Goal: Task Accomplishment & Management: Manage account settings

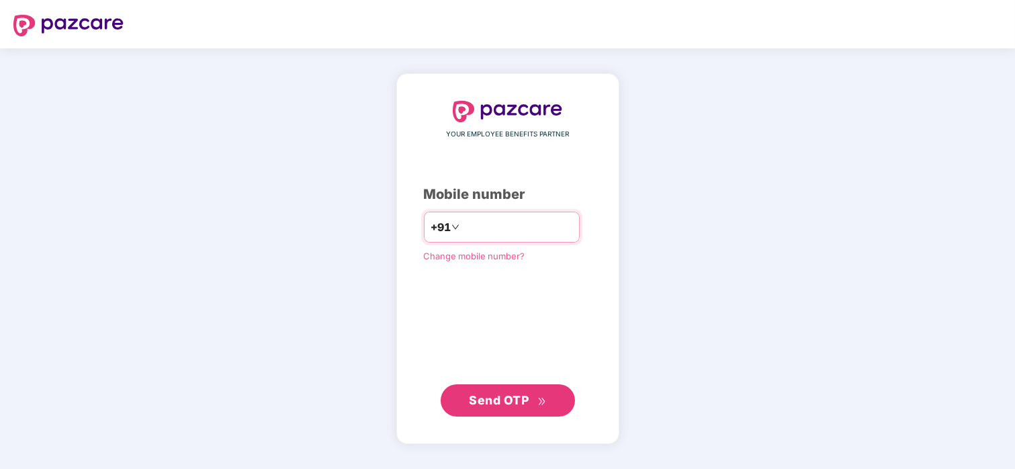
type input "**********"
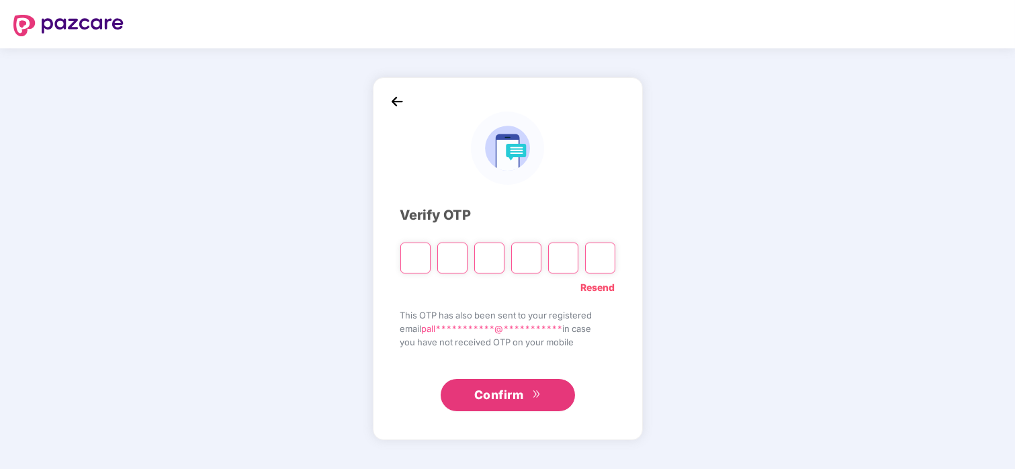
type input "*"
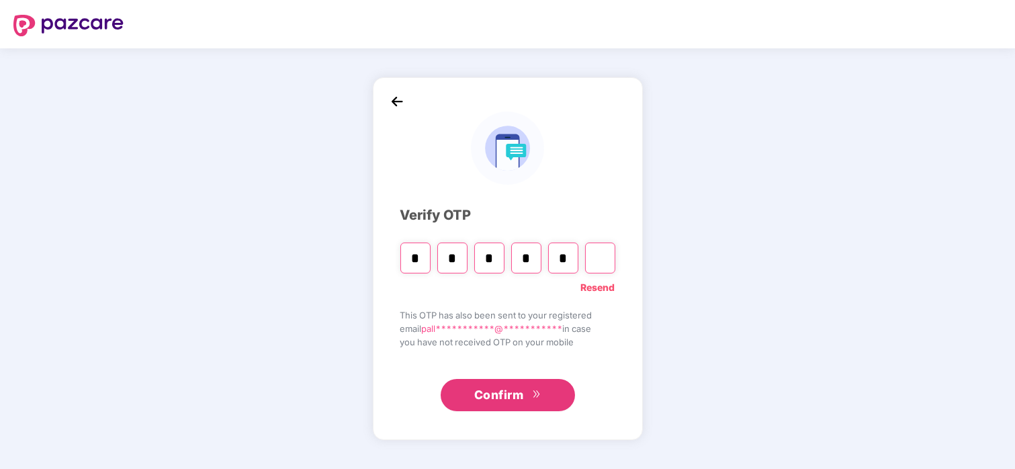
type input "*"
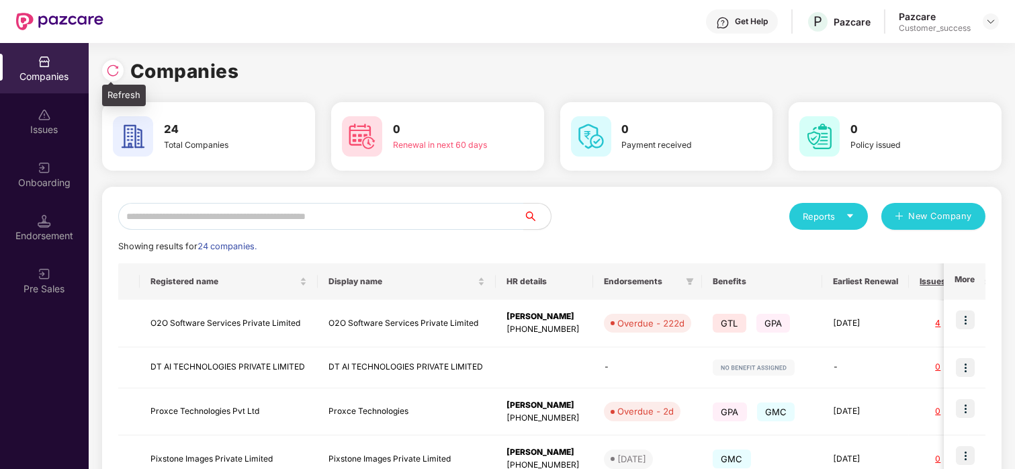
click at [118, 75] on img at bounding box center [112, 70] width 13 height 13
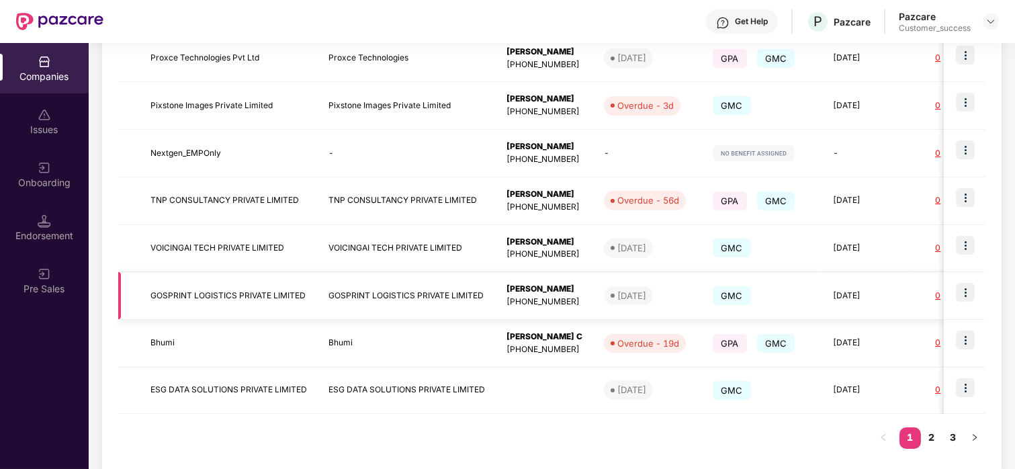
scroll to position [378, 0]
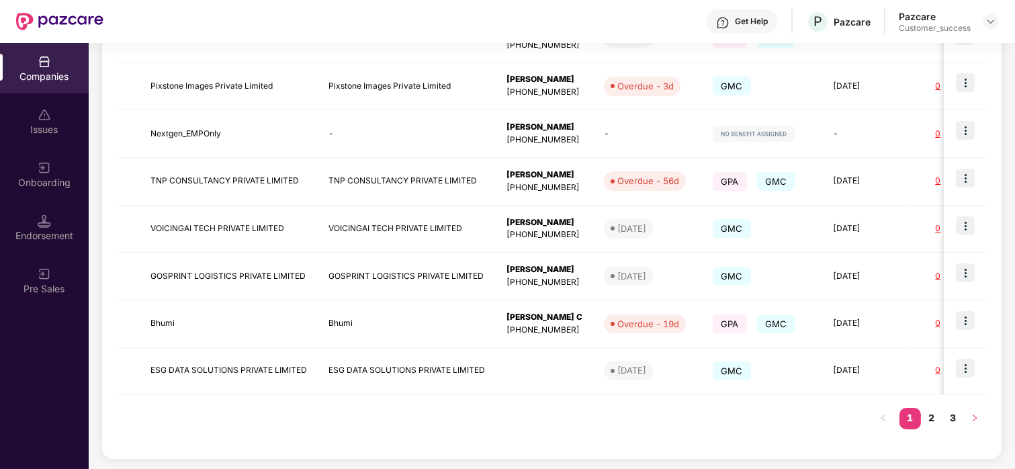
click at [981, 413] on button "button" at bounding box center [975, 419] width 22 height 22
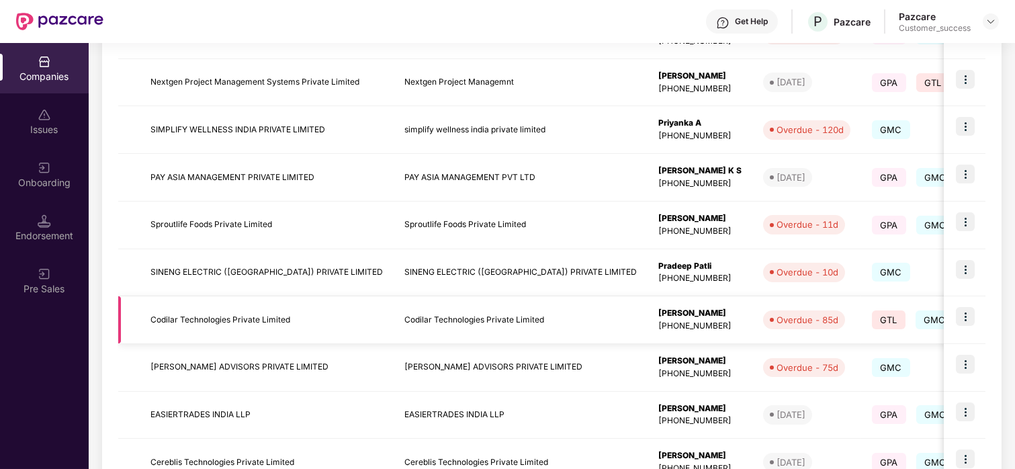
scroll to position [269, 0]
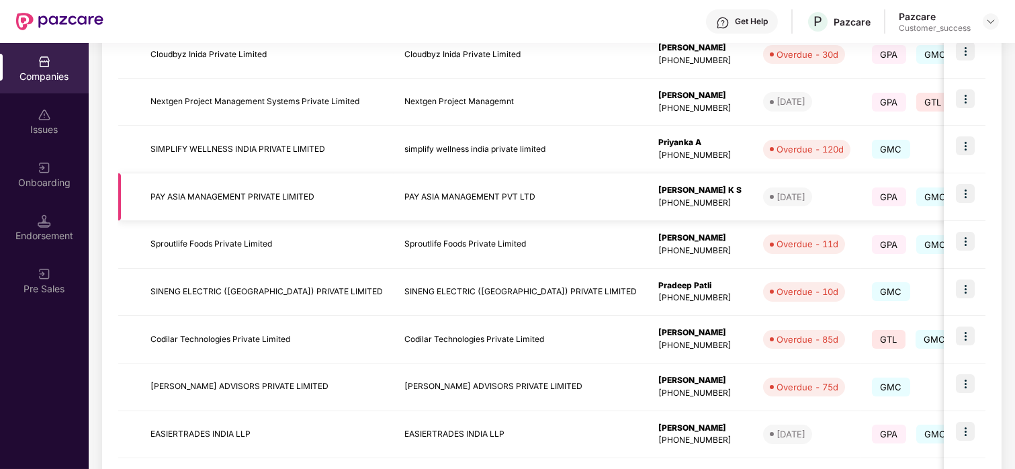
click at [962, 192] on img at bounding box center [965, 193] width 19 height 19
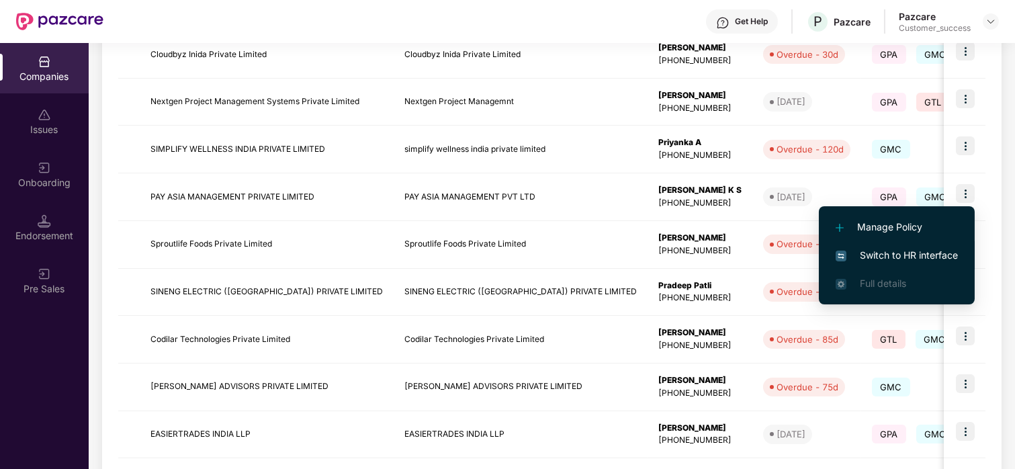
click at [920, 259] on span "Switch to HR interface" at bounding box center [897, 255] width 122 height 15
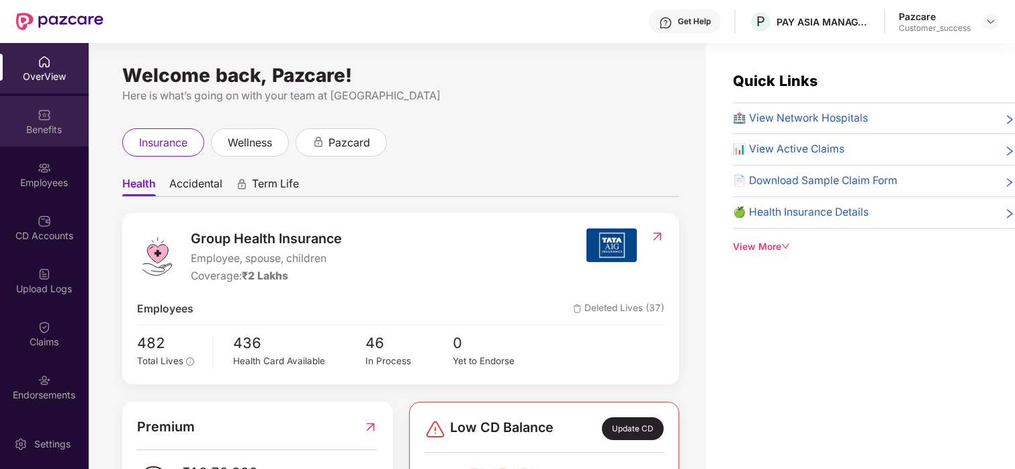
click at [48, 129] on div "Benefits" at bounding box center [44, 129] width 89 height 13
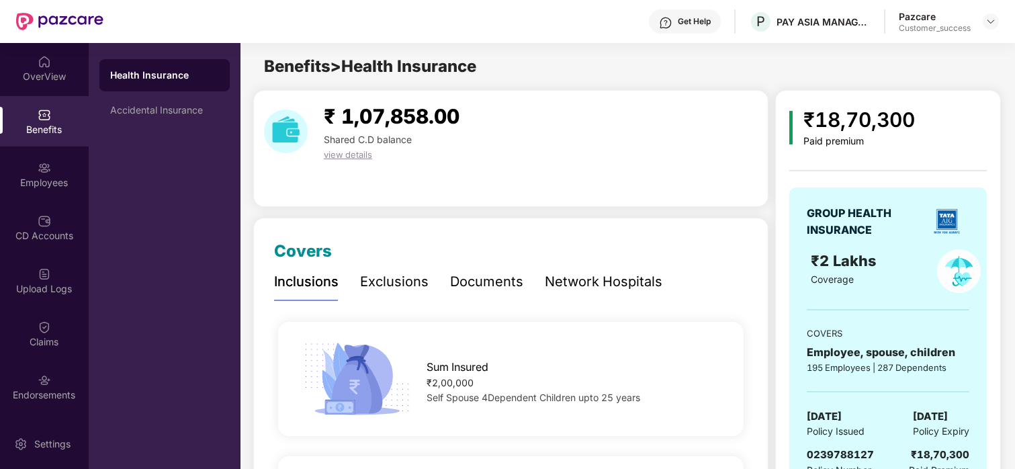
click at [559, 278] on div "Network Hospitals" at bounding box center [604, 282] width 118 height 21
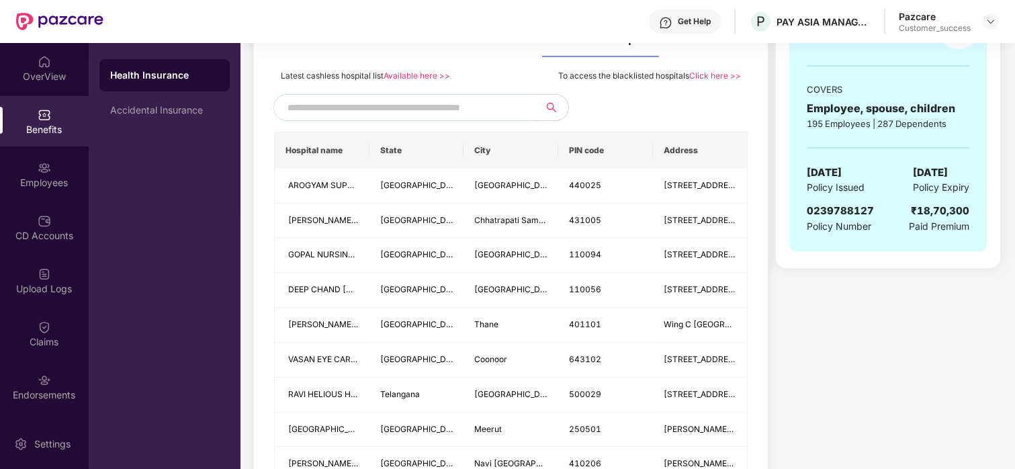
scroll to position [245, 0]
click at [45, 81] on div "OverView" at bounding box center [44, 76] width 89 height 13
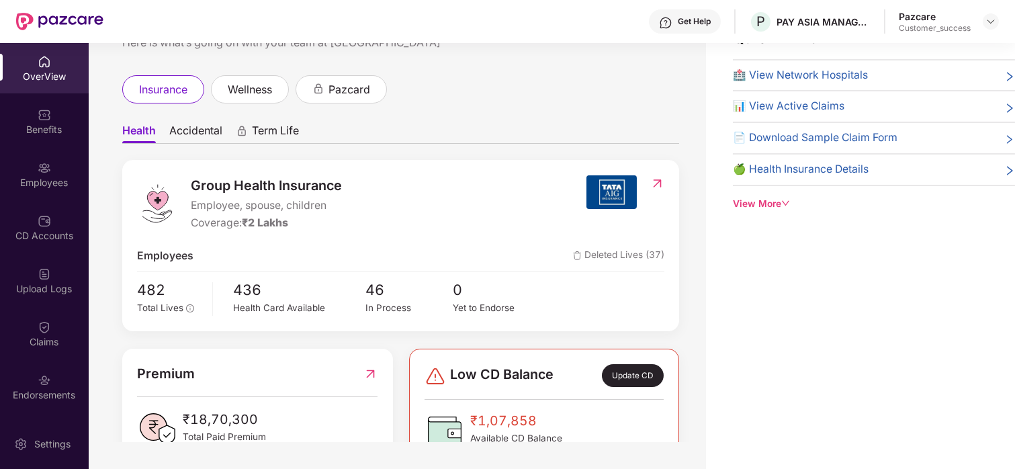
scroll to position [0, 0]
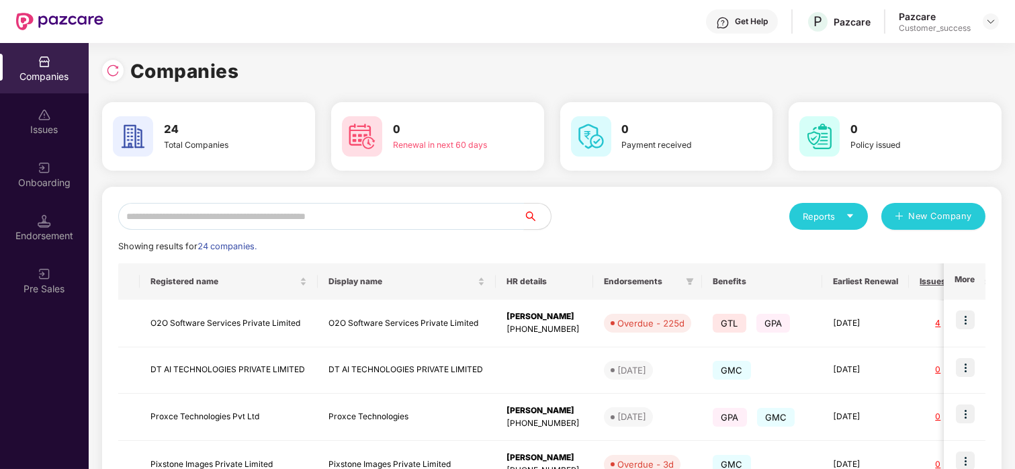
click at [353, 216] on input "text" at bounding box center [321, 216] width 406 height 27
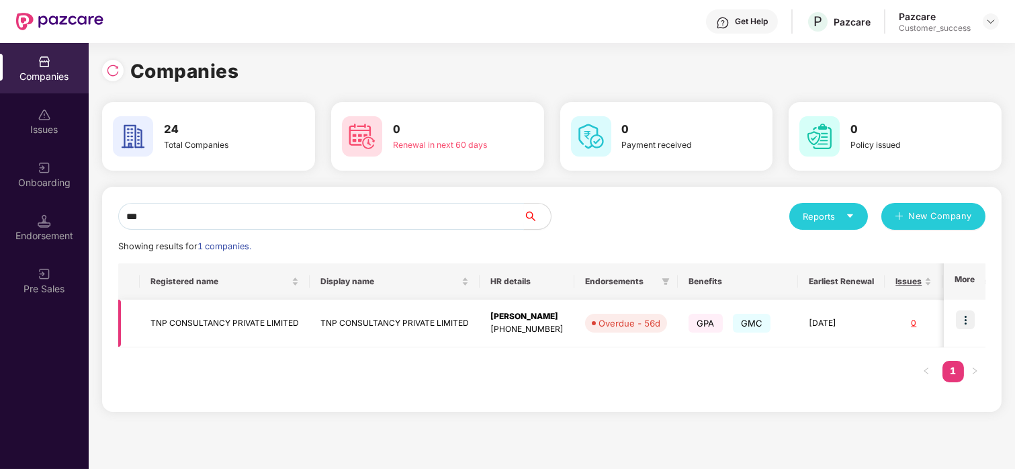
type input "***"
click at [978, 319] on td at bounding box center [965, 324] width 42 height 48
click at [964, 322] on img at bounding box center [965, 319] width 19 height 19
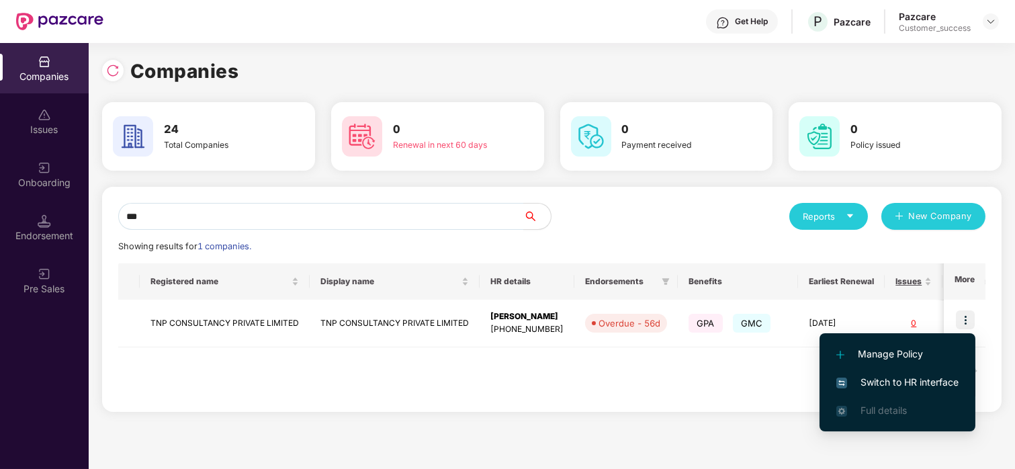
click at [894, 389] on span "Switch to HR interface" at bounding box center [898, 382] width 122 height 15
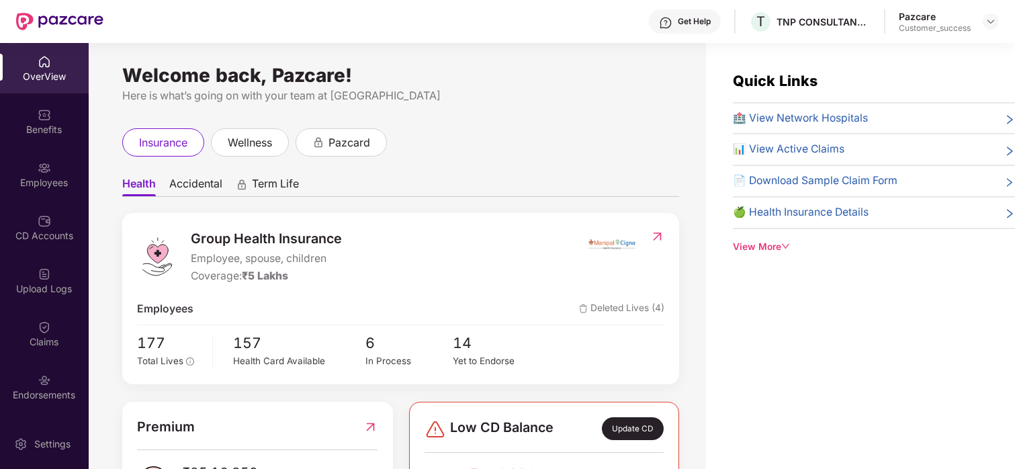
click at [38, 112] on img at bounding box center [44, 114] width 13 height 13
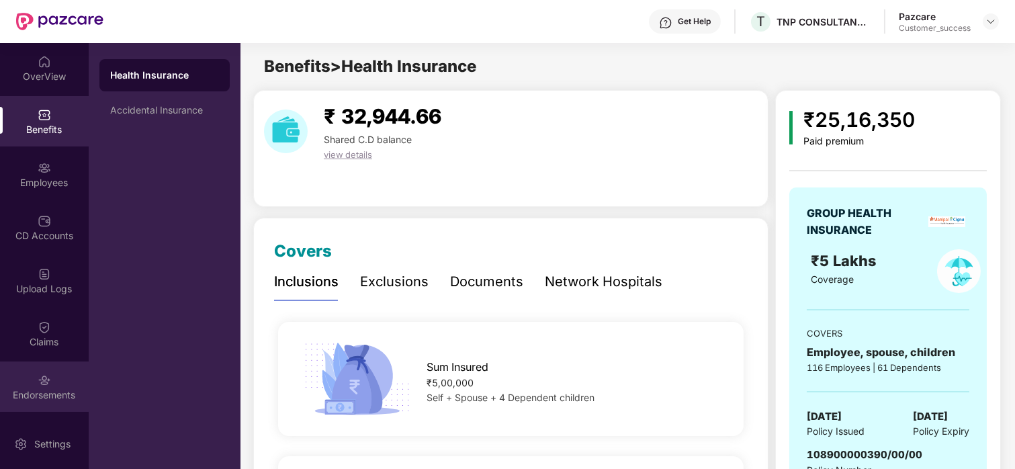
click at [39, 399] on div "Endorsements" at bounding box center [44, 394] width 89 height 13
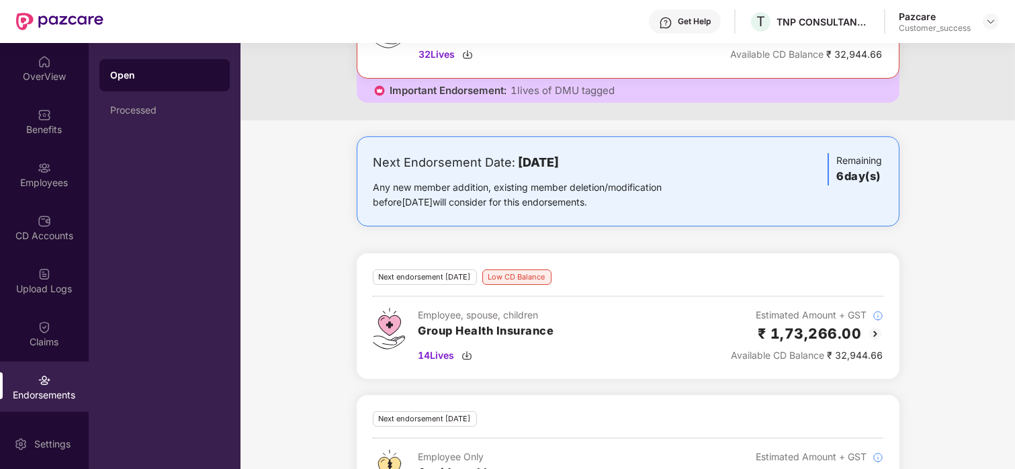
scroll to position [234, 0]
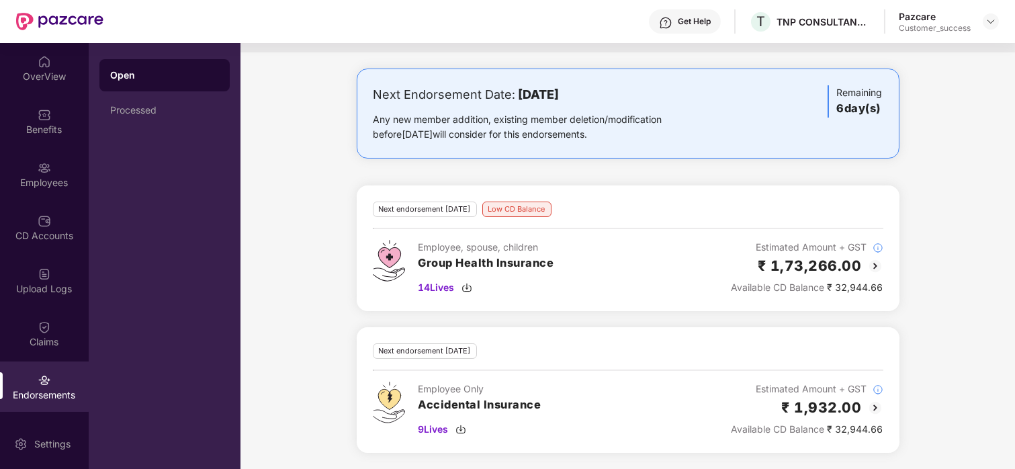
click at [876, 269] on img at bounding box center [876, 266] width 16 height 16
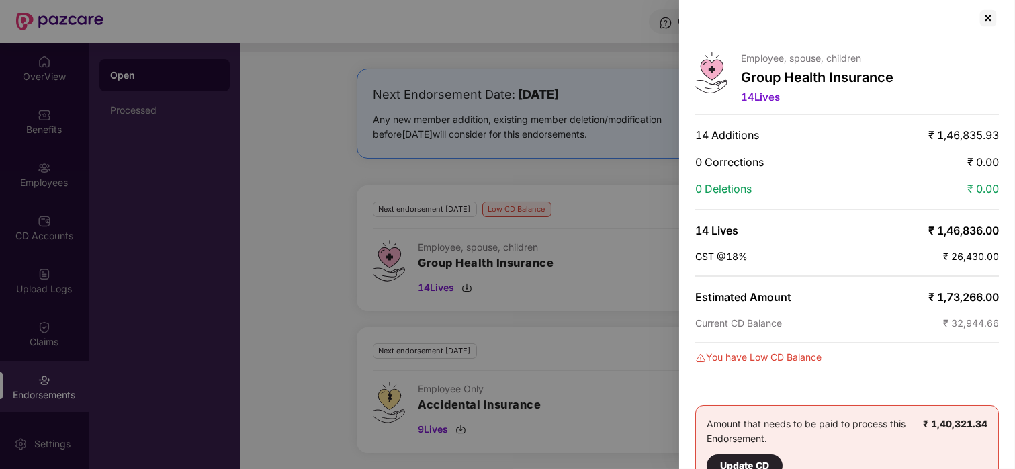
scroll to position [11, 0]
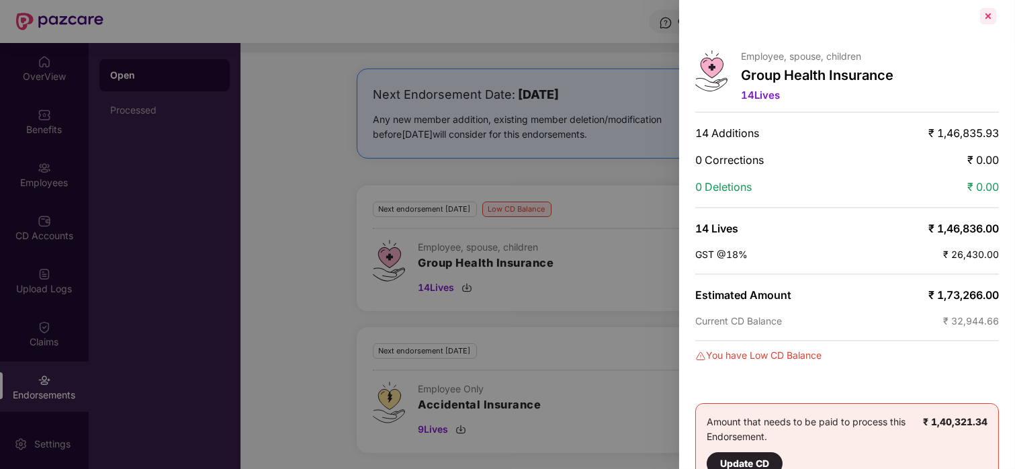
click at [989, 7] on div at bounding box center [989, 16] width 22 height 22
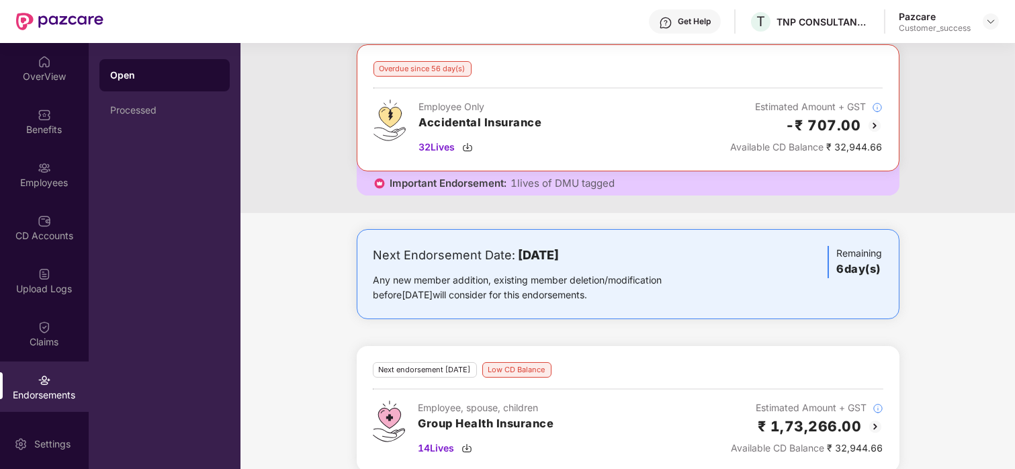
scroll to position [0, 0]
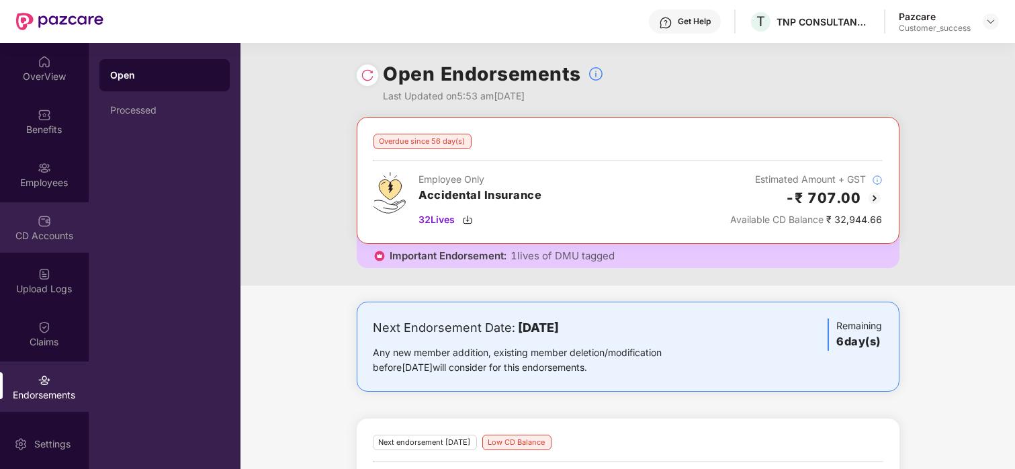
click at [38, 243] on div "CD Accounts" at bounding box center [44, 227] width 89 height 50
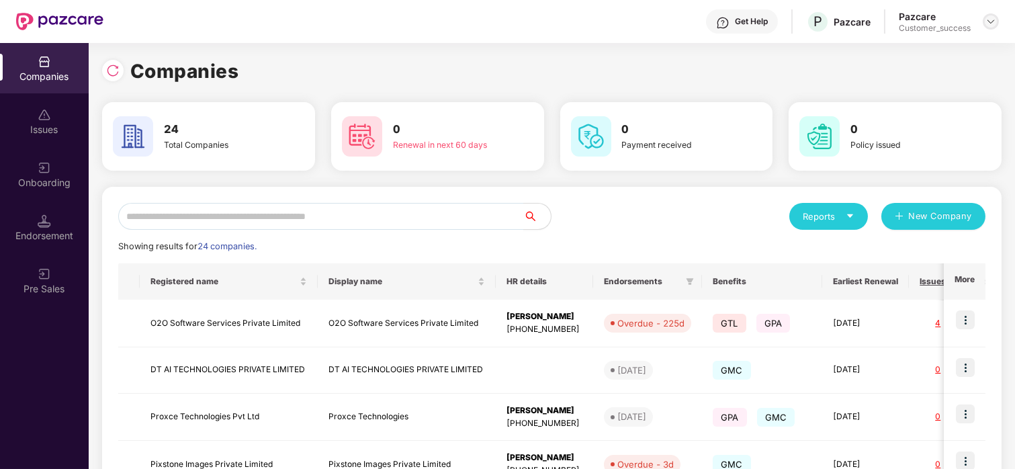
click at [986, 26] on img at bounding box center [991, 21] width 11 height 11
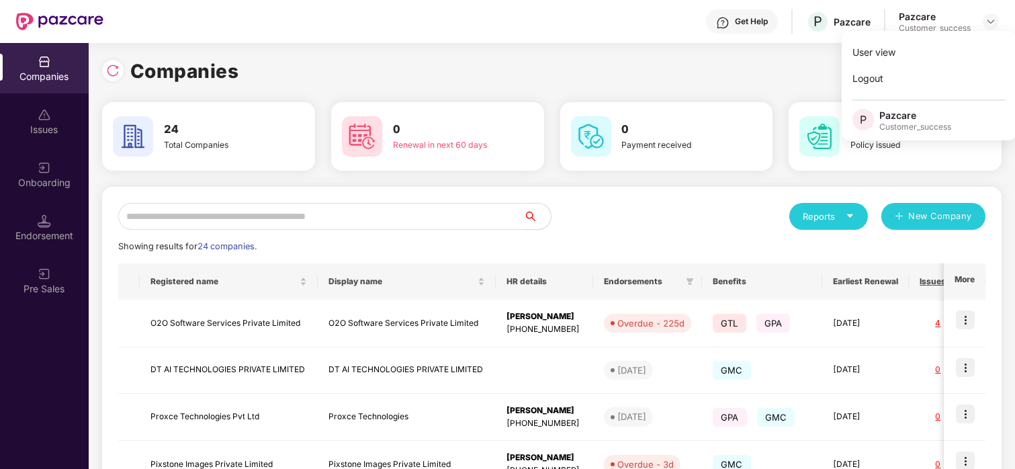
click at [290, 210] on input "text" at bounding box center [321, 216] width 406 height 27
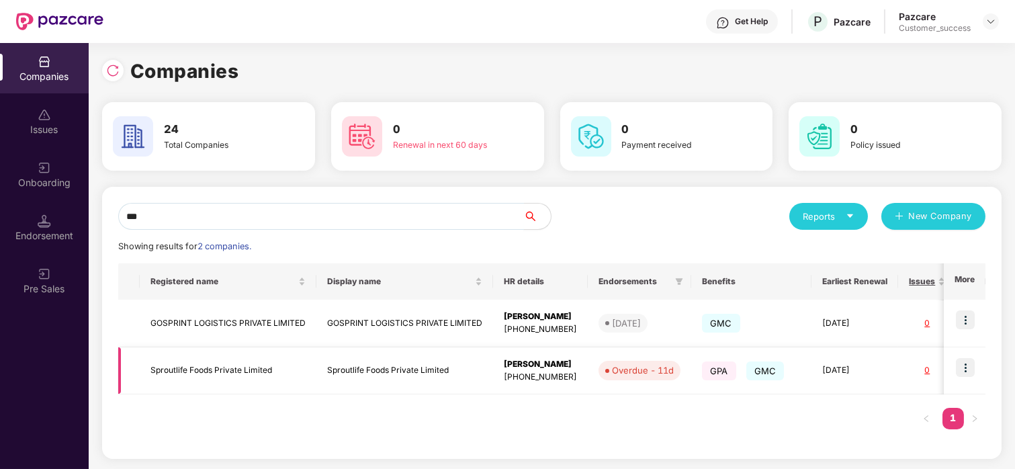
type input "***"
click at [964, 368] on img at bounding box center [965, 367] width 19 height 19
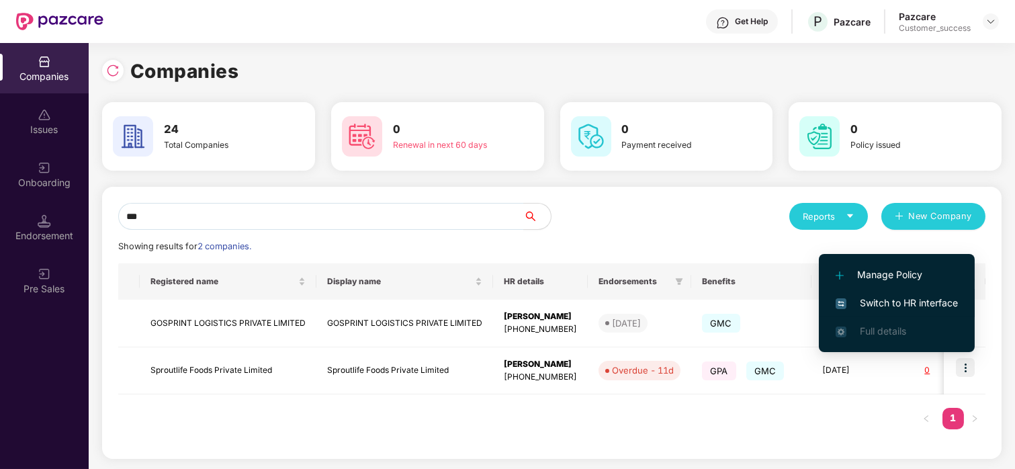
click at [927, 290] on li "Switch to HR interface" at bounding box center [897, 303] width 156 height 28
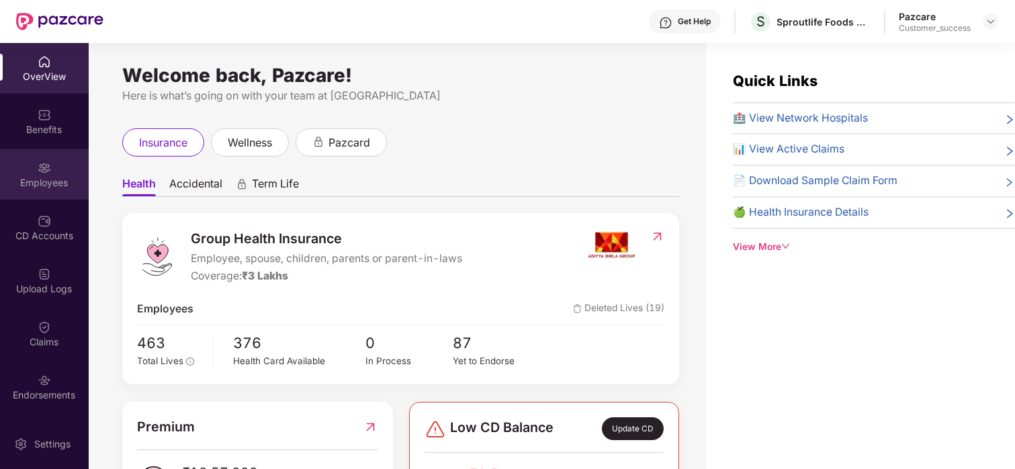
click at [58, 187] on div "Employees" at bounding box center [44, 182] width 89 height 13
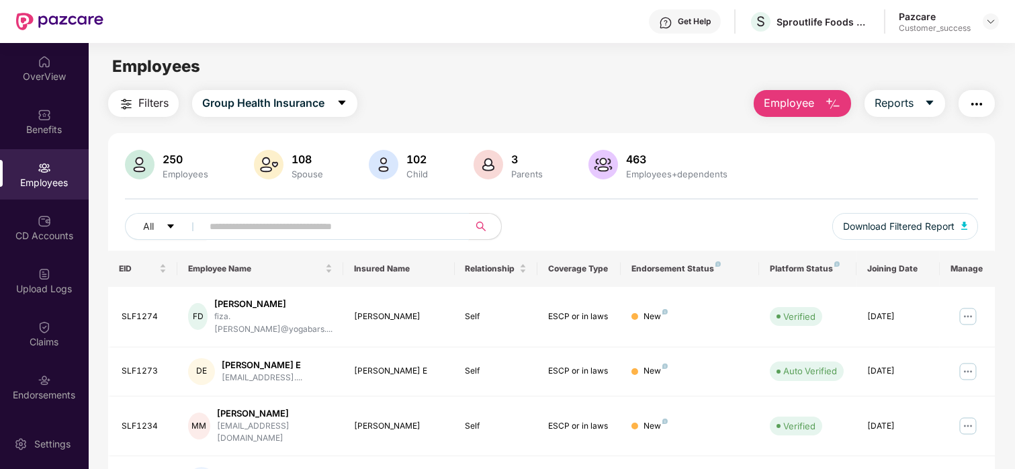
click at [344, 231] on input "text" at bounding box center [330, 226] width 241 height 20
paste input "*******"
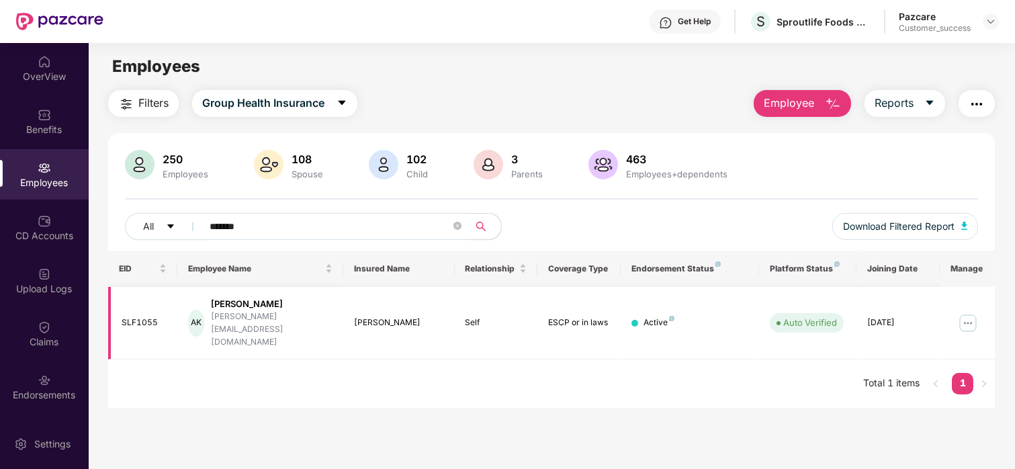
type input "*******"
click at [962, 320] on img at bounding box center [969, 324] width 22 height 22
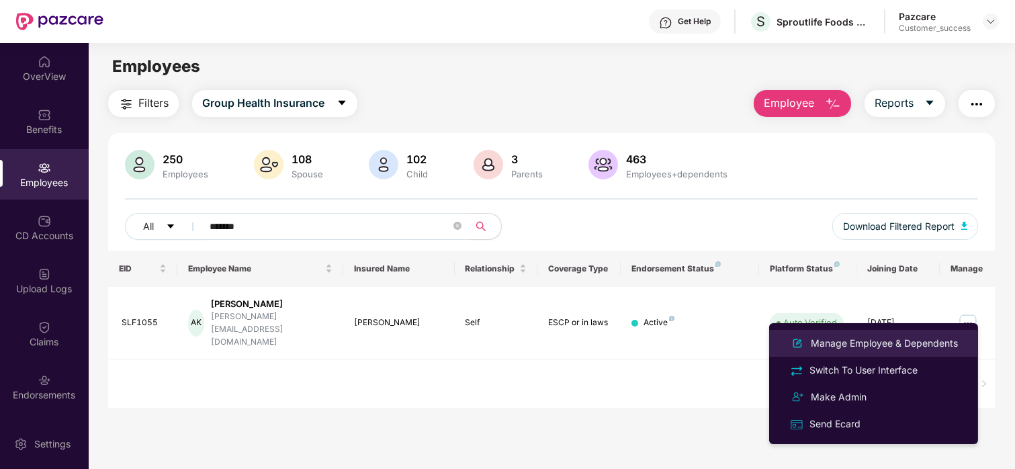
click at [878, 349] on div "Manage Employee & Dependents" at bounding box center [884, 343] width 153 height 15
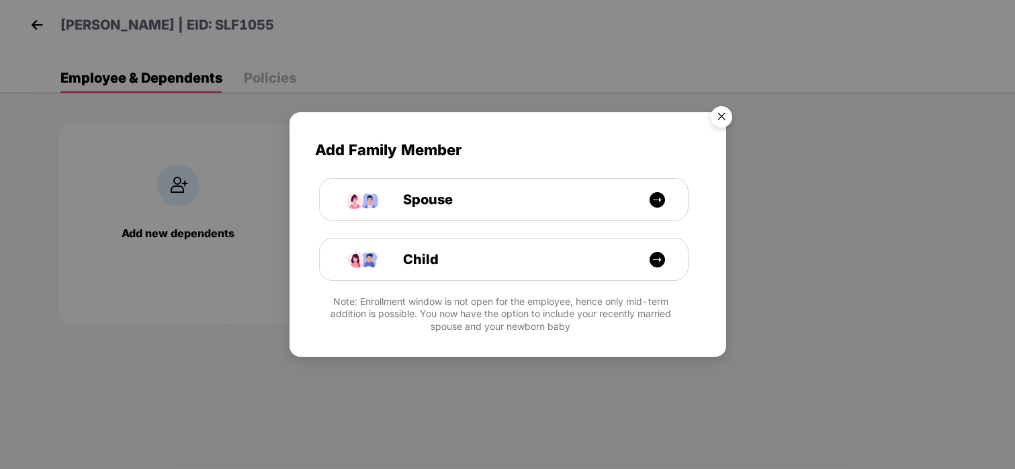
click at [712, 116] on img "Close" at bounding box center [722, 119] width 38 height 38
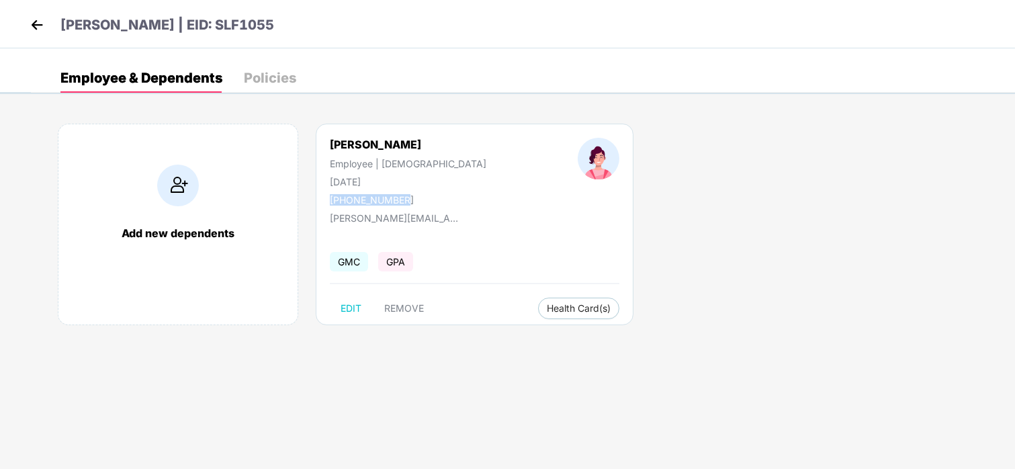
drag, startPoint x: 405, startPoint y: 202, endPoint x: 325, endPoint y: 201, distance: 80.7
click at [325, 201] on div "[PERSON_NAME] Employee | [DEMOGRAPHIC_DATA] [DATE] [PHONE_NUMBER]" at bounding box center [408, 172] width 248 height 68
copy div "[PHONE_NUMBER]"
drag, startPoint x: 396, startPoint y: 149, endPoint x: 327, endPoint y: 144, distance: 68.8
click at [327, 144] on div "[PERSON_NAME] Employee | [DEMOGRAPHIC_DATA] [DATE] [PHONE_NUMBER]" at bounding box center [408, 172] width 248 height 68
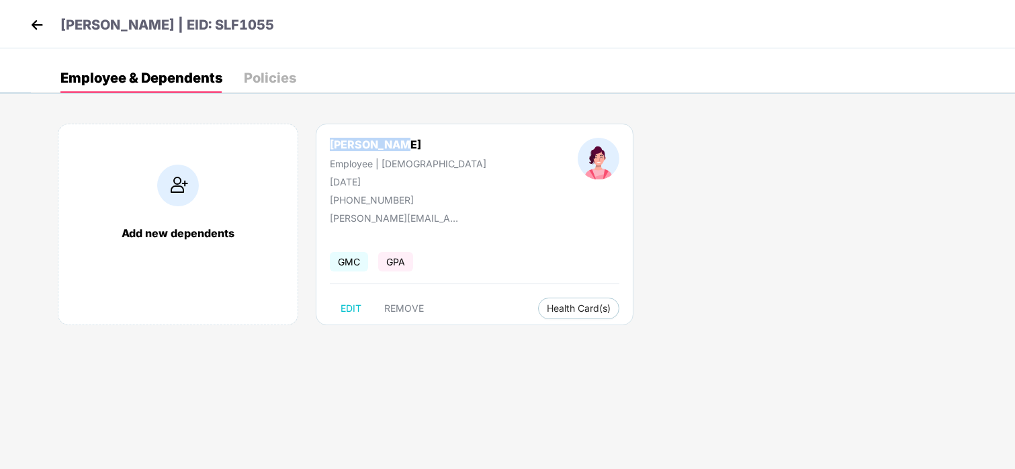
copy div "[PERSON_NAME]"
click at [34, 24] on img at bounding box center [37, 25] width 20 height 20
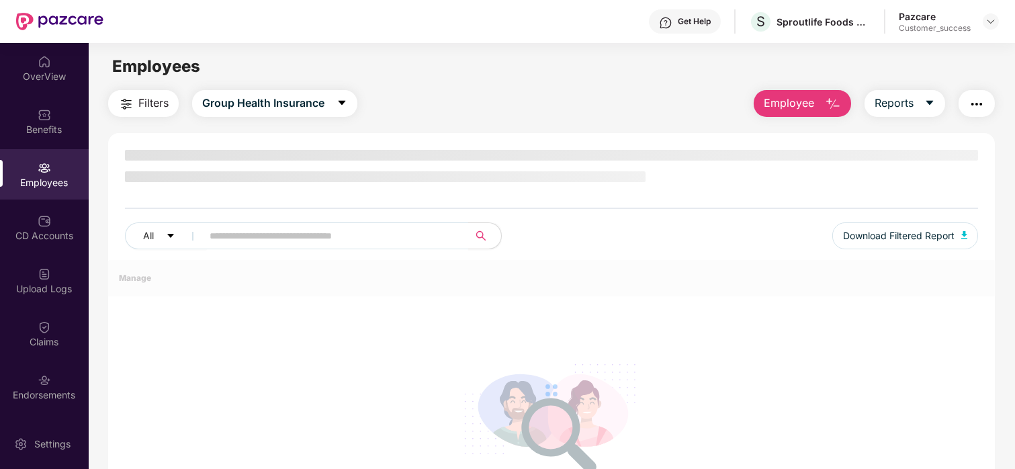
click at [354, 140] on div "All Download Filtered Report Manage No data found Total 0 items 1" at bounding box center [552, 351] width 888 height 436
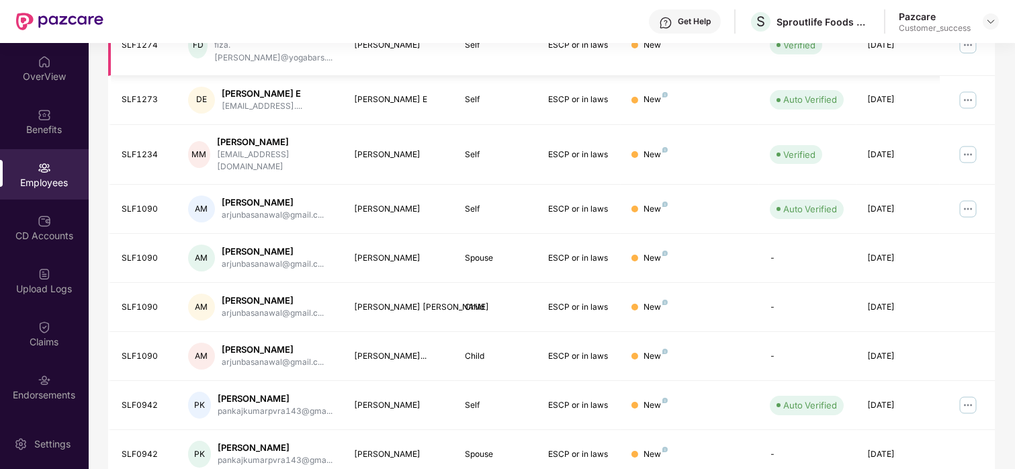
scroll to position [358, 0]
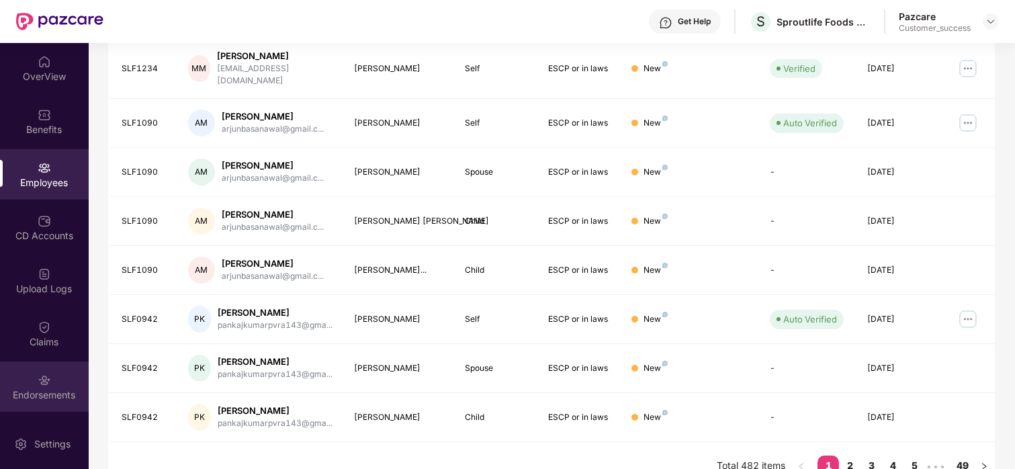
click at [46, 374] on img at bounding box center [44, 380] width 13 height 13
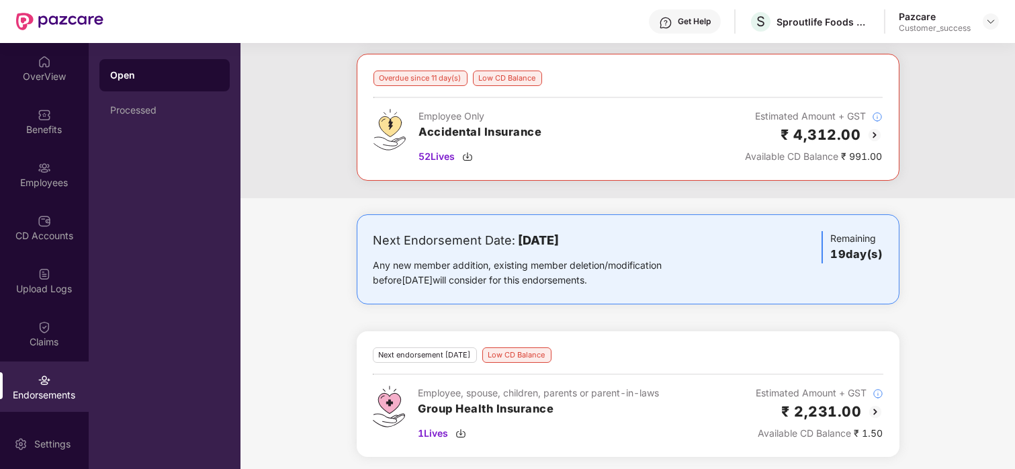
scroll to position [0, 0]
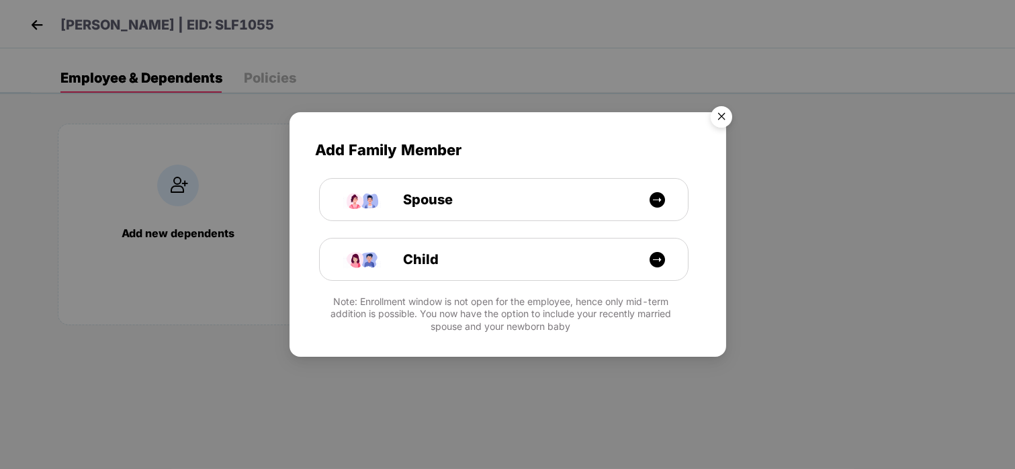
click at [714, 126] on img "Close" at bounding box center [722, 119] width 38 height 38
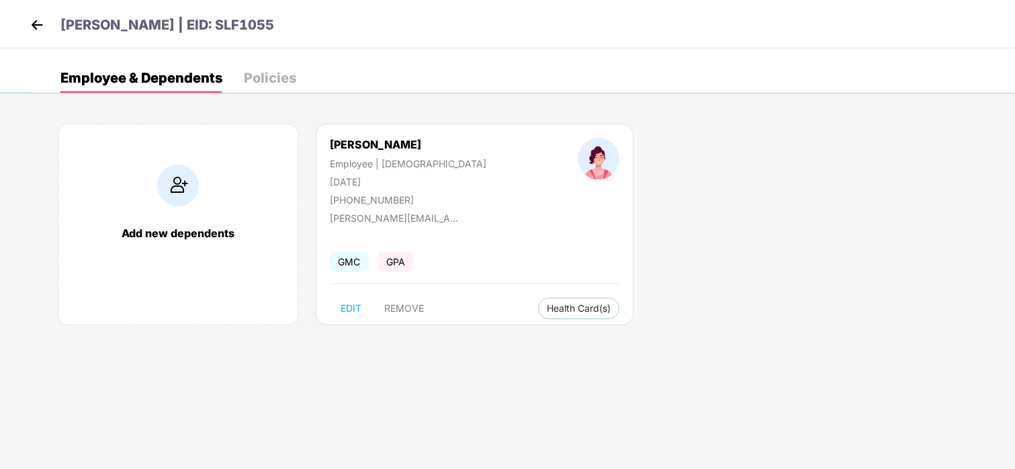
click at [36, 28] on img at bounding box center [37, 25] width 20 height 20
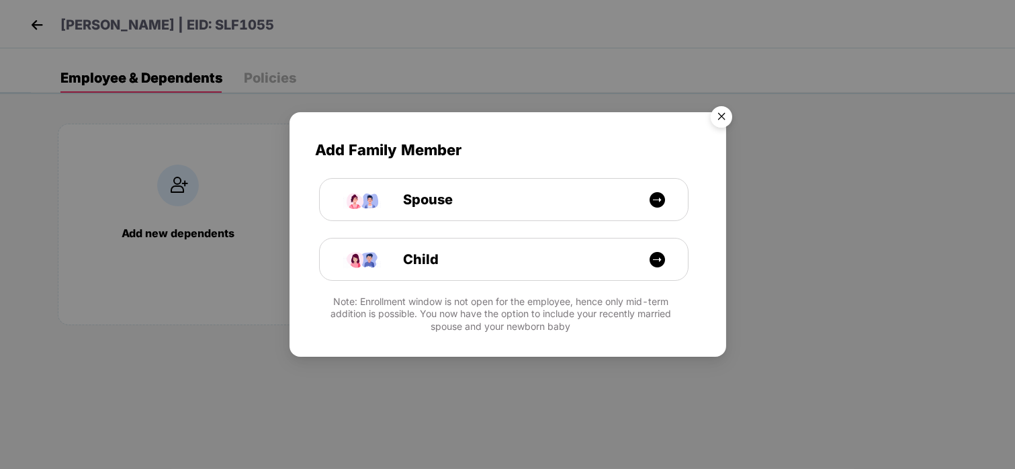
click at [718, 124] on img "Close" at bounding box center [722, 119] width 38 height 38
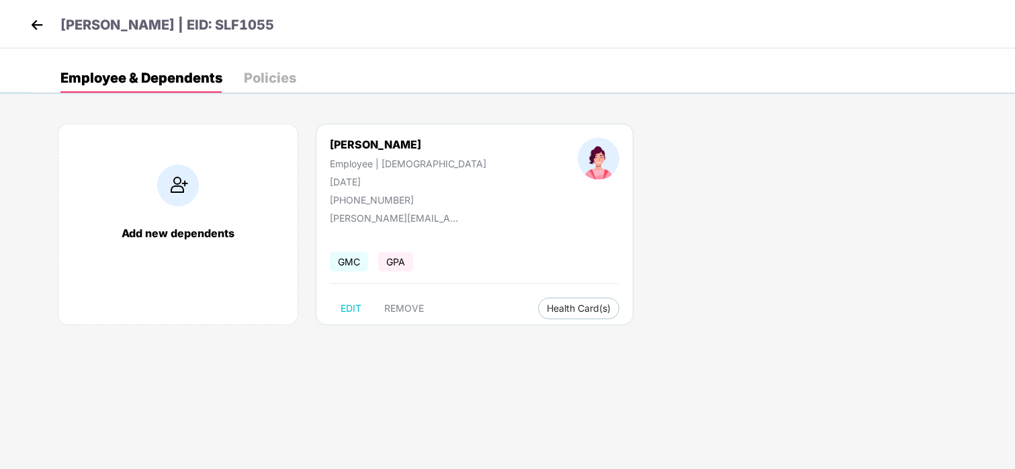
click at [41, 32] on img at bounding box center [37, 25] width 20 height 20
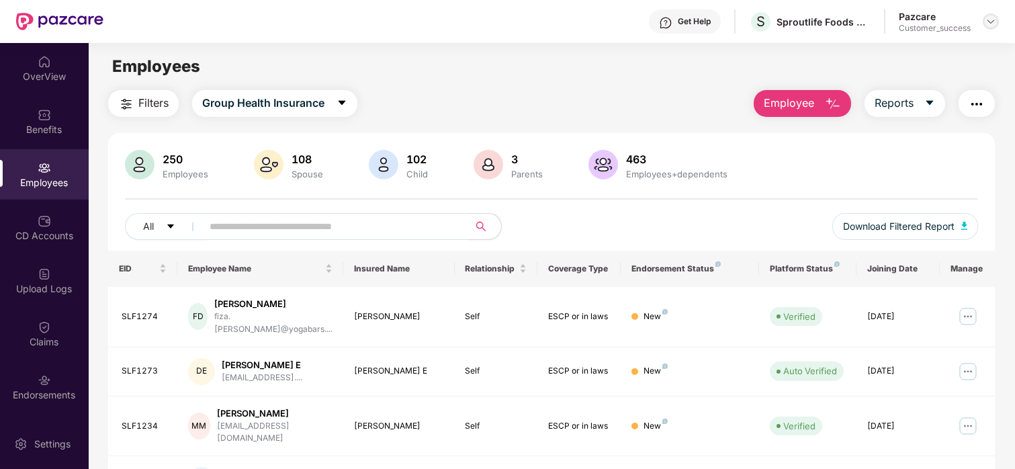
click at [989, 26] on img at bounding box center [991, 21] width 11 height 11
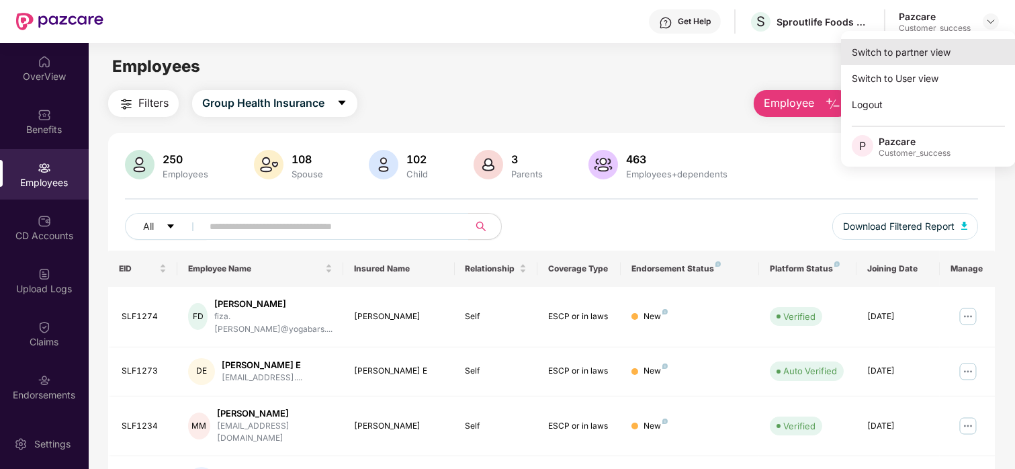
click at [935, 58] on div "Switch to partner view" at bounding box center [928, 52] width 175 height 26
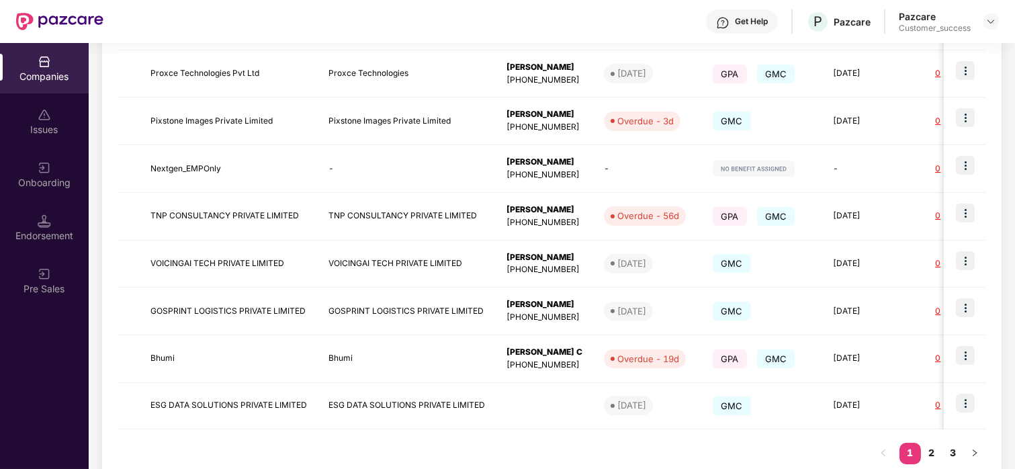
scroll to position [378, 0]
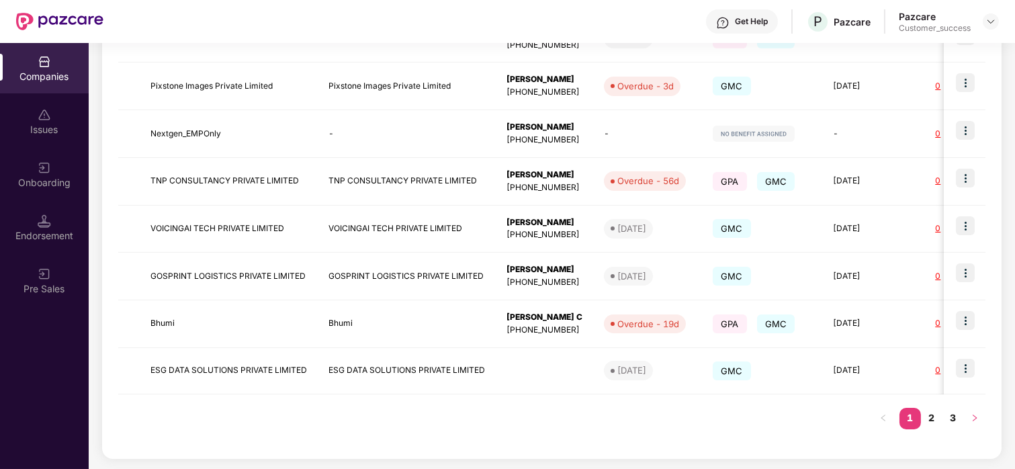
click at [971, 425] on button "button" at bounding box center [975, 419] width 22 height 22
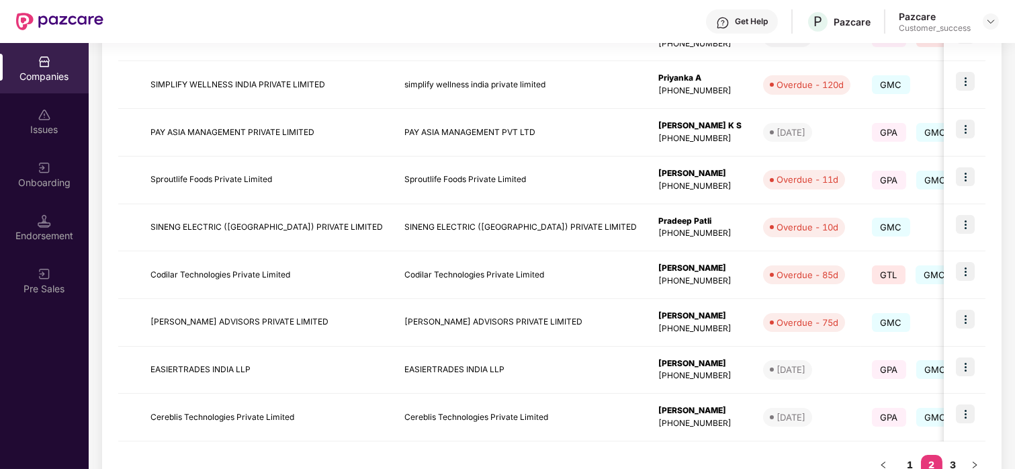
scroll to position [381, 0]
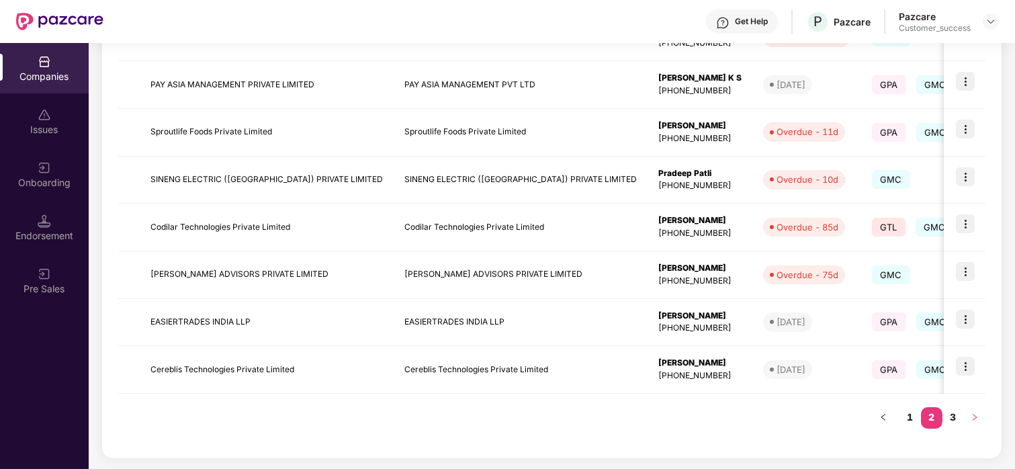
click at [975, 419] on icon "right" at bounding box center [975, 417] width 4 height 7
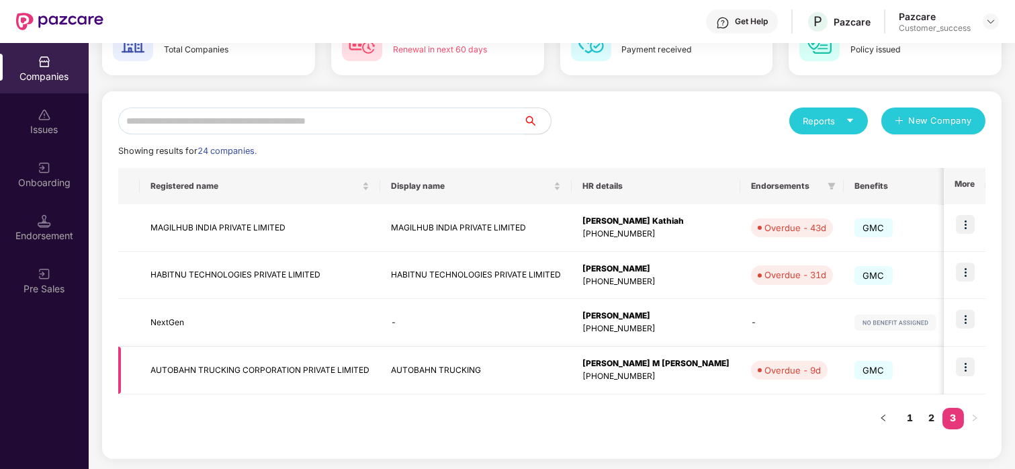
scroll to position [0, 1]
click at [929, 417] on link "2" at bounding box center [932, 418] width 22 height 20
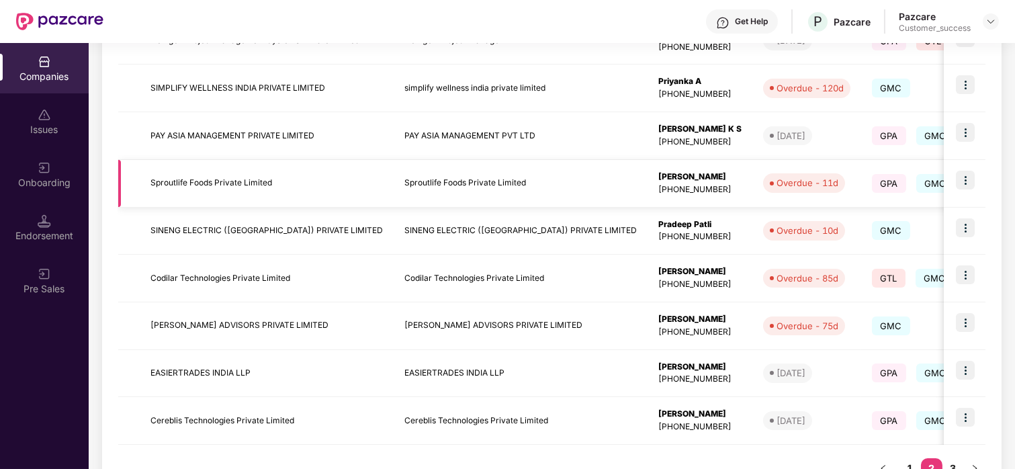
scroll to position [381, 0]
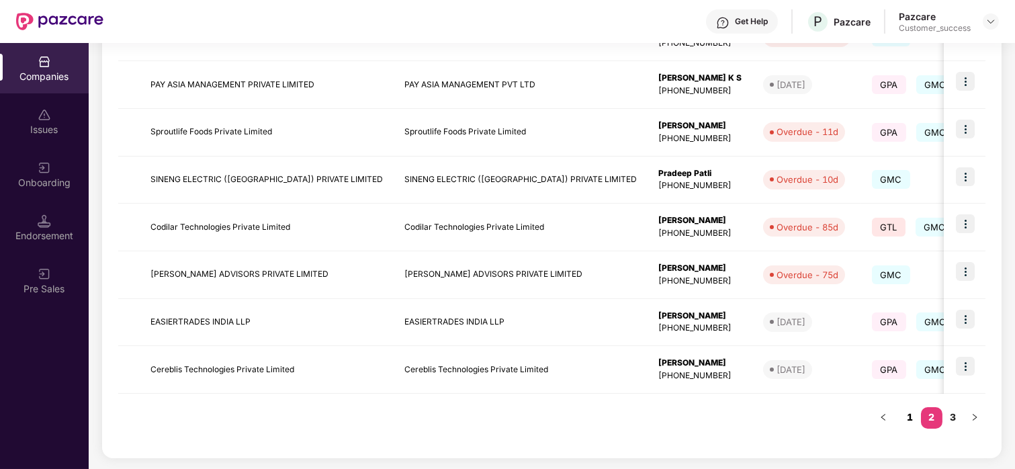
click at [905, 419] on link "1" at bounding box center [911, 417] width 22 height 20
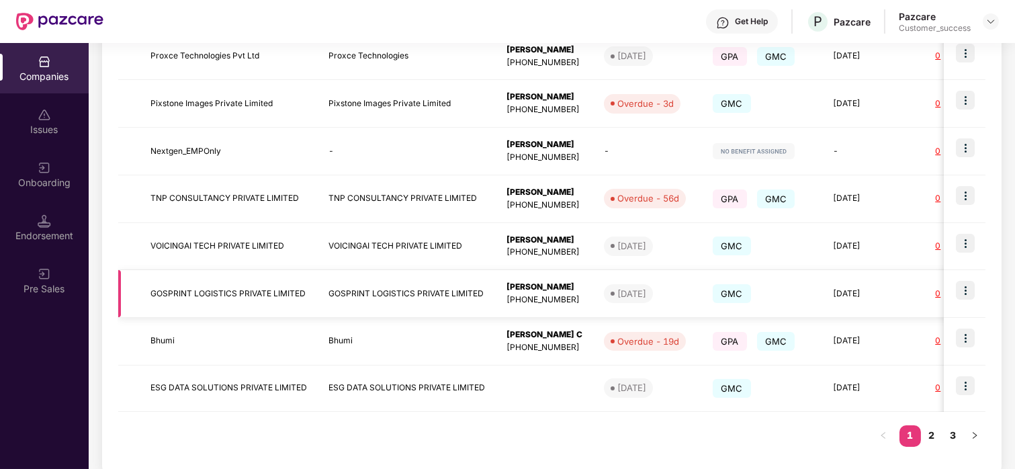
scroll to position [378, 0]
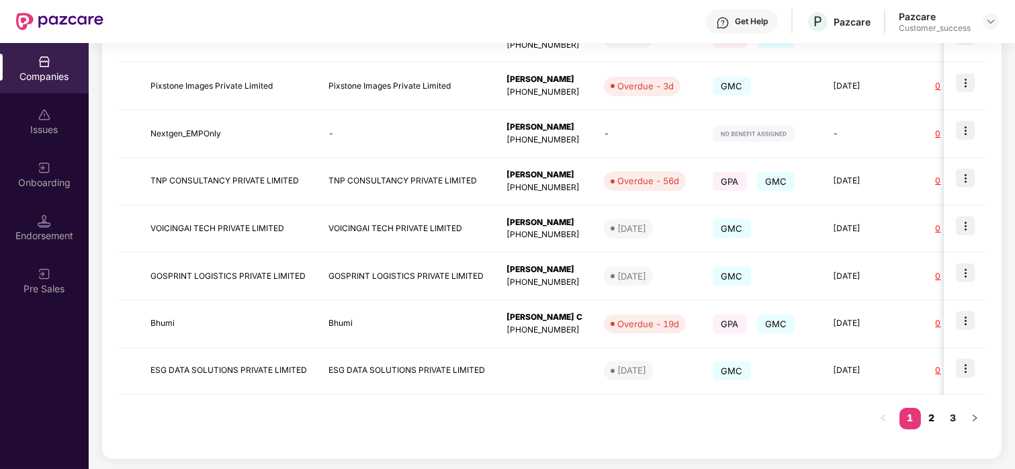
click at [935, 416] on link "2" at bounding box center [932, 418] width 22 height 20
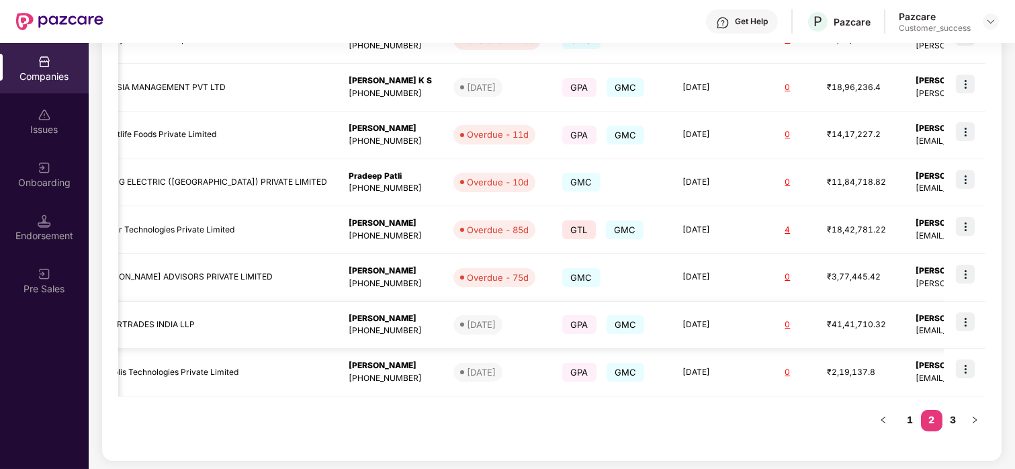
scroll to position [0, 0]
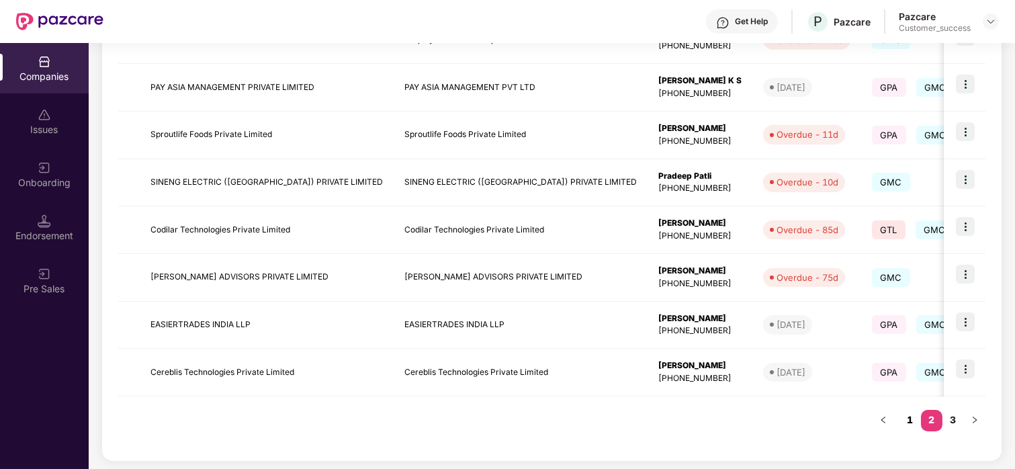
click at [915, 416] on link "1" at bounding box center [911, 420] width 22 height 20
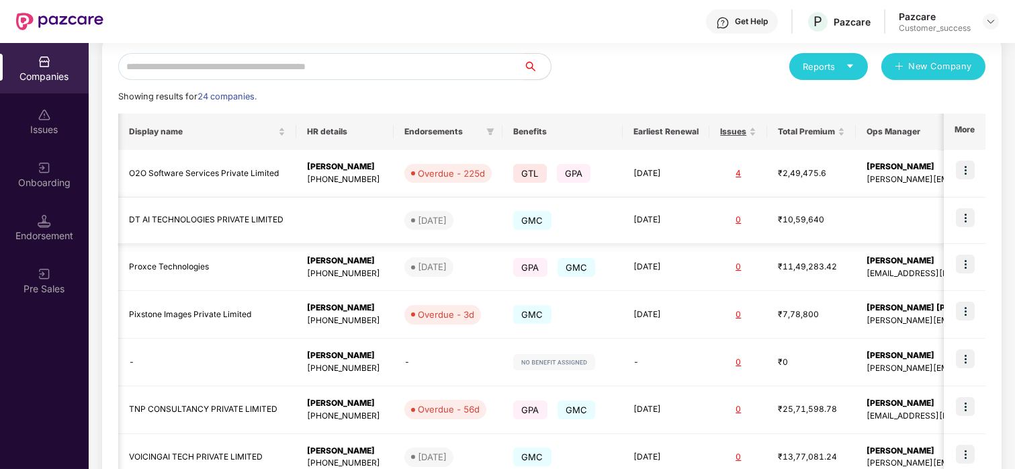
scroll to position [0, 255]
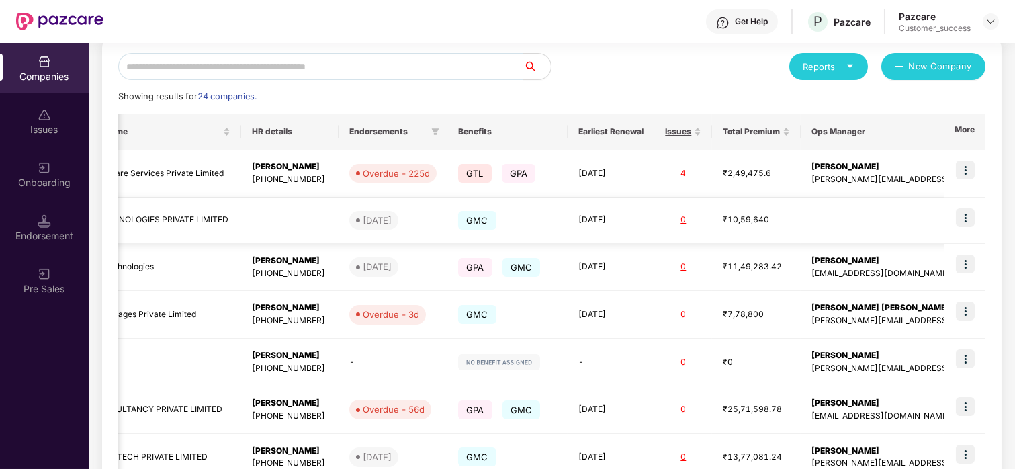
click at [960, 214] on img at bounding box center [965, 217] width 19 height 19
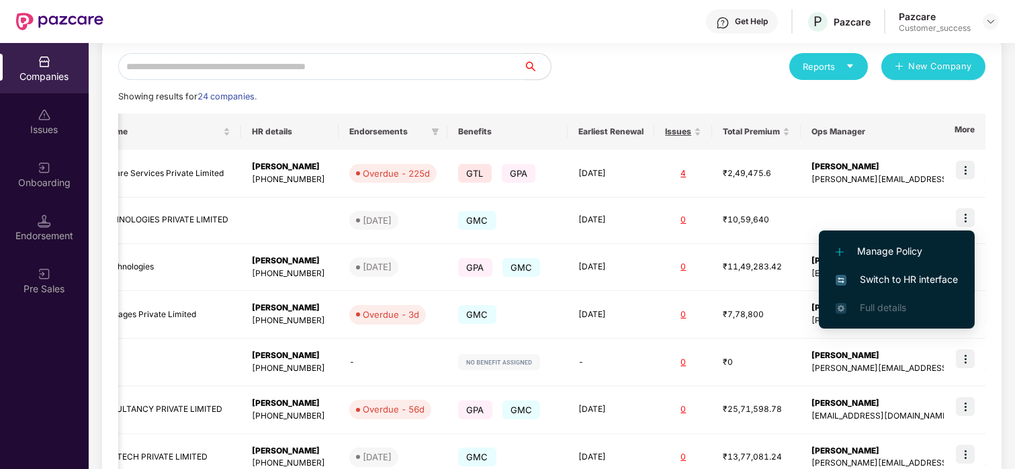
click at [907, 267] on li "Switch to HR interface" at bounding box center [897, 279] width 156 height 28
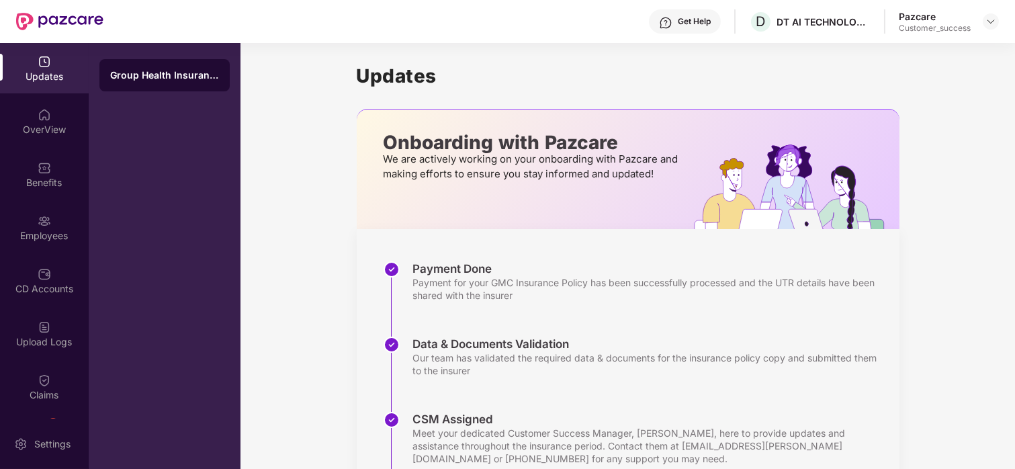
scroll to position [245, 0]
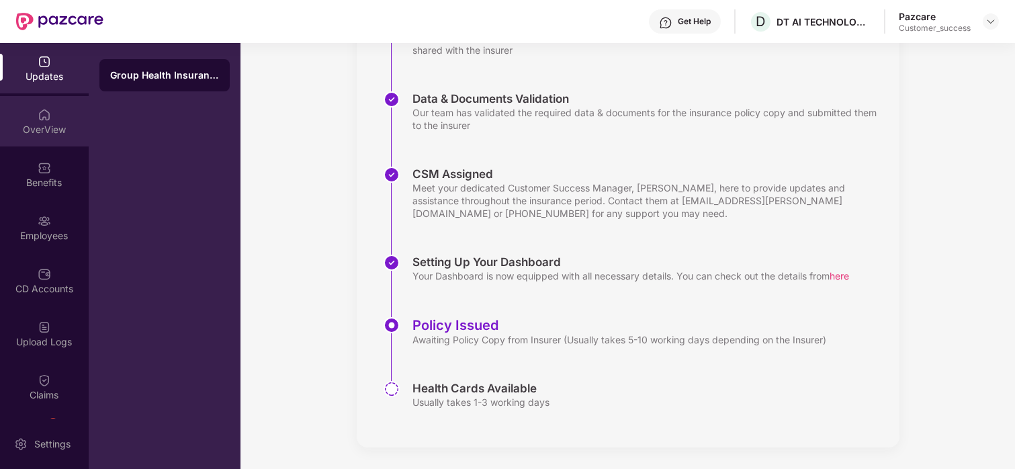
click at [44, 120] on img at bounding box center [44, 114] width 13 height 13
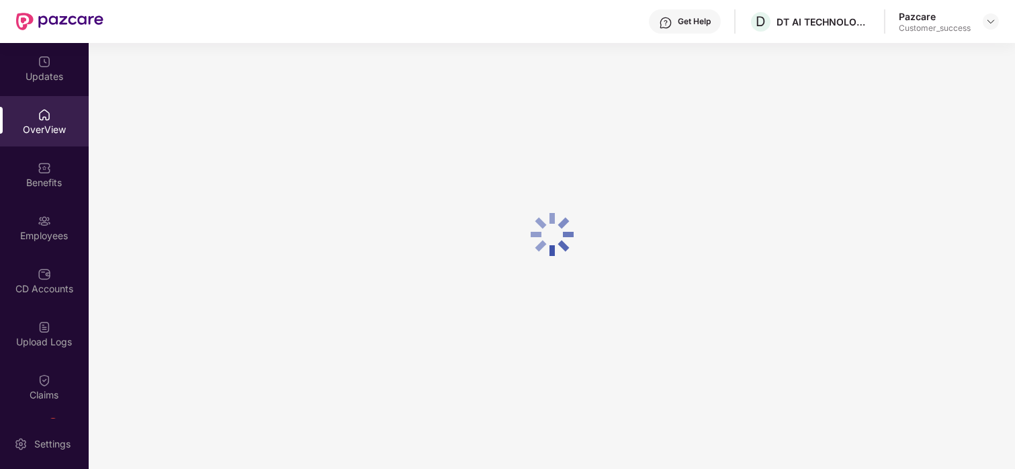
scroll to position [43, 0]
click at [522, 276] on div at bounding box center [552, 234] width 927 height 469
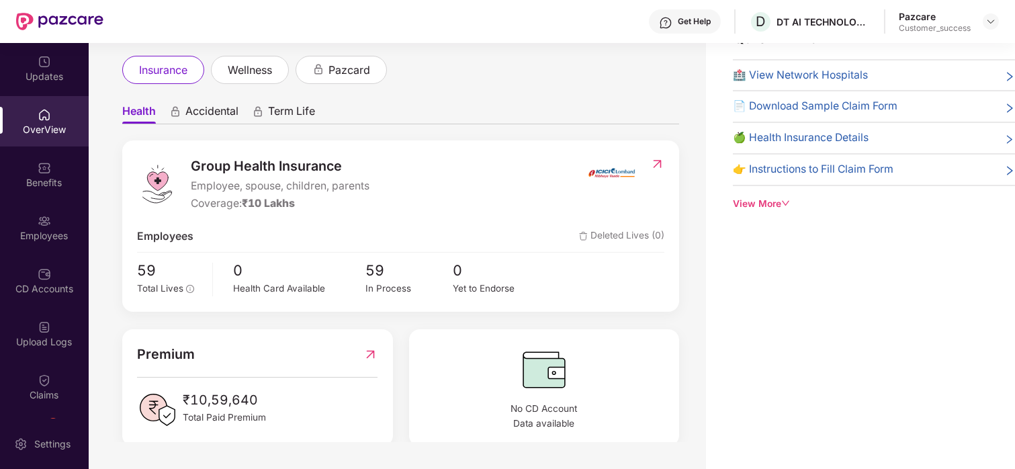
scroll to position [73, 0]
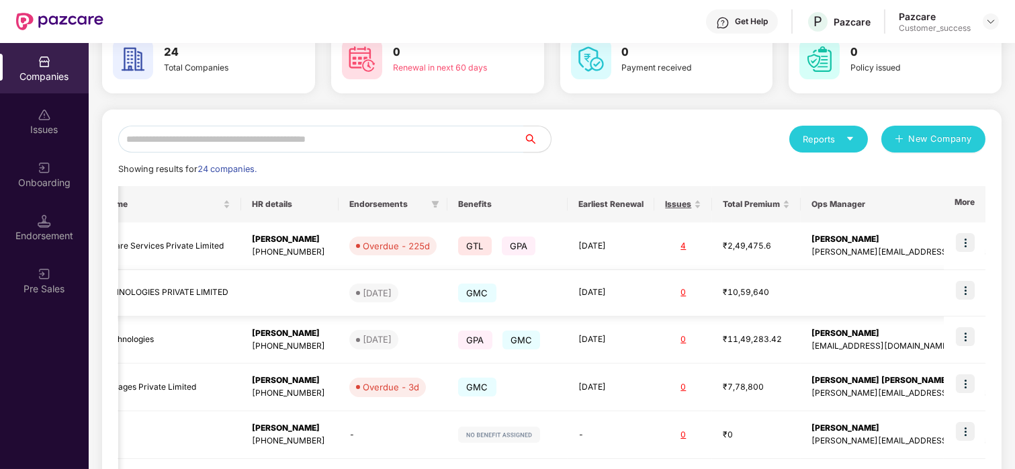
scroll to position [40, 0]
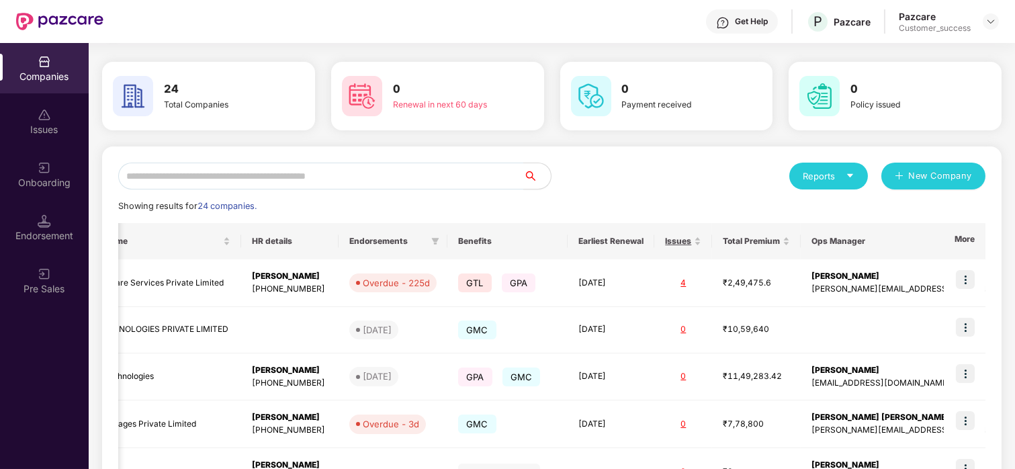
click at [32, 73] on div "Companies" at bounding box center [44, 76] width 89 height 13
click at [49, 173] on img at bounding box center [44, 167] width 13 height 13
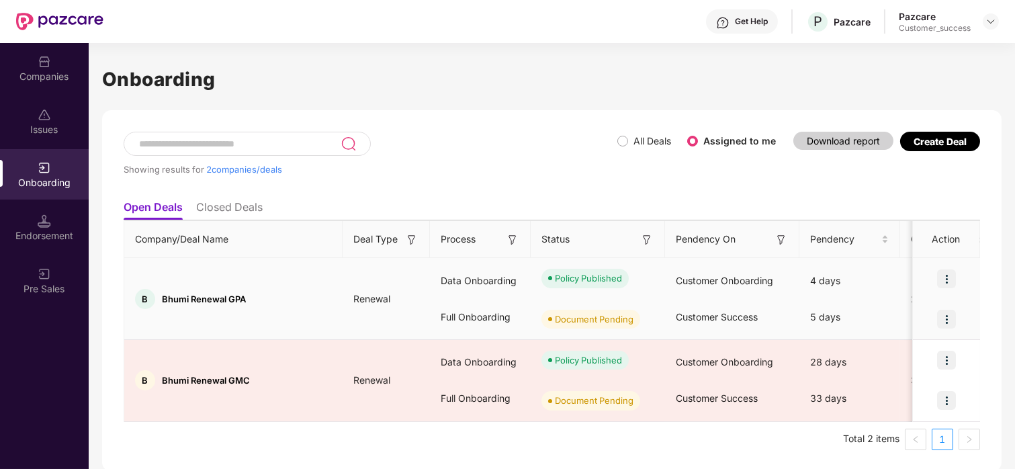
scroll to position [2, 0]
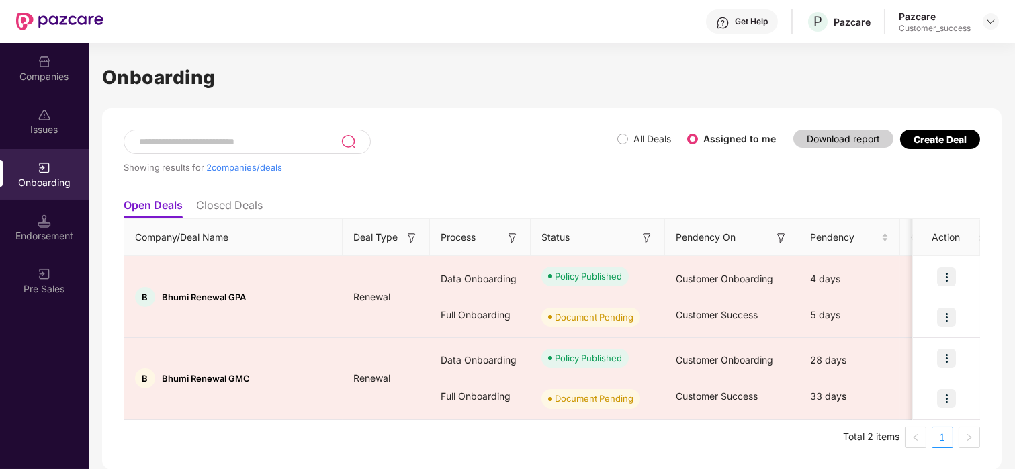
click at [225, 210] on li "Closed Deals" at bounding box center [229, 207] width 67 height 19
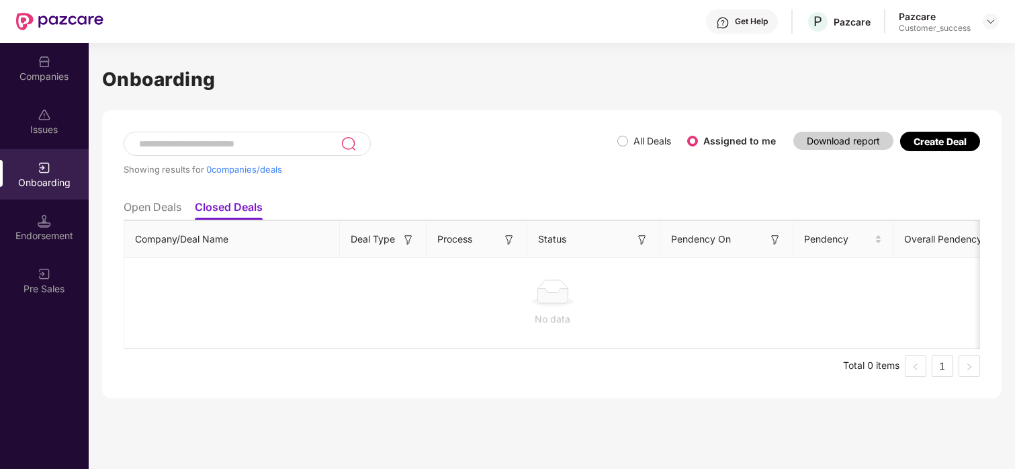
click at [624, 134] on label "All Deals" at bounding box center [647, 141] width 59 height 15
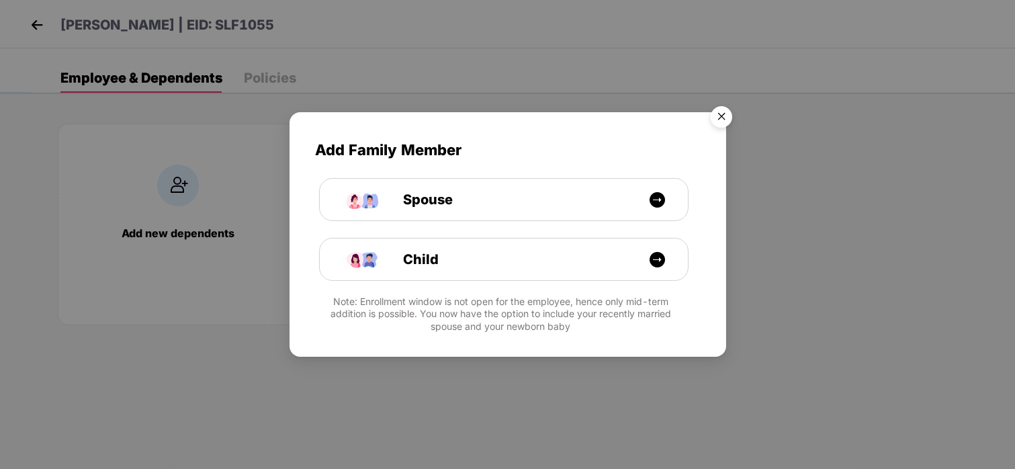
click at [715, 117] on img "Close" at bounding box center [722, 119] width 38 height 38
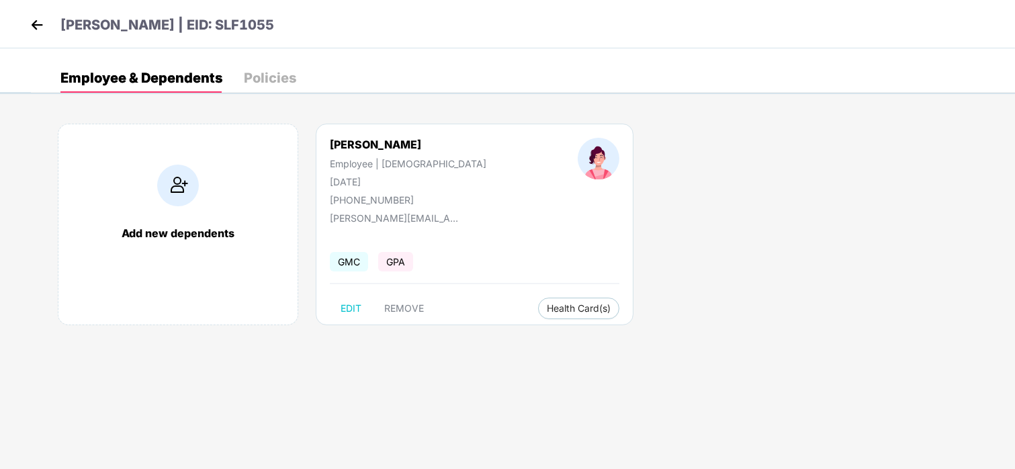
click at [25, 20] on div "[PERSON_NAME] | EID: SLF1055" at bounding box center [507, 24] width 1015 height 48
click at [40, 17] on img at bounding box center [37, 25] width 20 height 20
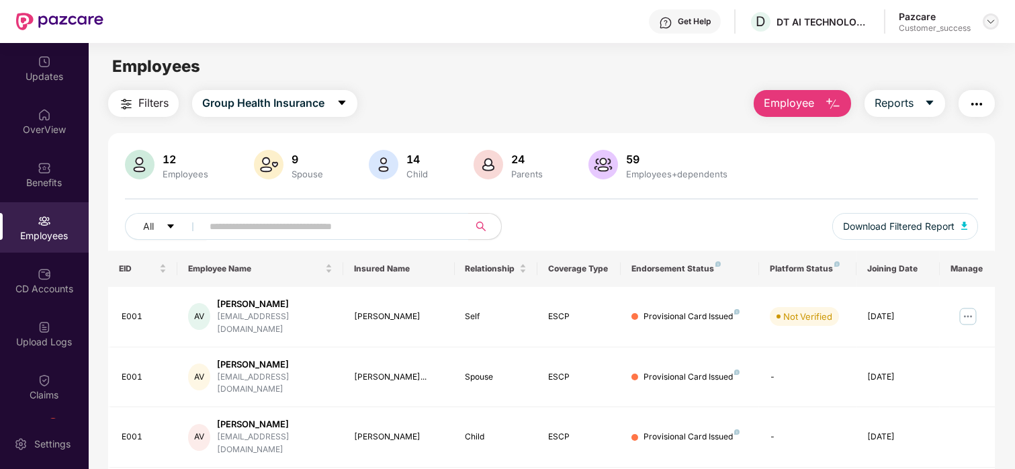
click at [985, 22] on div at bounding box center [991, 21] width 16 height 16
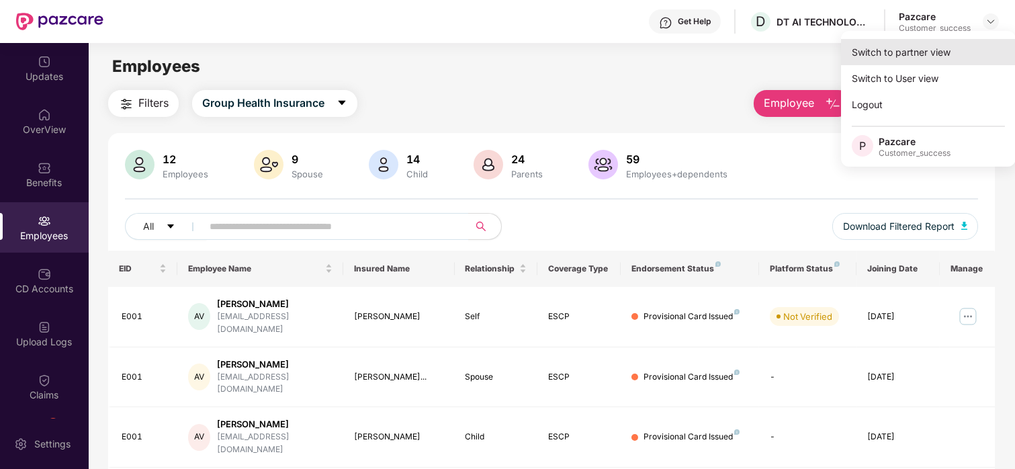
click at [900, 58] on div "Switch to partner view" at bounding box center [928, 52] width 175 height 26
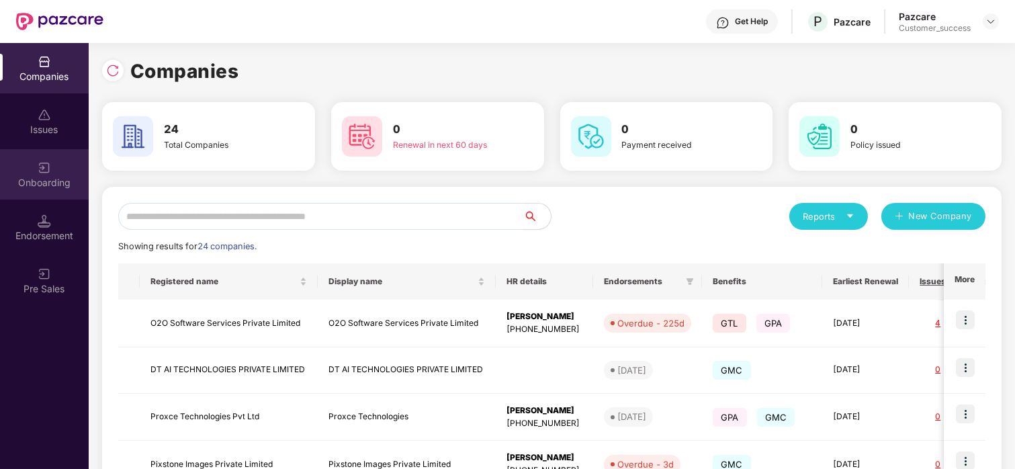
click at [40, 176] on div "Onboarding" at bounding box center [44, 182] width 89 height 13
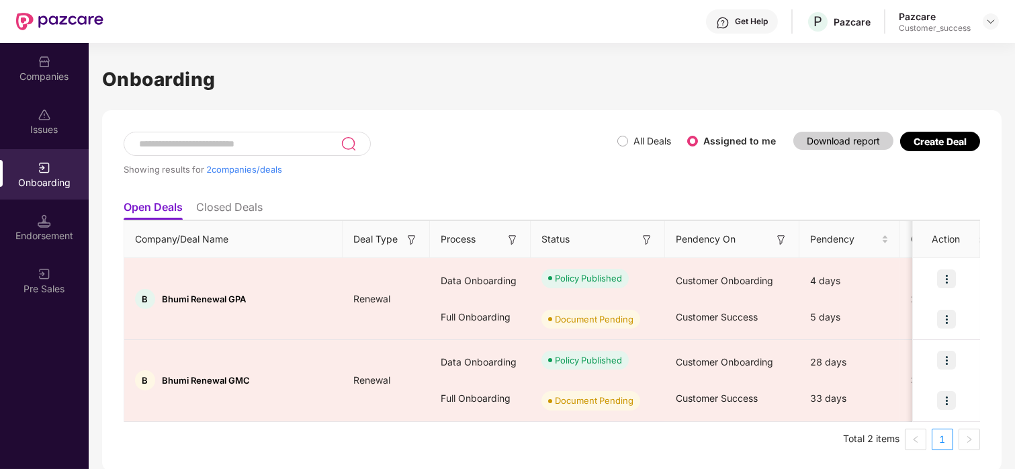
click at [632, 141] on span "All Deals" at bounding box center [652, 141] width 48 height 15
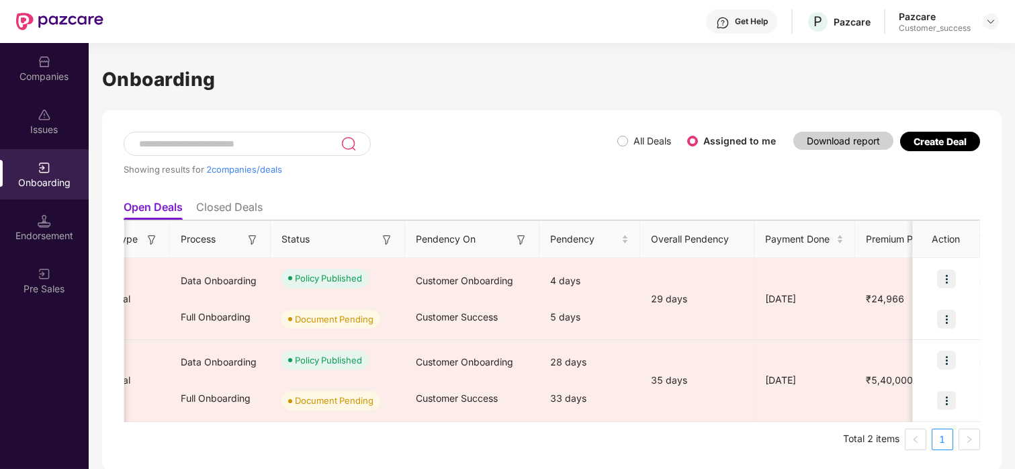
click at [622, 134] on label "All Deals" at bounding box center [647, 141] width 59 height 15
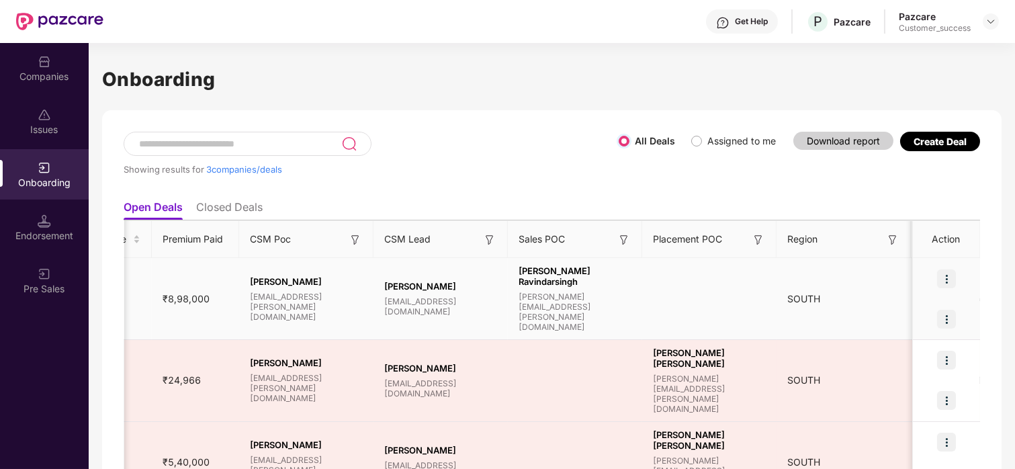
scroll to position [0, 963]
click at [44, 62] on img at bounding box center [44, 61] width 13 height 13
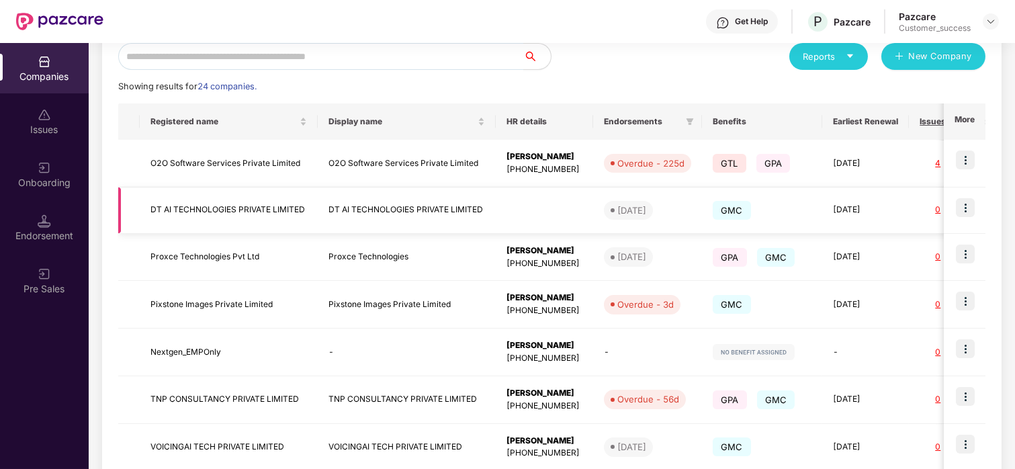
scroll to position [161, 0]
click at [45, 167] on img at bounding box center [44, 167] width 13 height 13
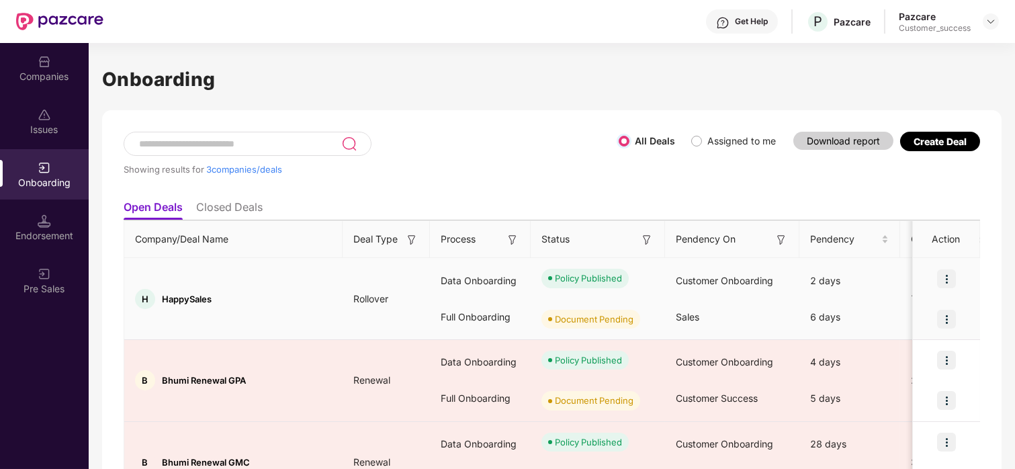
scroll to position [84, 0]
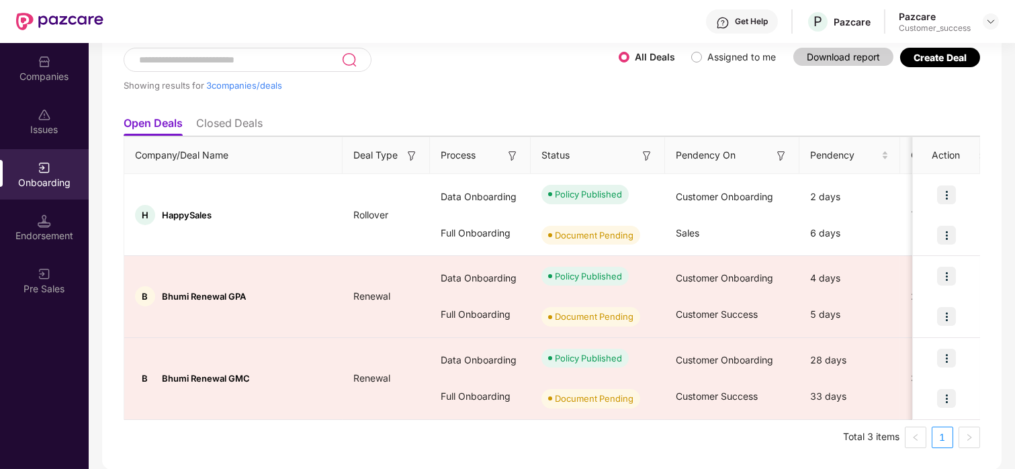
click at [306, 49] on div at bounding box center [248, 60] width 248 height 24
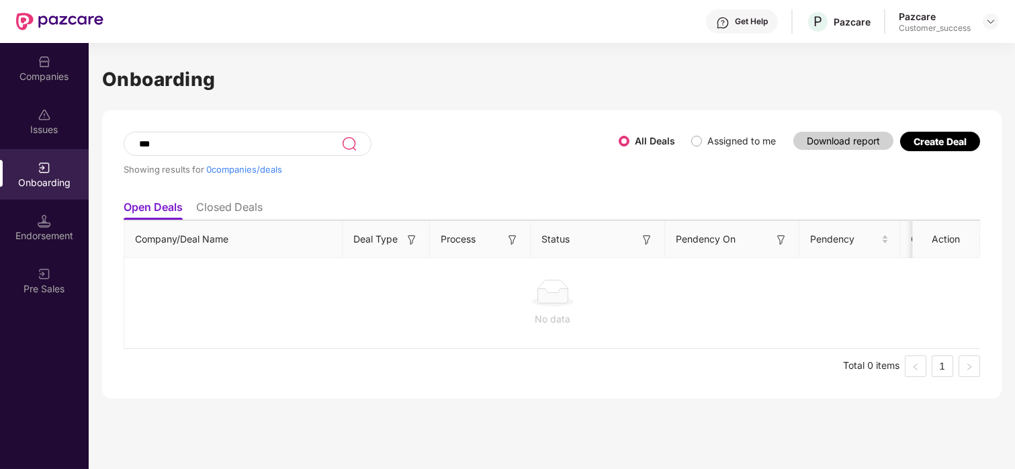
scroll to position [0, 0]
type input "*"
click at [598, 146] on div "*** Showing results for 0 companies/deals" at bounding box center [371, 163] width 494 height 62
click at [614, 136] on div "*** Showing results for 0 companies/deals" at bounding box center [371, 163] width 494 height 62
click at [630, 137] on span "All Deals" at bounding box center [652, 141] width 48 height 15
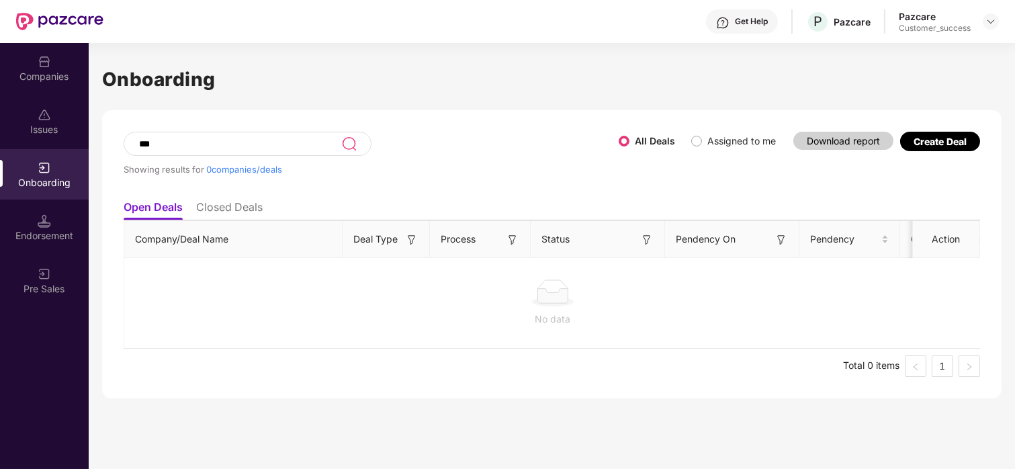
click at [262, 134] on div "***" at bounding box center [248, 144] width 248 height 24
type input "*"
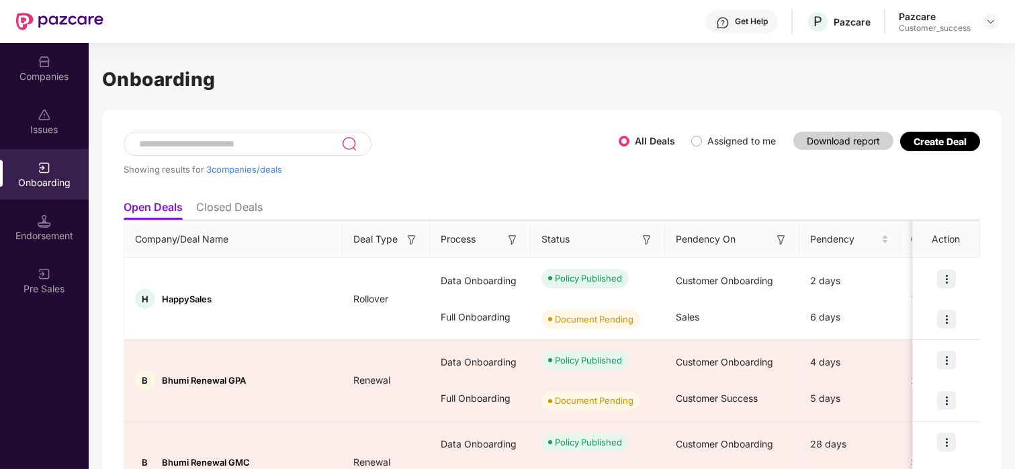
click at [52, 77] on div "Companies" at bounding box center [44, 76] width 89 height 13
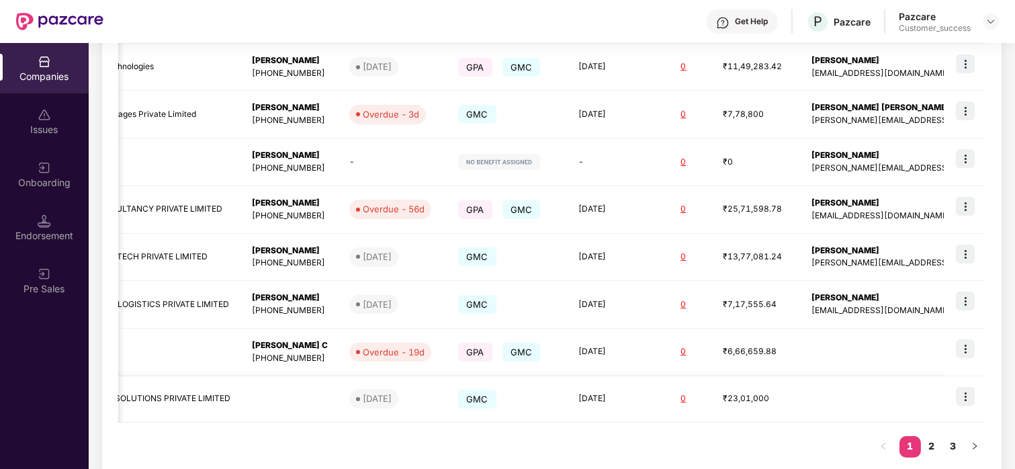
scroll to position [354, 0]
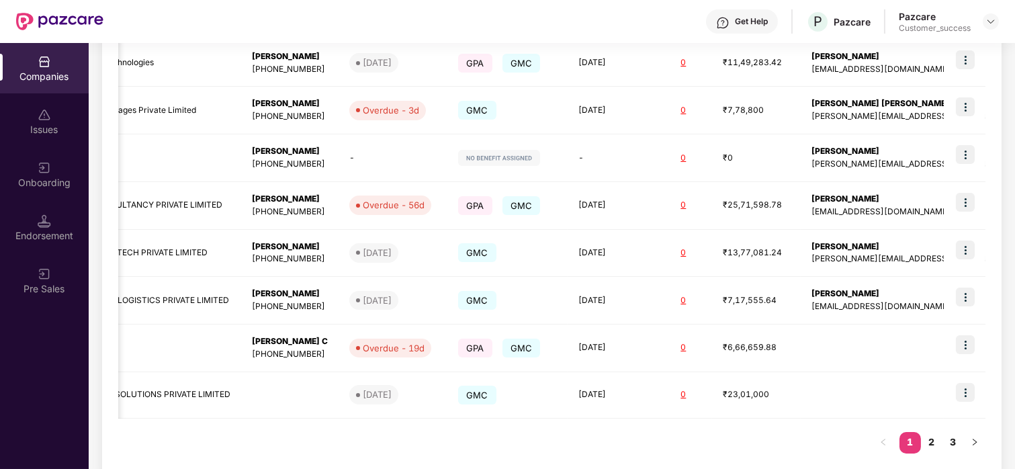
click at [50, 118] on div "Issues" at bounding box center [44, 121] width 89 height 50
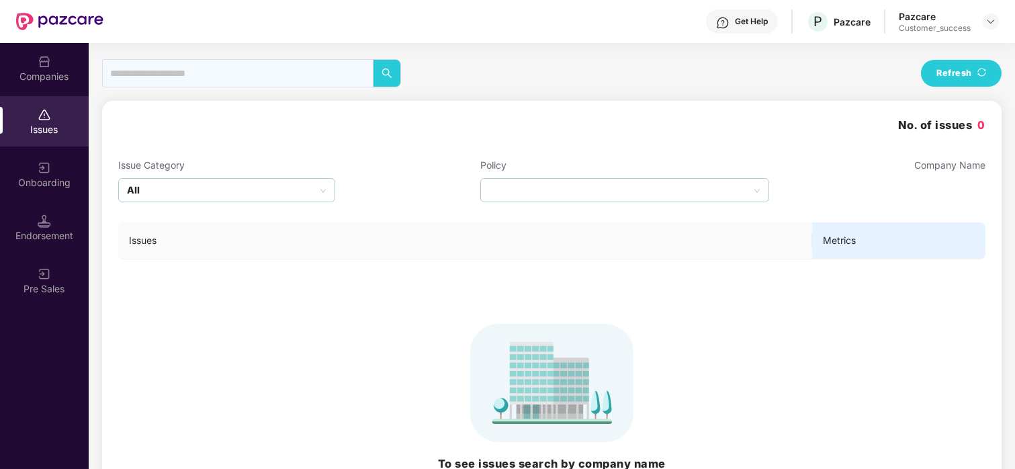
scroll to position [0, 0]
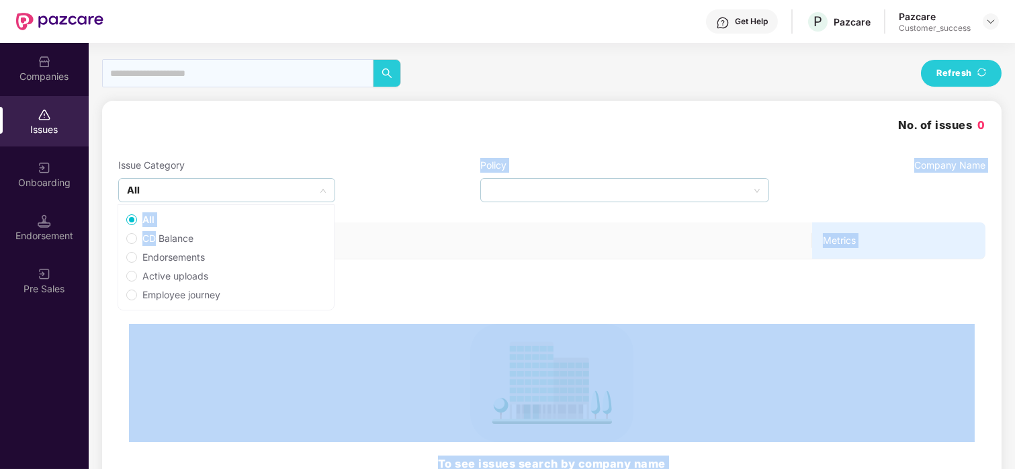
drag, startPoint x: 149, startPoint y: 200, endPoint x: 155, endPoint y: 238, distance: 38.8
click at [155, 238] on body "Get Help P Pazcare Pazcare Customer_success Companies Issues Onboarding Endorse…" at bounding box center [507, 234] width 1015 height 469
click at [155, 238] on span "CD Balance" at bounding box center [168, 238] width 62 height 15
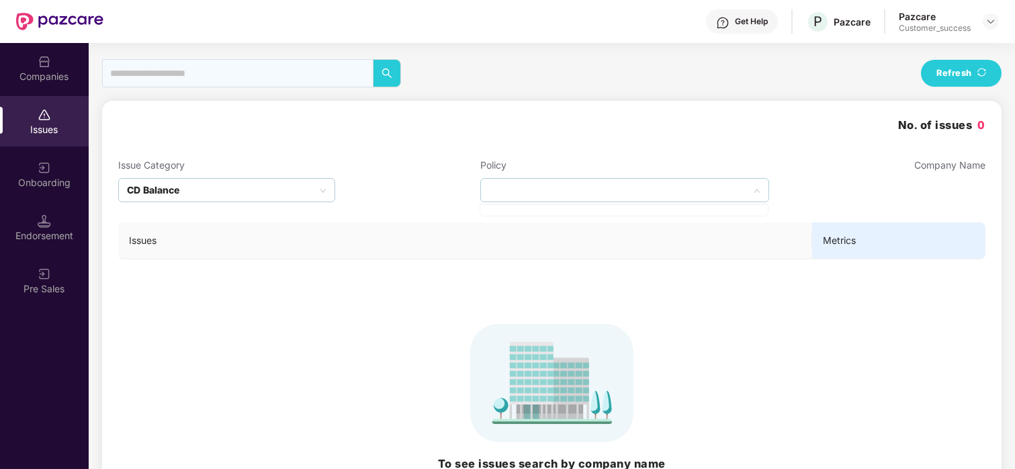
click at [538, 198] on div at bounding box center [625, 190] width 289 height 24
click at [542, 190] on div at bounding box center [625, 190] width 289 height 24
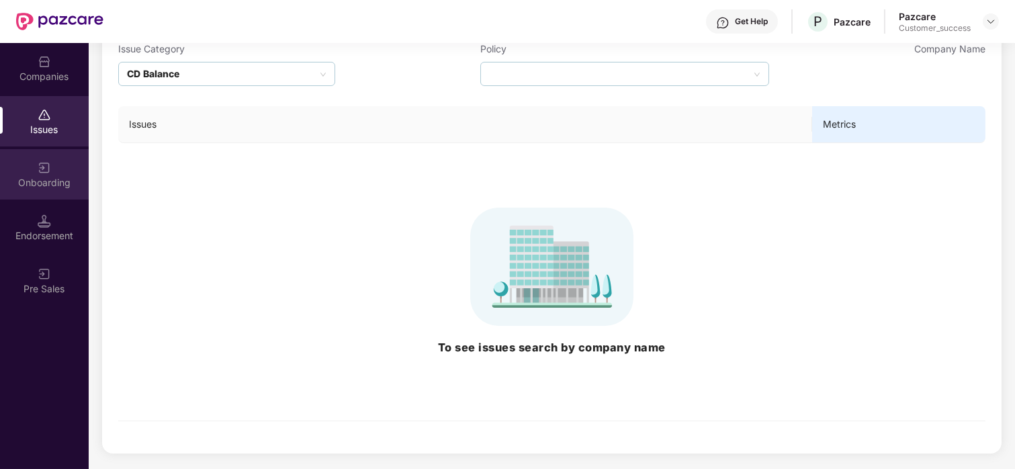
click at [27, 176] on div "Onboarding" at bounding box center [44, 182] width 89 height 13
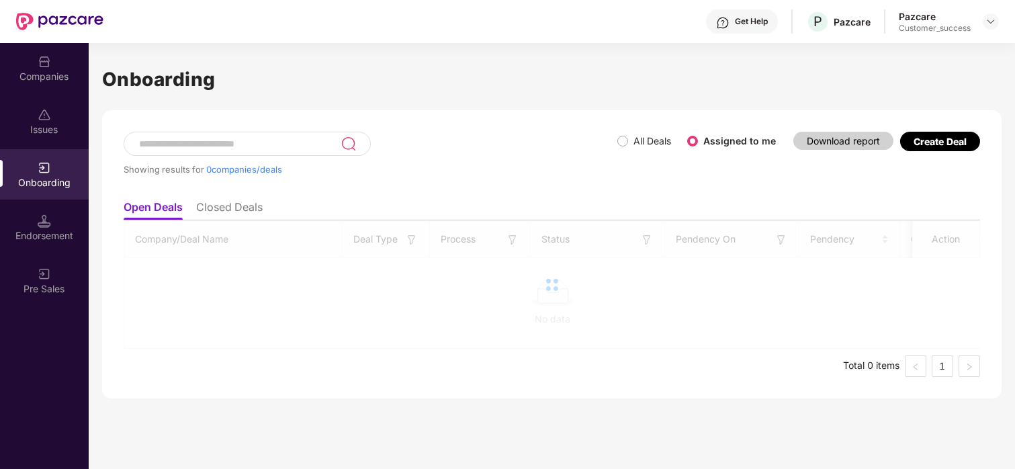
scroll to position [0, 0]
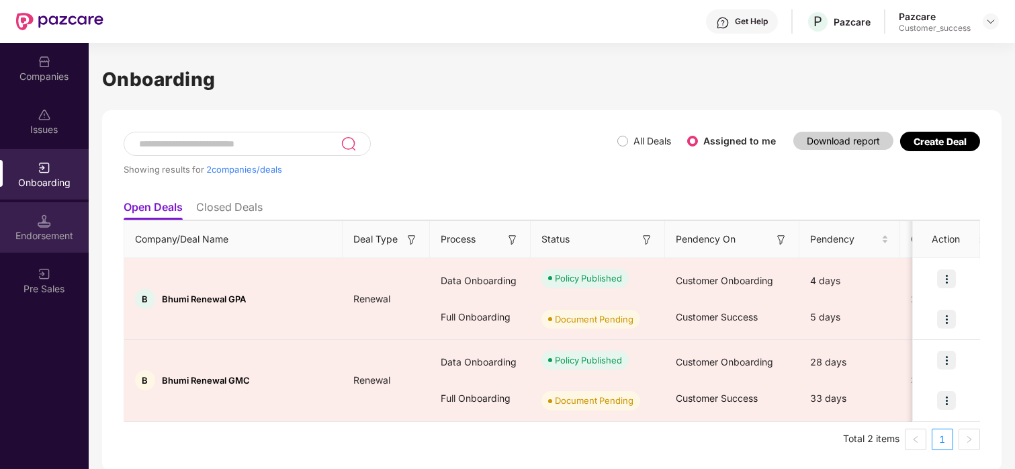
click at [54, 245] on div "Endorsement" at bounding box center [44, 227] width 89 height 50
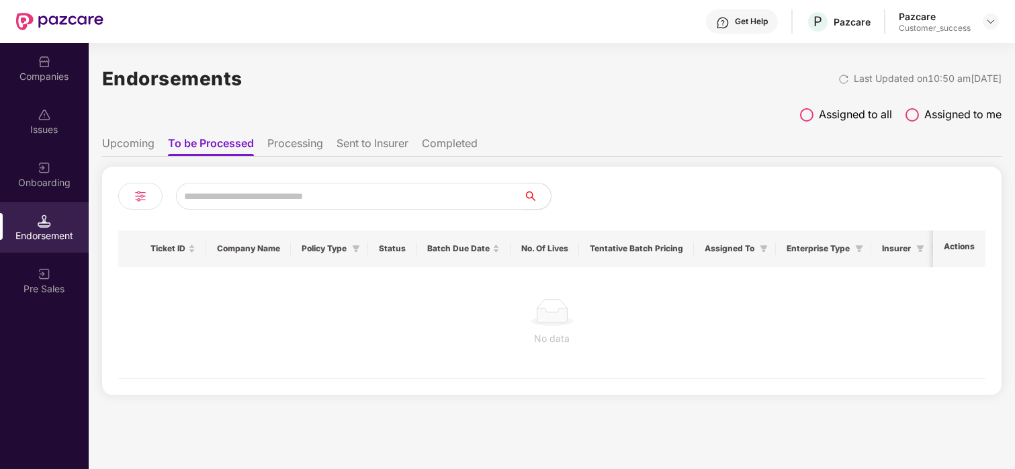
click at [170, 125] on div "Assigned to all Assigned to me" at bounding box center [552, 118] width 900 height 24
click at [120, 138] on li "Upcoming" at bounding box center [128, 145] width 52 height 19
click at [230, 140] on li "To be Processed" at bounding box center [211, 145] width 84 height 19
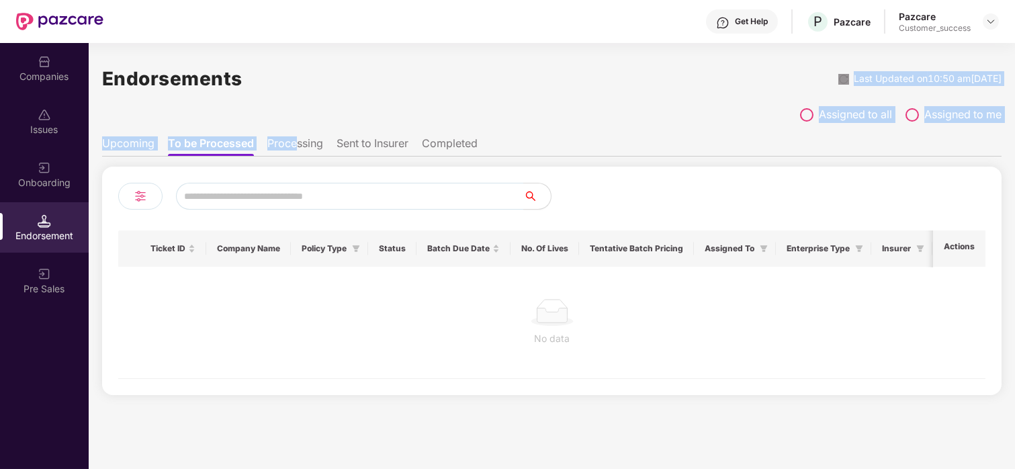
drag, startPoint x: 309, startPoint y: 90, endPoint x: 295, endPoint y: 134, distance: 45.9
click at [295, 134] on div "Endorsements Last Updated on 10:50 am[DATE] Assigned to all Assigned to me Upco…" at bounding box center [552, 226] width 900 height 337
click at [295, 134] on ul "Upcoming To be Processed Processing Sent to Insurer Completed" at bounding box center [552, 143] width 900 height 27
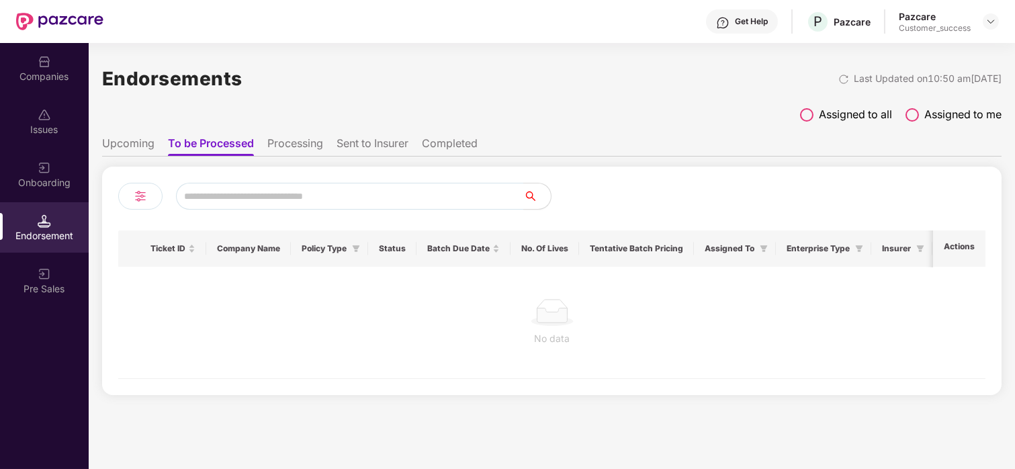
click at [301, 152] on li "Processing" at bounding box center [295, 145] width 56 height 19
click at [47, 272] on img at bounding box center [44, 273] width 13 height 13
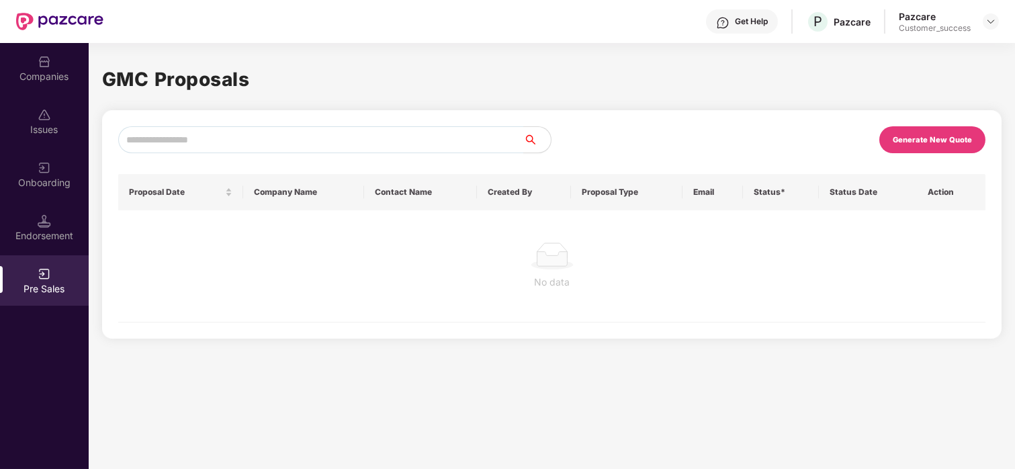
click at [65, 167] on div "Onboarding" at bounding box center [44, 174] width 89 height 50
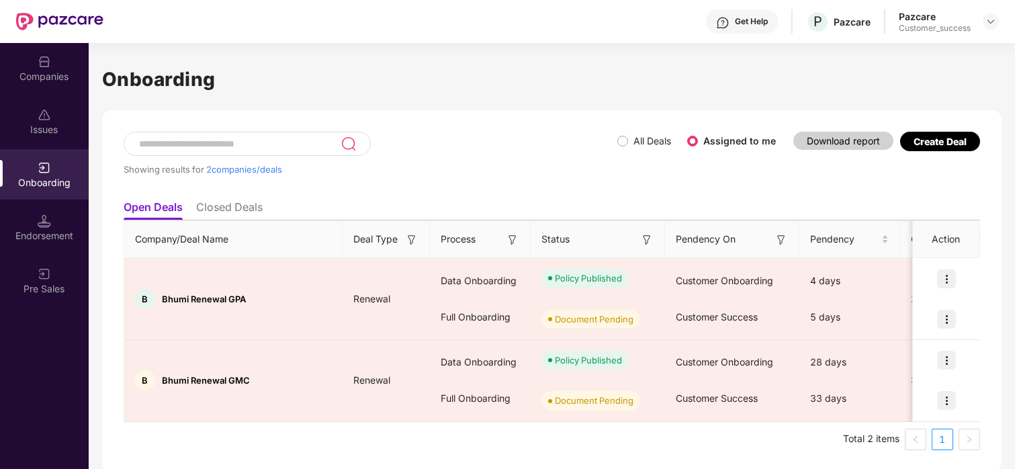
click at [640, 142] on label "All Deals" at bounding box center [653, 140] width 38 height 11
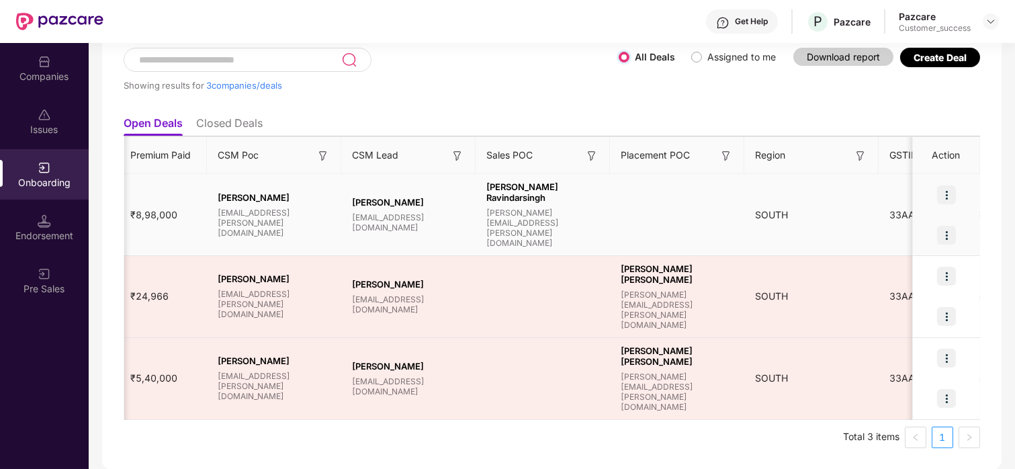
scroll to position [0, 1109]
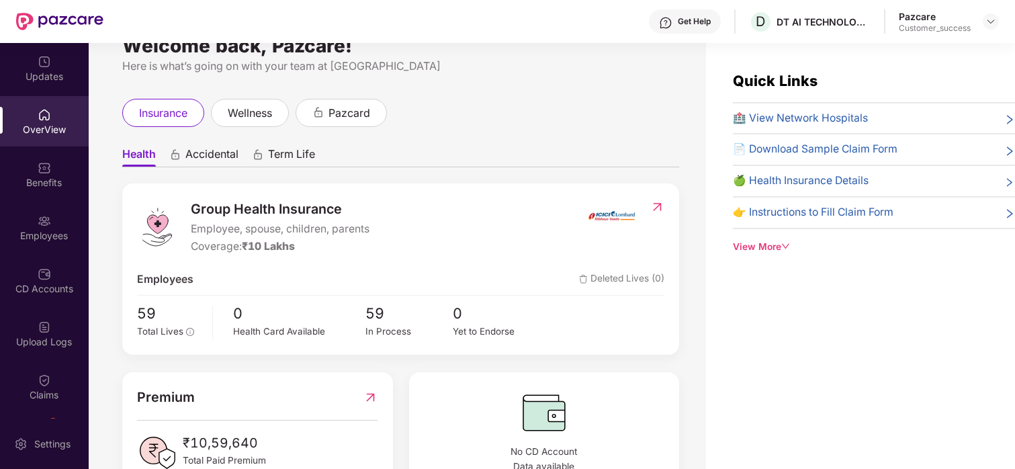
scroll to position [38, 0]
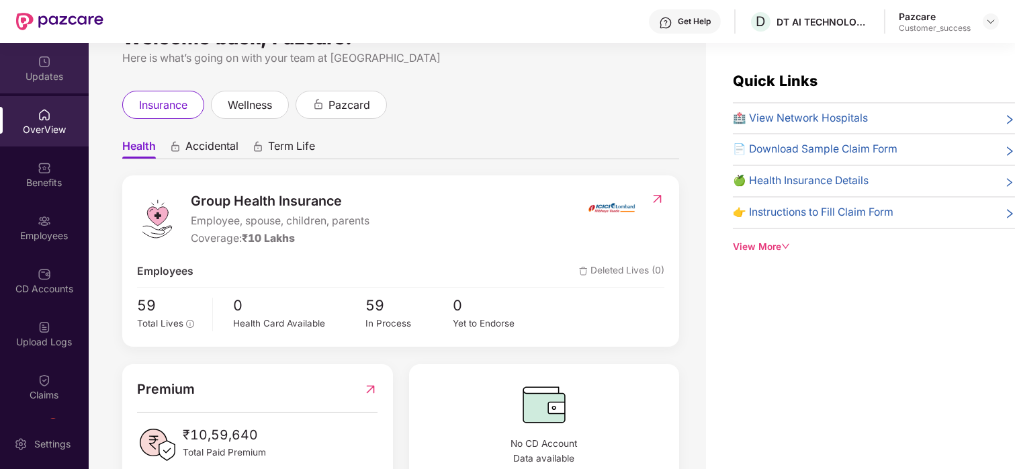
click at [38, 74] on div "Updates" at bounding box center [44, 76] width 89 height 13
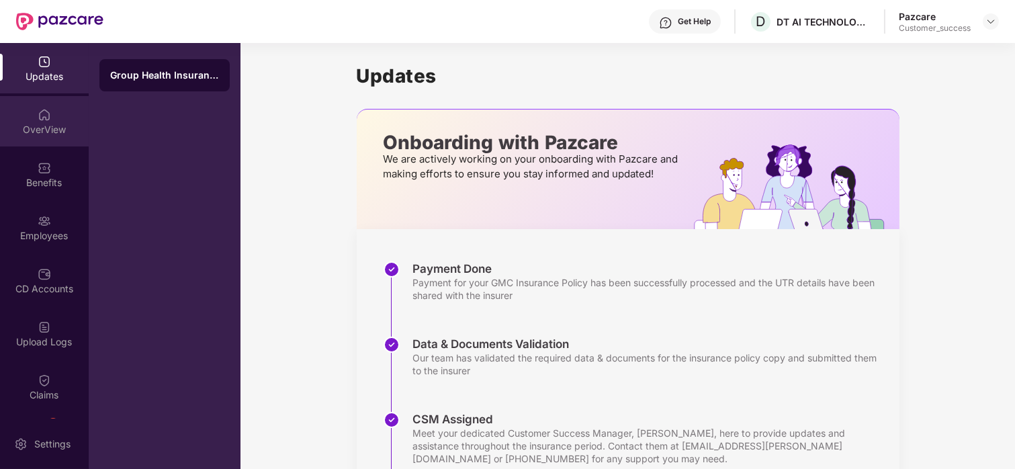
click at [38, 108] on img at bounding box center [44, 114] width 13 height 13
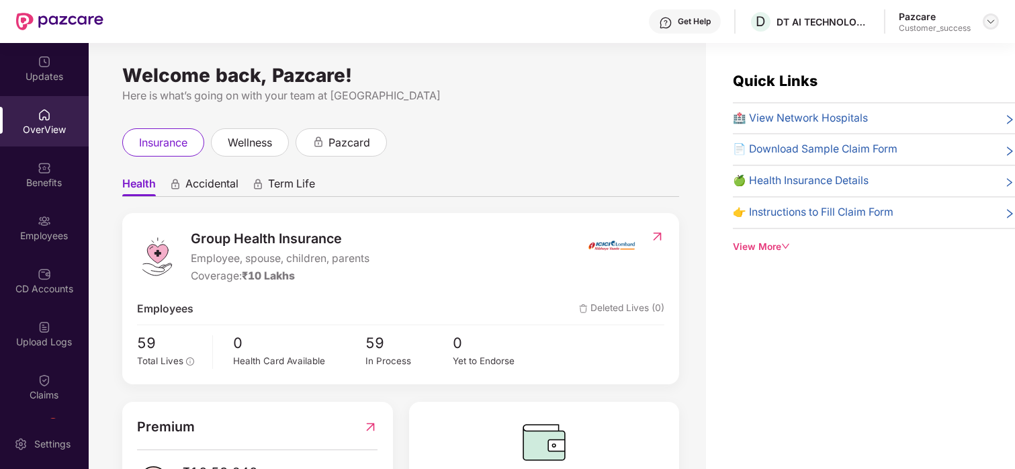
click at [992, 21] on img at bounding box center [991, 21] width 11 height 11
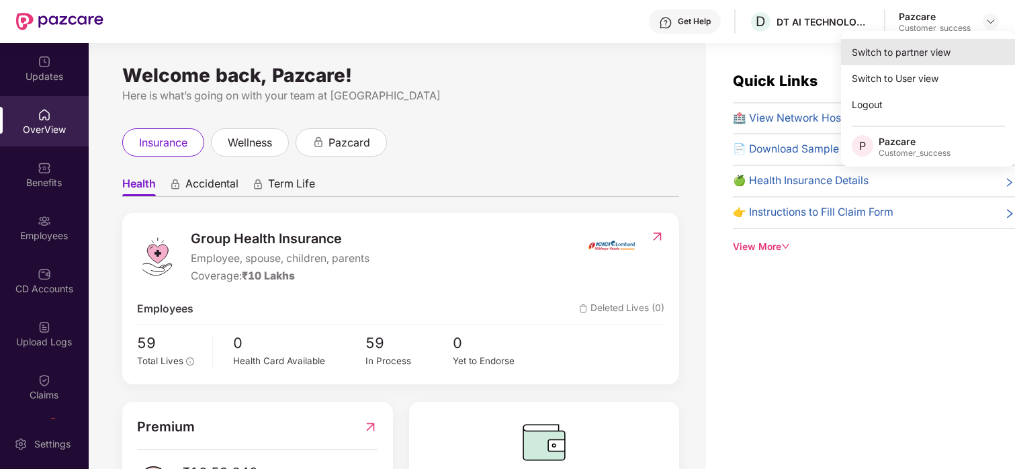
click at [909, 56] on div "Switch to partner view" at bounding box center [928, 52] width 175 height 26
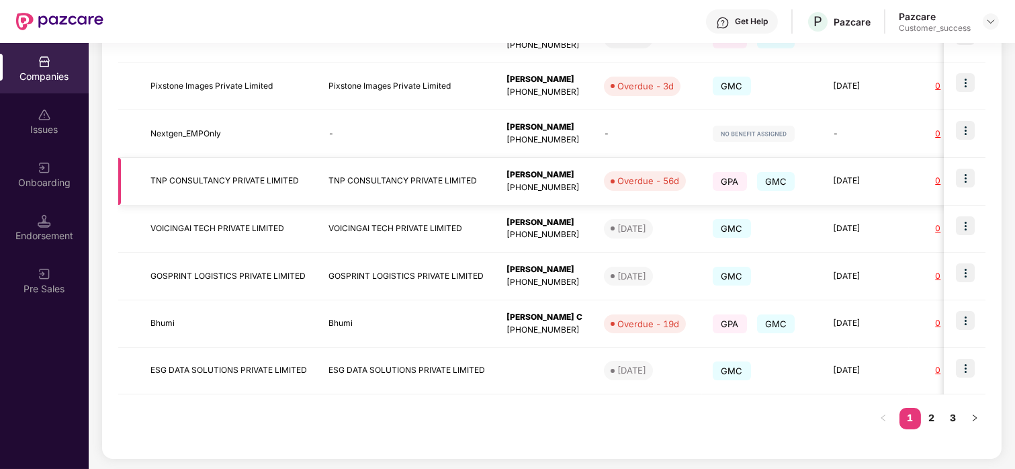
scroll to position [0, 0]
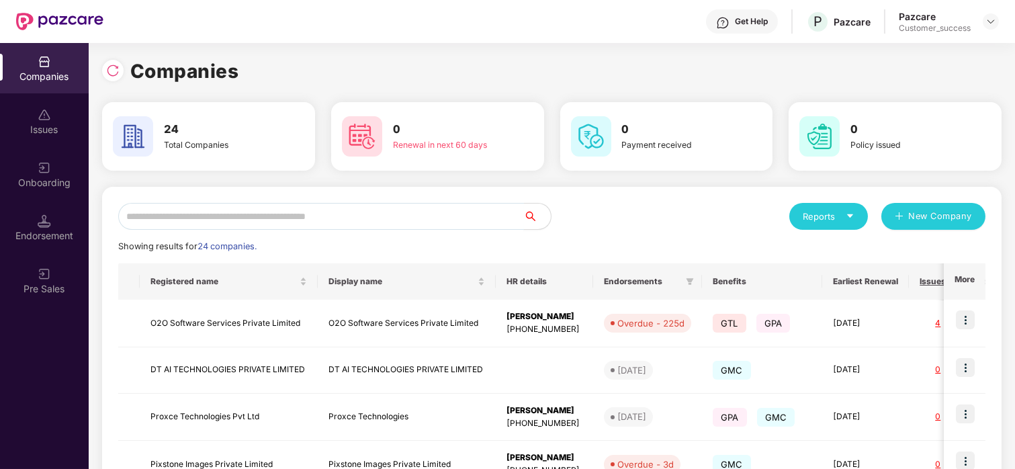
click at [245, 218] on input "text" at bounding box center [321, 216] width 406 height 27
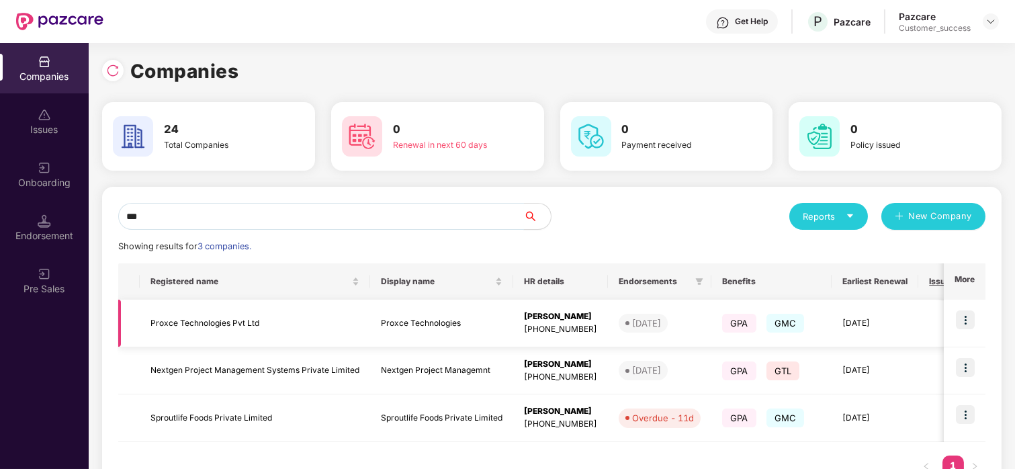
type input "***"
click at [966, 321] on img at bounding box center [965, 319] width 19 height 19
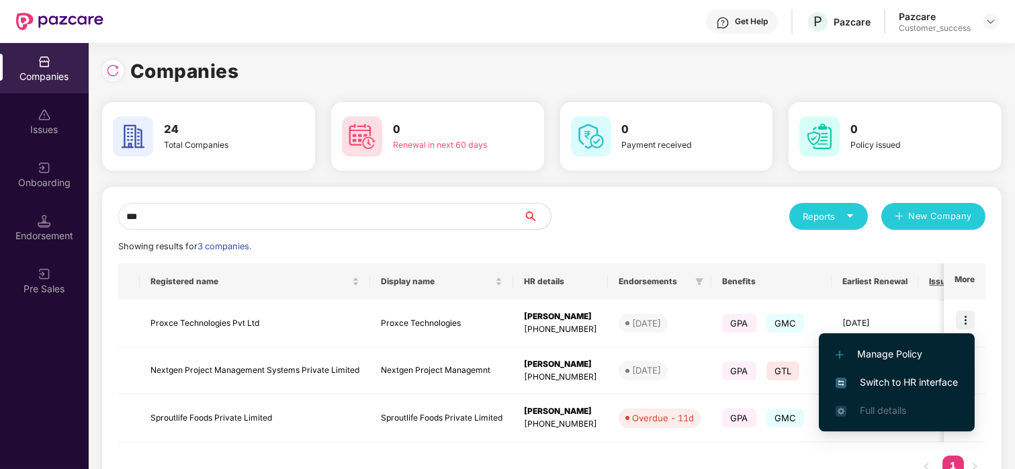
click at [849, 386] on span "Switch to HR interface" at bounding box center [897, 382] width 122 height 15
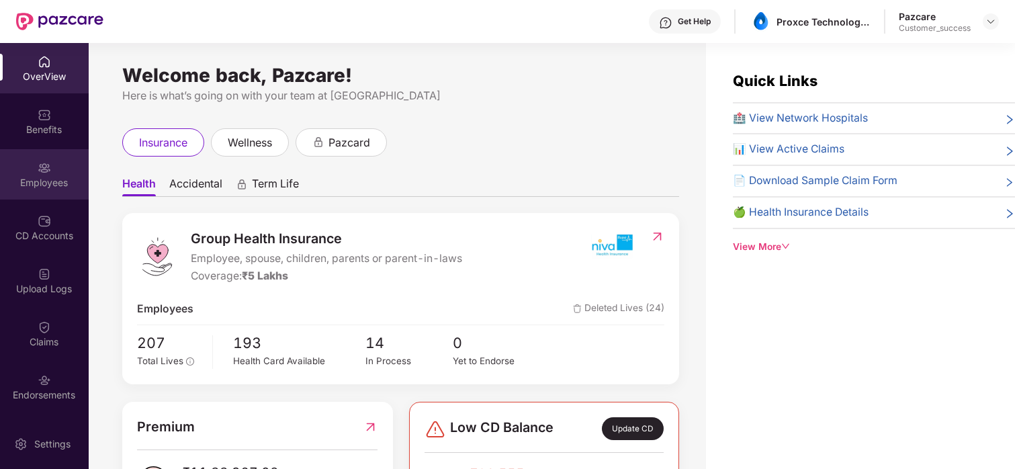
click at [38, 167] on img at bounding box center [44, 167] width 13 height 13
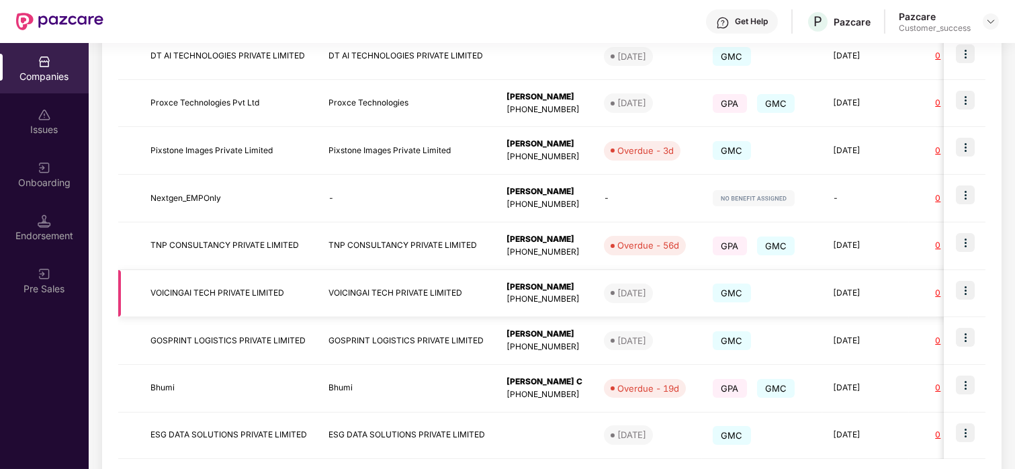
scroll to position [378, 0]
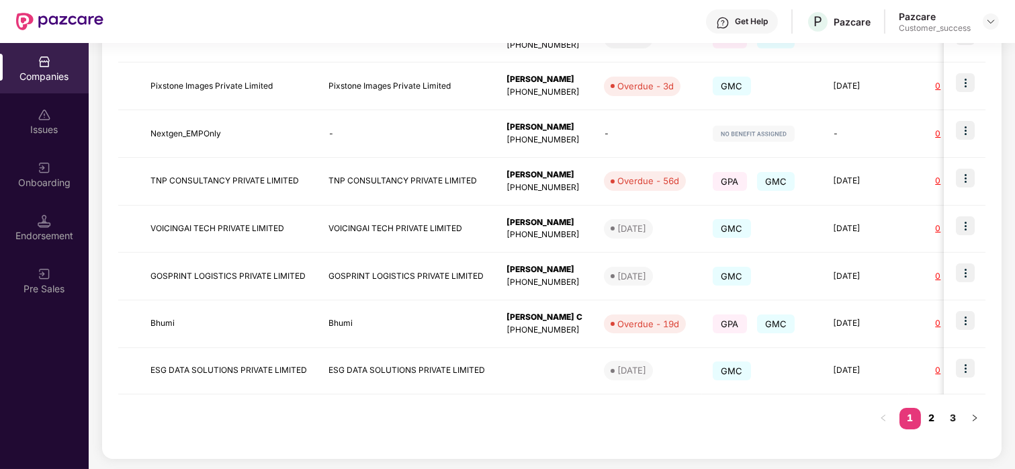
click at [930, 420] on link "2" at bounding box center [932, 418] width 22 height 20
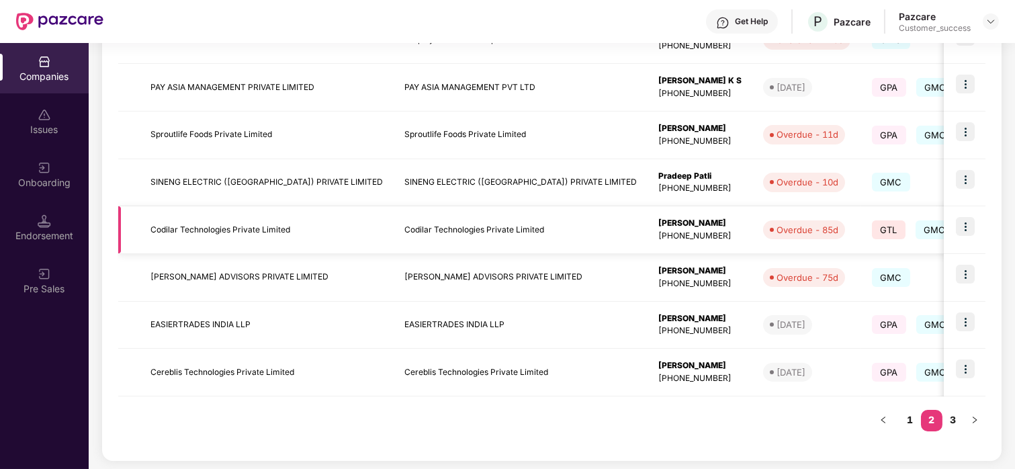
click at [958, 225] on img at bounding box center [965, 226] width 19 height 19
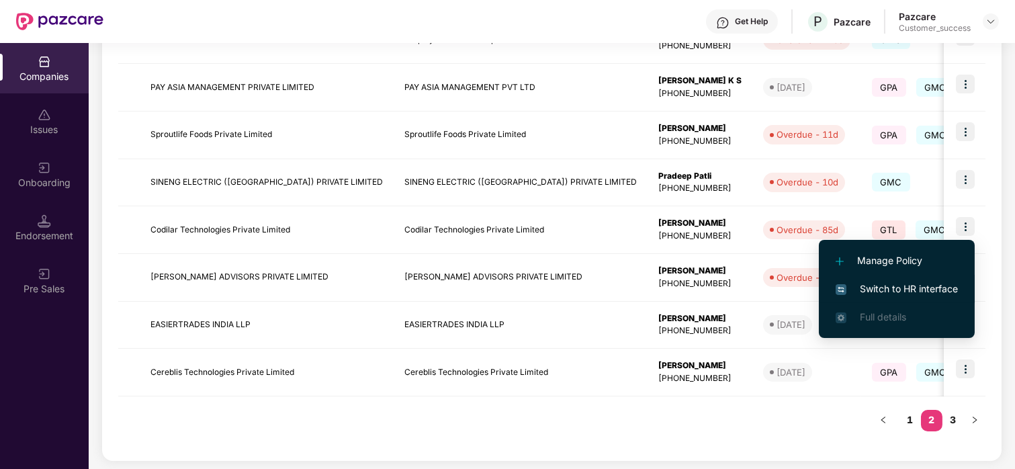
click at [849, 290] on span "Switch to HR interface" at bounding box center [897, 289] width 122 height 15
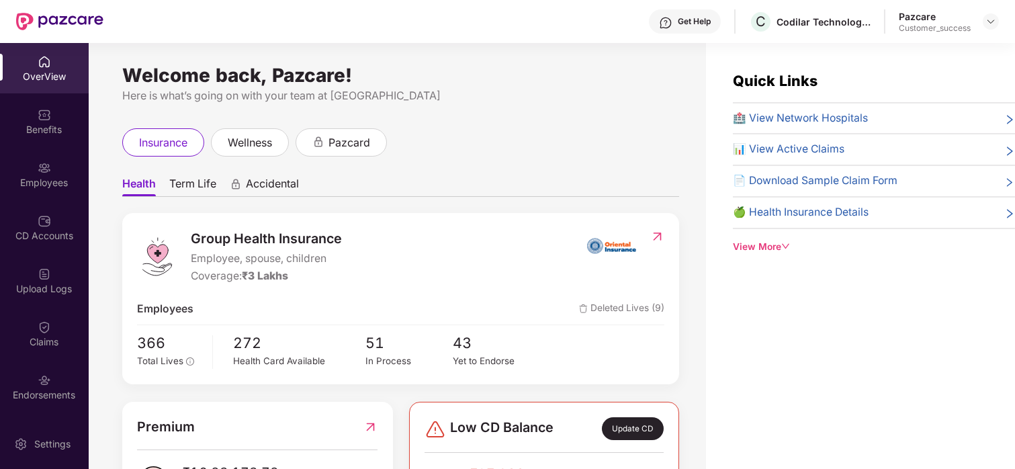
click at [38, 166] on img at bounding box center [44, 167] width 13 height 13
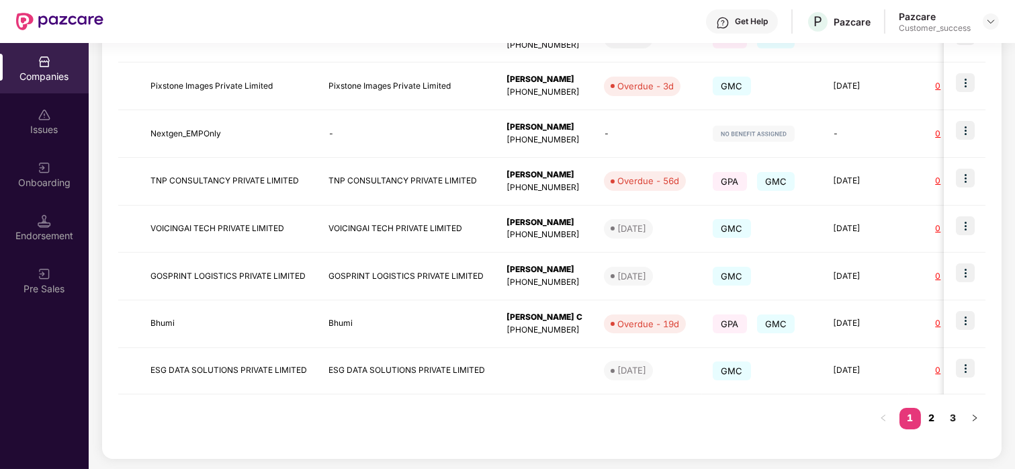
click at [933, 419] on link "2" at bounding box center [932, 418] width 22 height 20
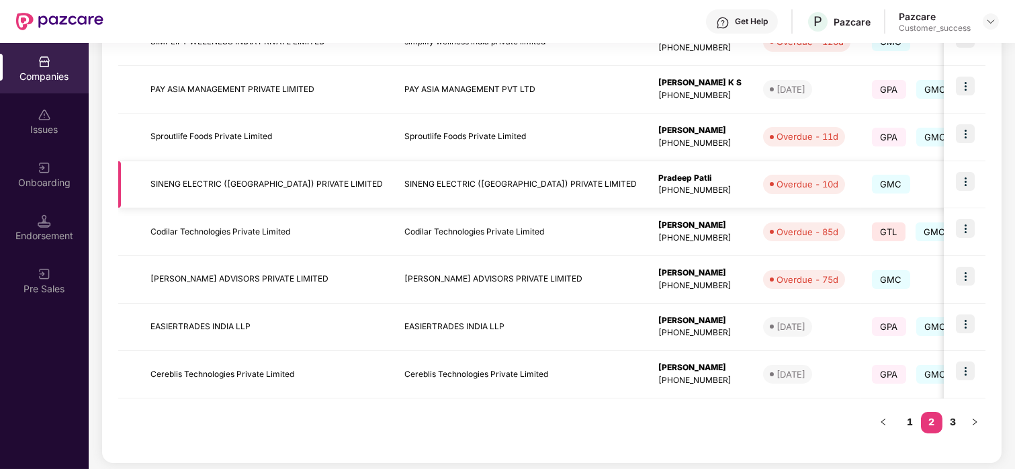
scroll to position [381, 0]
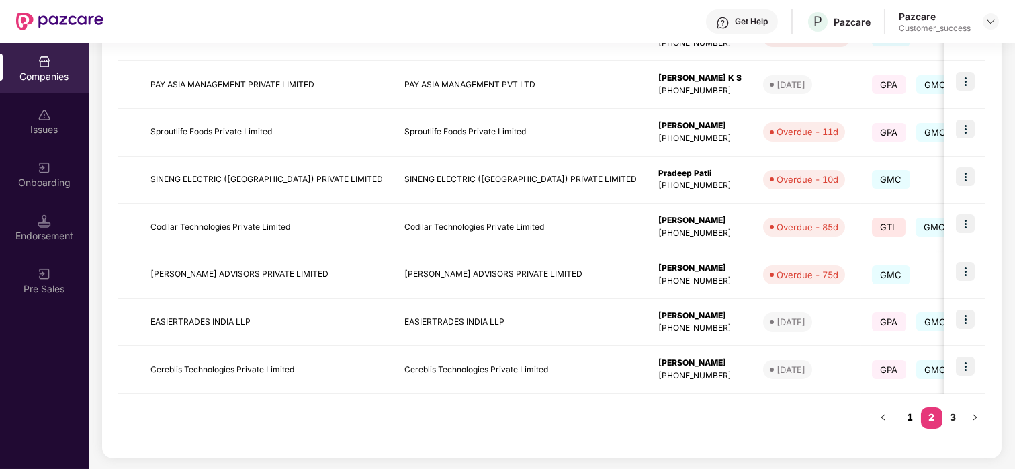
click at [909, 415] on link "1" at bounding box center [911, 417] width 22 height 20
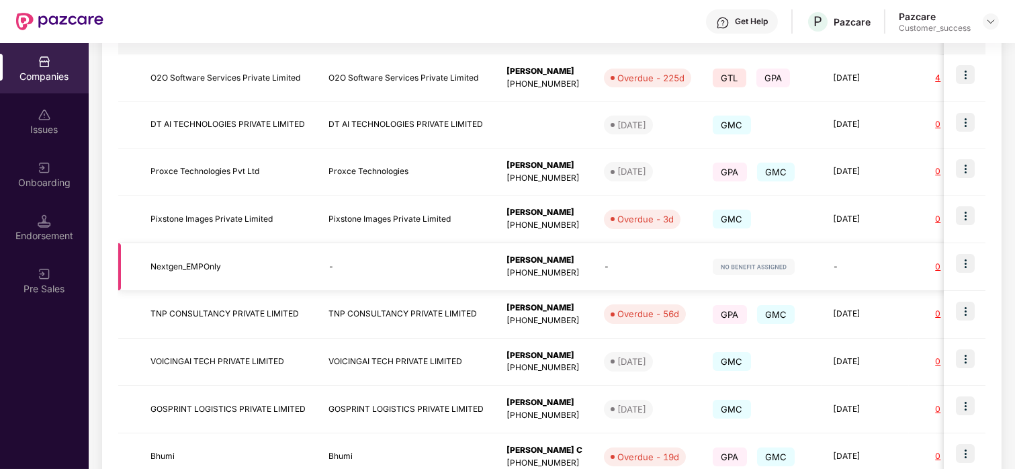
scroll to position [243, 0]
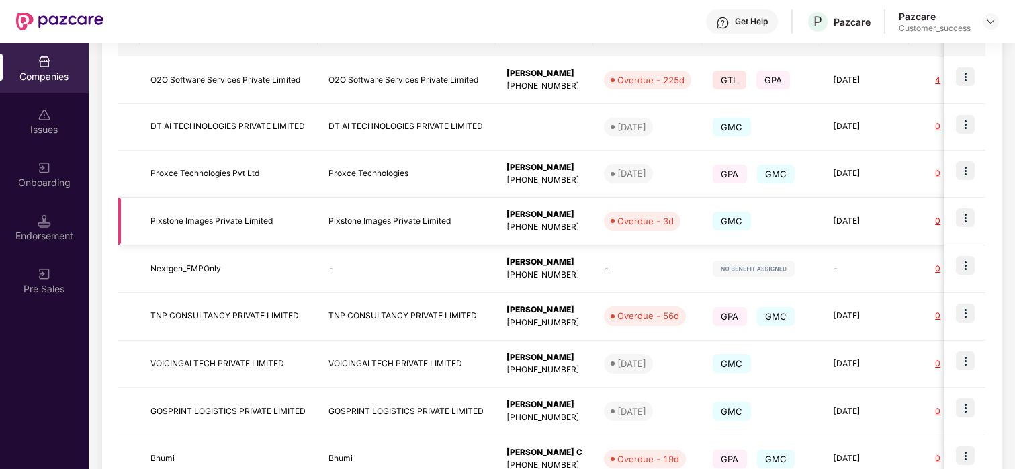
click at [967, 216] on img at bounding box center [965, 217] width 19 height 19
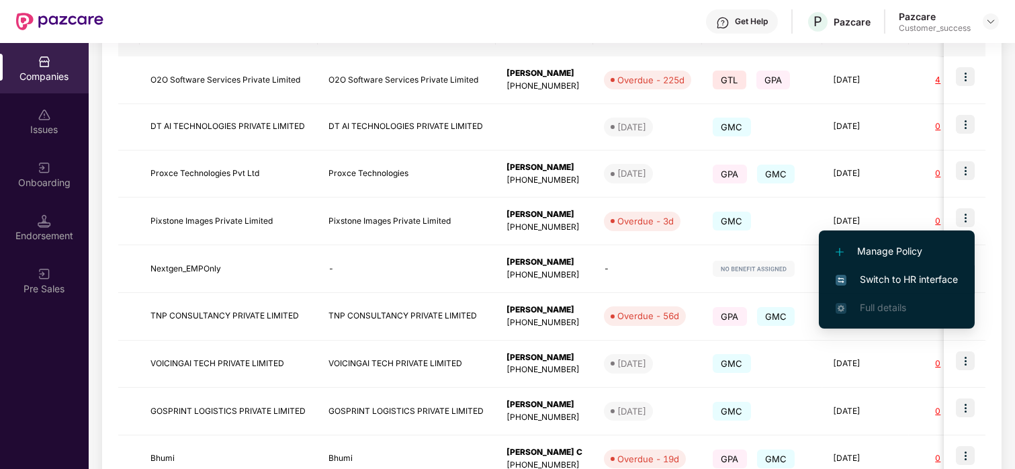
click at [872, 274] on span "Switch to HR interface" at bounding box center [897, 279] width 122 height 15
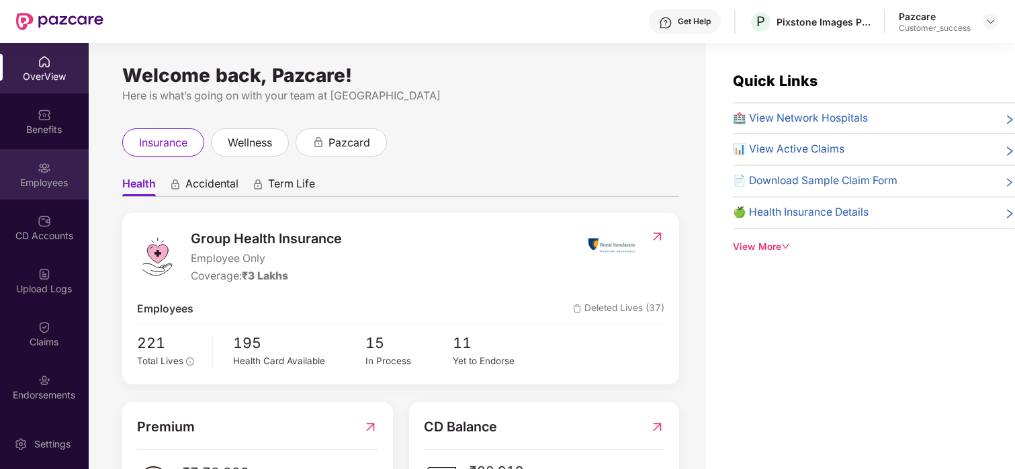
click at [56, 173] on div "Employees" at bounding box center [44, 174] width 89 height 50
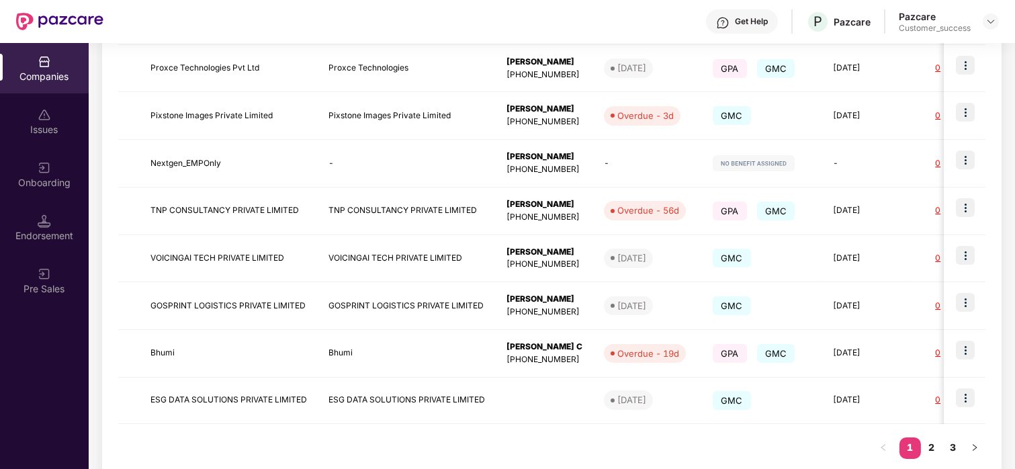
scroll to position [350, 0]
click at [964, 246] on img at bounding box center [965, 254] width 19 height 19
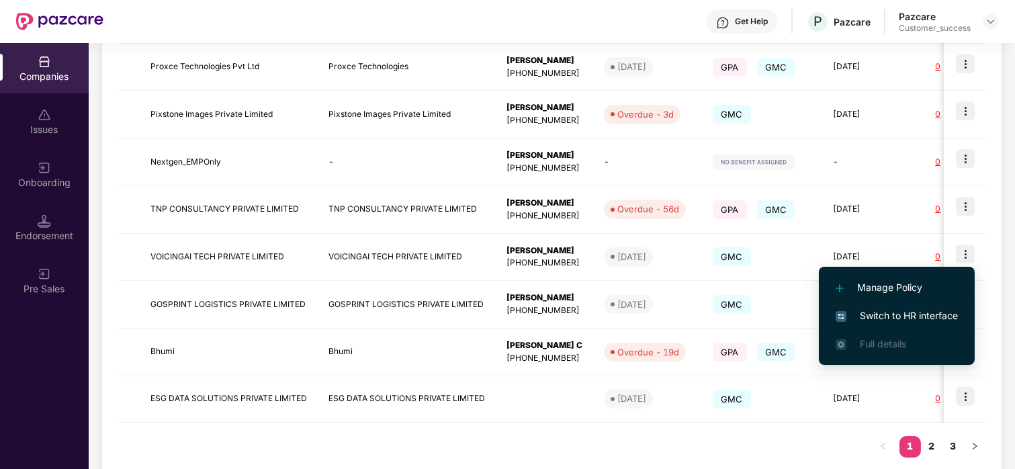
click at [916, 304] on li "Switch to HR interface" at bounding box center [897, 316] width 156 height 28
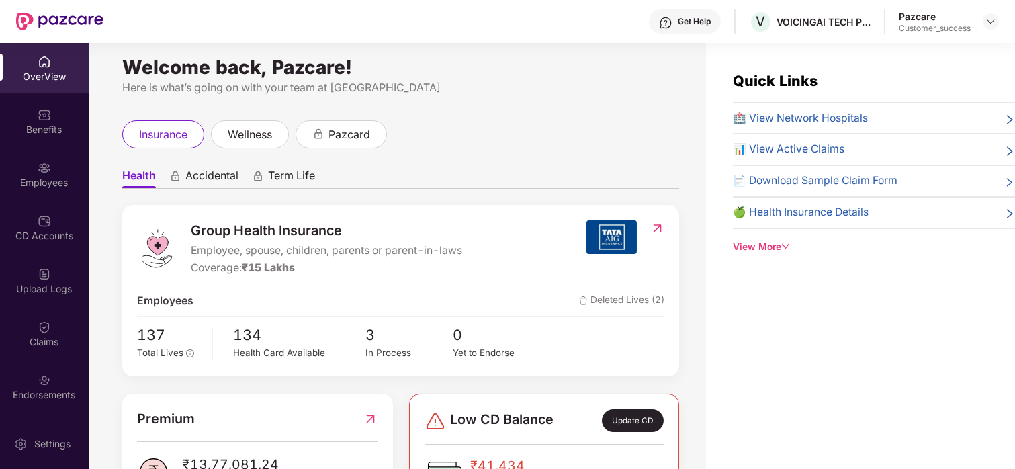
scroll to position [0, 0]
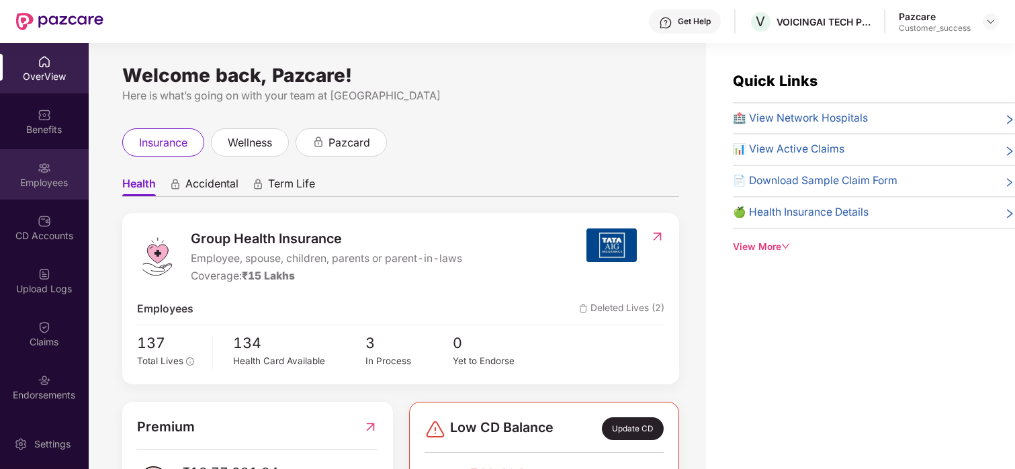
click at [40, 154] on div "Employees" at bounding box center [44, 174] width 89 height 50
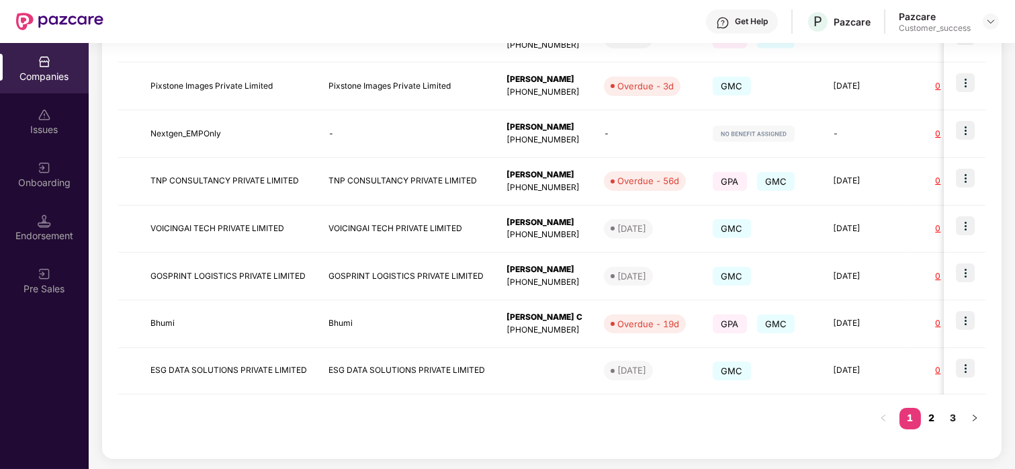
scroll to position [0, 1]
click at [933, 416] on link "2" at bounding box center [932, 418] width 22 height 20
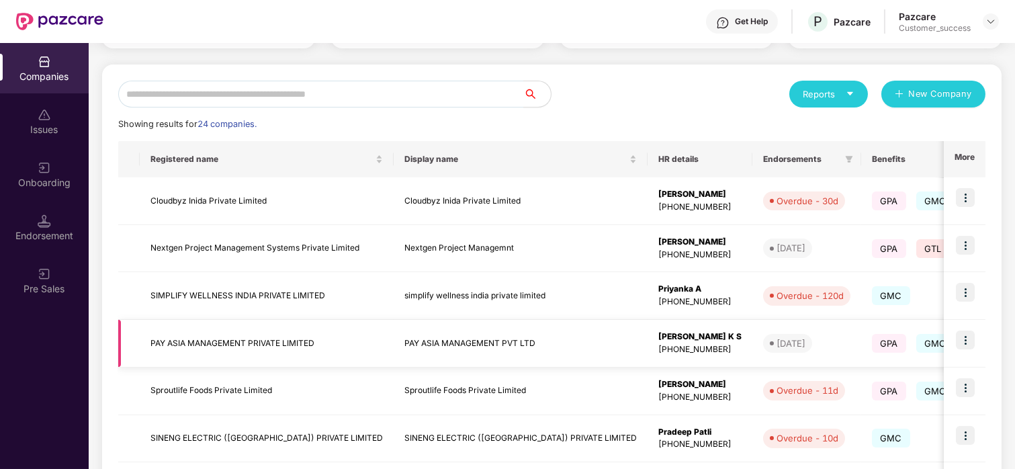
scroll to position [381, 0]
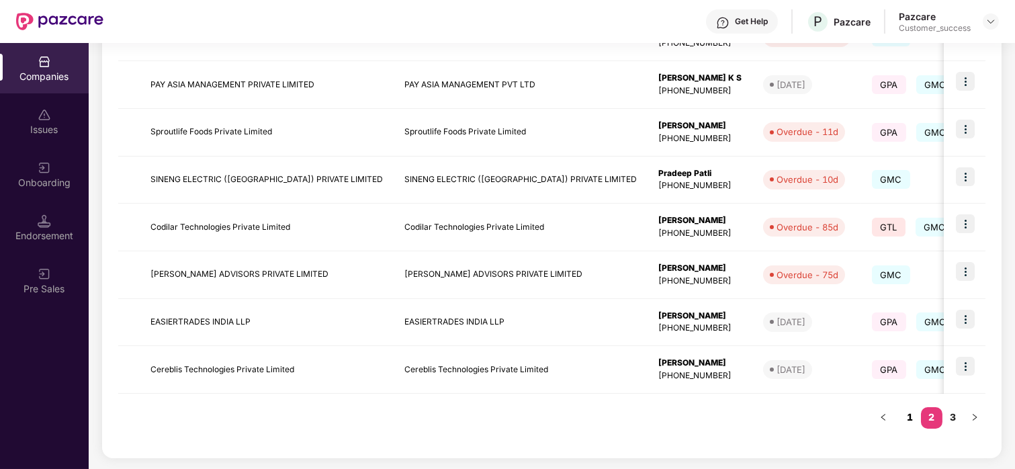
click at [913, 414] on link "1" at bounding box center [911, 417] width 22 height 20
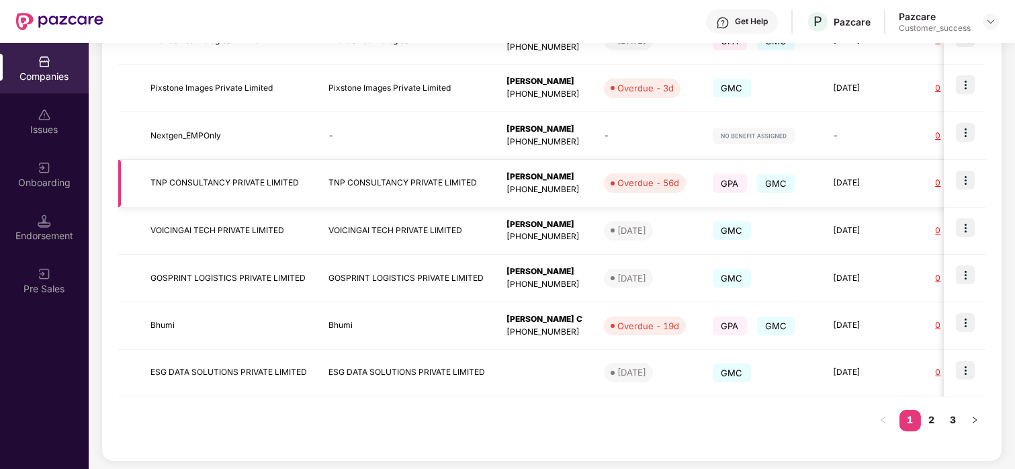
scroll to position [176, 0]
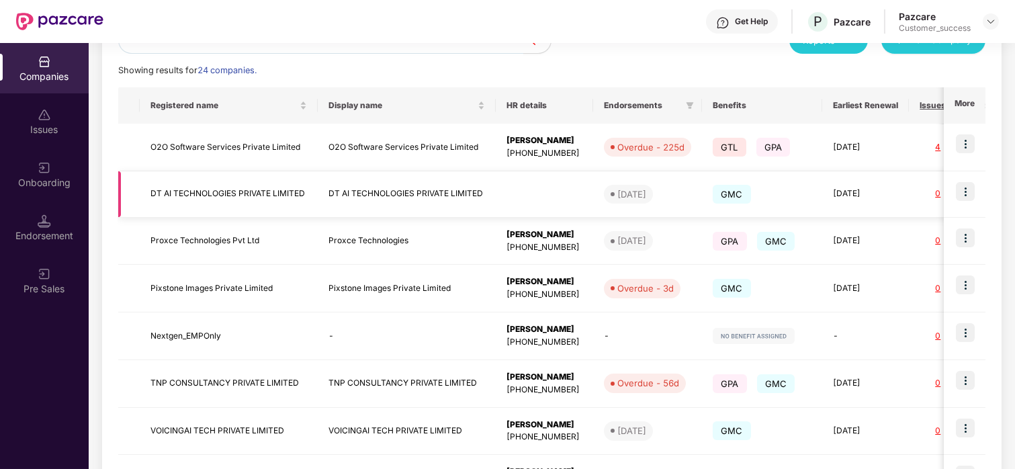
click at [973, 185] on img at bounding box center [965, 191] width 19 height 19
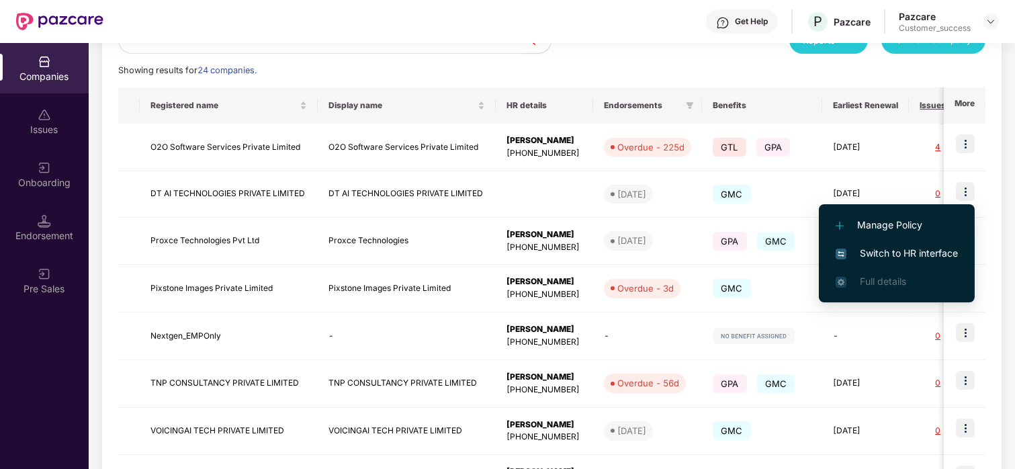
click at [890, 252] on span "Switch to HR interface" at bounding box center [897, 253] width 122 height 15
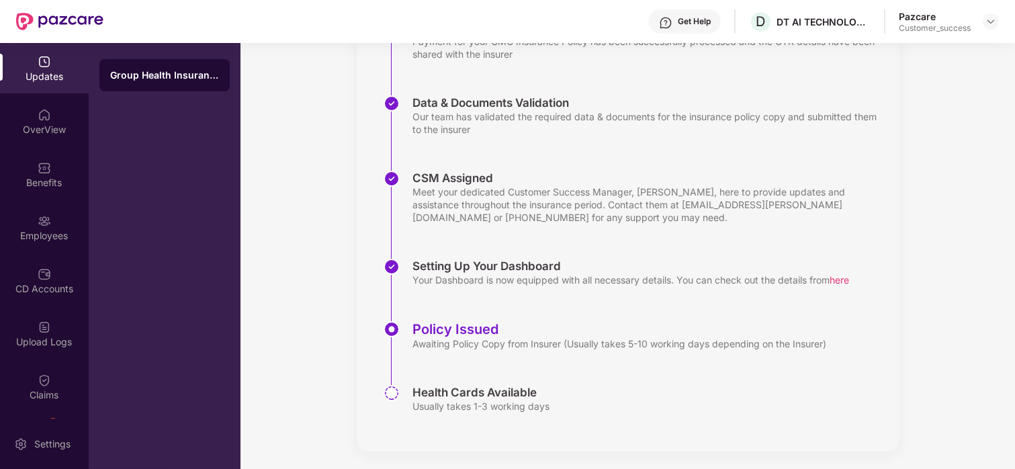
scroll to position [245, 0]
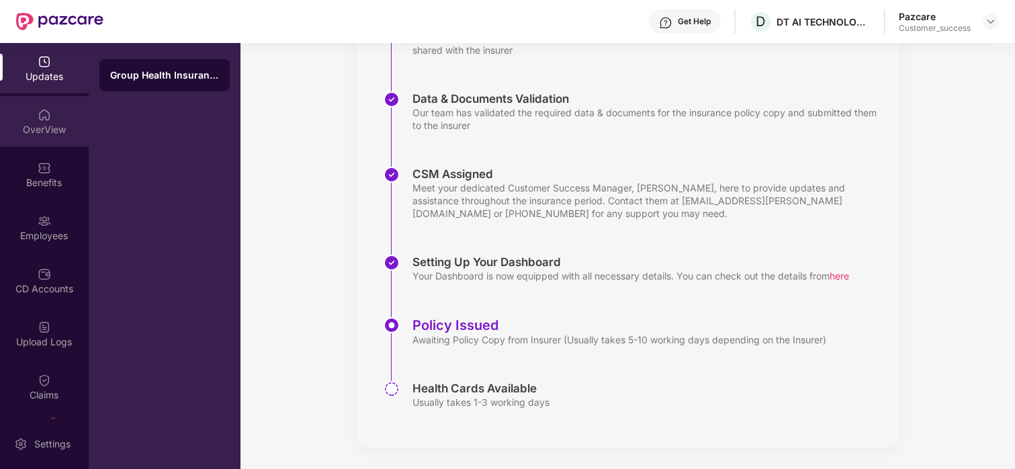
click at [23, 116] on div "OverView" at bounding box center [44, 121] width 89 height 50
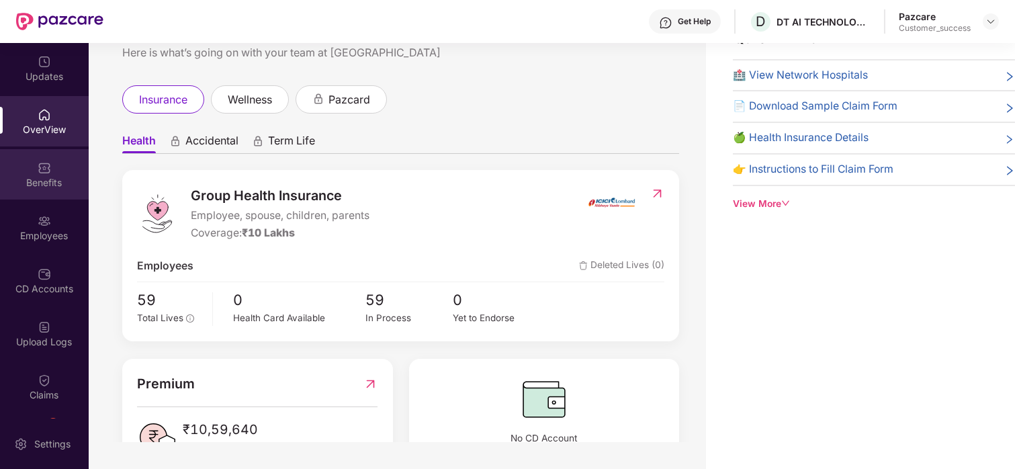
click at [40, 185] on div "Benefits" at bounding box center [44, 182] width 89 height 13
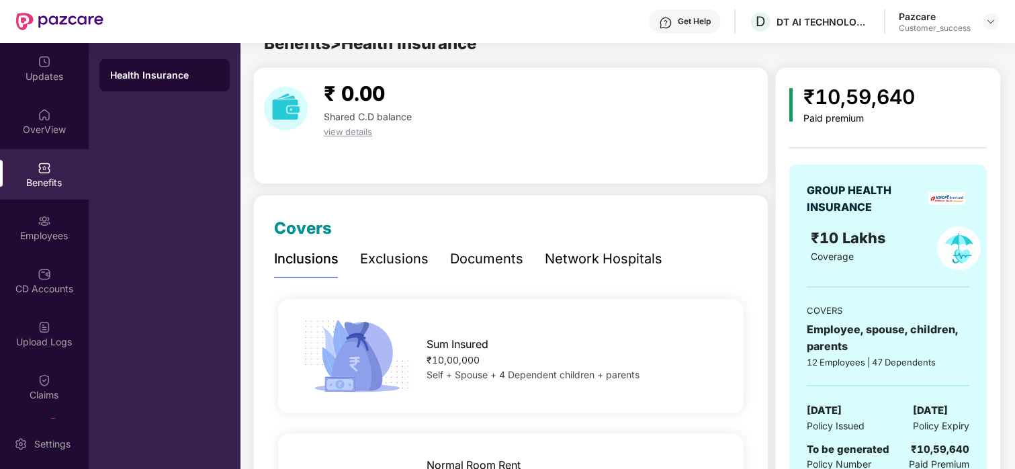
scroll to position [23, 0]
click at [30, 233] on div "Employees" at bounding box center [44, 235] width 89 height 13
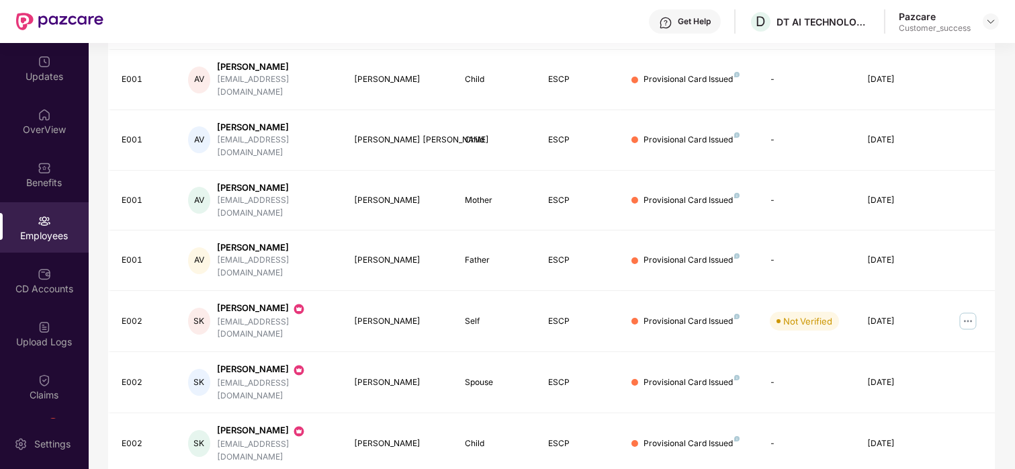
scroll to position [0, 0]
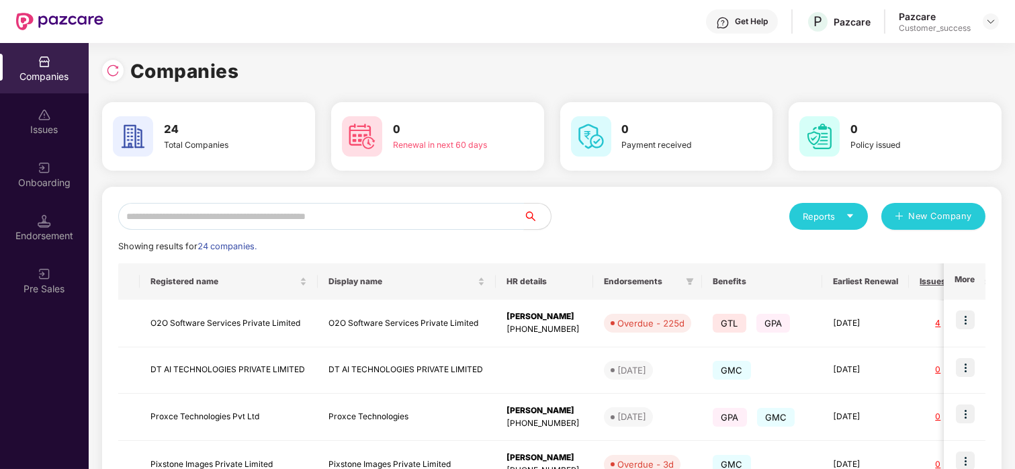
click at [396, 215] on input "text" at bounding box center [321, 216] width 406 height 27
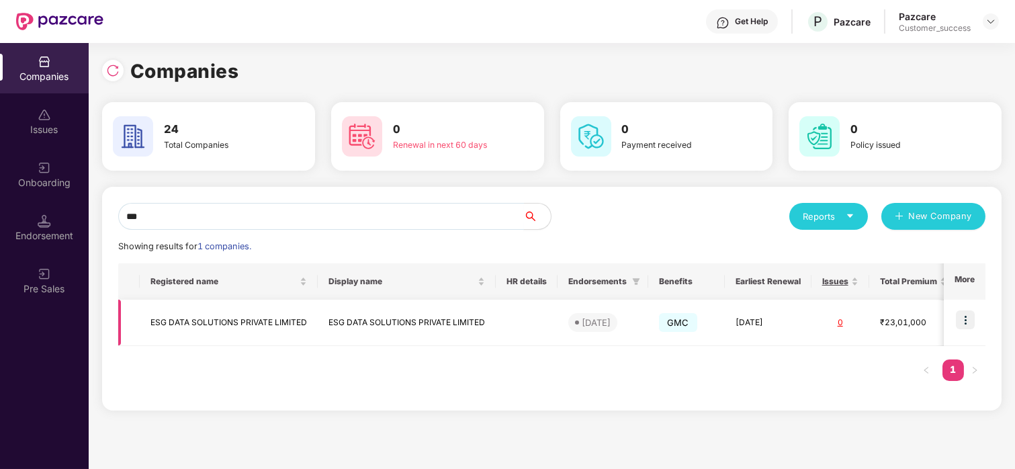
type input "***"
click at [968, 320] on img at bounding box center [965, 319] width 19 height 19
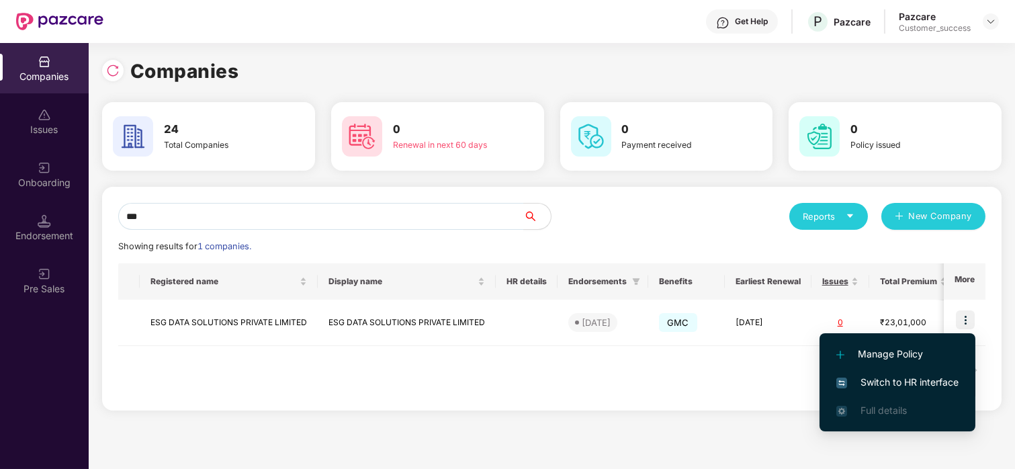
click at [876, 375] on span "Switch to HR interface" at bounding box center [898, 382] width 122 height 15
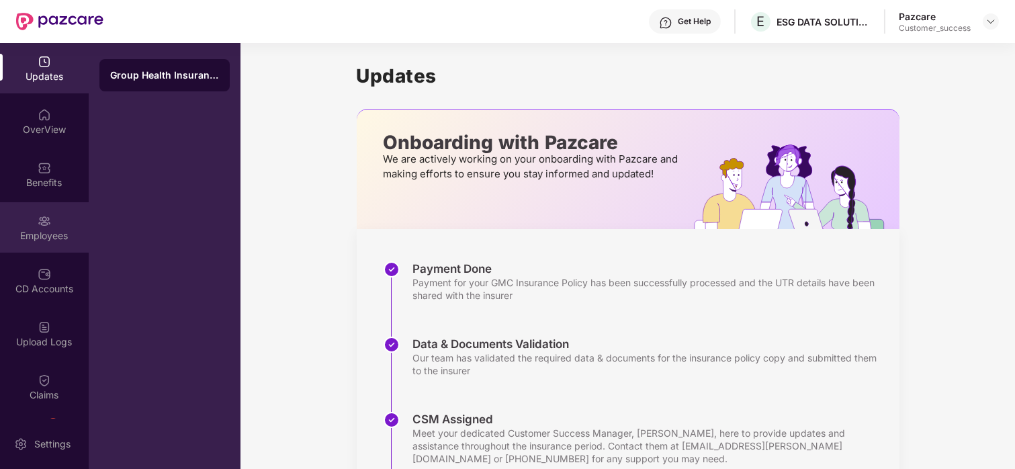
click at [41, 235] on div "Employees" at bounding box center [44, 235] width 89 height 13
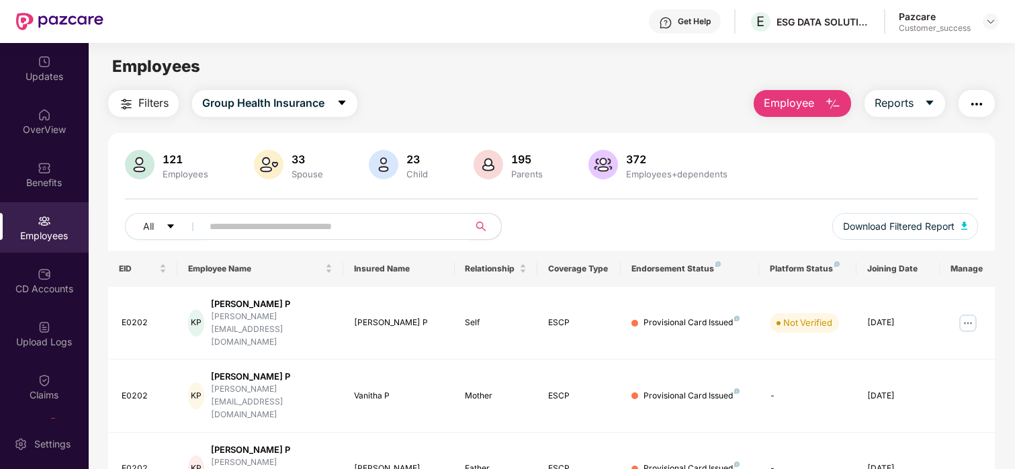
click at [790, 96] on span "Employee" at bounding box center [789, 103] width 50 height 17
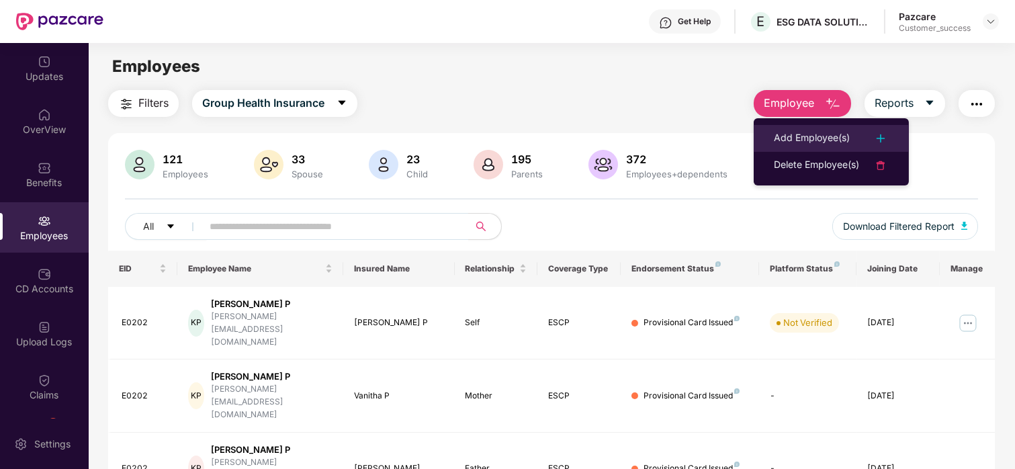
click at [808, 140] on div "Add Employee(s)" at bounding box center [812, 138] width 76 height 16
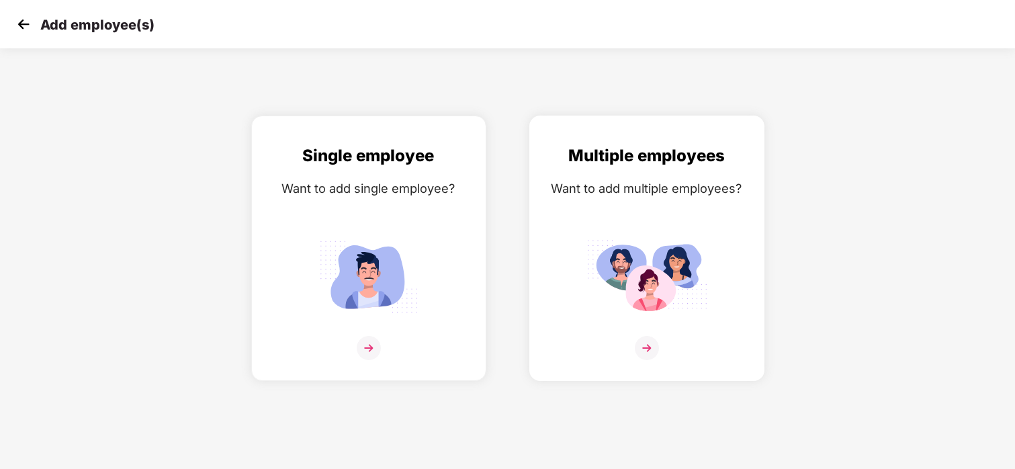
click at [656, 292] on img at bounding box center [647, 277] width 121 height 84
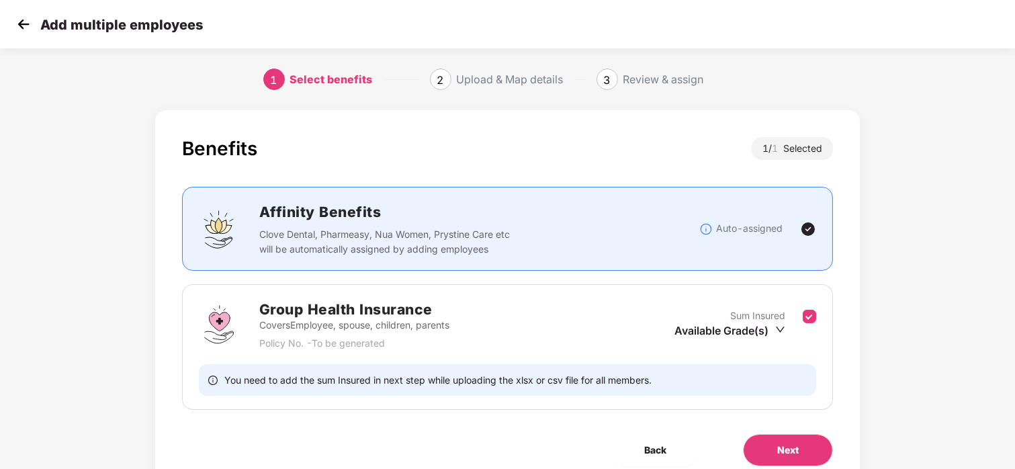
scroll to position [58, 0]
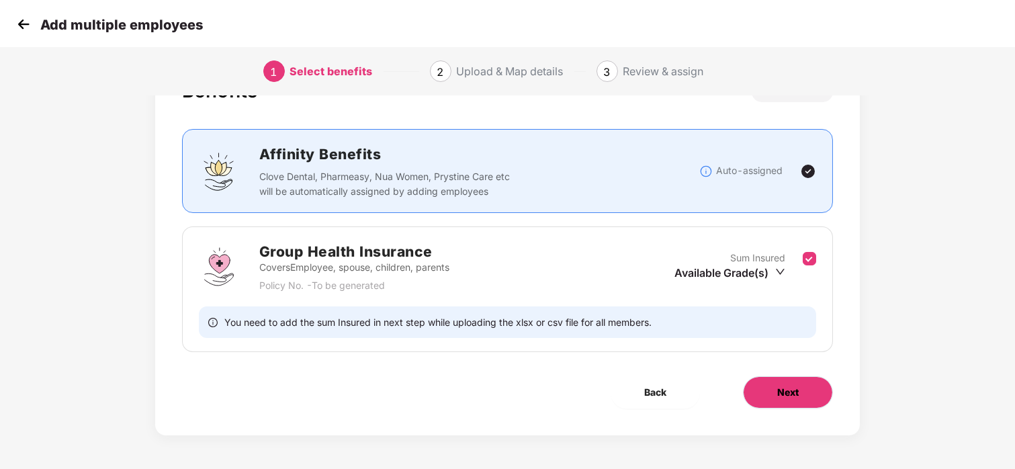
click at [790, 385] on span "Next" at bounding box center [789, 392] width 22 height 15
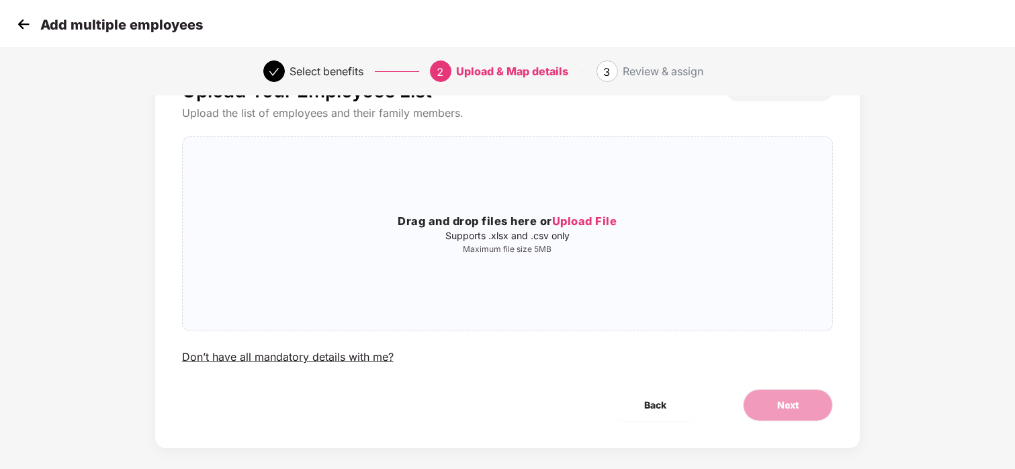
scroll to position [0, 0]
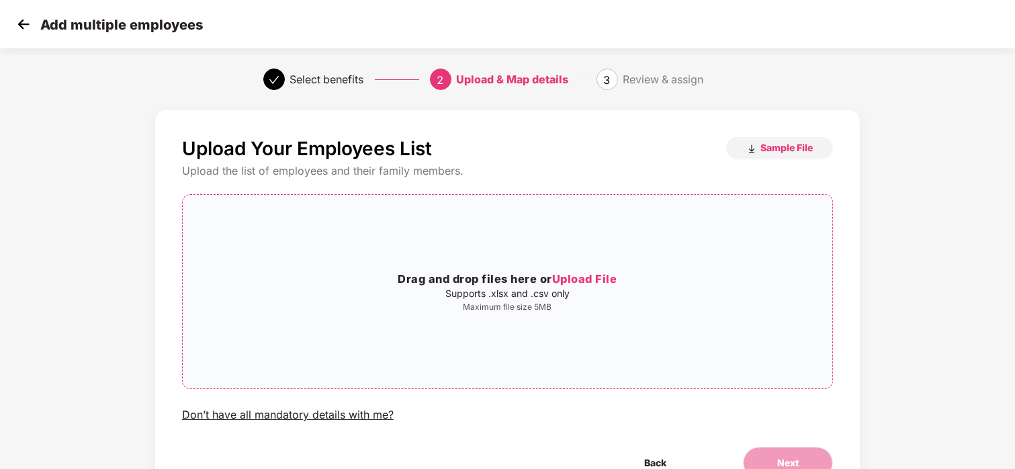
click at [575, 274] on span "Upload File" at bounding box center [584, 278] width 65 height 13
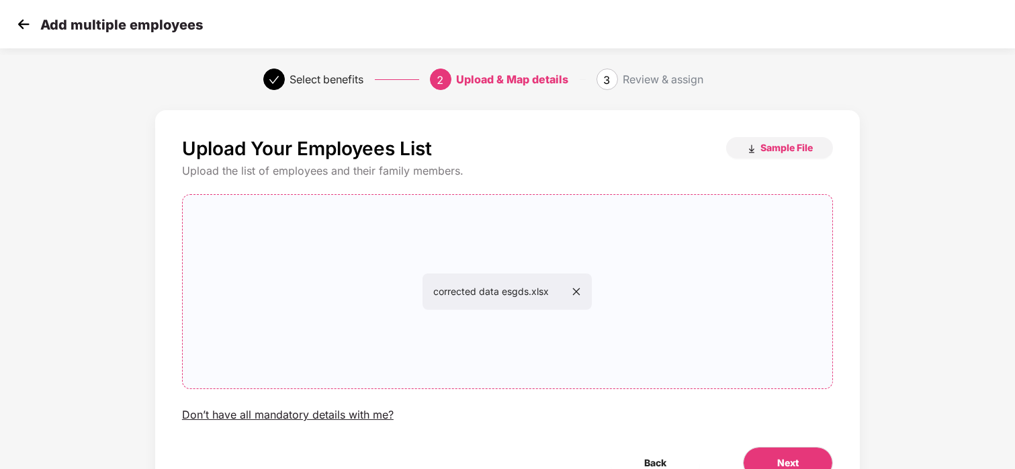
scroll to position [71, 0]
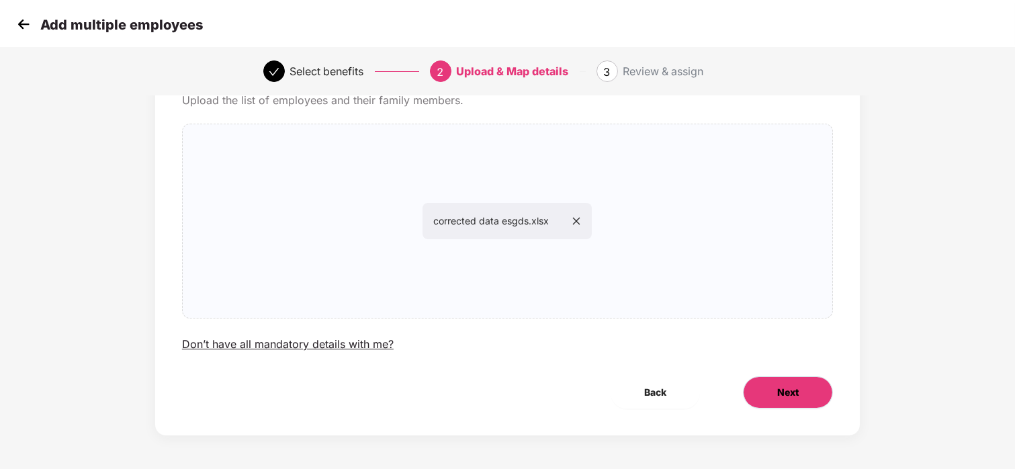
click at [805, 395] on button "Next" at bounding box center [788, 392] width 90 height 32
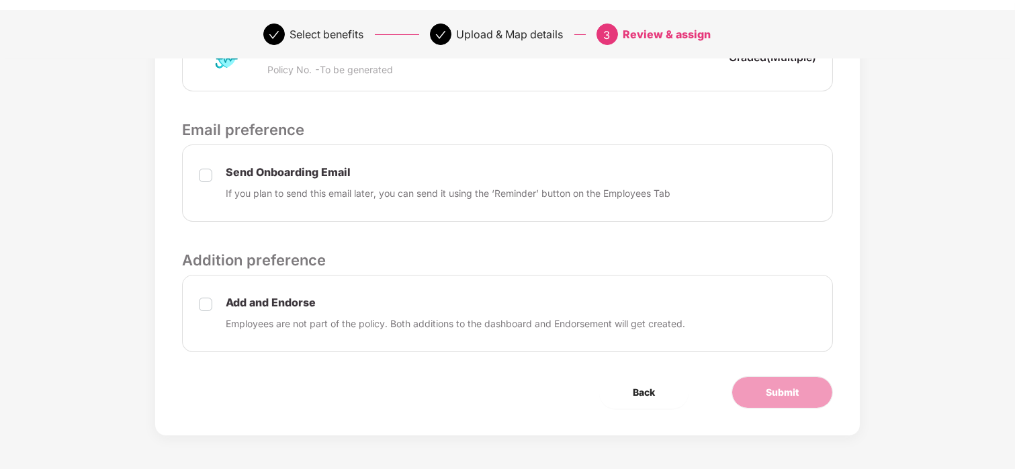
scroll to position [410, 0]
click at [217, 167] on div "Send Onboarding Email If you plan to send this email later, you can send it usi…" at bounding box center [507, 183] width 651 height 77
click at [197, 308] on div "Add and Endorse Employees are not part of the policy. Both additions to the das…" at bounding box center [507, 314] width 651 height 77
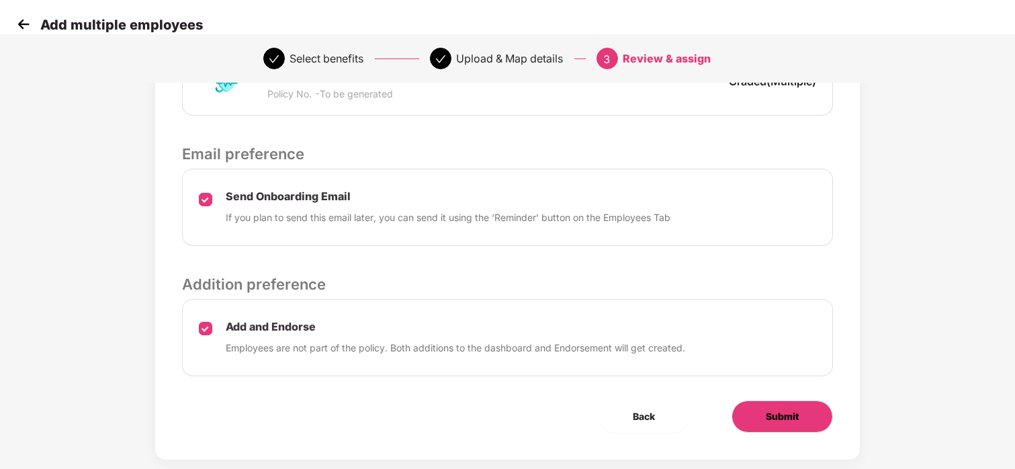
click at [753, 405] on button "Submit" at bounding box center [782, 417] width 101 height 32
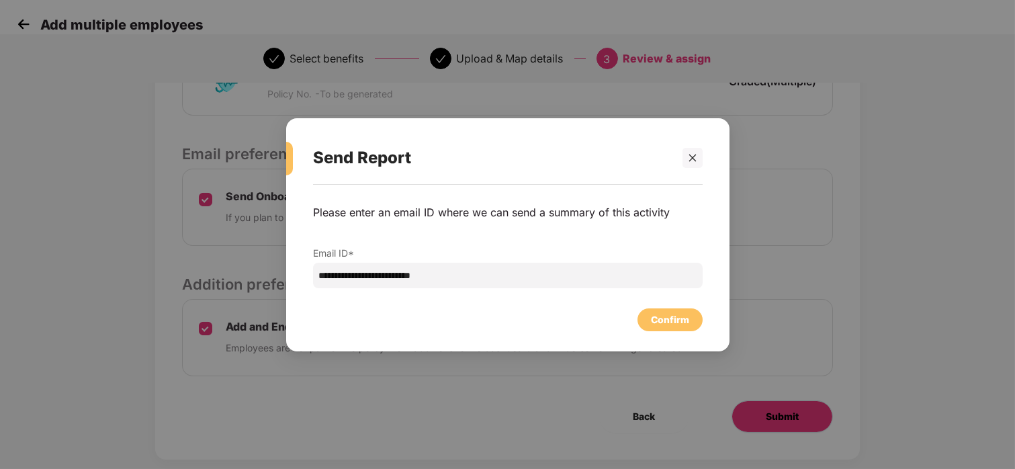
scroll to position [0, 0]
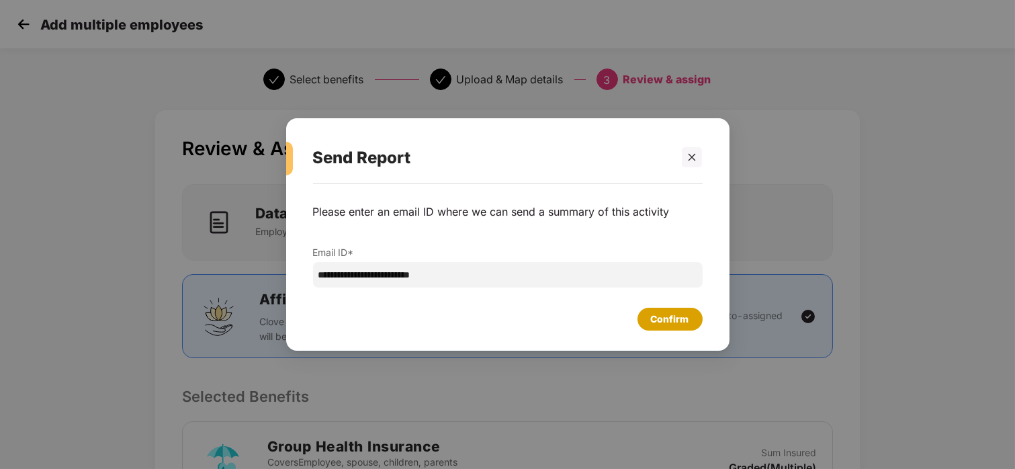
click at [683, 314] on div "Confirm" at bounding box center [670, 319] width 38 height 15
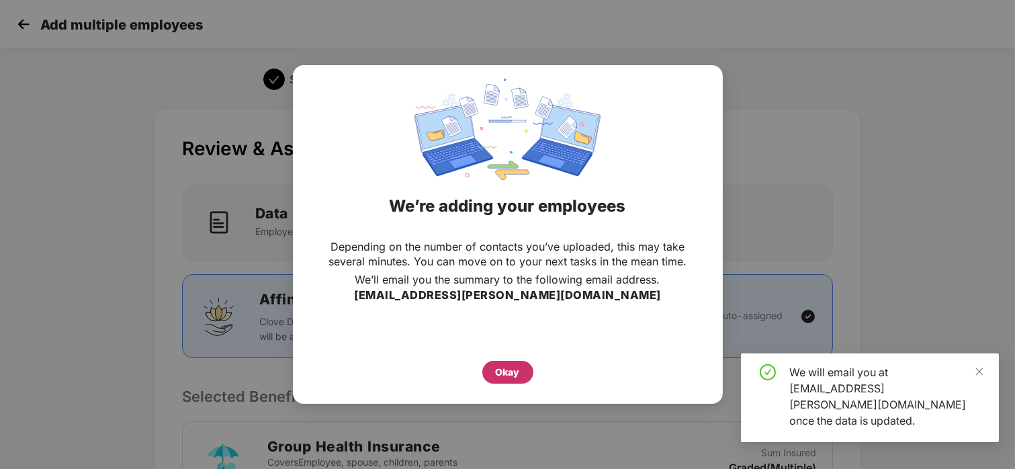
click at [518, 364] on div "Okay" at bounding box center [508, 372] width 51 height 23
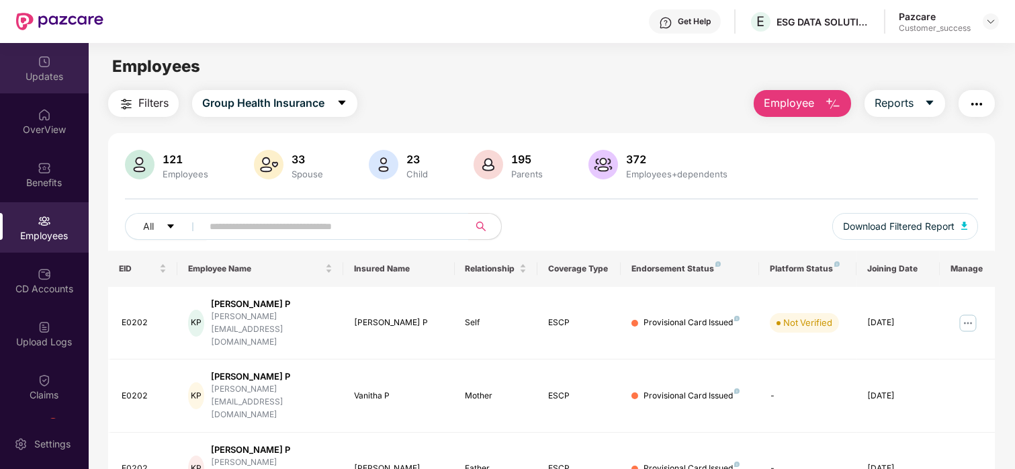
click at [54, 81] on div "Updates" at bounding box center [44, 76] width 89 height 13
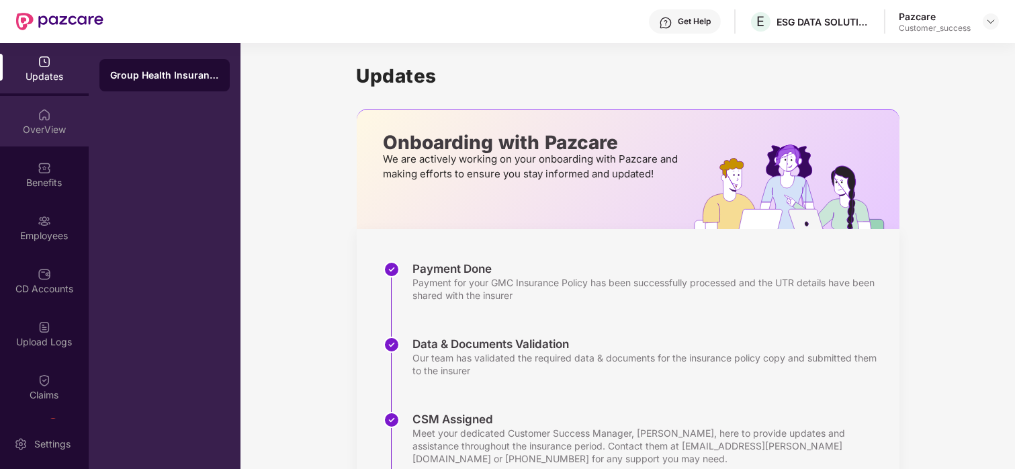
click at [30, 132] on div "OverView" at bounding box center [44, 129] width 89 height 13
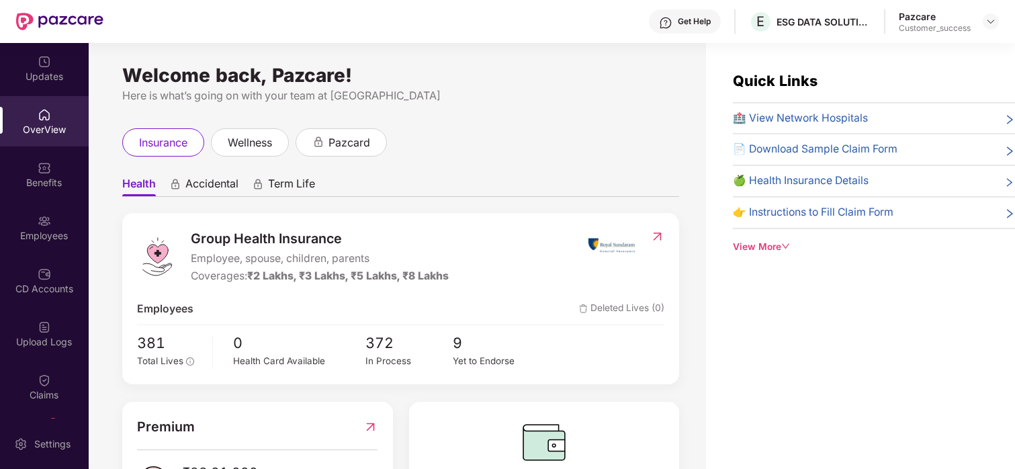
click at [54, 224] on div "Employees" at bounding box center [44, 227] width 89 height 50
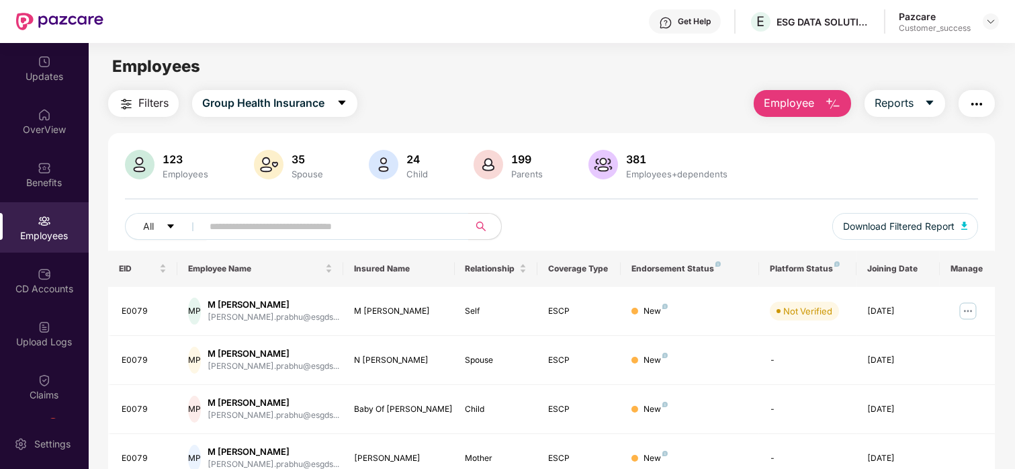
click at [36, 246] on div "Employees" at bounding box center [44, 227] width 89 height 50
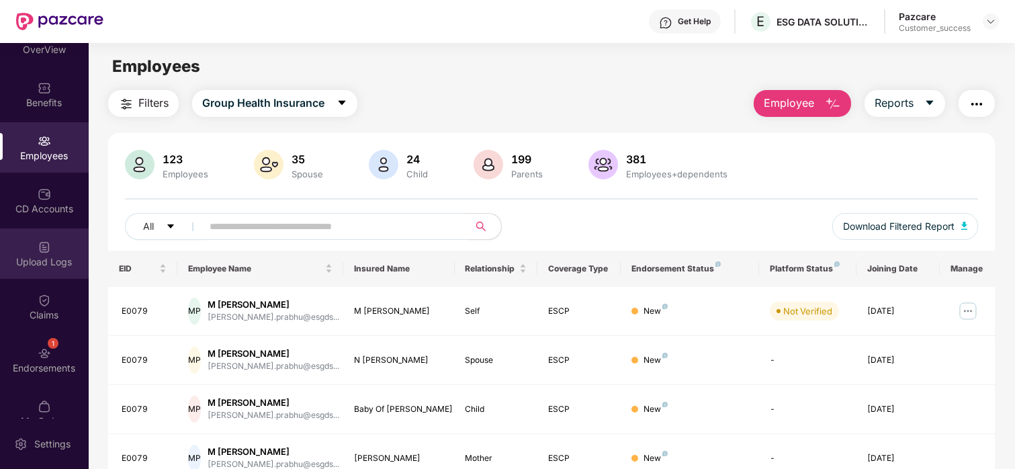
click at [46, 260] on div "Upload Logs" at bounding box center [44, 261] width 89 height 13
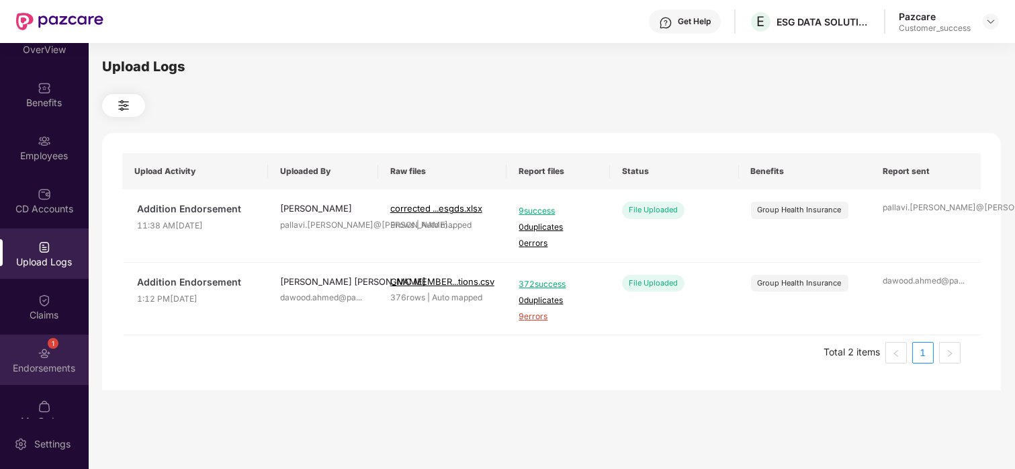
click at [56, 341] on div "1 Endorsements" at bounding box center [44, 360] width 89 height 50
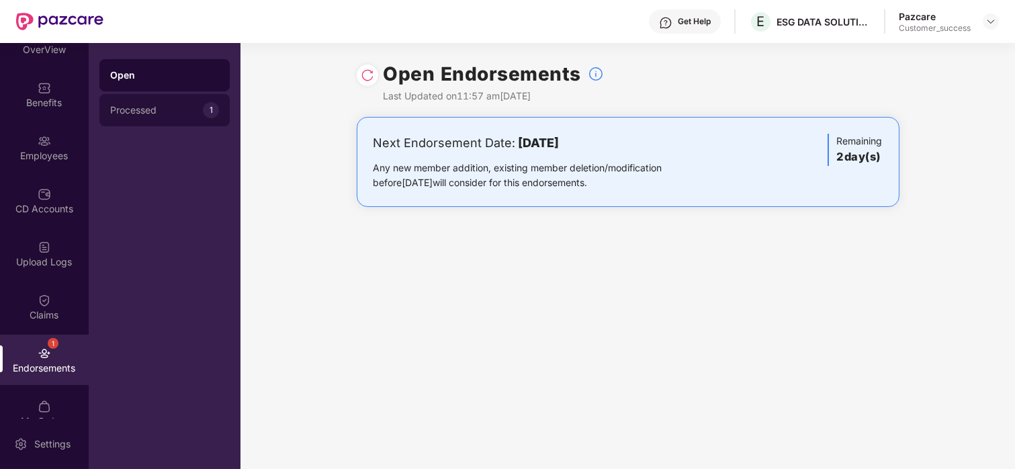
click at [169, 103] on div "Processed 1" at bounding box center [164, 110] width 130 height 32
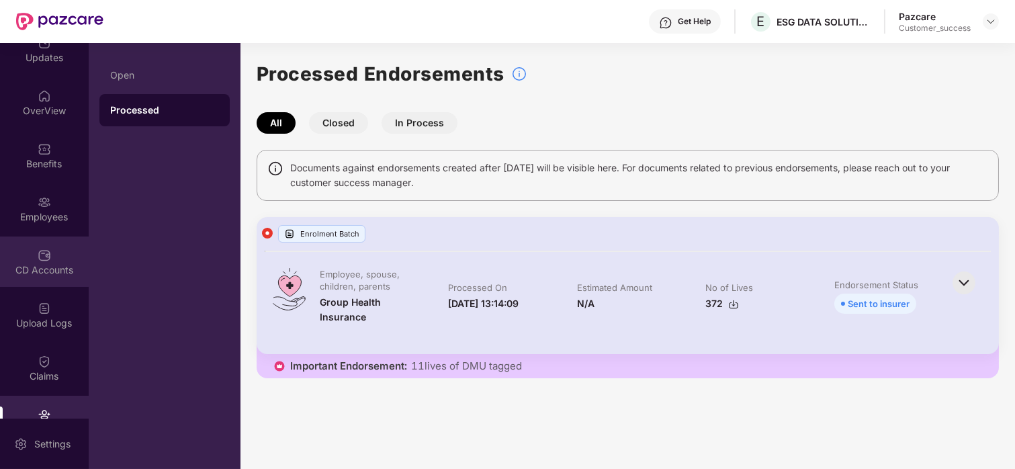
scroll to position [0, 0]
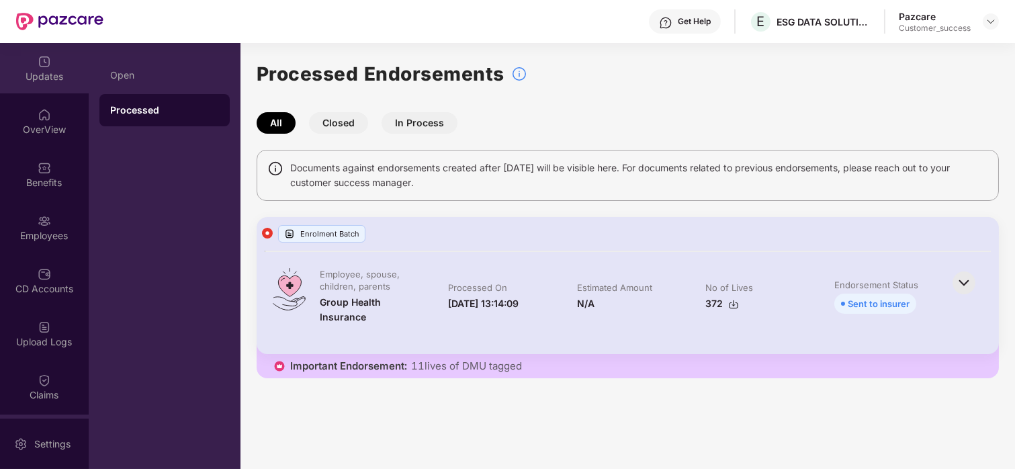
click at [61, 58] on div "Updates" at bounding box center [44, 68] width 89 height 50
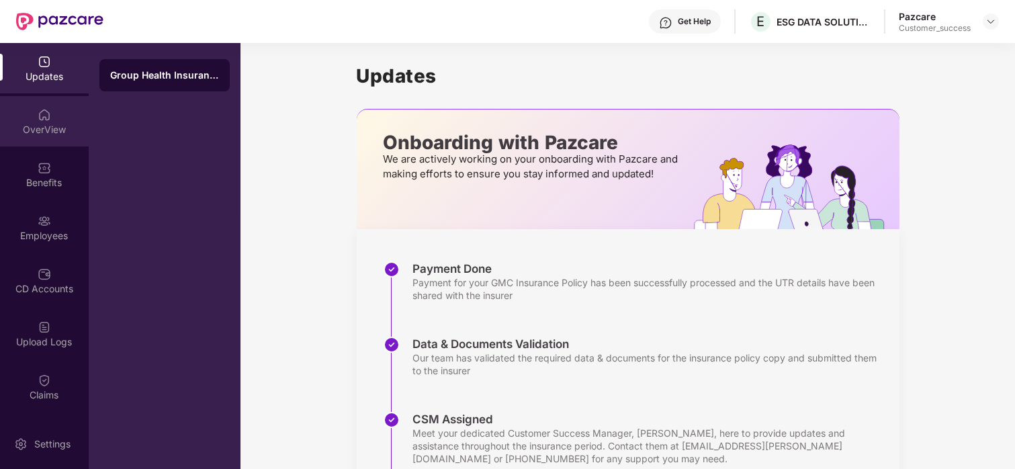
click at [34, 124] on div "OverView" at bounding box center [44, 129] width 89 height 13
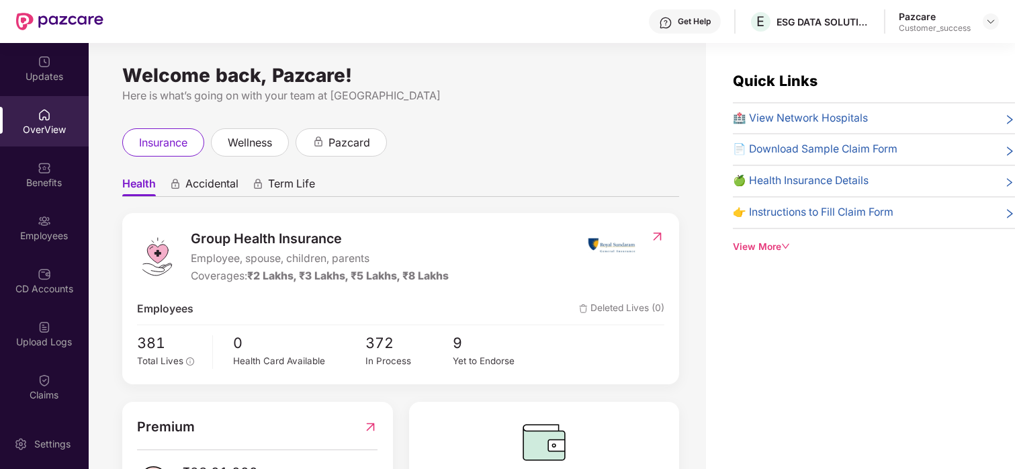
scroll to position [73, 0]
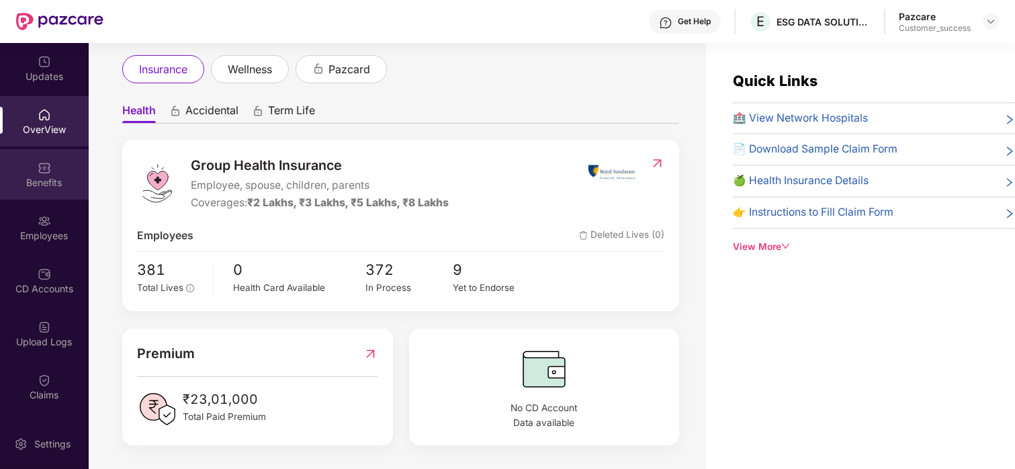
click at [48, 188] on div "Benefits" at bounding box center [44, 182] width 89 height 13
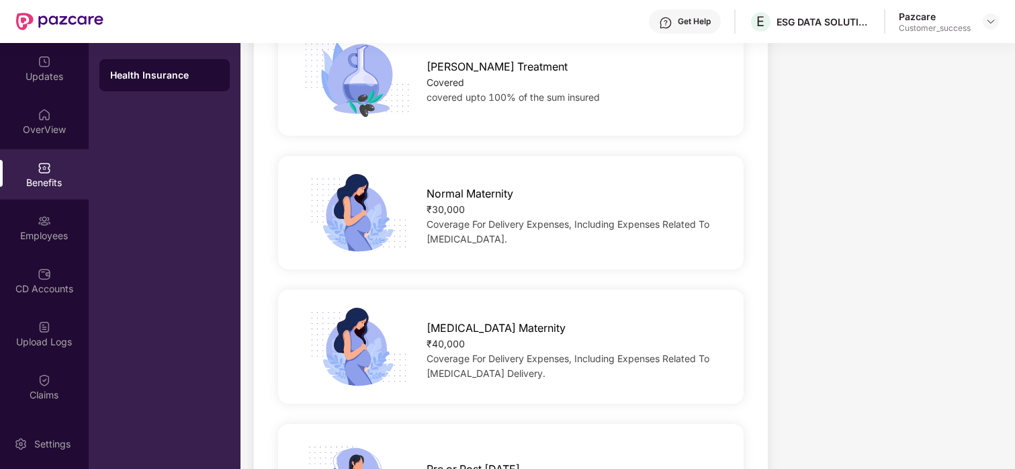
scroll to position [1691, 0]
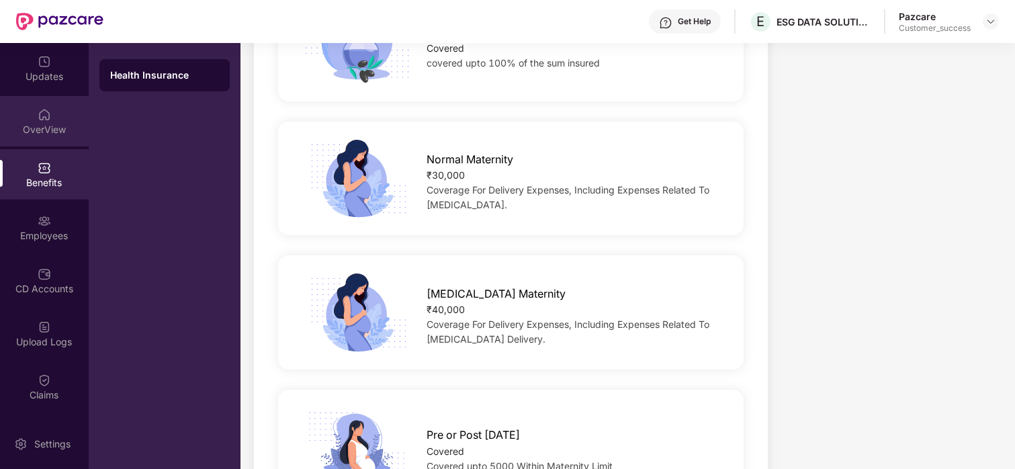
click at [32, 96] on div "OverView" at bounding box center [44, 121] width 89 height 50
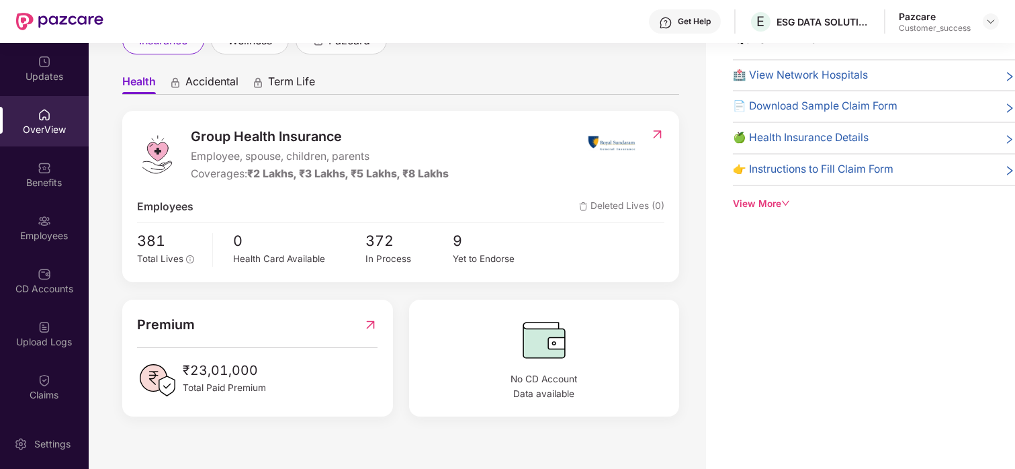
scroll to position [73, 0]
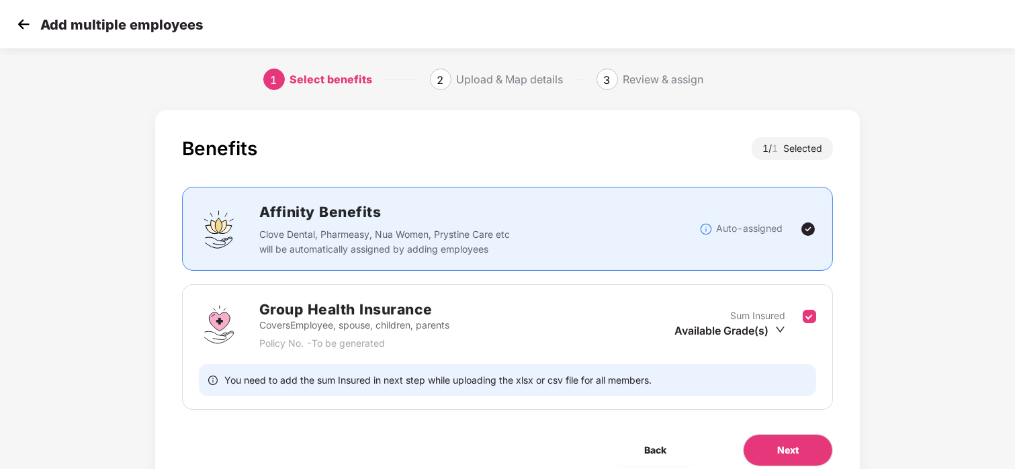
click at [17, 20] on img at bounding box center [23, 24] width 20 height 20
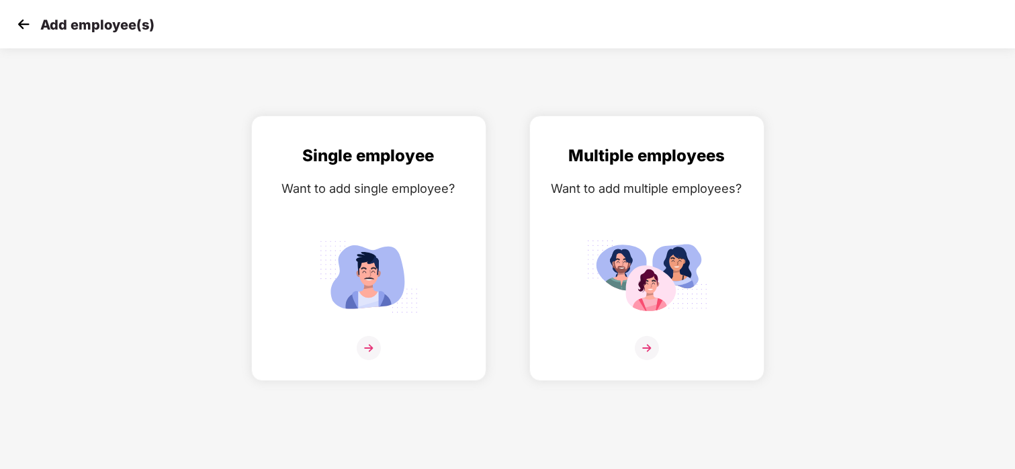
click at [26, 19] on img at bounding box center [23, 24] width 20 height 20
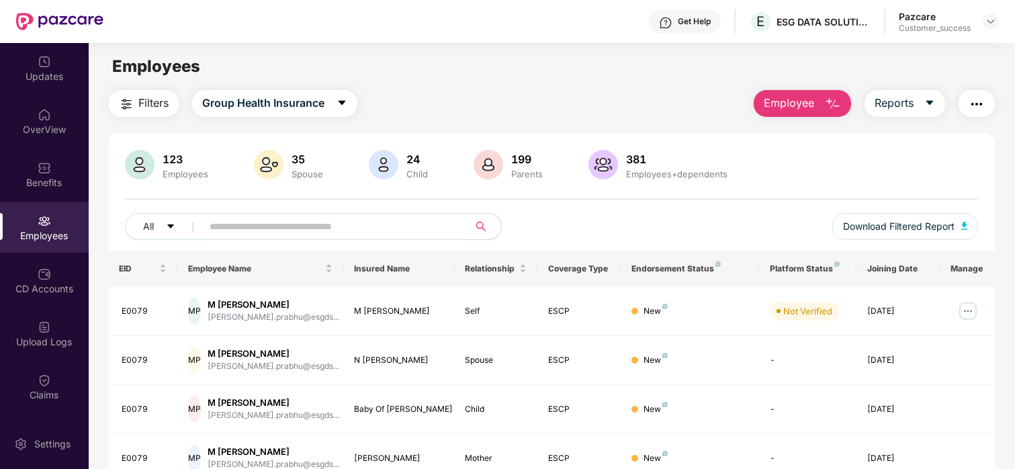
click at [350, 234] on input "text" at bounding box center [330, 226] width 241 height 20
click at [991, 20] on img at bounding box center [991, 21] width 11 height 11
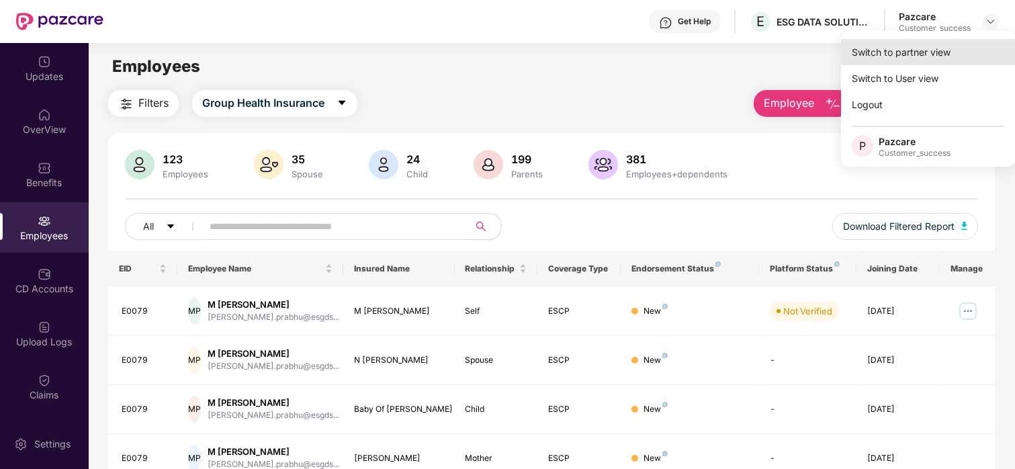
click at [925, 54] on div "Switch to partner view" at bounding box center [928, 52] width 175 height 26
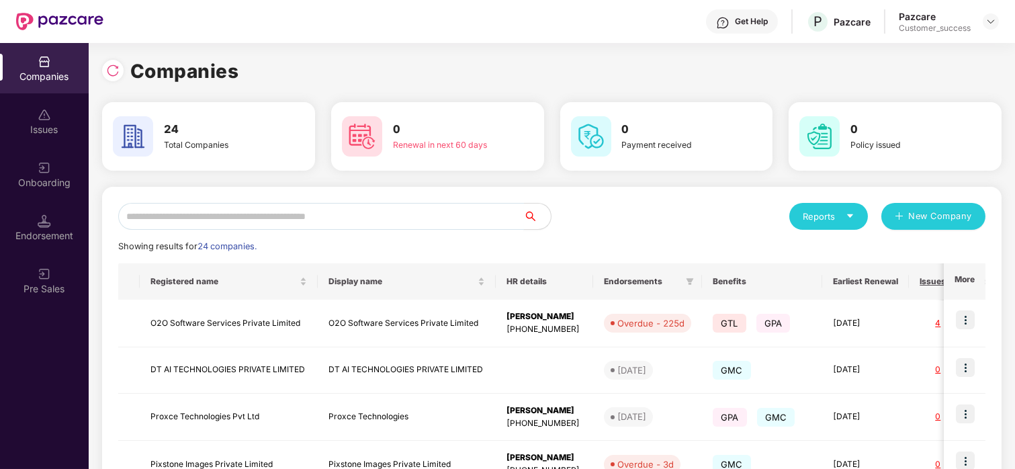
click at [207, 220] on input "text" at bounding box center [321, 216] width 406 height 27
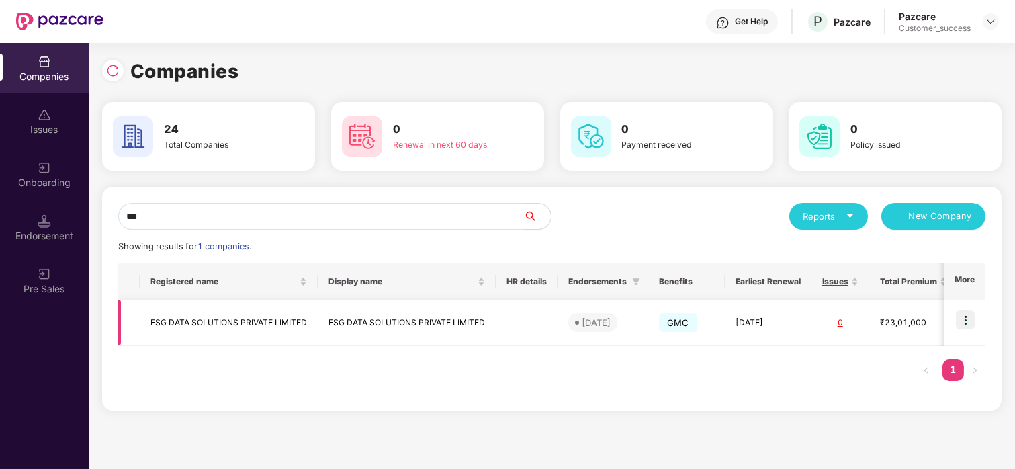
type input "***"
click at [190, 320] on td "ESG DATA SOLUTIONS PRIVATE LIMITED" at bounding box center [229, 323] width 178 height 46
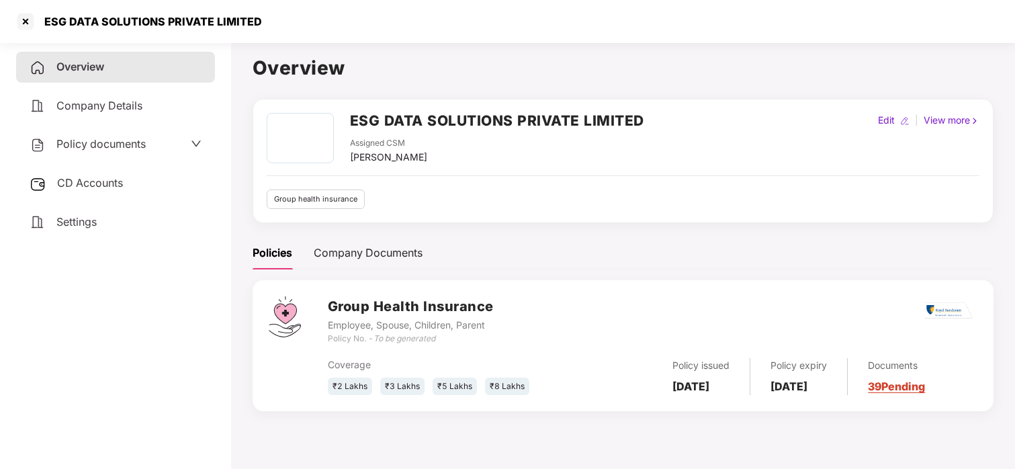
click at [122, 146] on span "Policy documents" at bounding box center [100, 143] width 89 height 13
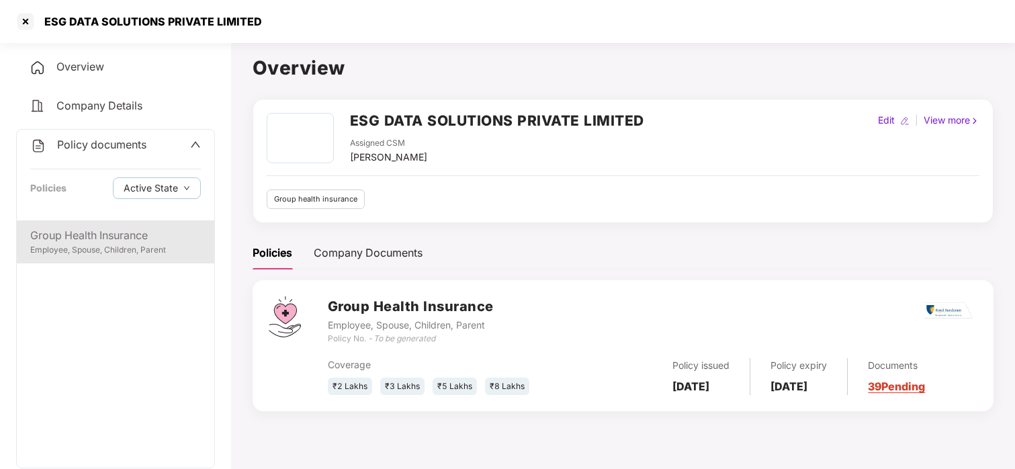
click at [103, 229] on div "Group Health Insurance" at bounding box center [115, 235] width 171 height 17
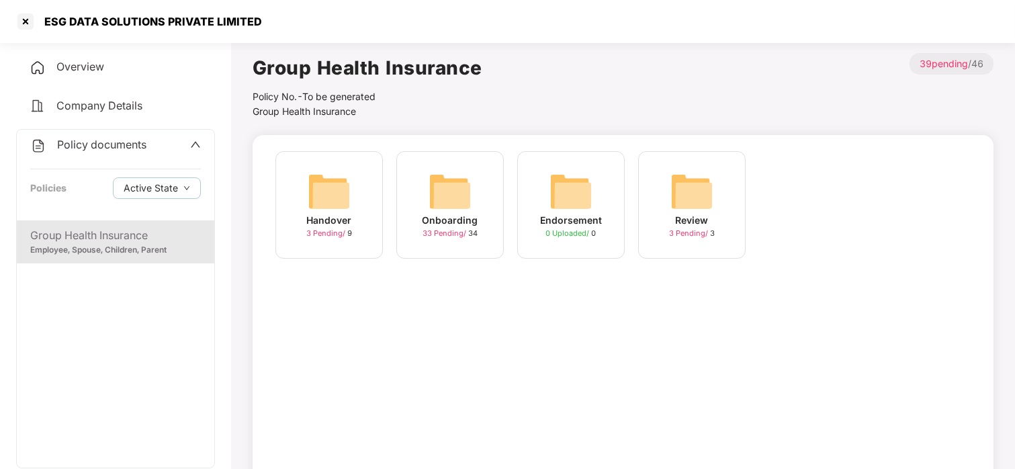
click at [460, 165] on div "Onboarding 33 Pending / 34" at bounding box center [451, 205] width 108 height 108
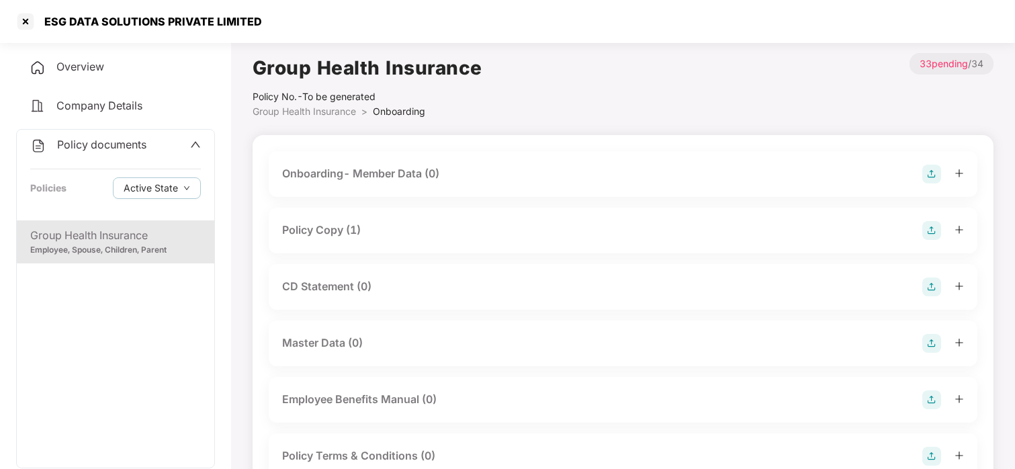
click at [350, 235] on div "Policy Copy (1)" at bounding box center [321, 230] width 79 height 17
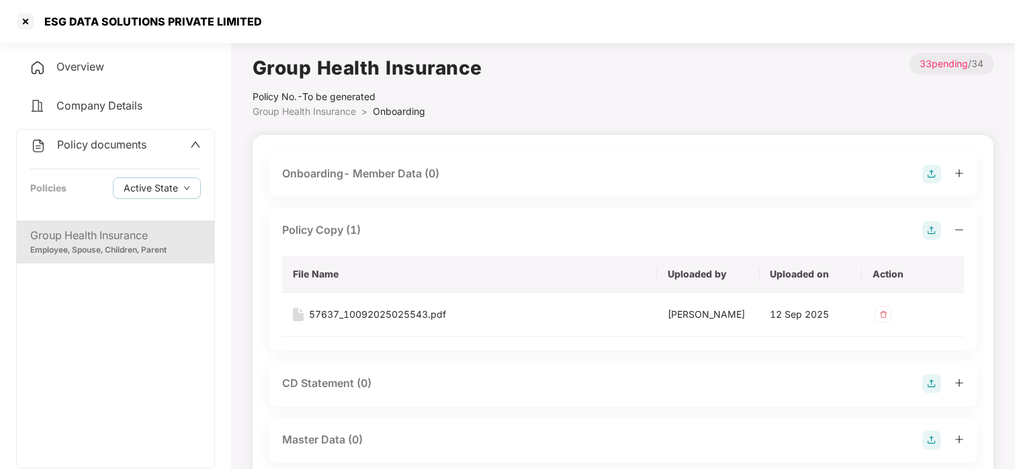
click at [193, 142] on icon "up" at bounding box center [195, 144] width 11 height 11
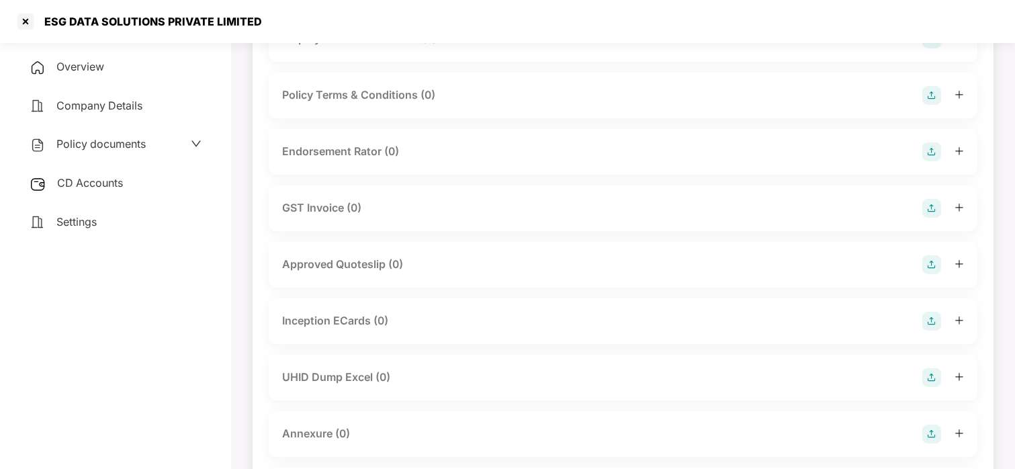
scroll to position [496, 0]
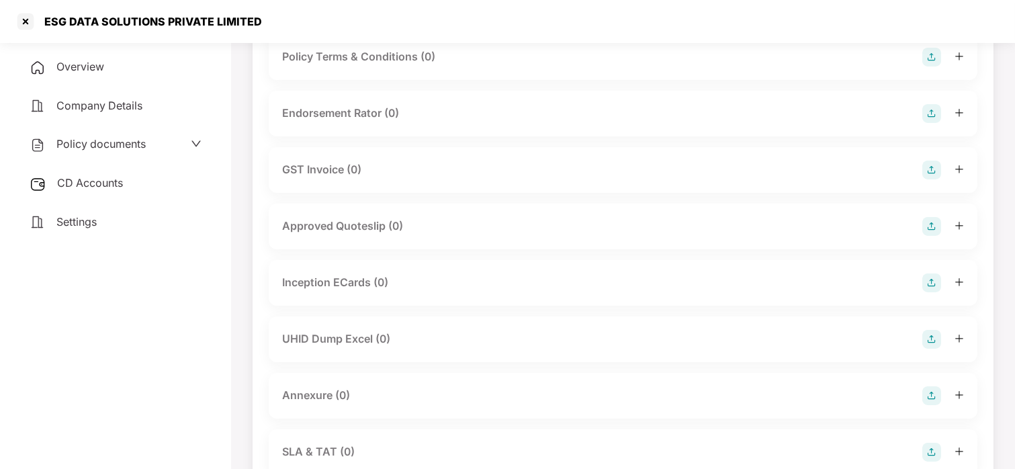
click at [331, 108] on div "Endorsement Rator (0)" at bounding box center [340, 113] width 117 height 17
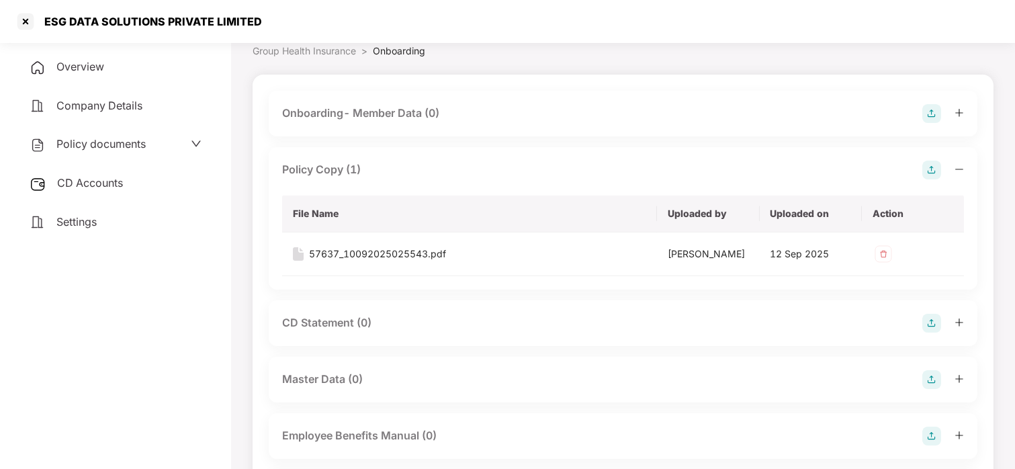
scroll to position [60, 0]
click at [16, 13] on div at bounding box center [26, 22] width 22 height 22
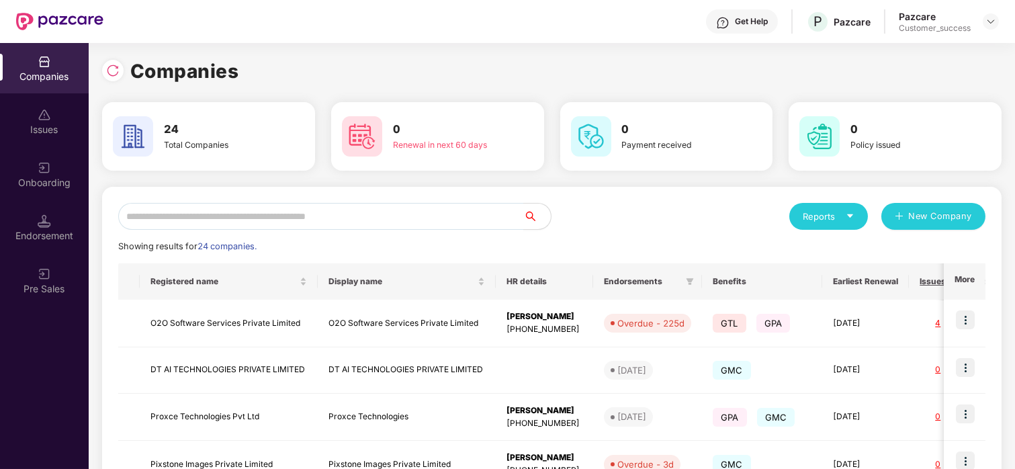
scroll to position [0, 0]
click at [266, 216] on input "text" at bounding box center [321, 216] width 406 height 27
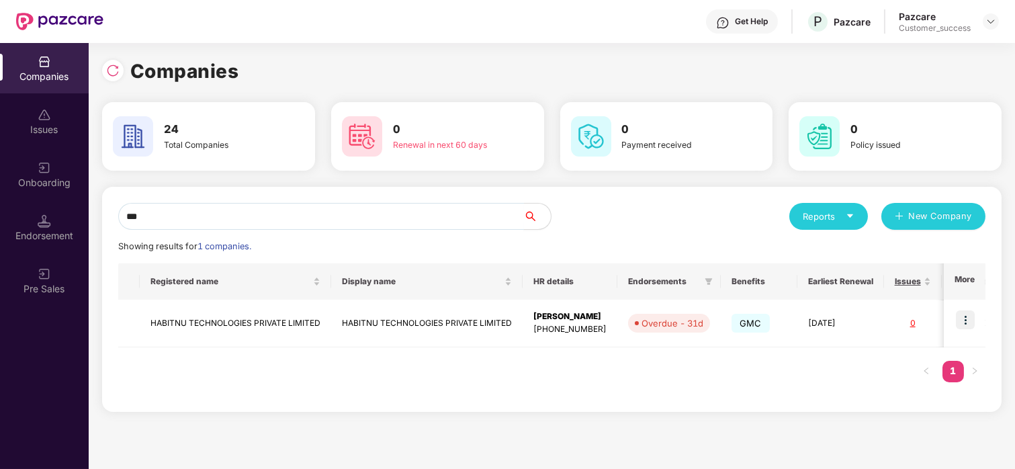
click at [324, 216] on input "***" at bounding box center [321, 216] width 406 height 27
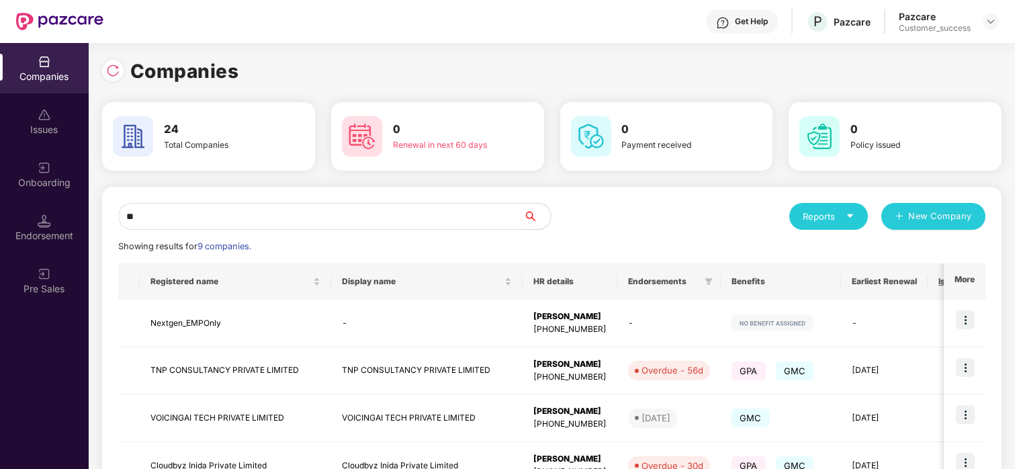
type input "*"
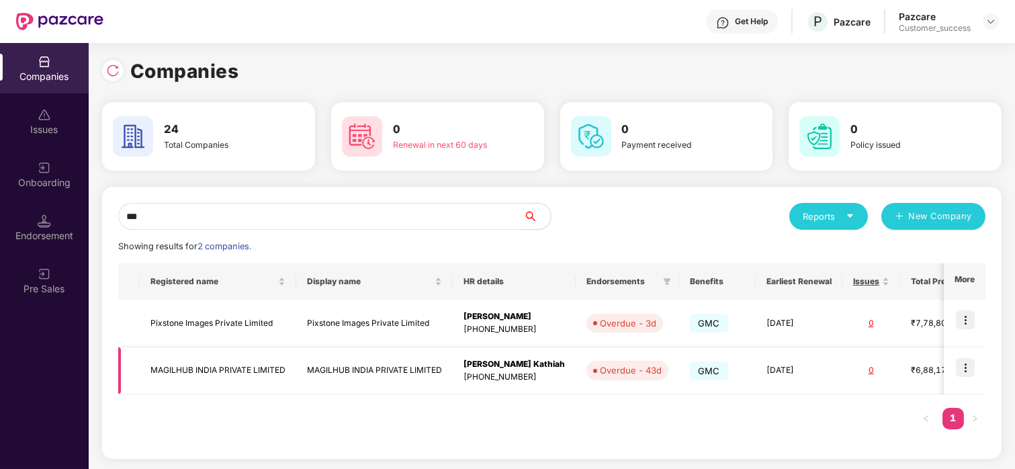
type input "***"
click at [968, 360] on img at bounding box center [965, 367] width 19 height 19
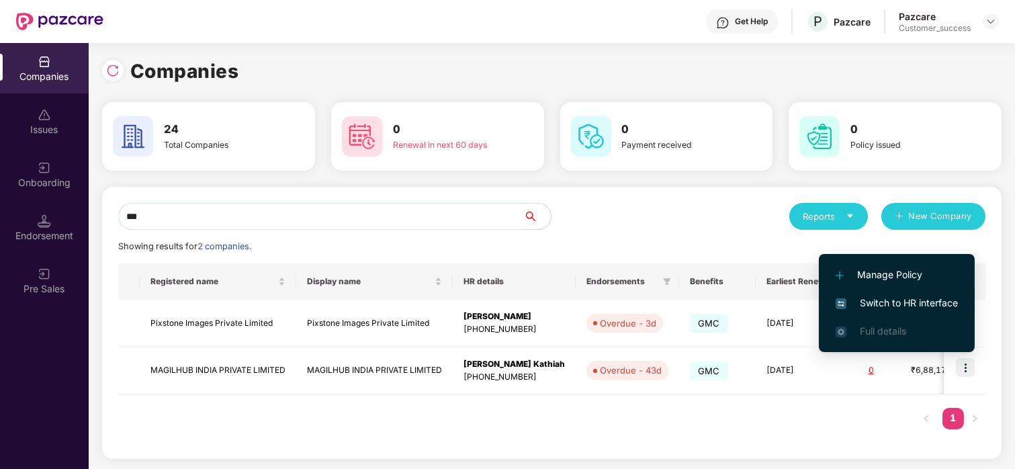
click at [915, 293] on li "Switch to HR interface" at bounding box center [897, 303] width 156 height 28
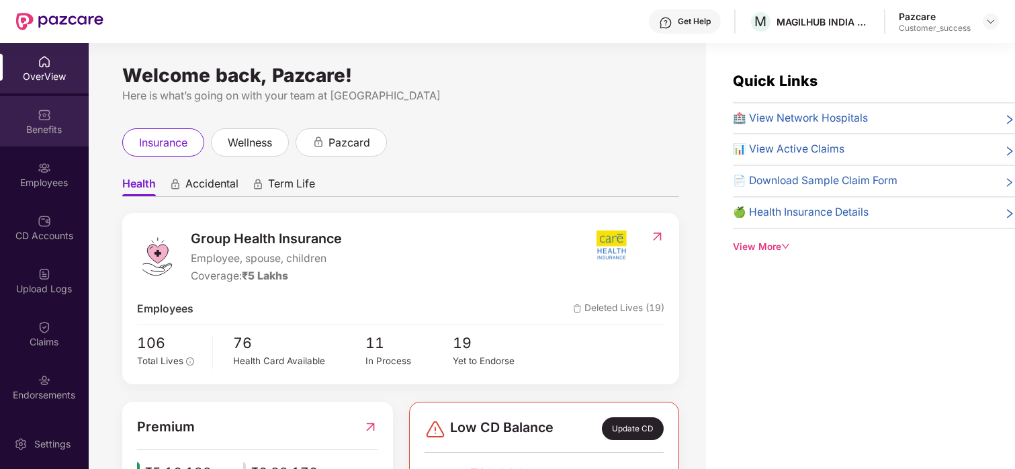
click at [43, 141] on div "Benefits" at bounding box center [44, 121] width 89 height 50
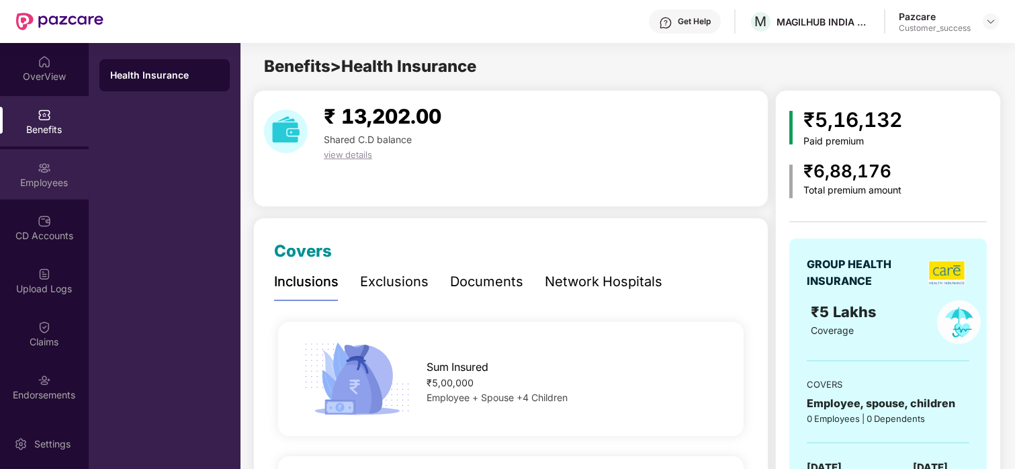
click at [38, 181] on div "Employees" at bounding box center [44, 182] width 89 height 13
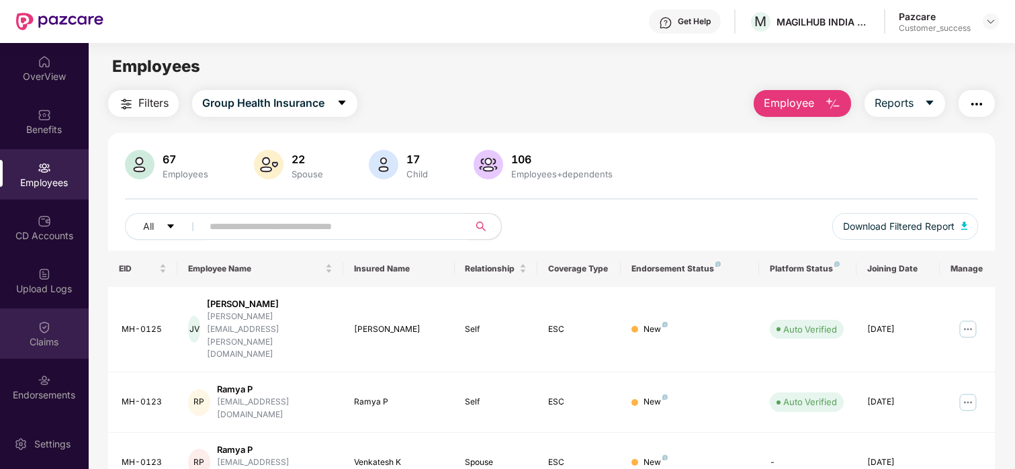
click at [43, 315] on div "Claims" at bounding box center [44, 333] width 89 height 50
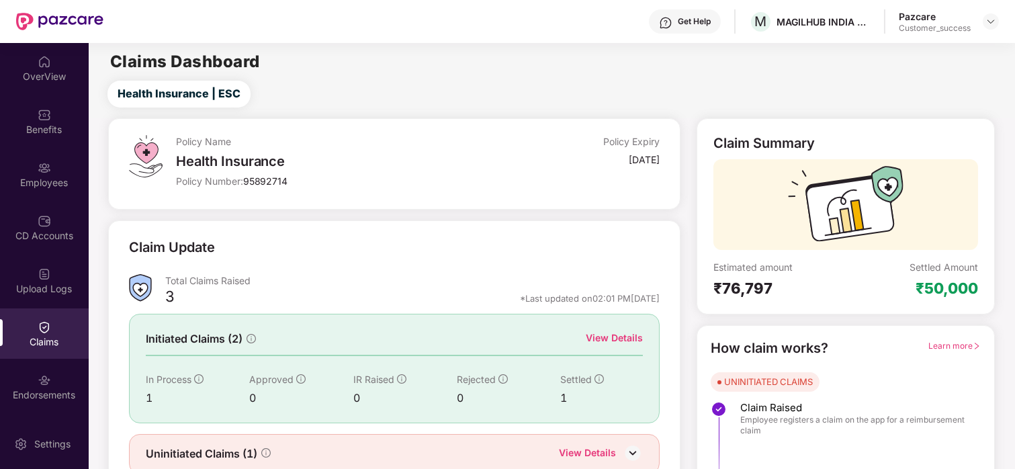
scroll to position [57, 0]
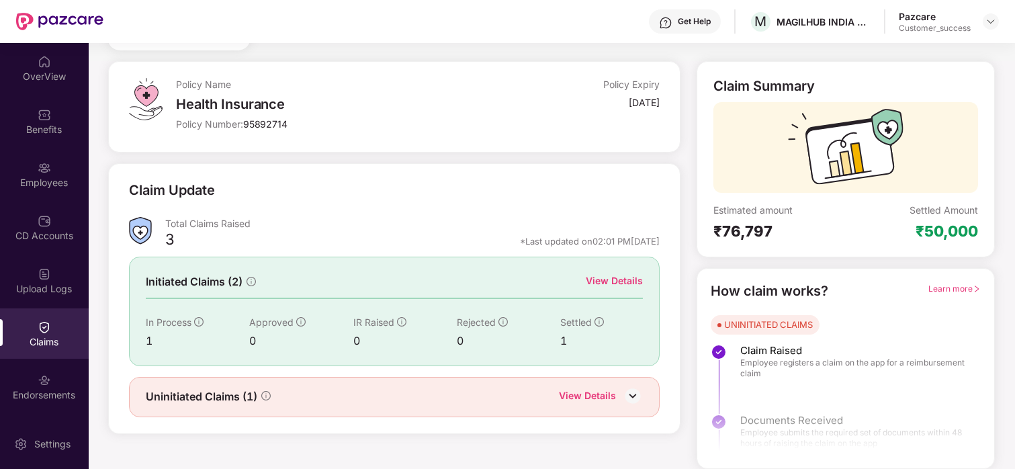
click at [628, 274] on div "View Details" at bounding box center [614, 281] width 57 height 15
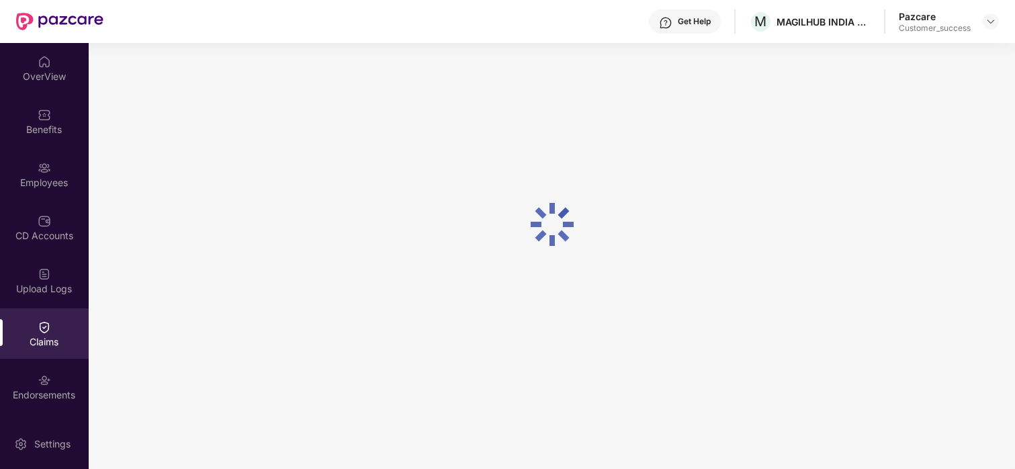
scroll to position [43, 0]
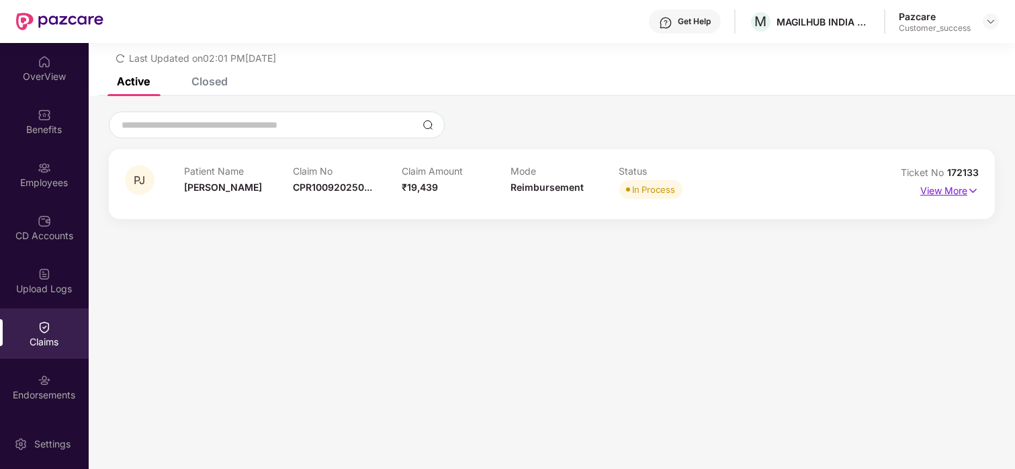
click at [956, 194] on p "View More" at bounding box center [950, 189] width 58 height 18
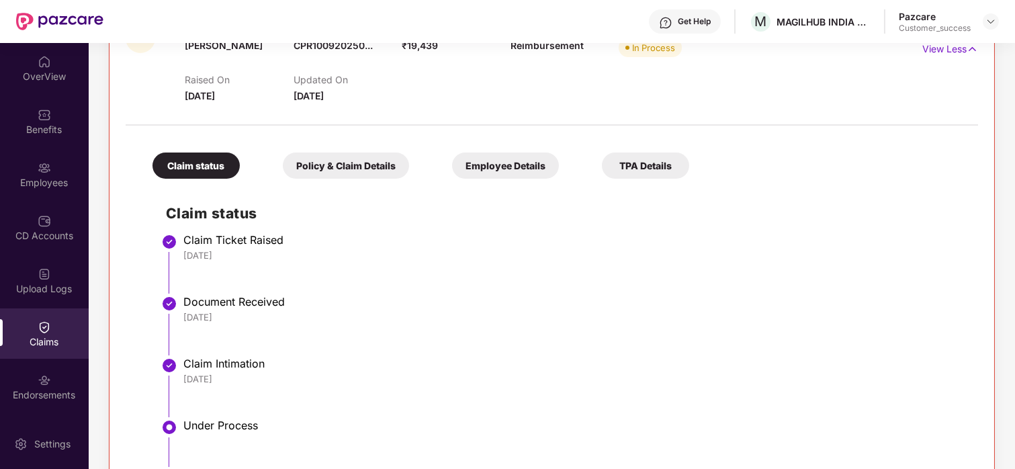
scroll to position [118, 0]
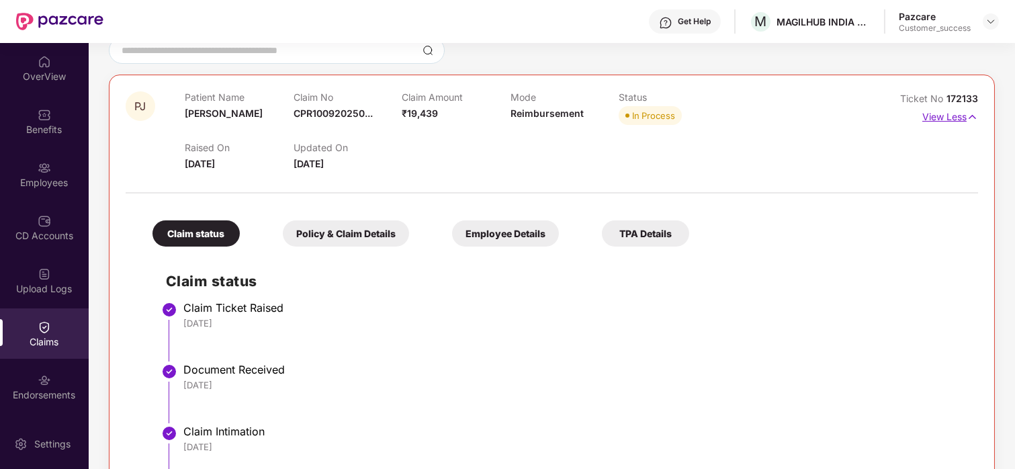
click at [946, 122] on p "View Less" at bounding box center [951, 115] width 56 height 18
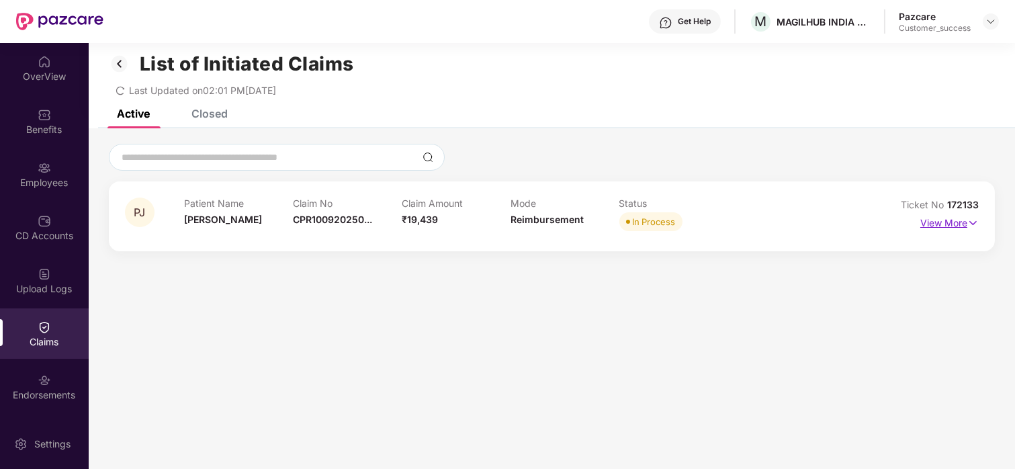
scroll to position [0, 0]
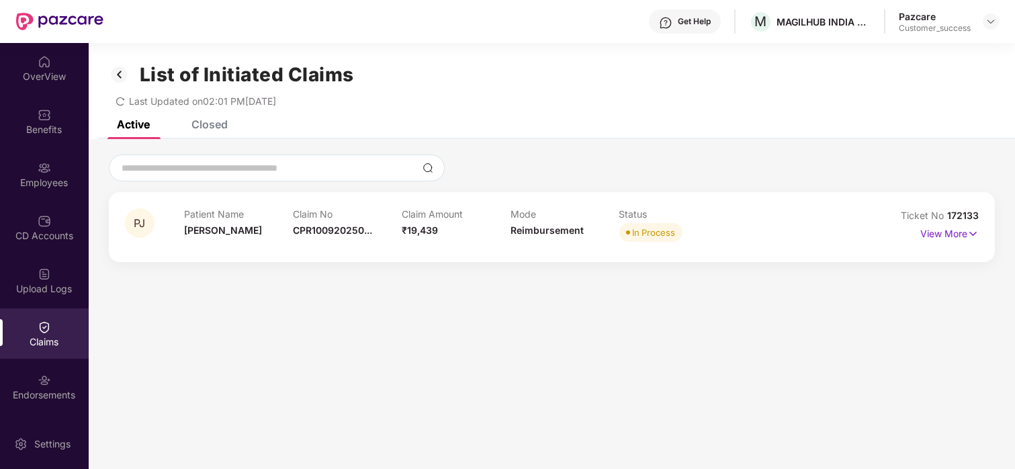
click at [213, 123] on div "Closed" at bounding box center [210, 124] width 36 height 13
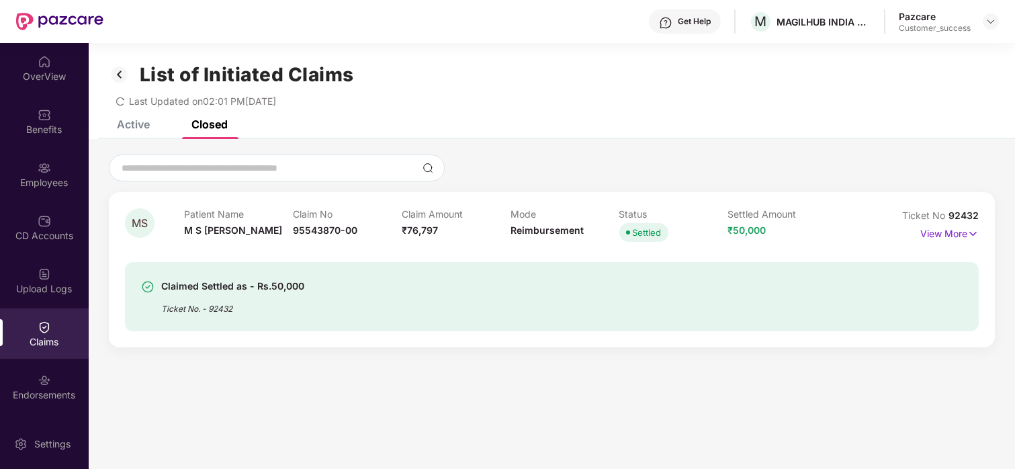
click at [129, 118] on div "List of Initiated Claims Last Updated on 02:01 PM, 10 Sep 2025" at bounding box center [552, 81] width 927 height 77
click at [136, 128] on div "Active" at bounding box center [133, 124] width 33 height 13
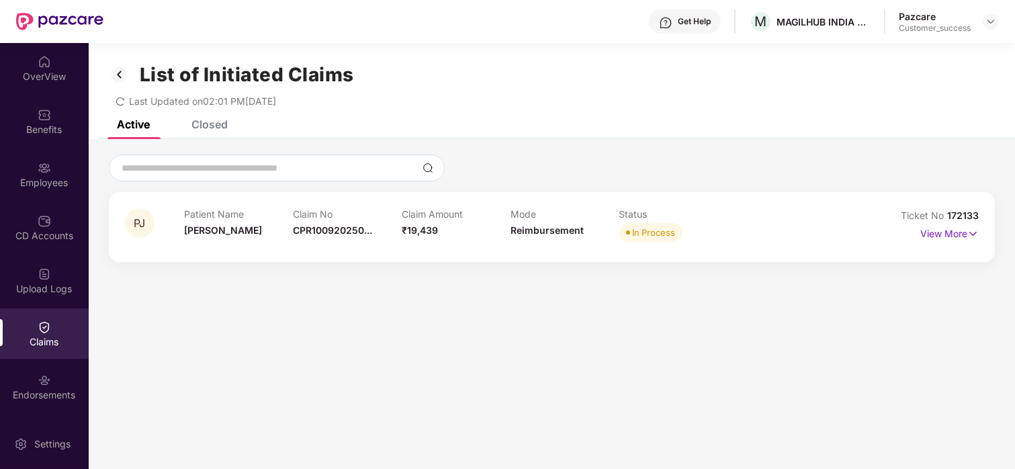
click at [38, 335] on div "Claims" at bounding box center [44, 341] width 89 height 13
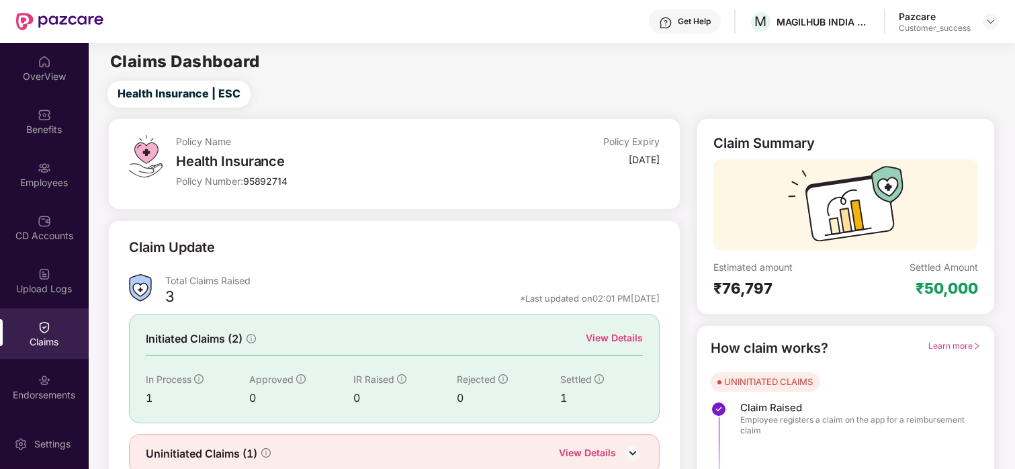
scroll to position [57, 0]
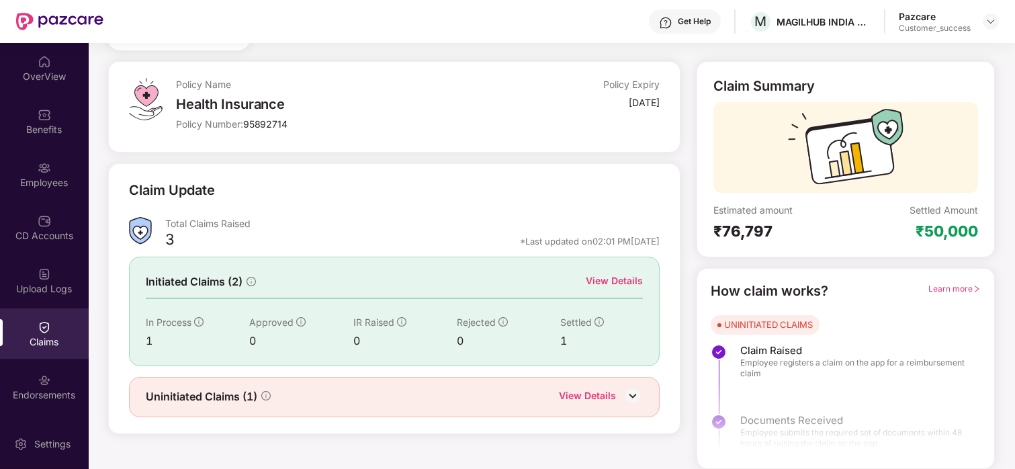
click at [619, 402] on div "View Details" at bounding box center [601, 396] width 84 height 17
click at [608, 397] on div "View Details" at bounding box center [587, 396] width 57 height 17
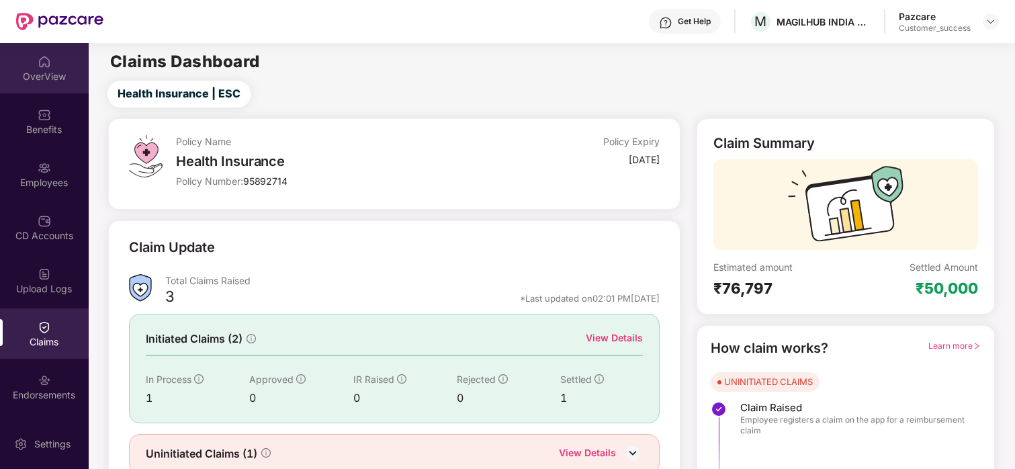
click at [40, 67] on img at bounding box center [44, 61] width 13 height 13
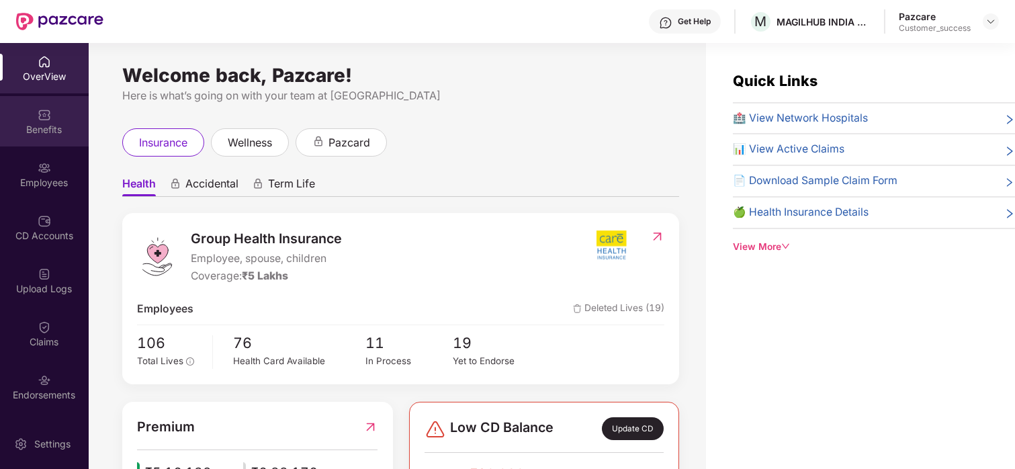
click at [37, 104] on div "Benefits" at bounding box center [44, 121] width 89 height 50
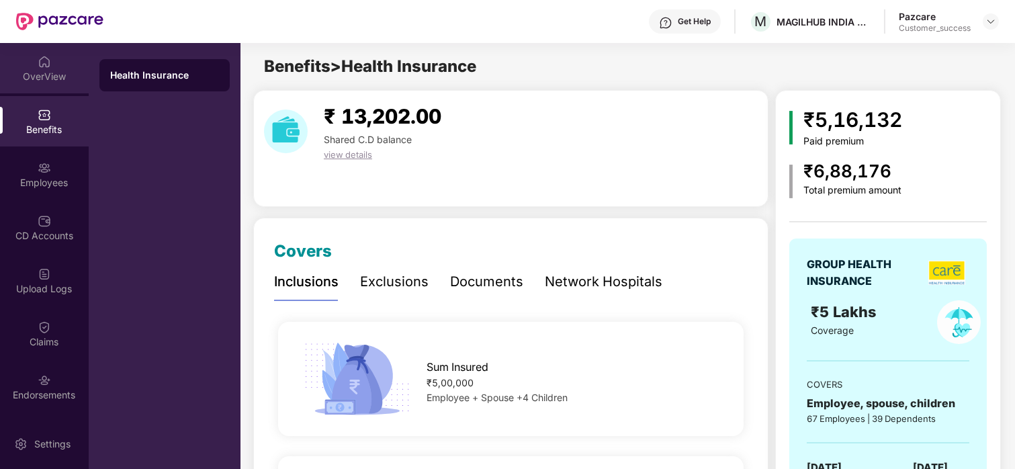
click at [39, 52] on div "OverView" at bounding box center [44, 68] width 89 height 50
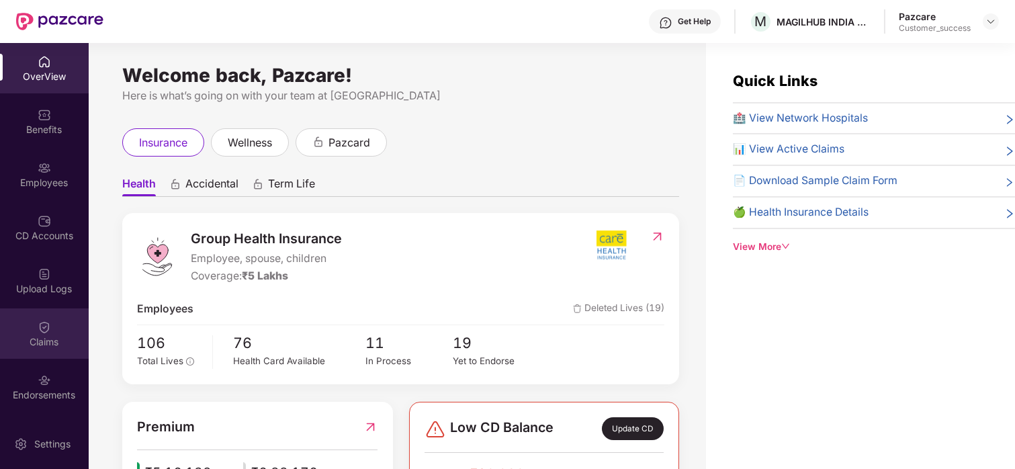
click at [38, 315] on div "Claims" at bounding box center [44, 333] width 89 height 50
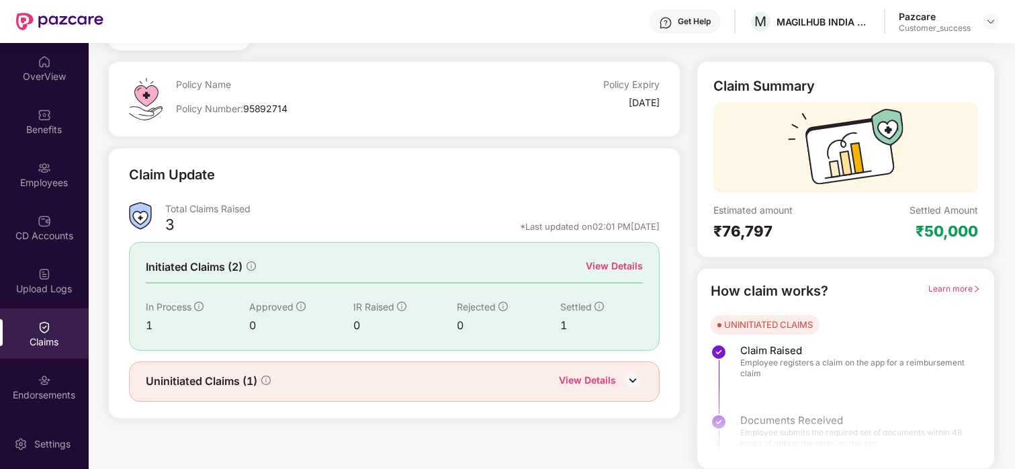
scroll to position [58, 0]
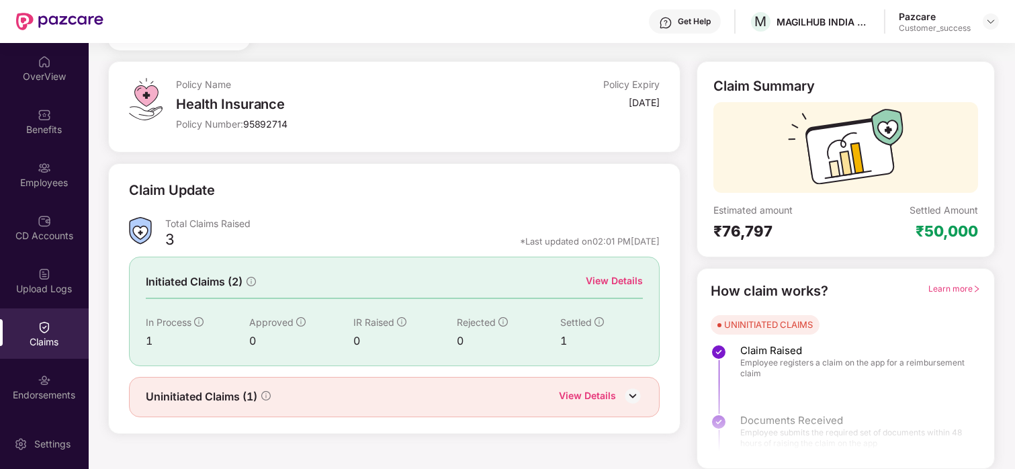
click at [628, 282] on div "View Details" at bounding box center [614, 281] width 57 height 15
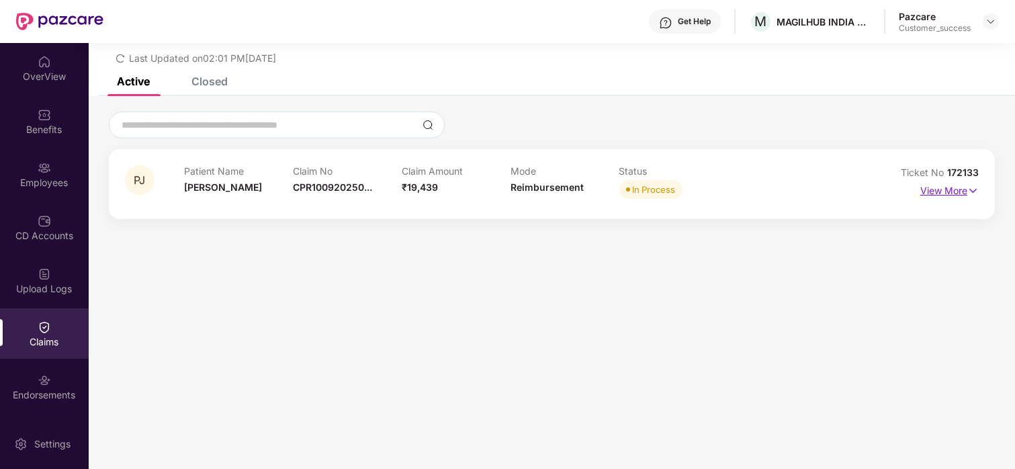
click at [956, 192] on p "View More" at bounding box center [950, 189] width 58 height 18
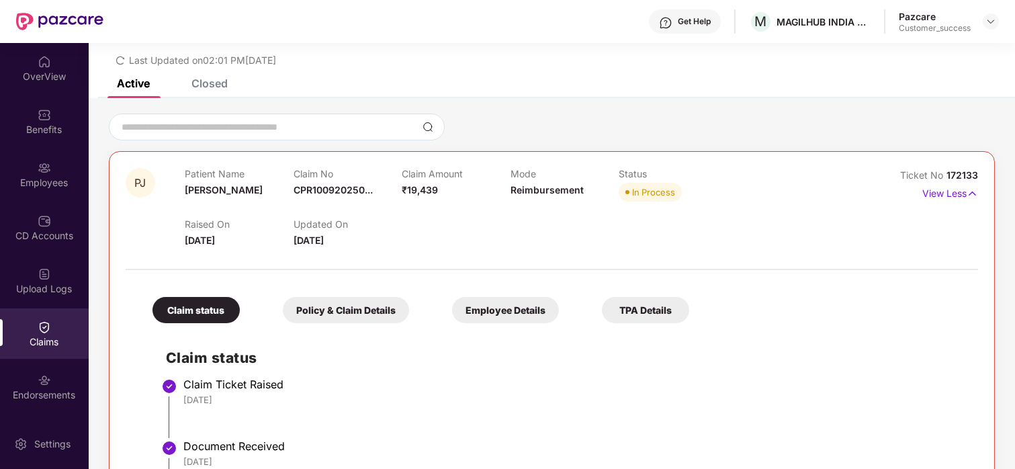
scroll to position [0, 0]
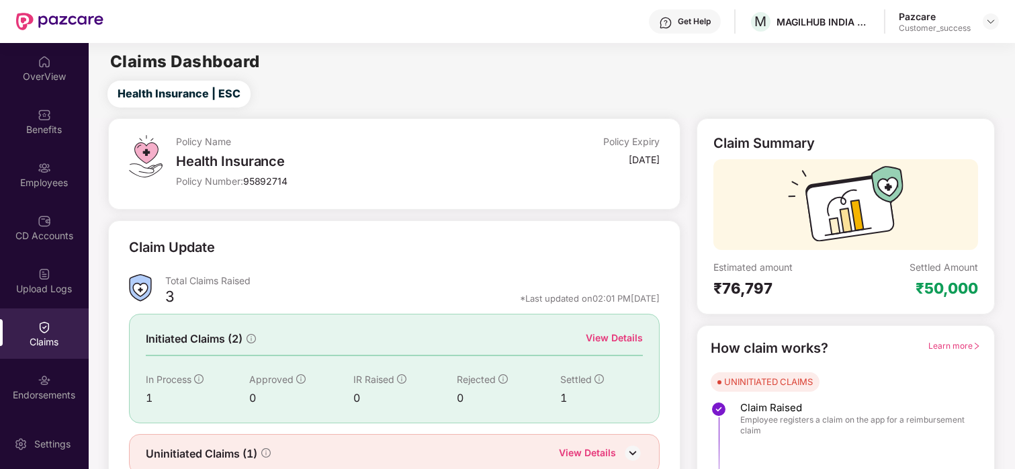
click at [66, 81] on div "OverView" at bounding box center [44, 76] width 89 height 13
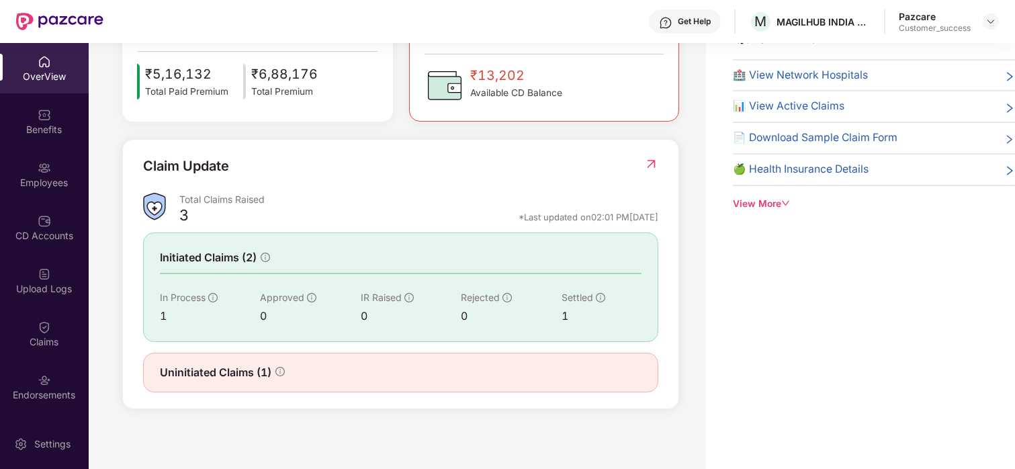
scroll to position [362, 0]
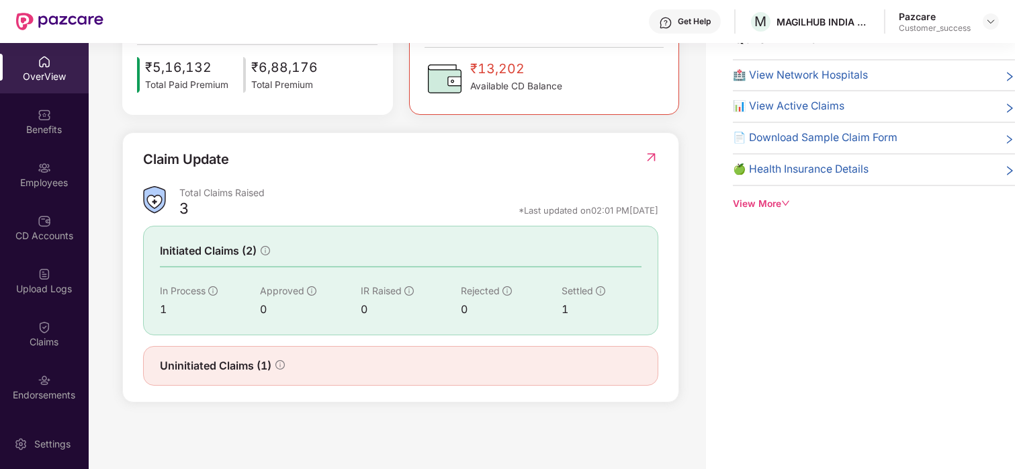
click at [274, 362] on div "Uninitiated Claims (1)" at bounding box center [222, 366] width 125 height 17
click at [648, 151] on img at bounding box center [652, 157] width 14 height 13
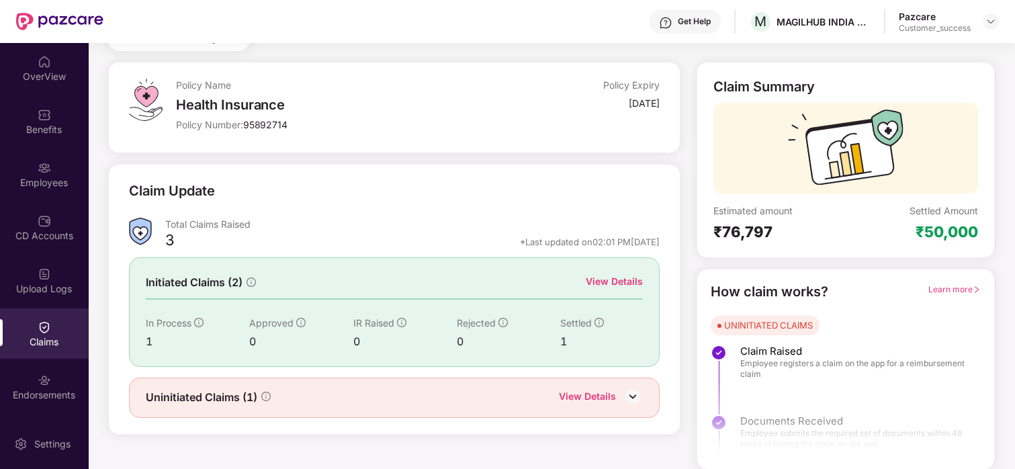
scroll to position [57, 0]
click at [606, 280] on div "View Details" at bounding box center [614, 281] width 57 height 15
click at [604, 392] on div "View Details" at bounding box center [587, 396] width 57 height 17
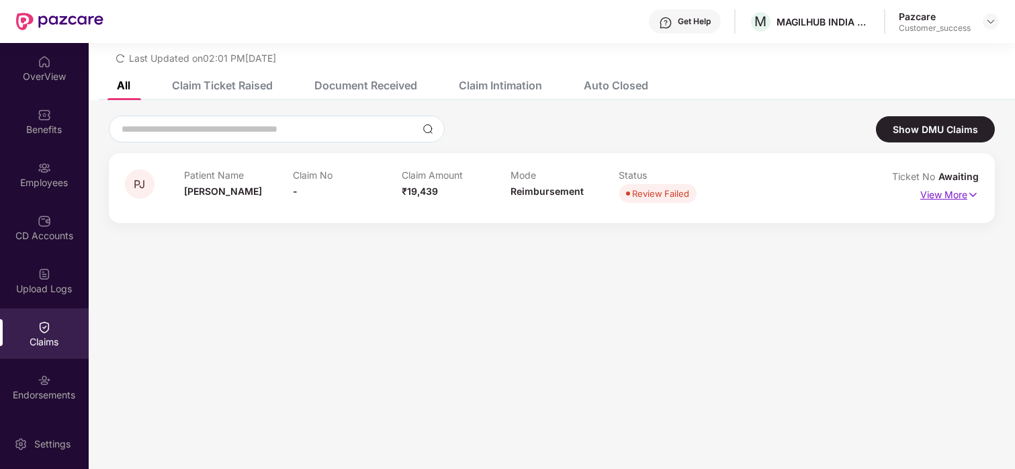
click at [942, 187] on p "View More" at bounding box center [950, 193] width 58 height 18
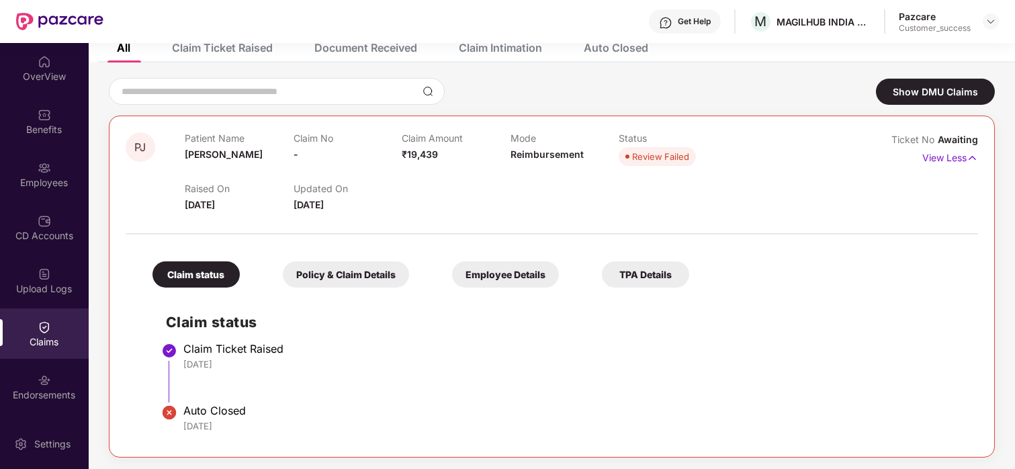
scroll to position [81, 0]
click at [935, 151] on p "View Less" at bounding box center [951, 156] width 56 height 18
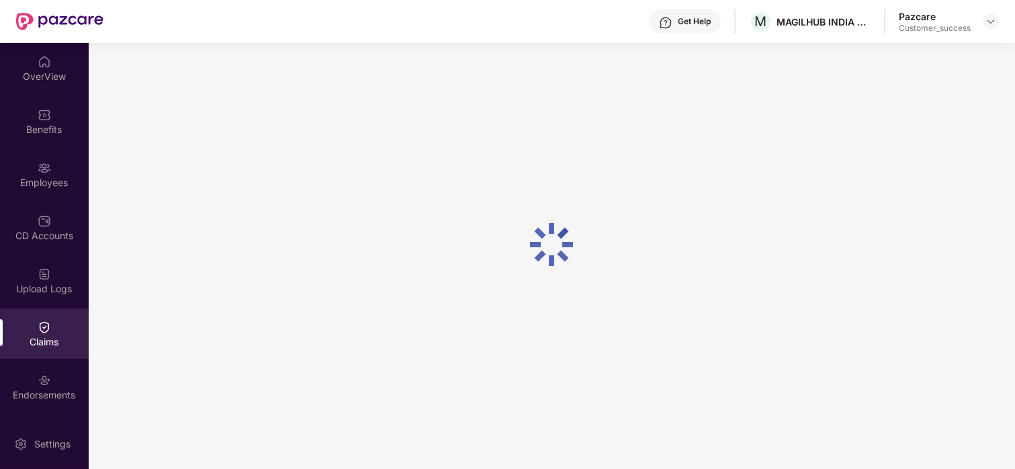
scroll to position [43, 0]
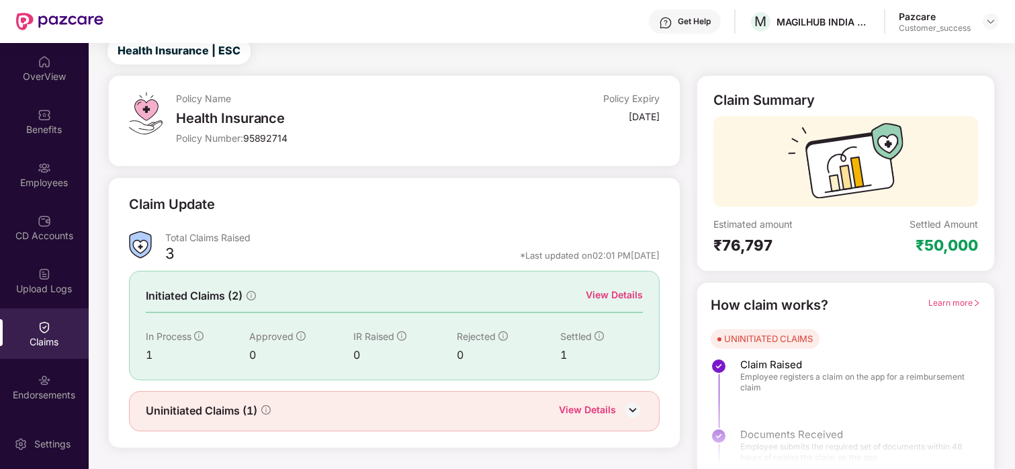
click at [612, 300] on div "View Details" at bounding box center [614, 295] width 57 height 15
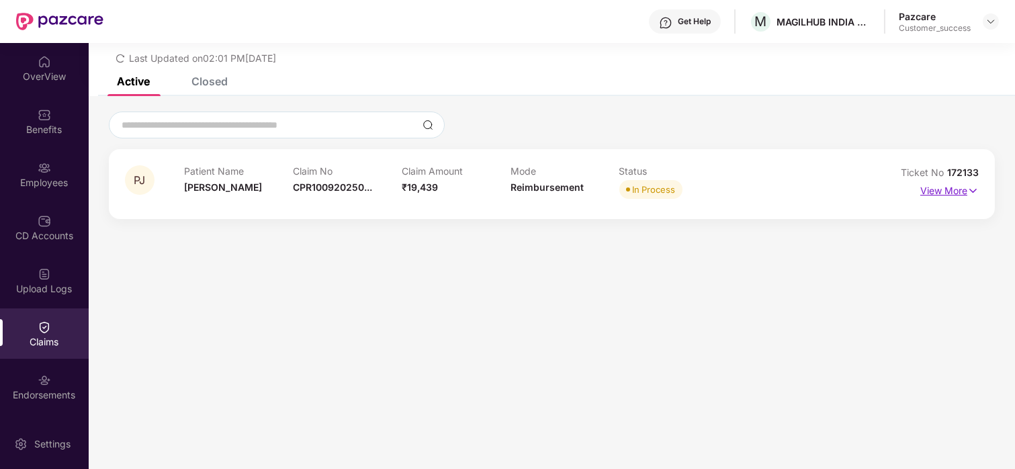
click at [964, 185] on p "View More" at bounding box center [950, 189] width 58 height 18
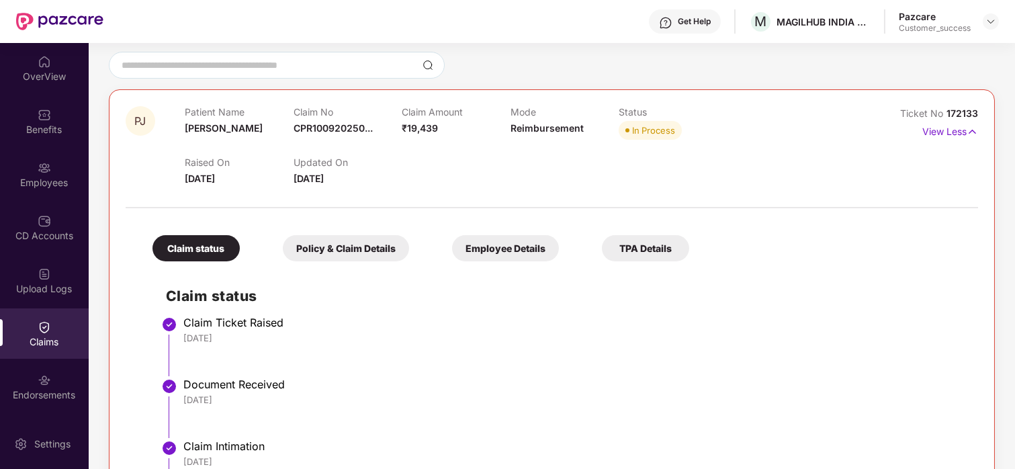
scroll to position [103, 0]
click at [329, 244] on div "Policy & Claim Details" at bounding box center [346, 248] width 126 height 26
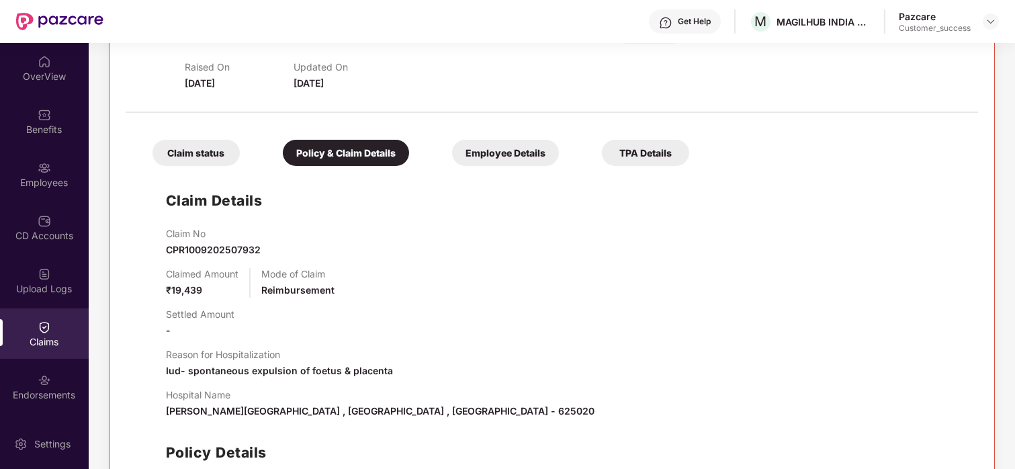
scroll to position [212, 0]
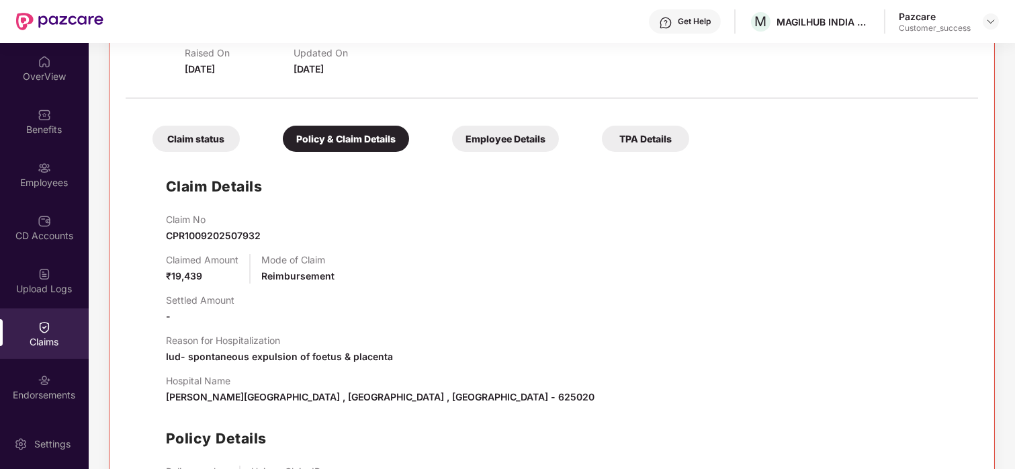
click at [500, 137] on div "Employee Details" at bounding box center [505, 139] width 107 height 26
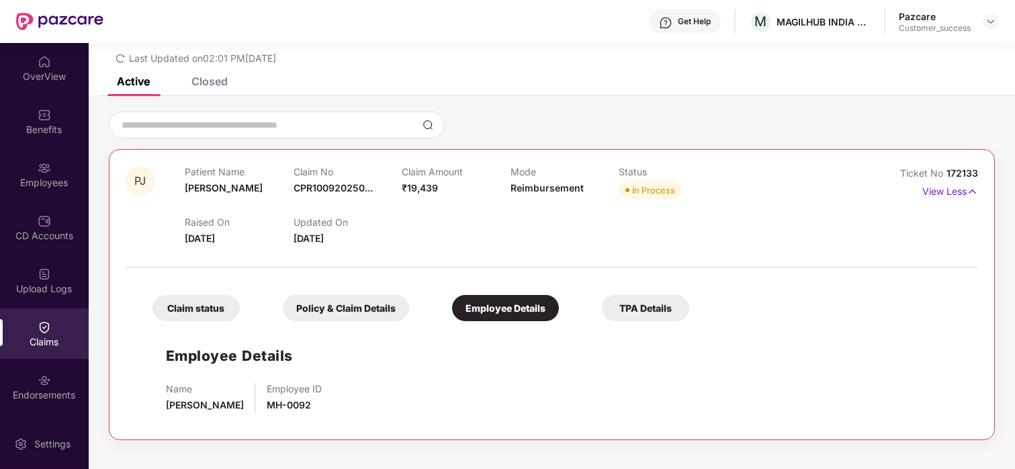
scroll to position [43, 0]
click at [652, 308] on div "TPA Details" at bounding box center [645, 308] width 87 height 26
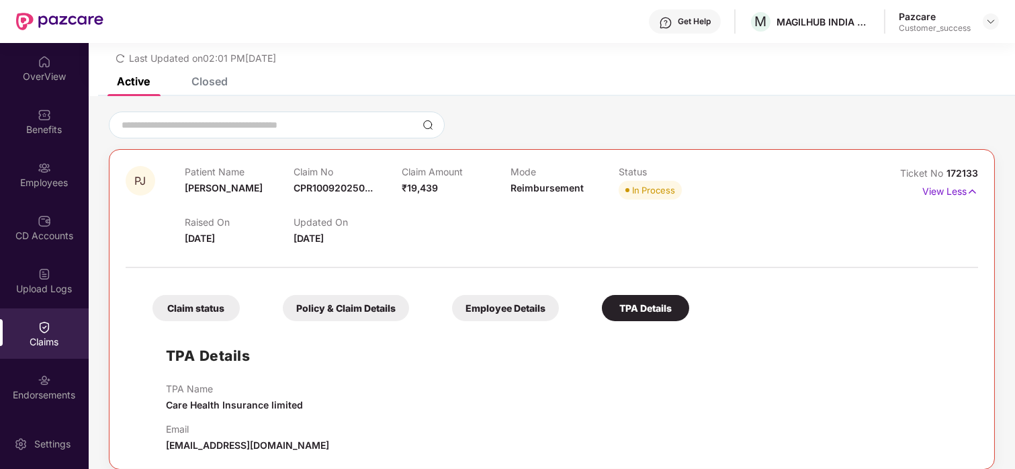
scroll to position [58, 0]
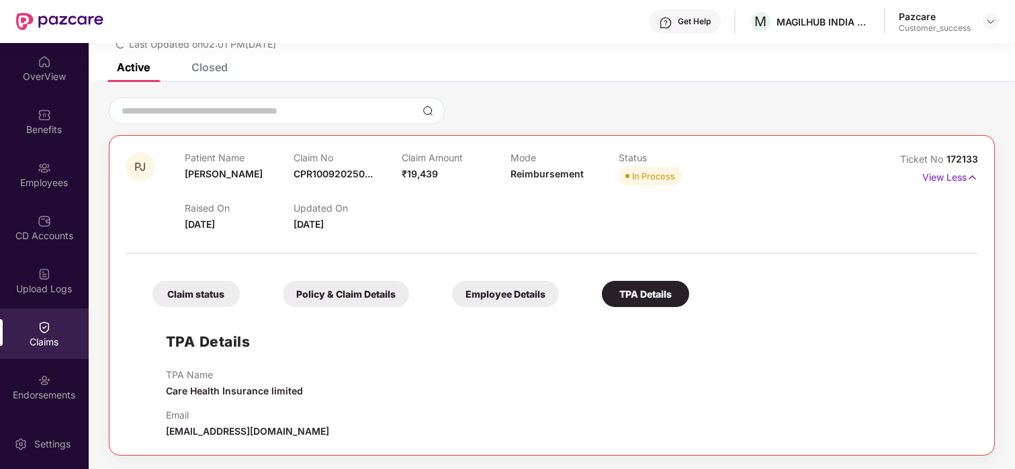
click at [185, 298] on div "Claim status" at bounding box center [196, 294] width 87 height 26
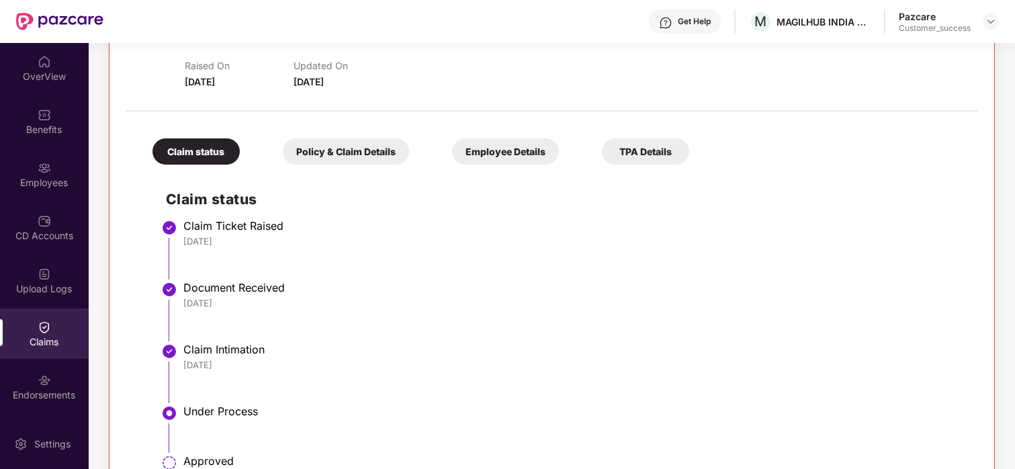
scroll to position [205, 0]
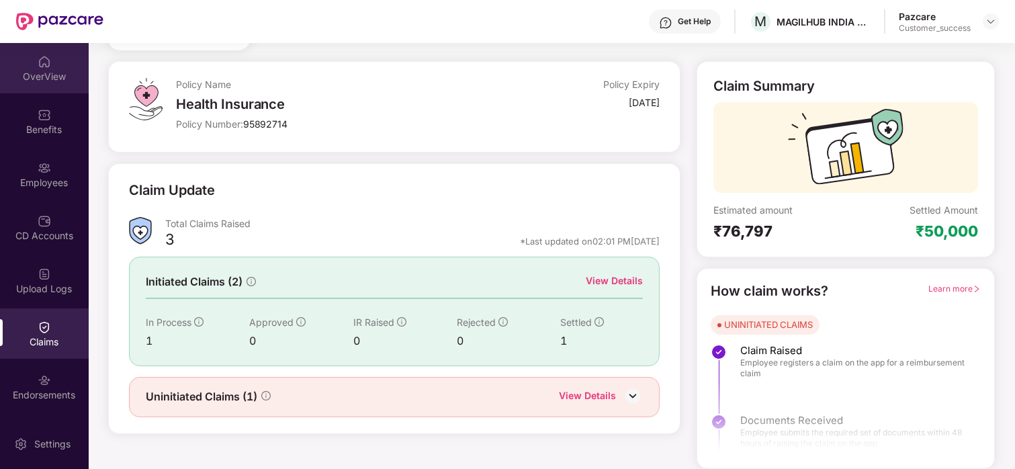
click at [38, 67] on img at bounding box center [44, 61] width 13 height 13
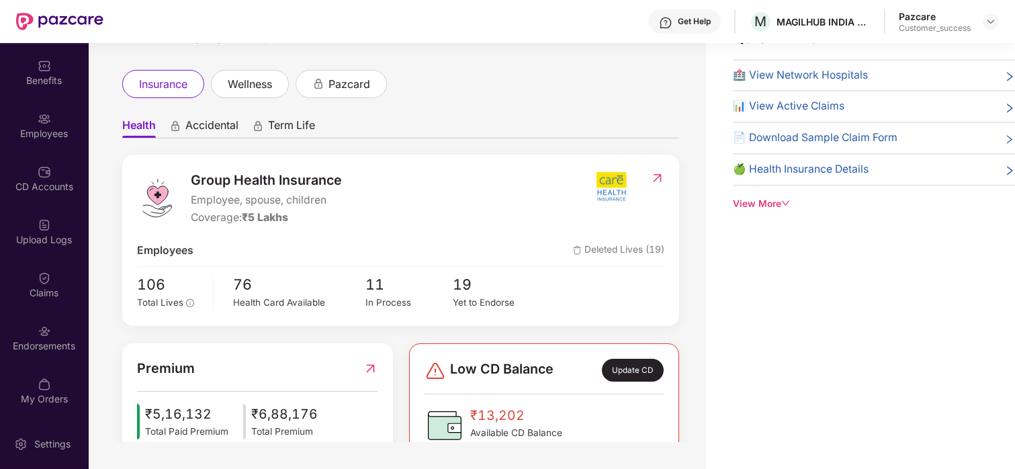
scroll to position [9, 0]
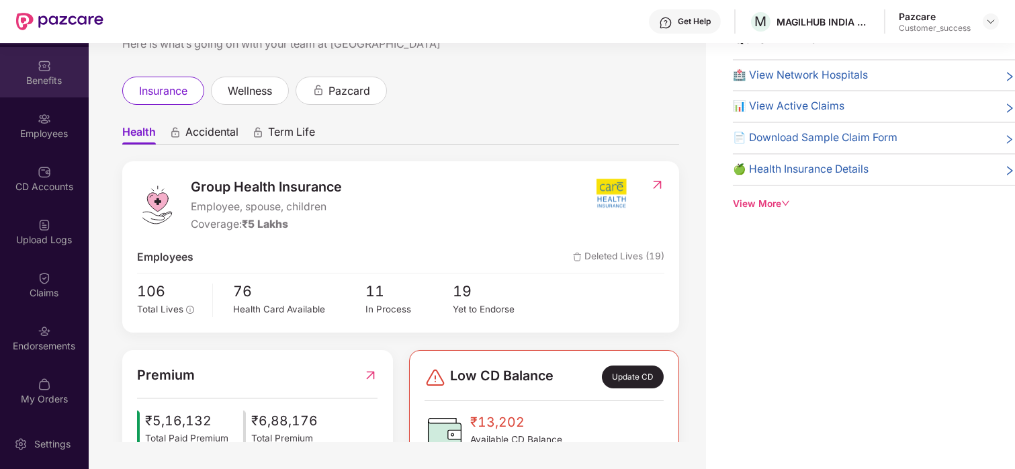
click at [19, 84] on div "Benefits" at bounding box center [44, 80] width 89 height 13
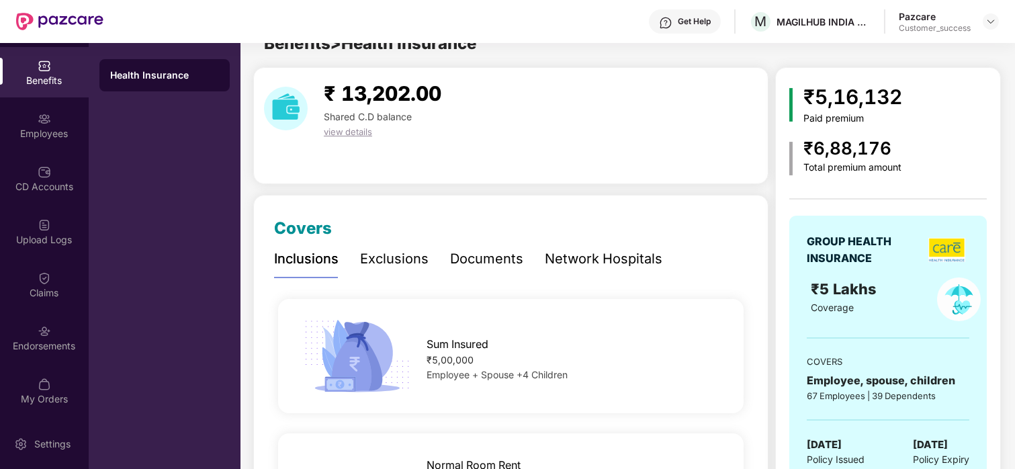
scroll to position [43, 0]
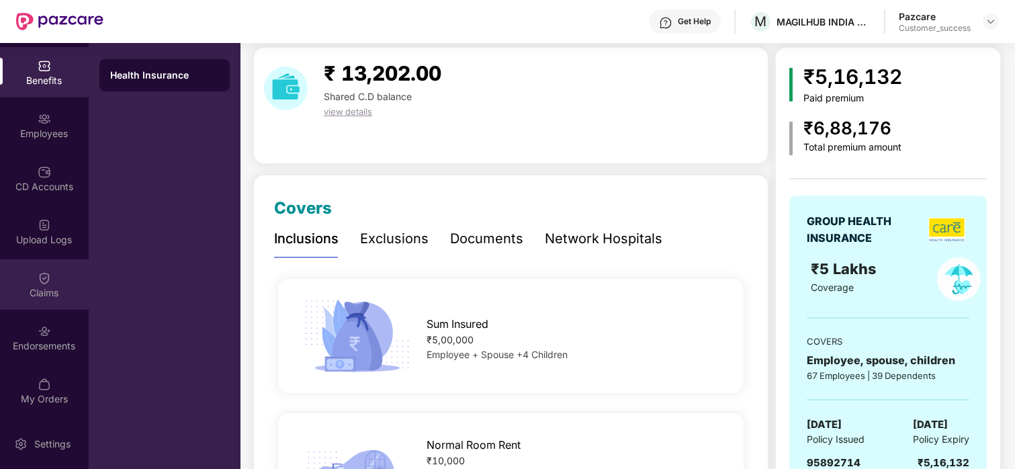
click at [40, 263] on div "Claims" at bounding box center [44, 284] width 89 height 50
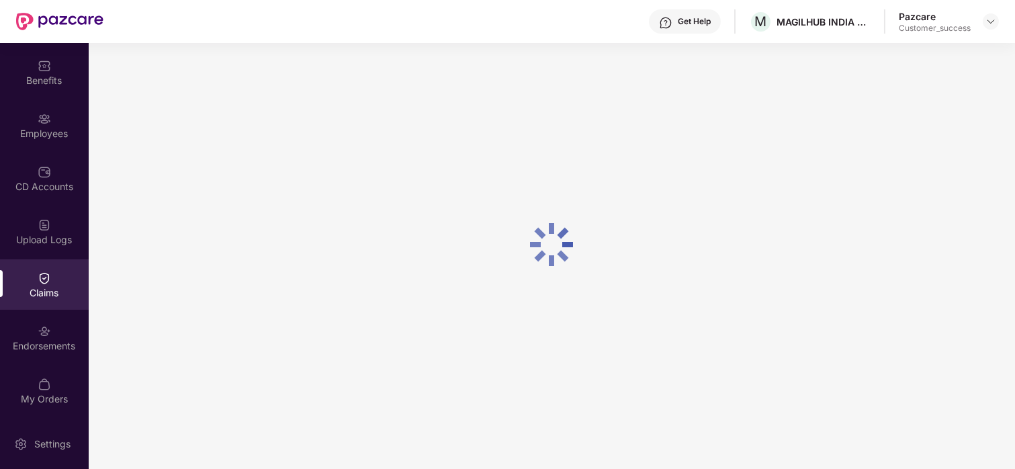
scroll to position [0, 0]
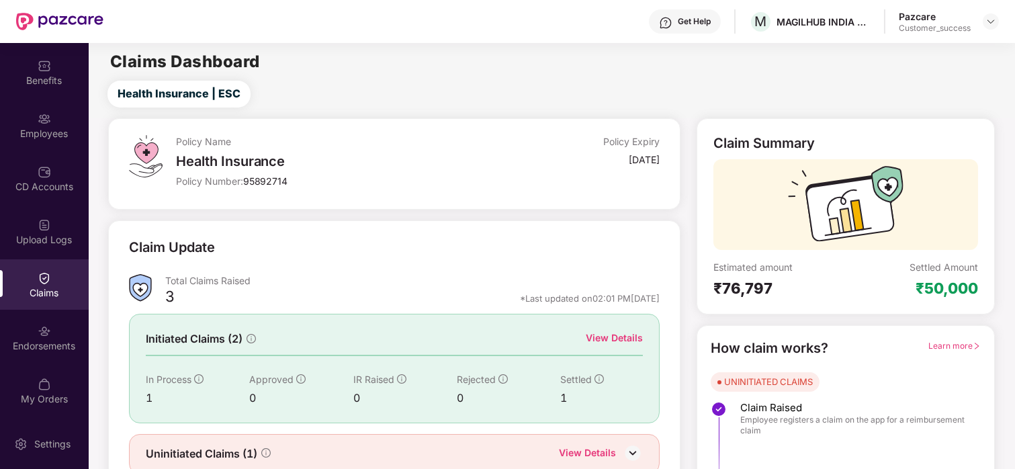
click at [610, 342] on div "View Details" at bounding box center [614, 338] width 57 height 15
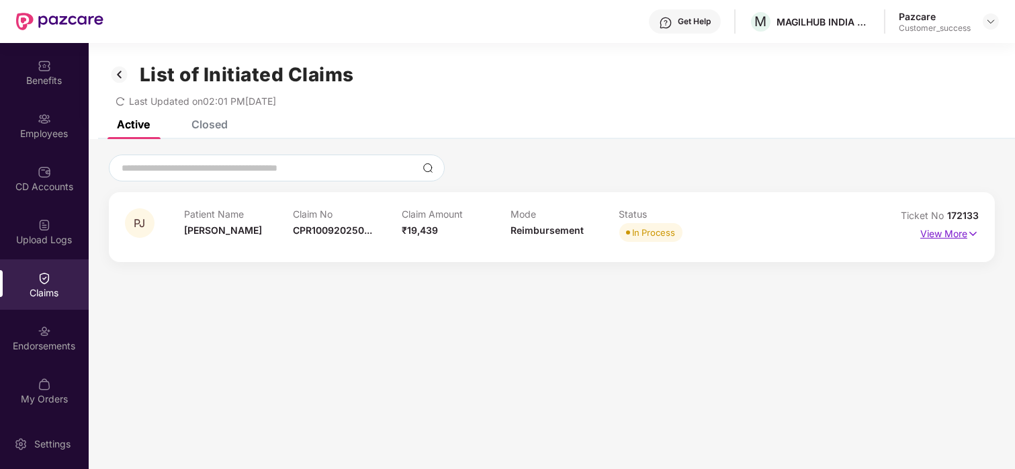
click at [956, 235] on p "View More" at bounding box center [950, 232] width 58 height 18
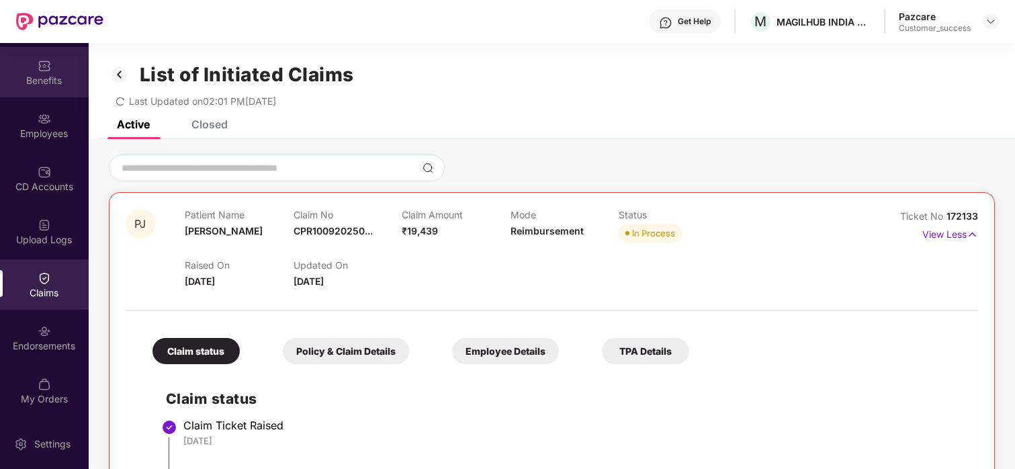
click at [43, 55] on div "Benefits" at bounding box center [44, 72] width 89 height 50
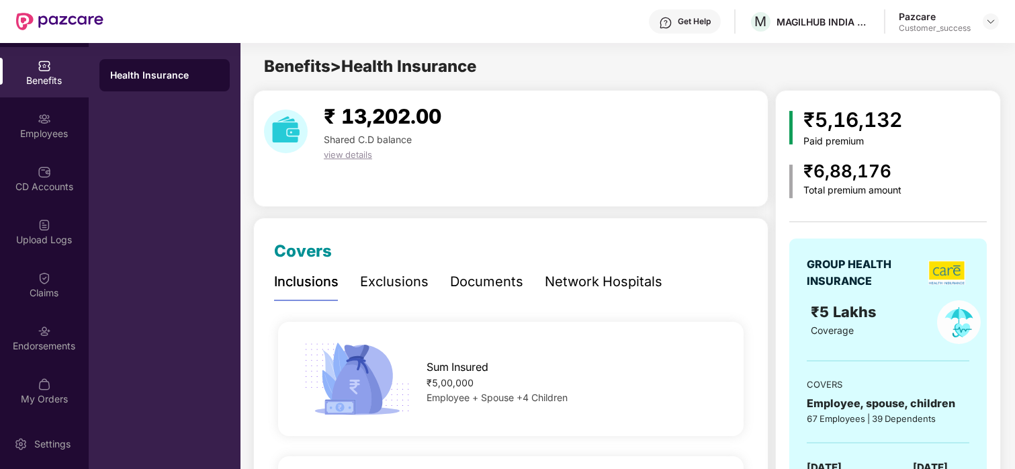
click at [271, 134] on img at bounding box center [286, 132] width 44 height 44
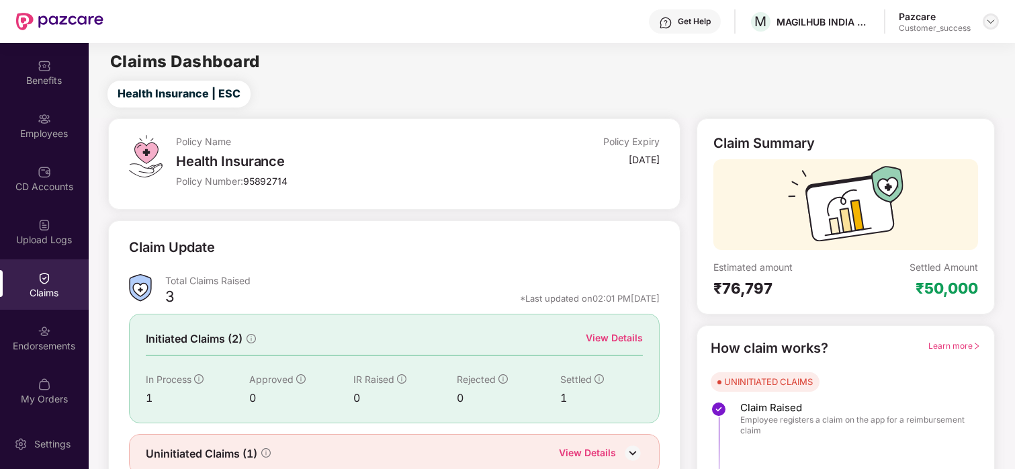
click at [991, 25] on img at bounding box center [991, 21] width 11 height 11
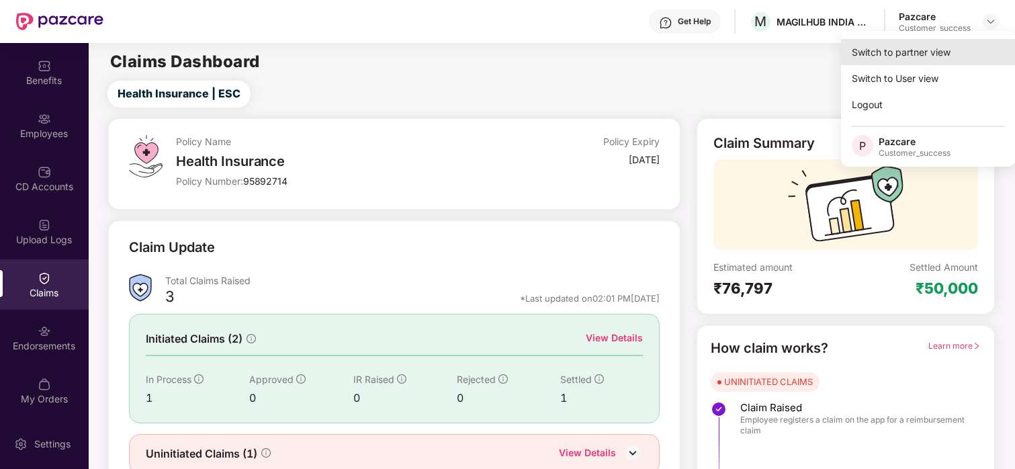
click at [929, 48] on div "Switch to partner view" at bounding box center [928, 52] width 175 height 26
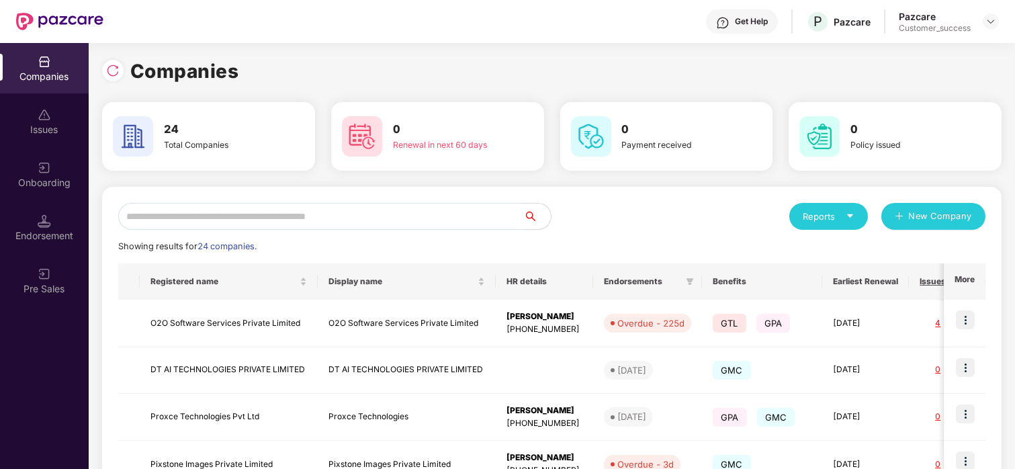
click at [368, 218] on input "text" at bounding box center [321, 216] width 406 height 27
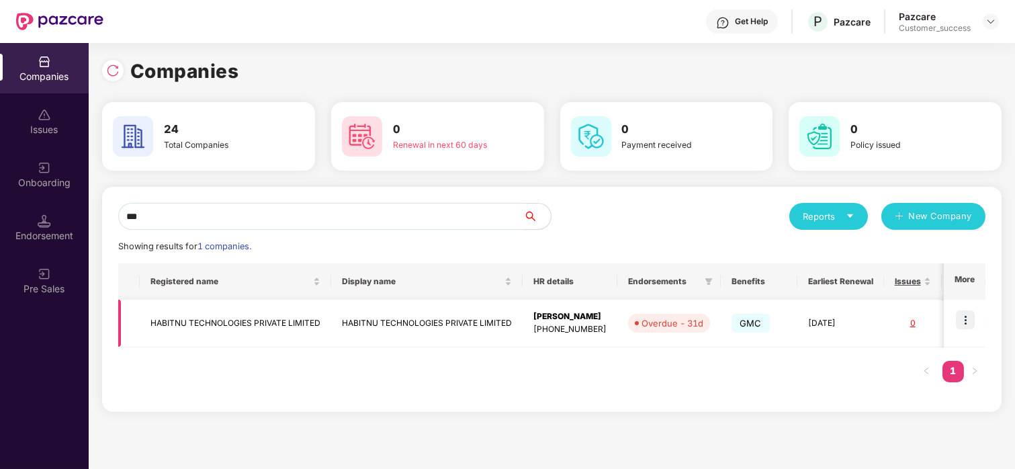
type input "***"
click at [965, 312] on img at bounding box center [965, 319] width 19 height 19
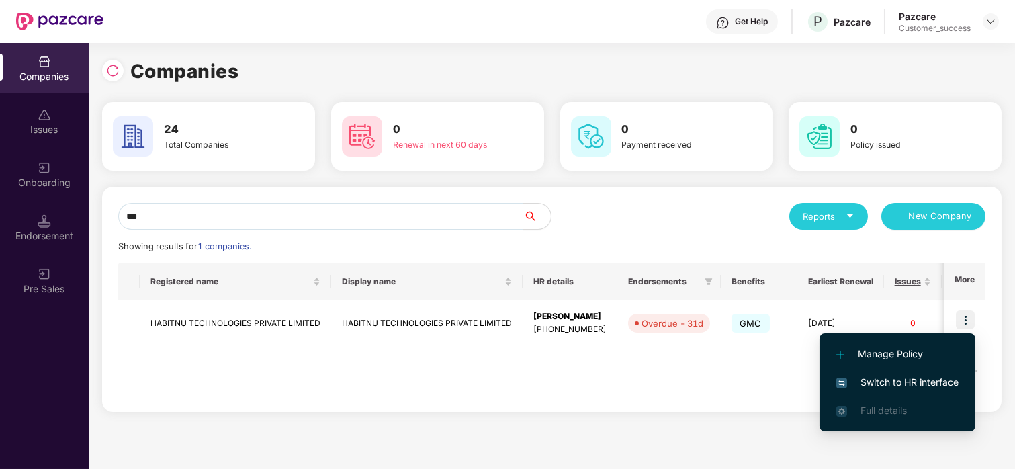
click at [845, 380] on img at bounding box center [842, 383] width 11 height 11
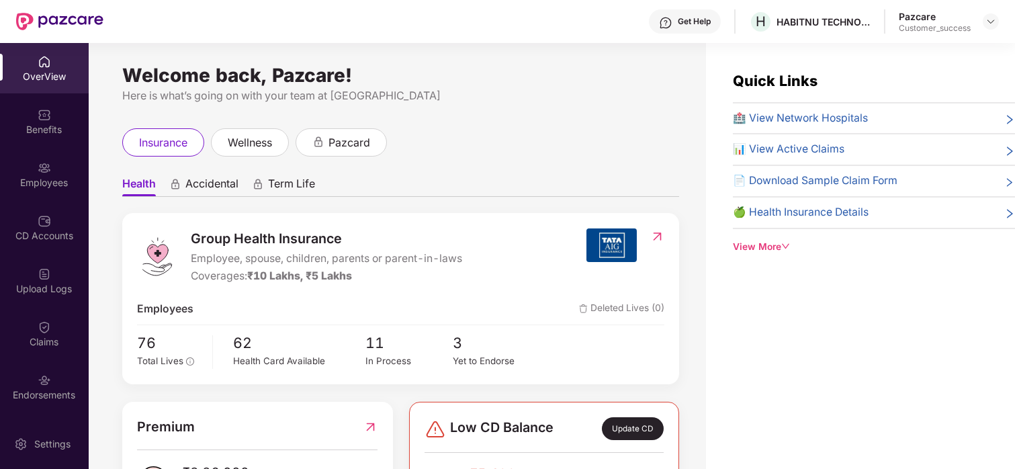
click at [59, 167] on div "Employees" at bounding box center [44, 174] width 89 height 50
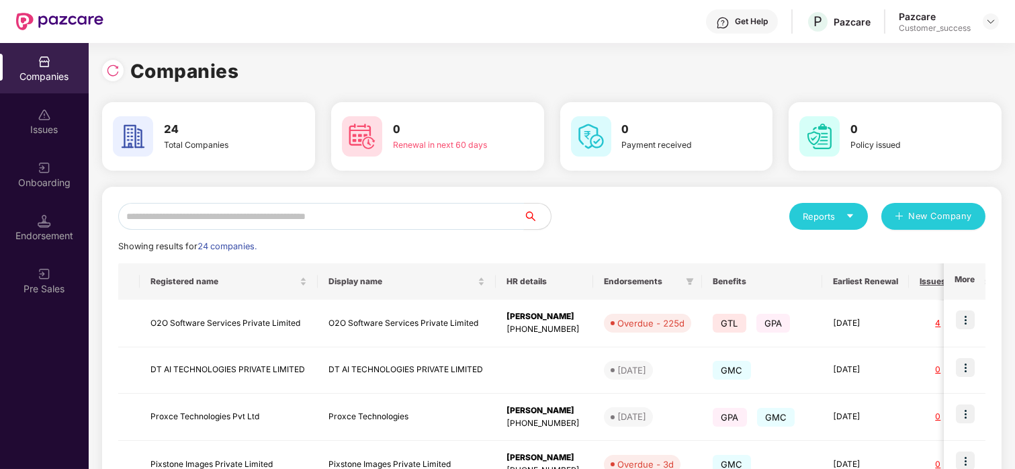
click at [384, 229] on input "text" at bounding box center [321, 216] width 406 height 27
type input "*"
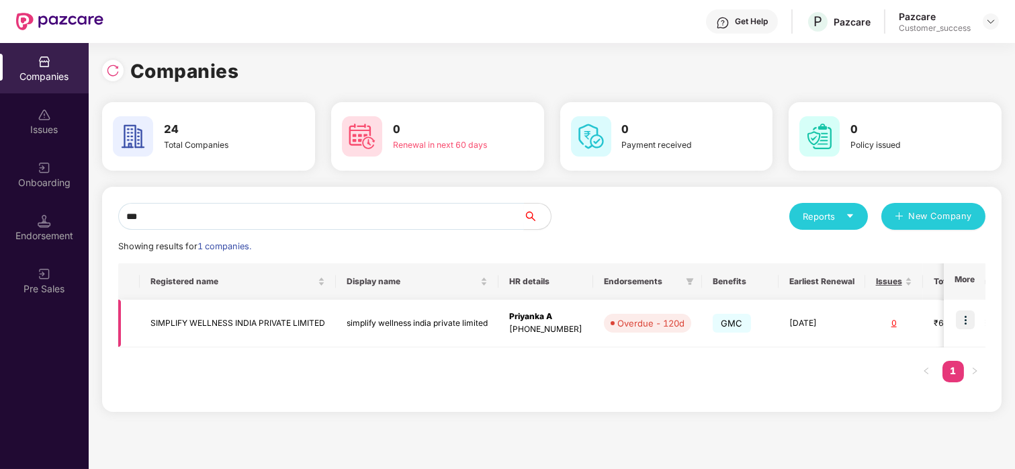
type input "***"
click at [962, 320] on img at bounding box center [965, 319] width 19 height 19
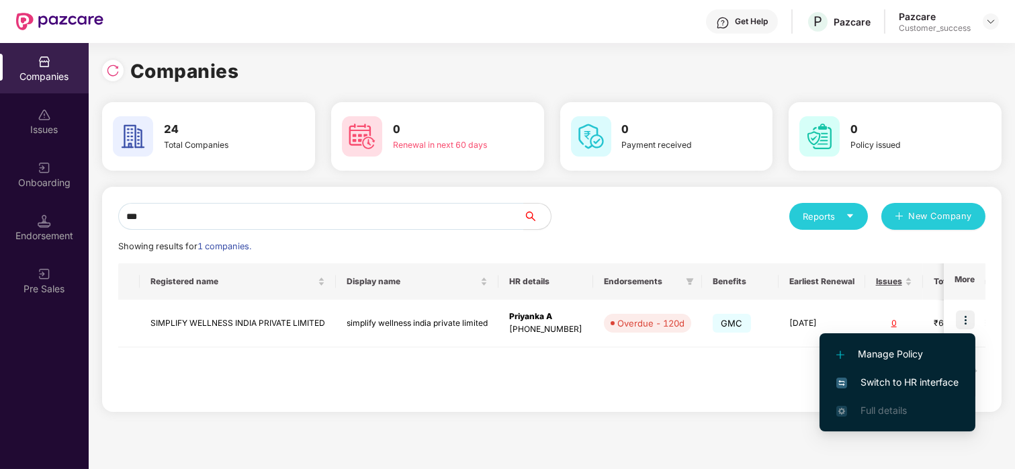
click at [887, 384] on span "Switch to HR interface" at bounding box center [898, 382] width 122 height 15
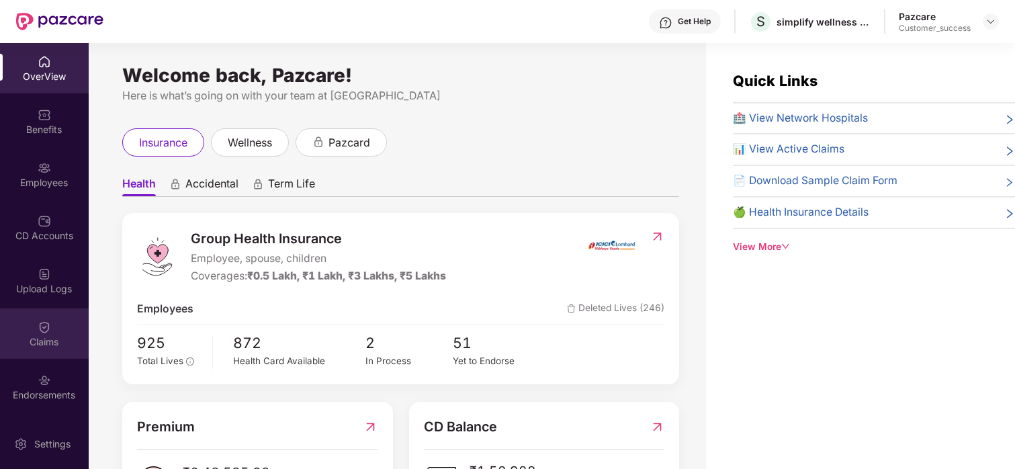
click at [40, 327] on img at bounding box center [44, 327] width 13 height 13
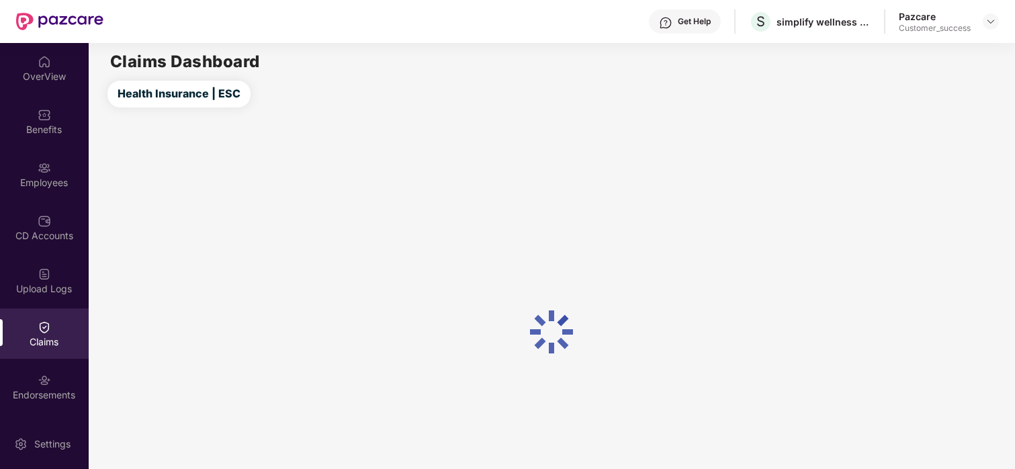
scroll to position [57, 0]
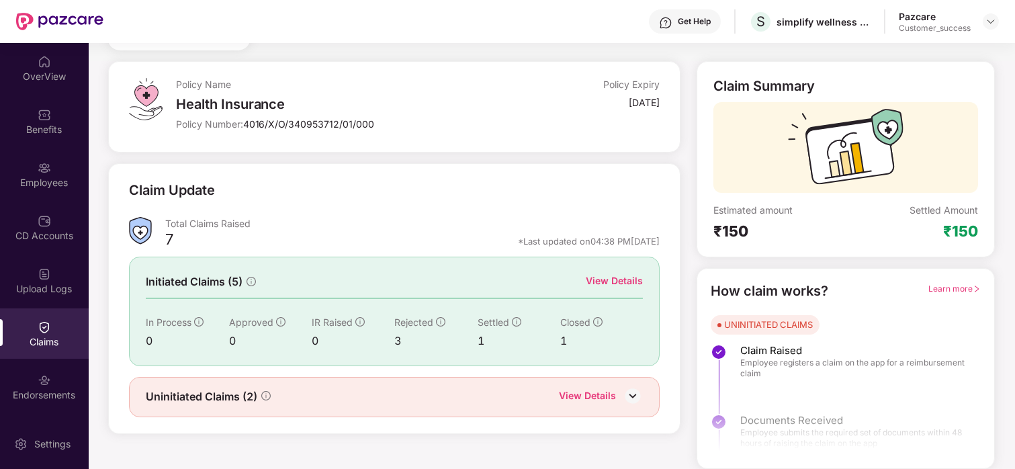
click at [610, 274] on div "View Details" at bounding box center [614, 281] width 57 height 15
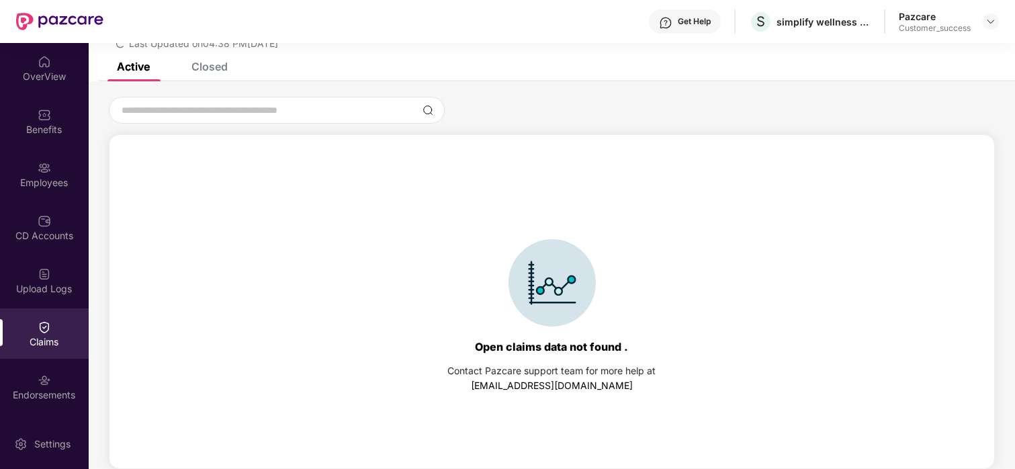
scroll to position [0, 0]
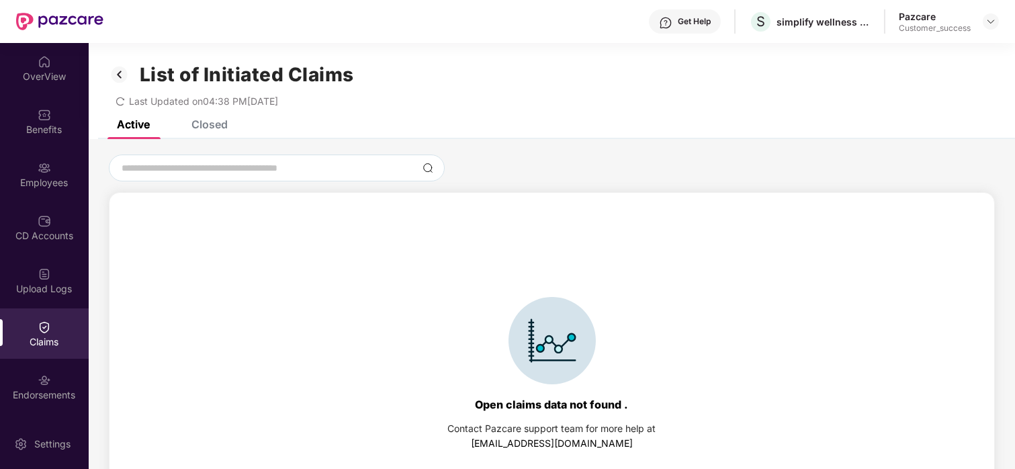
click at [214, 120] on div "Closed" at bounding box center [210, 124] width 36 height 13
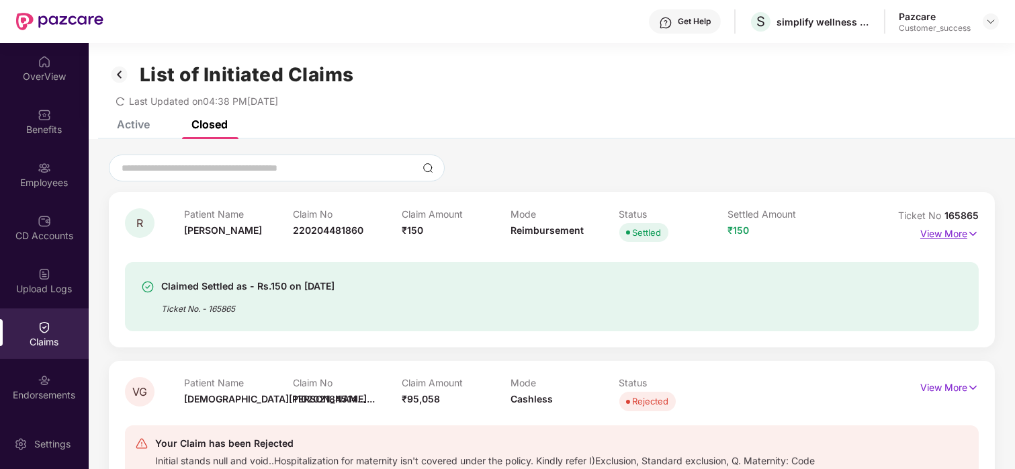
click at [946, 233] on p "View More" at bounding box center [950, 232] width 58 height 18
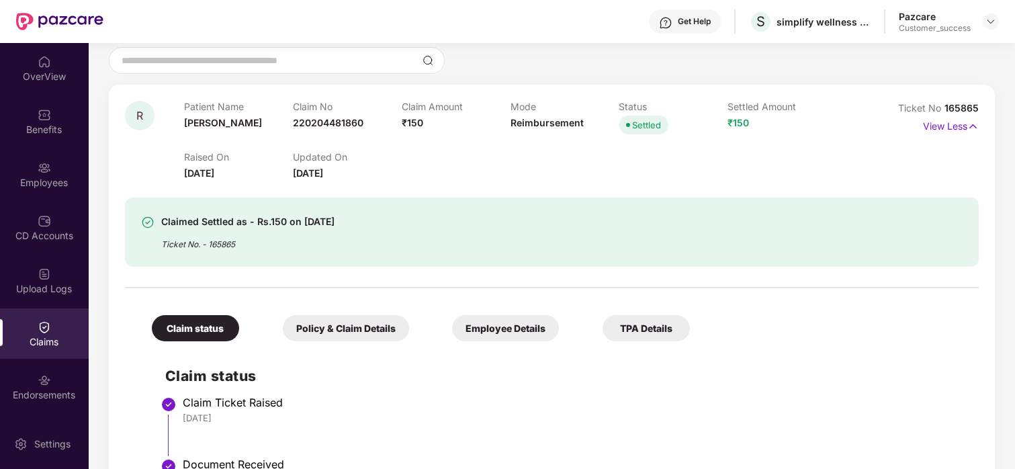
scroll to position [60, 0]
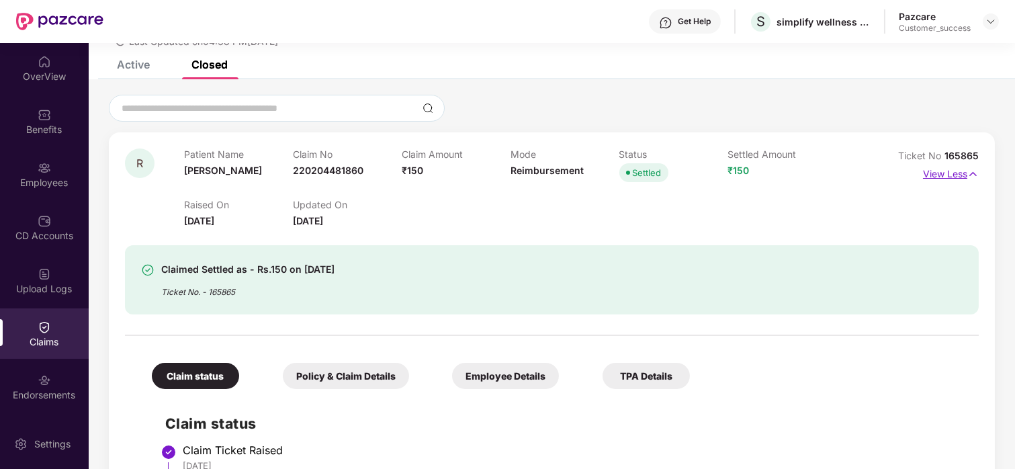
click at [940, 174] on p "View Less" at bounding box center [951, 172] width 56 height 18
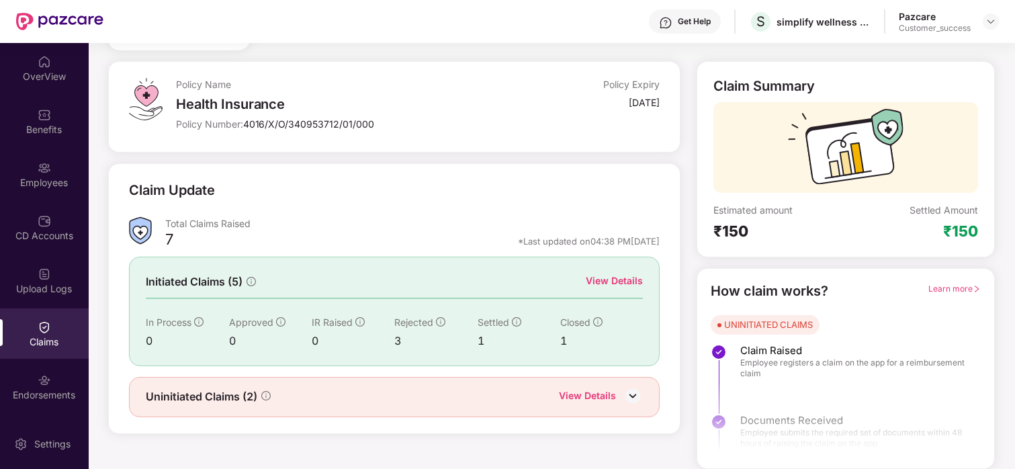
scroll to position [58, 0]
click at [592, 396] on div "View Details" at bounding box center [587, 396] width 57 height 17
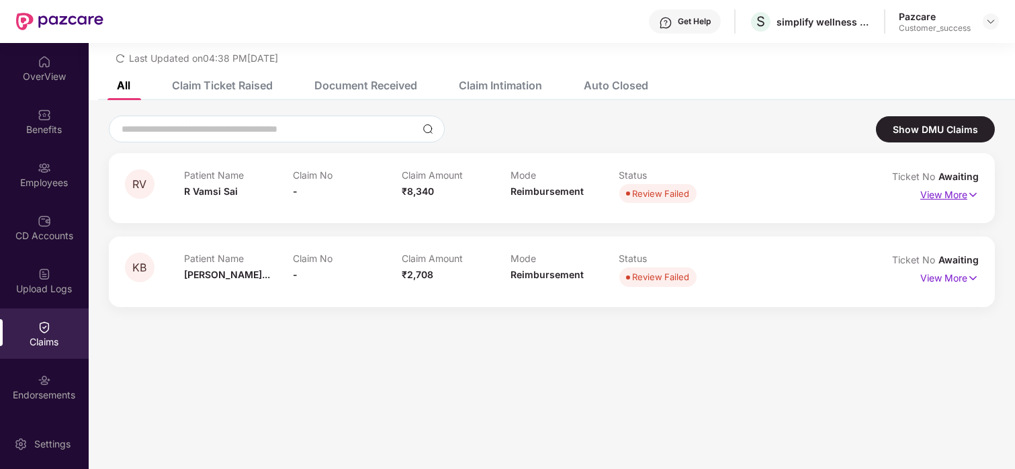
click at [934, 192] on p "View More" at bounding box center [950, 193] width 58 height 18
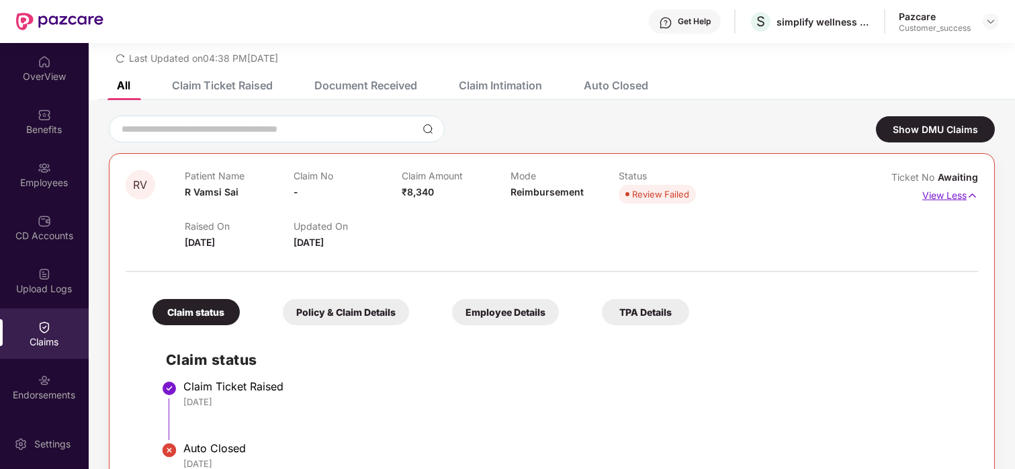
click at [934, 192] on p "View Less" at bounding box center [951, 194] width 56 height 18
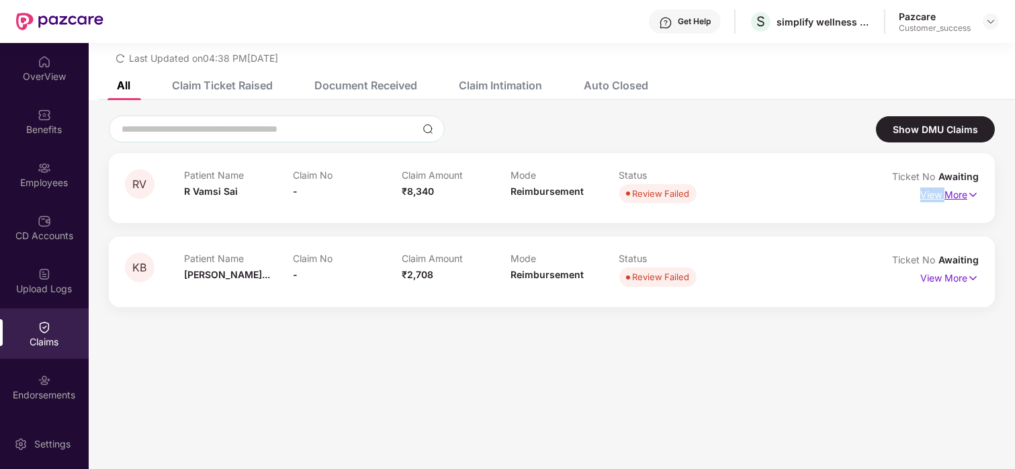
click at [934, 192] on p "View More" at bounding box center [950, 193] width 58 height 18
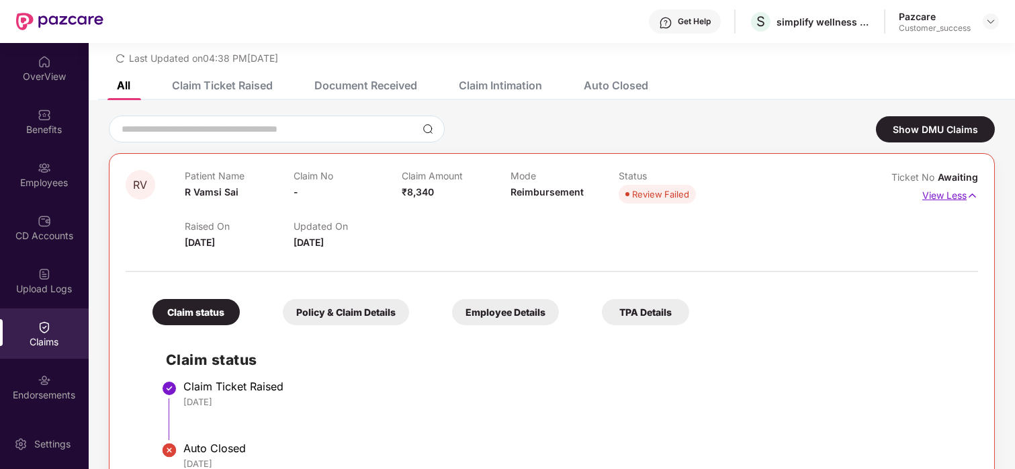
click at [934, 192] on p "View Less" at bounding box center [951, 194] width 56 height 18
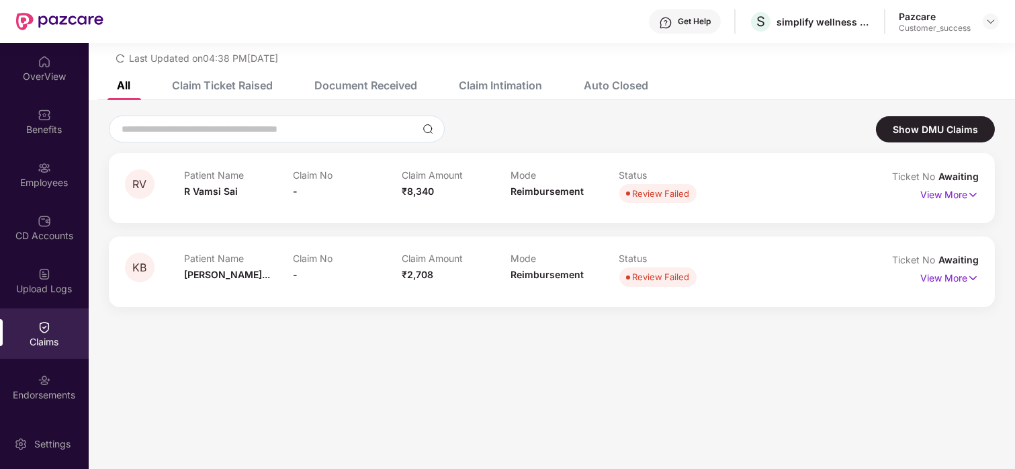
click at [954, 265] on span "Awaiting" at bounding box center [959, 259] width 40 height 11
click at [207, 83] on div "Claim Ticket Raised" at bounding box center [222, 85] width 101 height 13
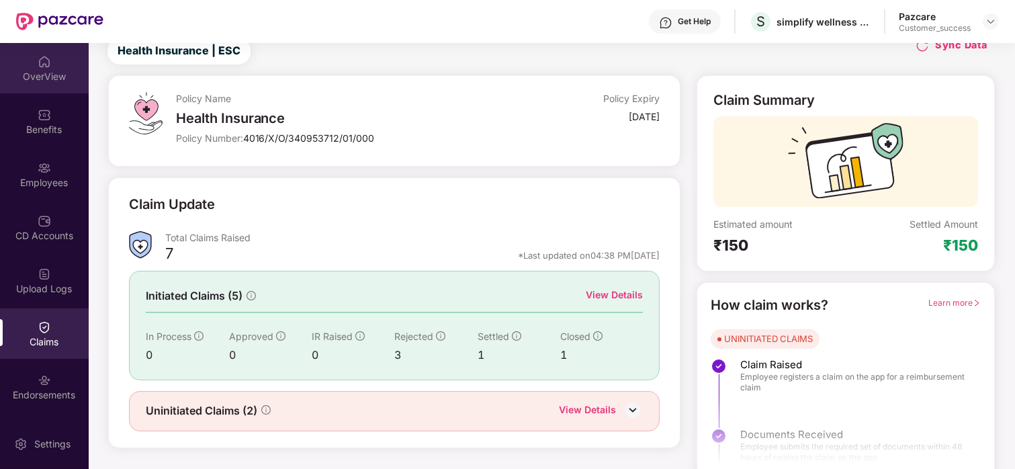
click at [47, 75] on div "OverView" at bounding box center [44, 76] width 89 height 13
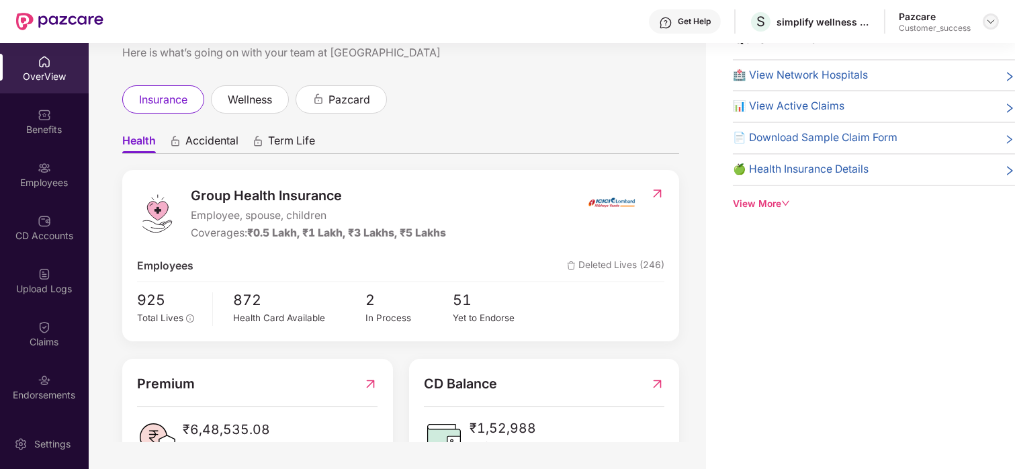
click at [989, 17] on img at bounding box center [991, 21] width 11 height 11
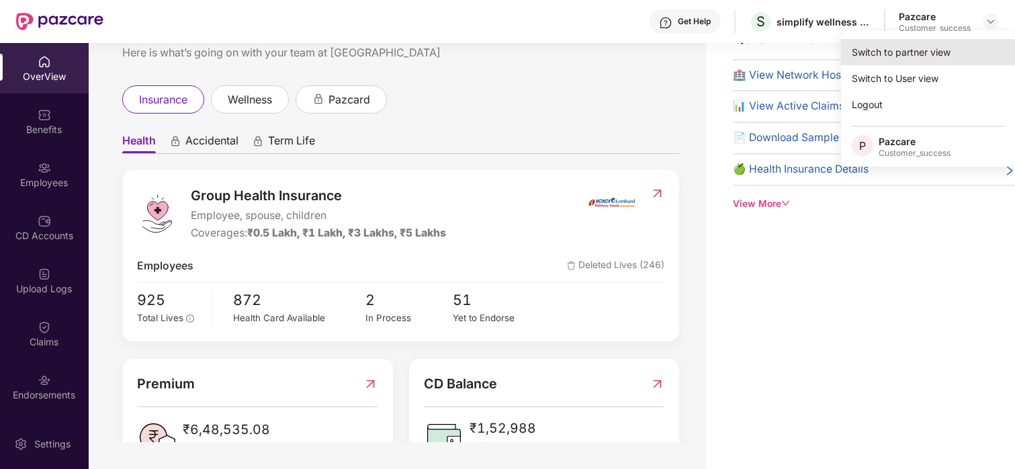
click at [934, 42] on div "Switch to partner view" at bounding box center [928, 52] width 175 height 26
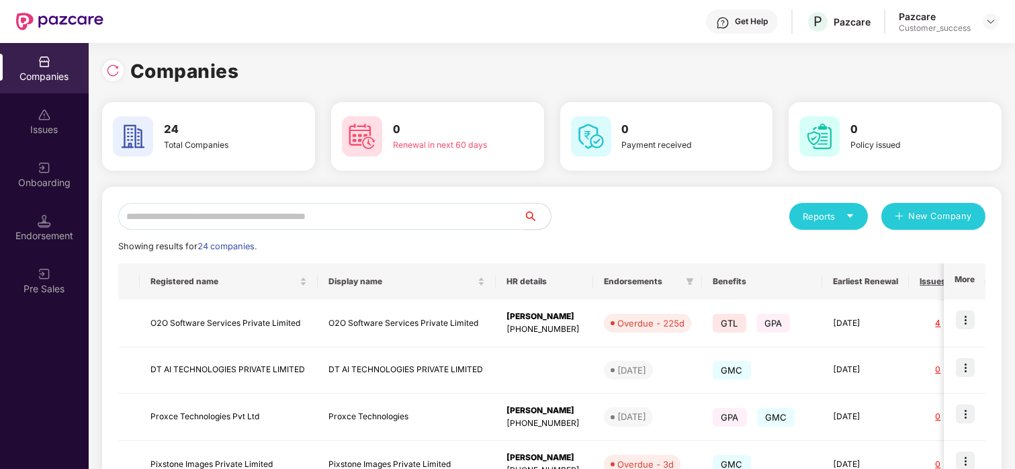
click at [166, 209] on input "text" at bounding box center [321, 216] width 406 height 27
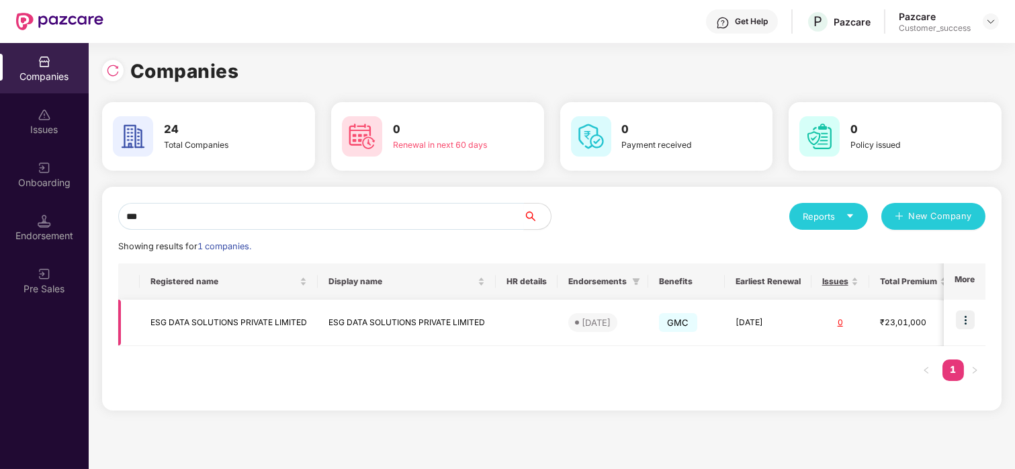
type input "***"
click at [286, 317] on td "ESG DATA SOLUTIONS PRIVATE LIMITED" at bounding box center [229, 323] width 178 height 46
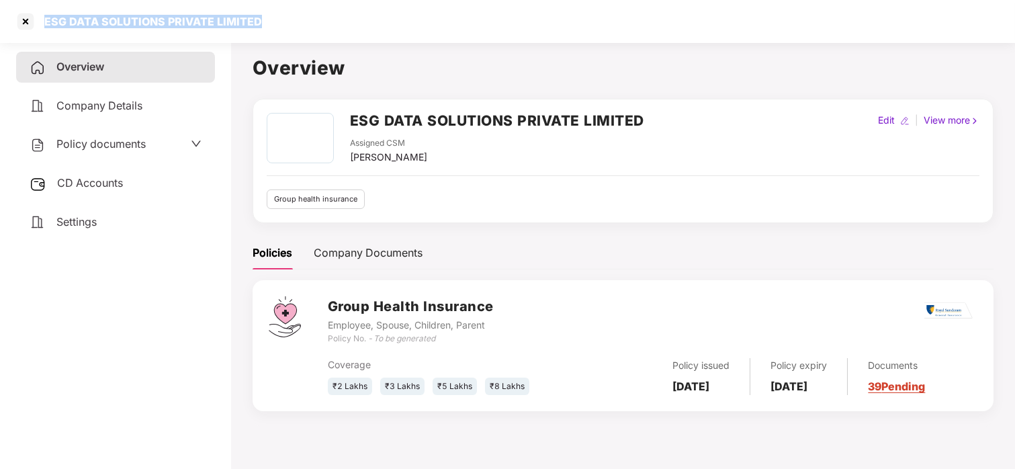
drag, startPoint x: 40, startPoint y: 25, endPoint x: 265, endPoint y: 29, distance: 224.5
click at [265, 29] on div "ESG DATA SOLUTIONS PRIVATE LIMITED" at bounding box center [507, 21] width 1015 height 43
copy div "ESG DATA SOLUTIONS PRIVATE LIMITED"
click at [25, 15] on div at bounding box center [26, 22] width 22 height 22
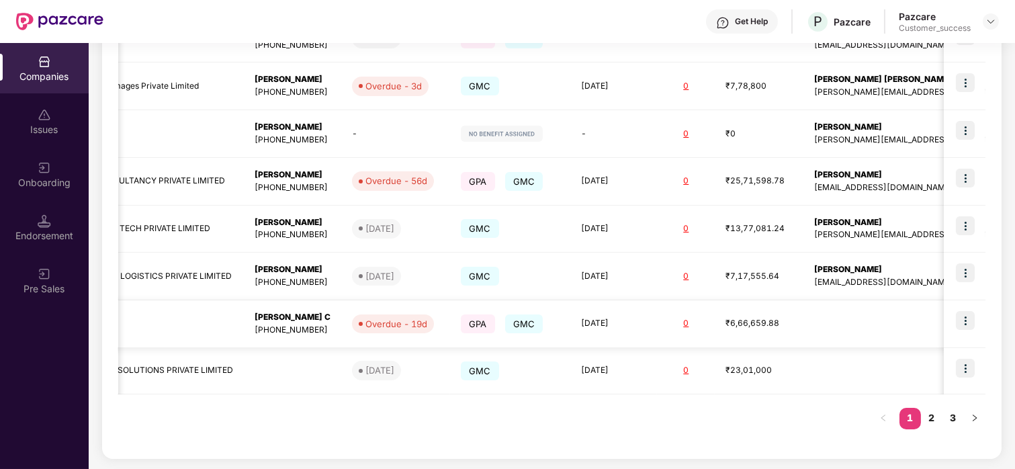
scroll to position [0, 0]
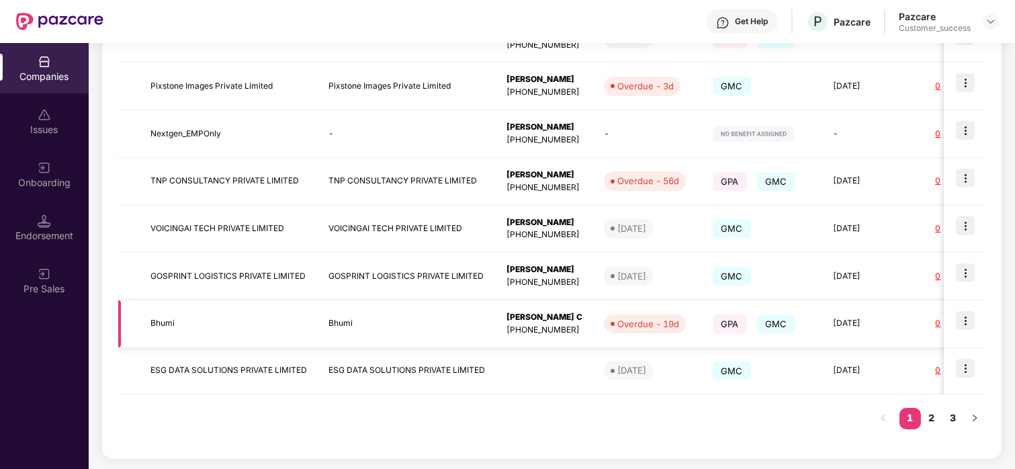
click at [964, 315] on img at bounding box center [965, 320] width 19 height 19
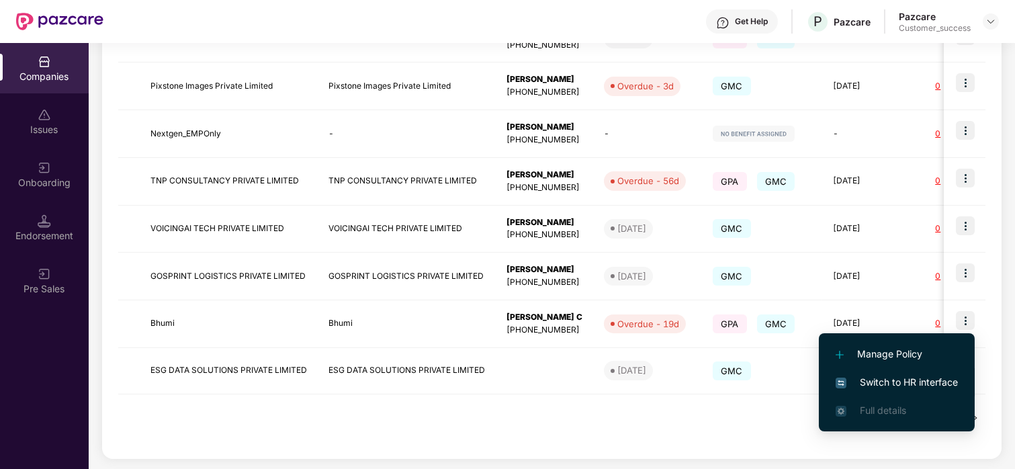
click at [859, 372] on li "Switch to HR interface" at bounding box center [897, 382] width 156 height 28
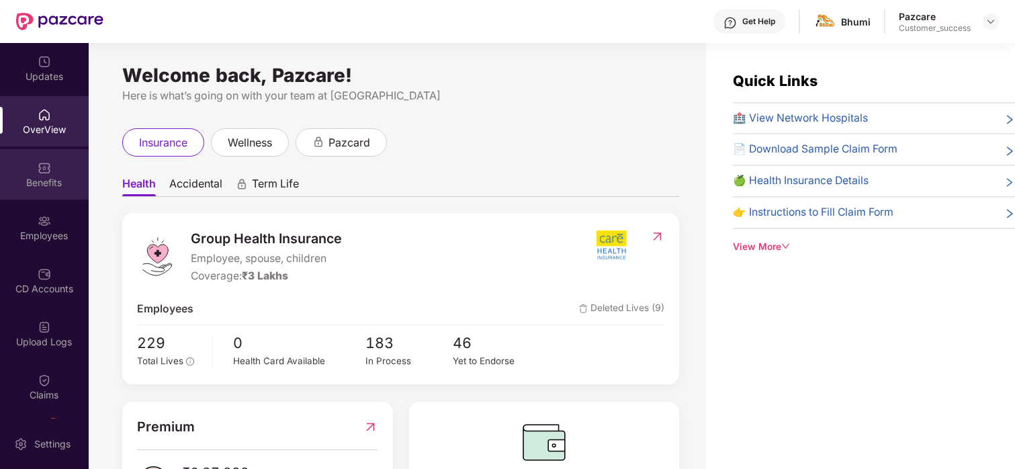
click at [55, 168] on div "Benefits" at bounding box center [44, 174] width 89 height 50
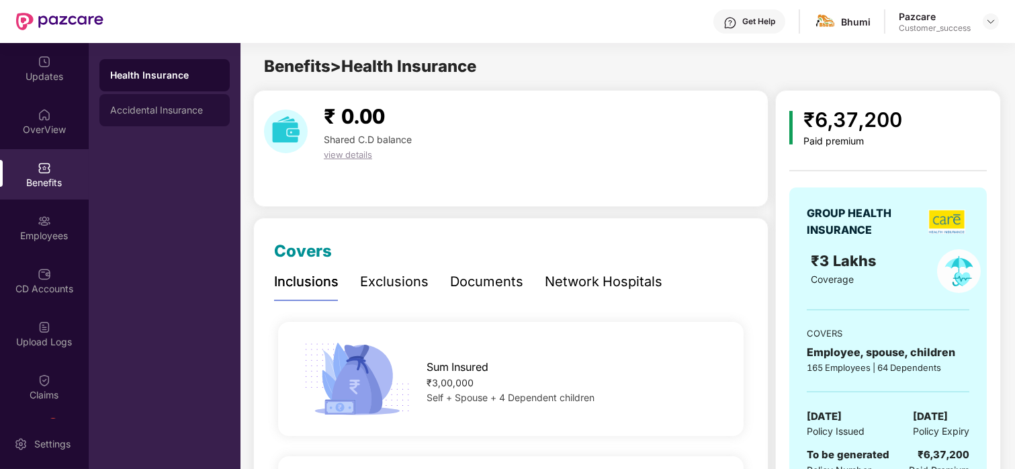
click at [202, 111] on div "Accidental Insurance" at bounding box center [164, 110] width 109 height 11
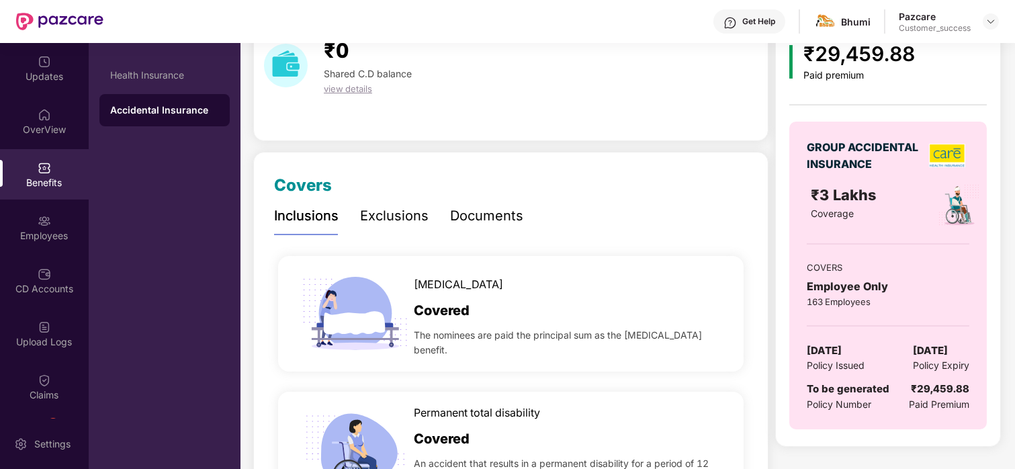
scroll to position [133, 0]
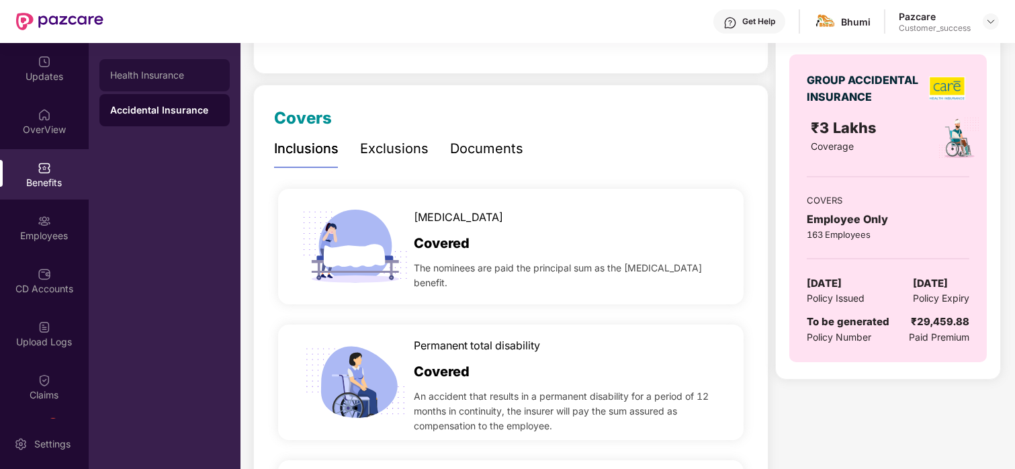
drag, startPoint x: 191, startPoint y: 57, endPoint x: 182, endPoint y: 65, distance: 11.9
click at [182, 65] on div "Health Insurance Accidental Insurance" at bounding box center [165, 256] width 152 height 426
click at [182, 65] on div "Health Insurance" at bounding box center [164, 75] width 130 height 32
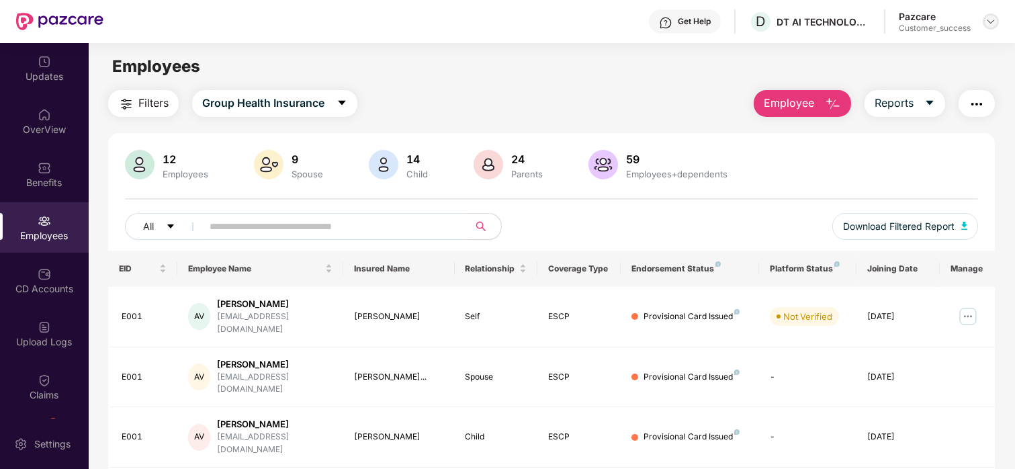
click at [987, 21] on img at bounding box center [991, 21] width 11 height 11
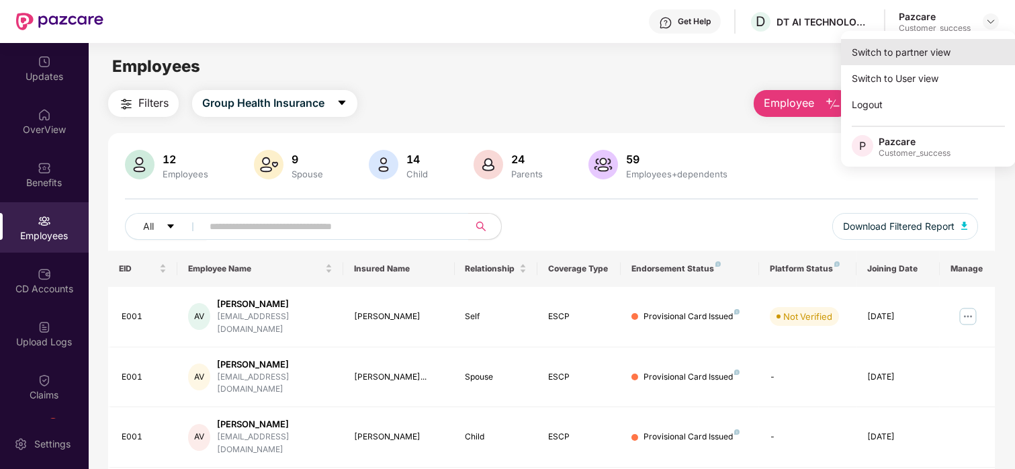
click at [905, 48] on div "Switch to partner view" at bounding box center [928, 52] width 175 height 26
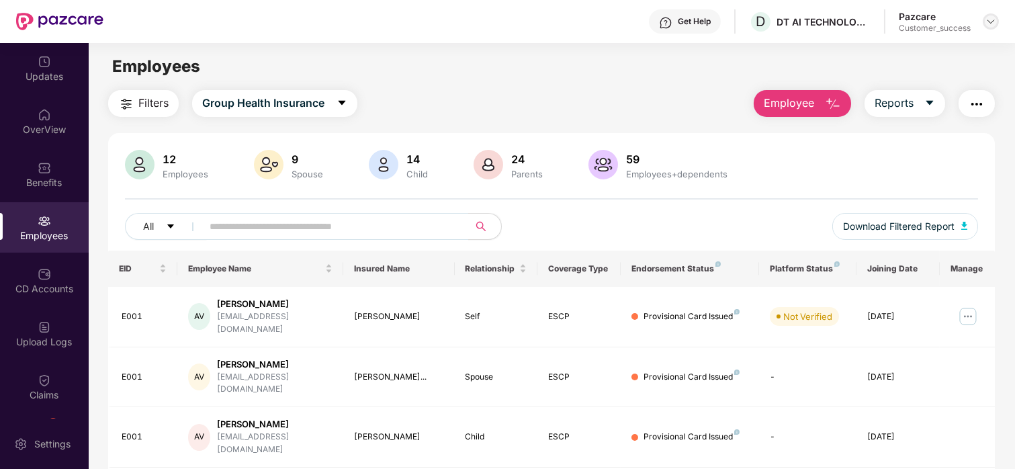
click at [987, 19] on img at bounding box center [991, 21] width 11 height 11
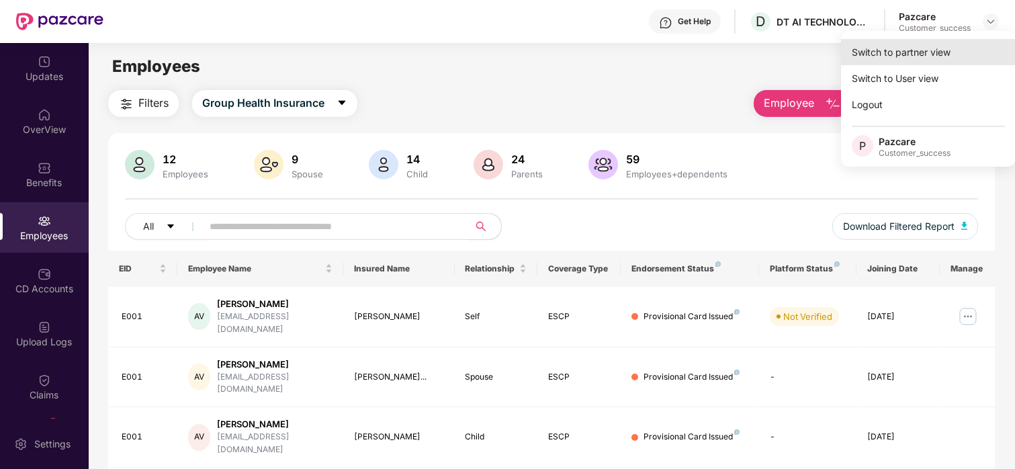
click at [922, 50] on div "Switch to partner view" at bounding box center [928, 52] width 175 height 26
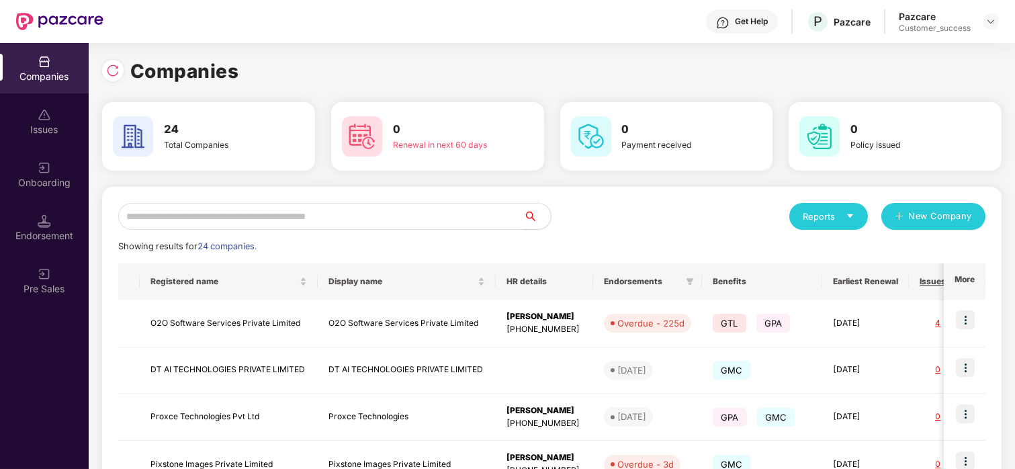
click at [164, 216] on input "text" at bounding box center [321, 216] width 406 height 27
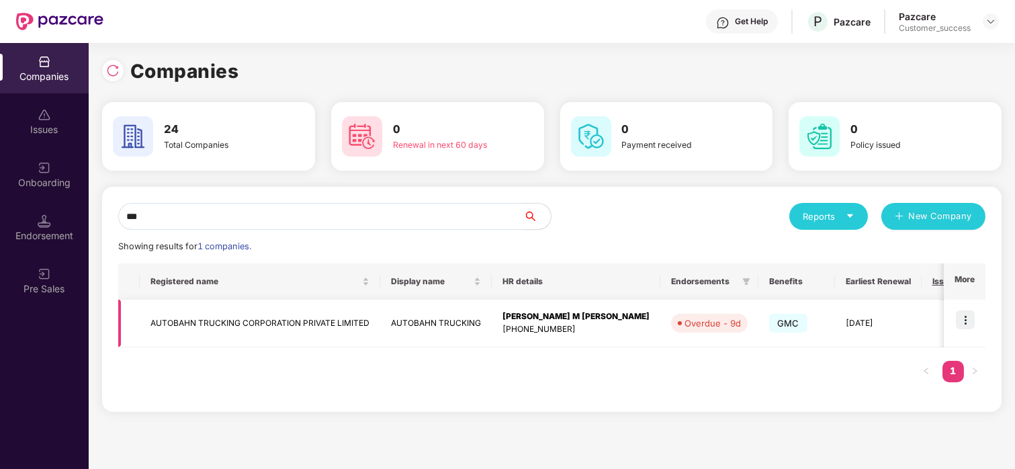
type input "***"
click at [964, 321] on img at bounding box center [965, 319] width 19 height 19
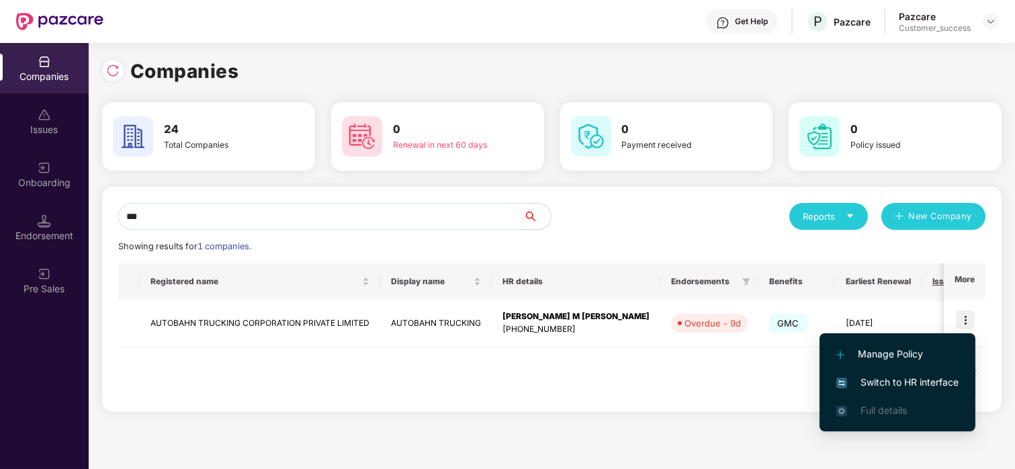
click at [886, 376] on span "Switch to HR interface" at bounding box center [898, 382] width 122 height 15
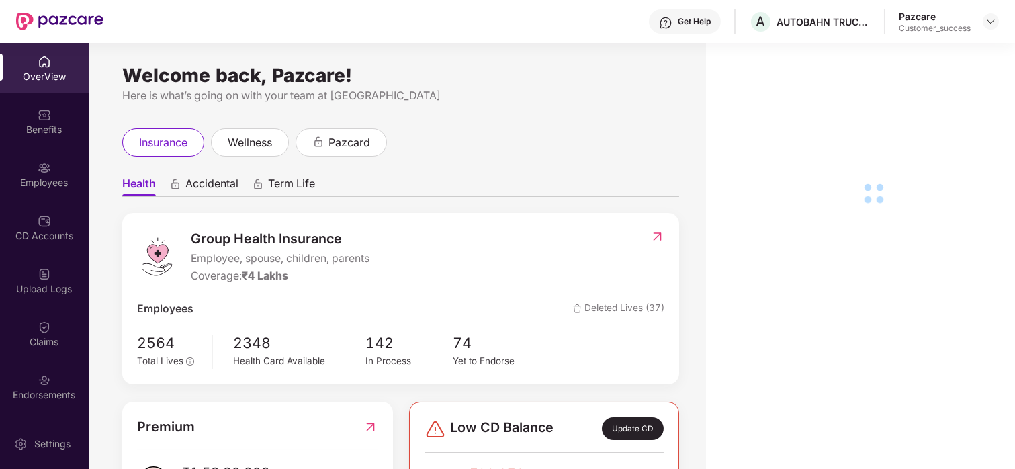
click at [38, 160] on div at bounding box center [44, 166] width 13 height 13
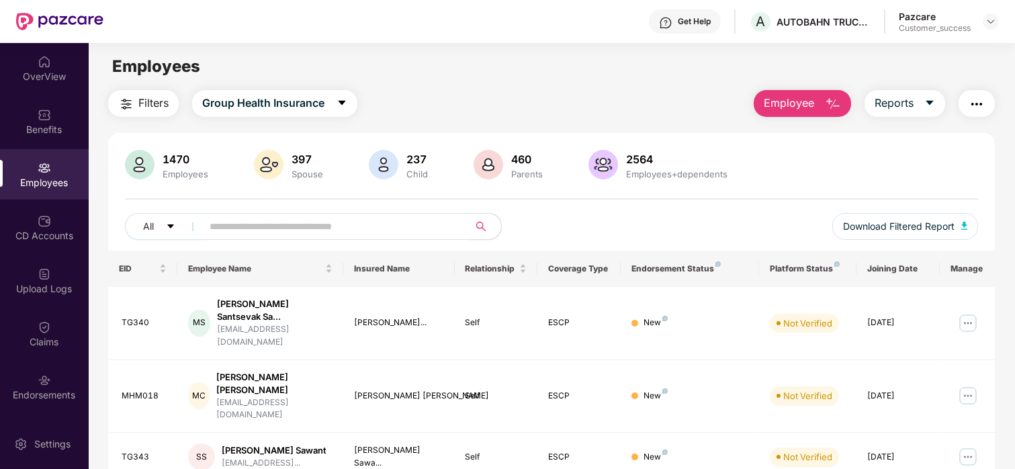
click at [328, 220] on input "text" at bounding box center [330, 226] width 241 height 20
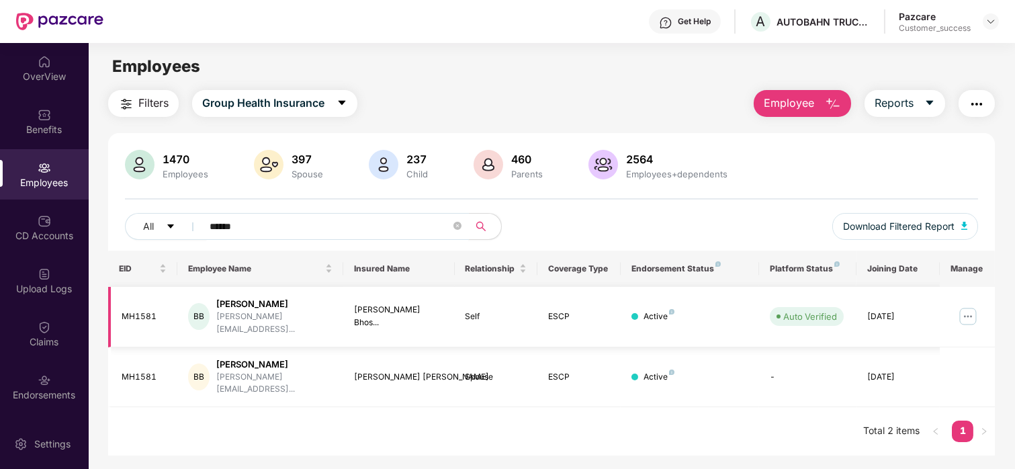
type input "******"
click at [973, 313] on img at bounding box center [969, 317] width 22 height 22
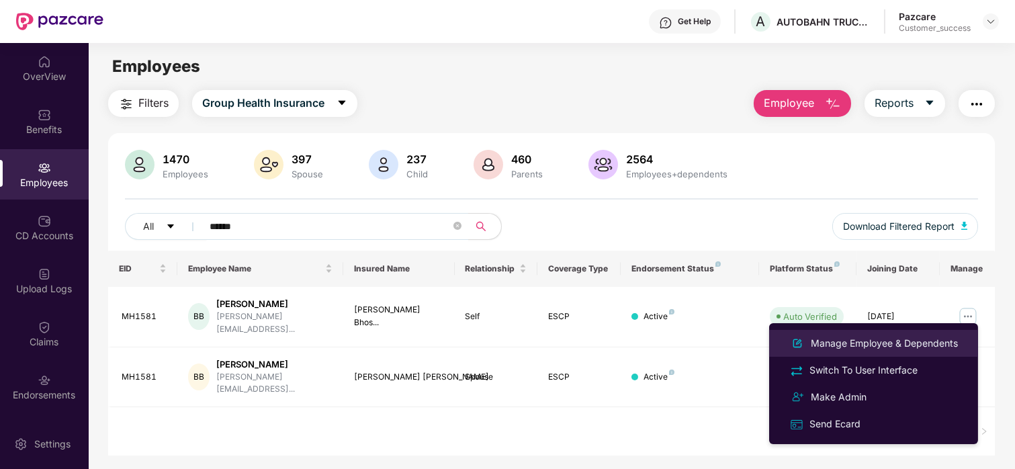
click at [886, 341] on div "Manage Employee & Dependents" at bounding box center [884, 343] width 153 height 15
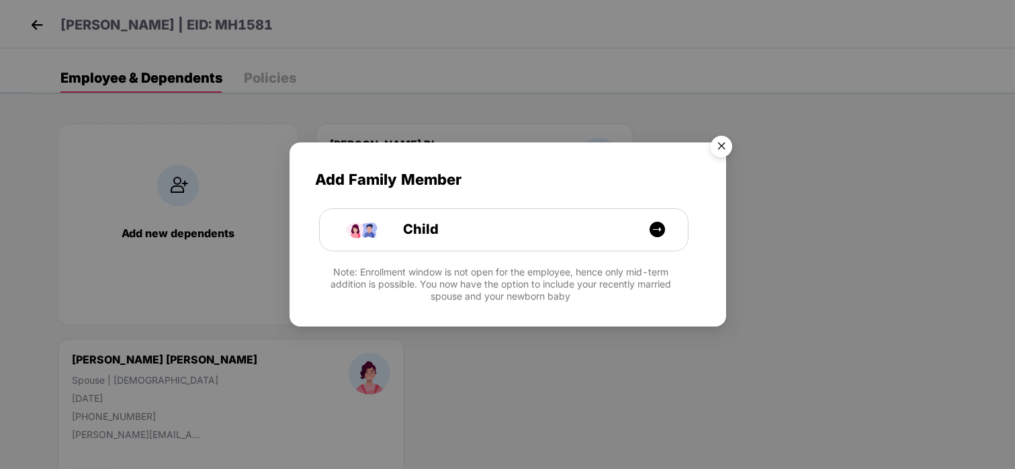
click at [721, 137] on img "Close" at bounding box center [722, 149] width 38 height 38
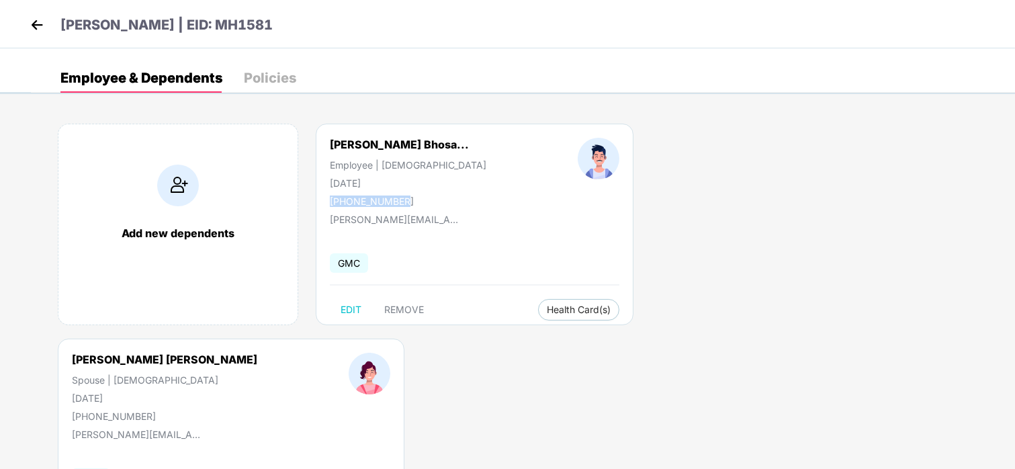
drag, startPoint x: 410, startPoint y: 199, endPoint x: 330, endPoint y: 200, distance: 80.0
click at [330, 200] on div "+919146197441" at bounding box center [408, 201] width 157 height 11
copy div "+919146197441"
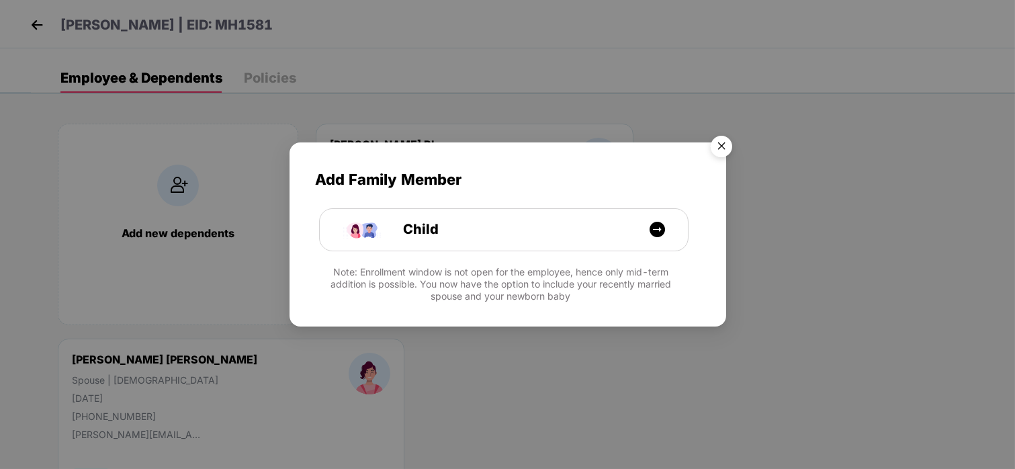
click at [731, 149] on img "Close" at bounding box center [722, 149] width 38 height 38
